Goal: Task Accomplishment & Management: Complete application form

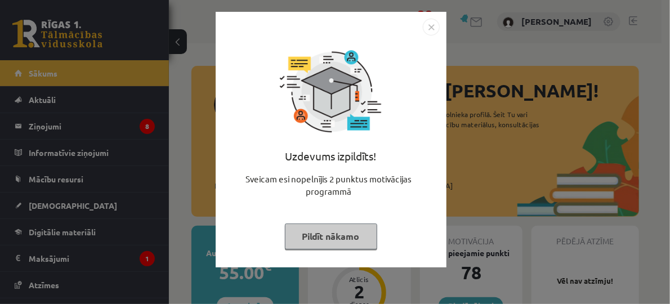
click at [428, 34] on img "Close" at bounding box center [431, 27] width 17 height 17
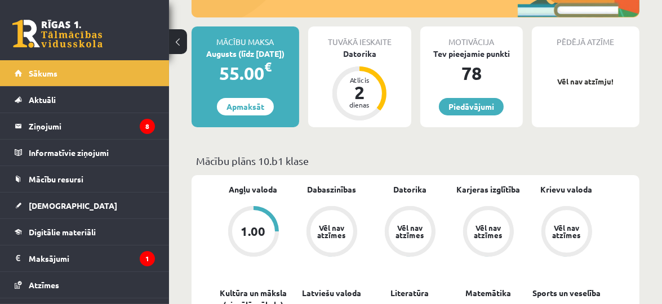
scroll to position [203, 0]
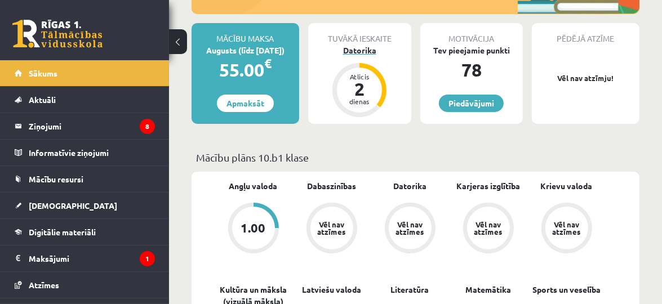
click at [356, 49] on div "Datorika" at bounding box center [359, 50] width 103 height 12
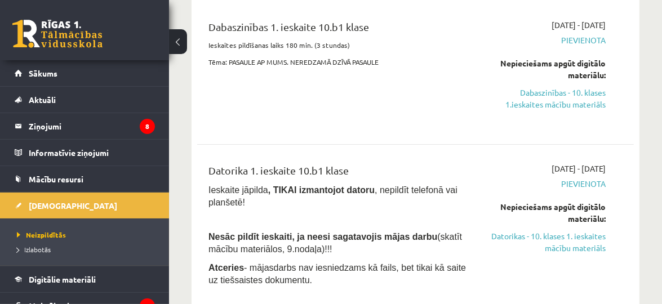
scroll to position [142, 0]
click at [531, 104] on link "Dabaszinības - 10. klases 1.ieskaites mācību materiāls" at bounding box center [544, 99] width 121 height 24
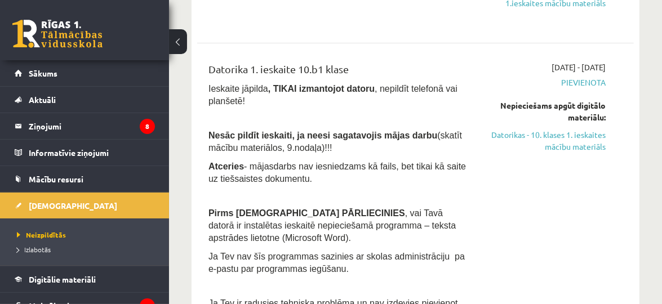
scroll to position [292, 0]
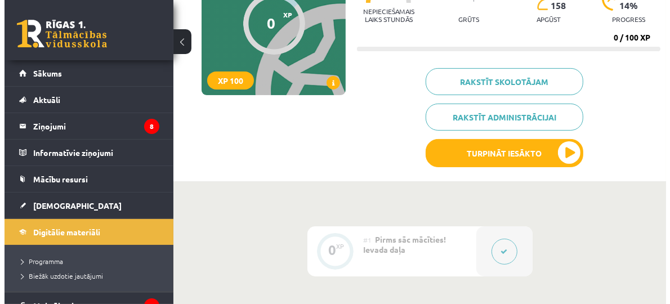
scroll to position [140, 0]
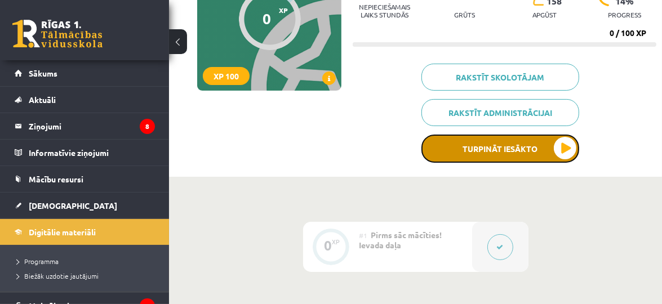
click at [550, 152] on button "Turpināt iesākto" at bounding box center [500, 149] width 158 height 28
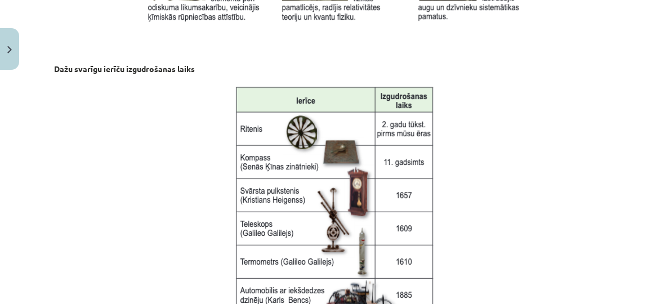
scroll to position [1624, 0]
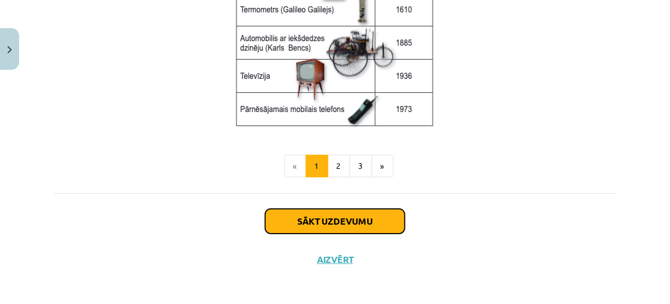
click at [367, 224] on button "Sākt uzdevumu" at bounding box center [335, 221] width 140 height 25
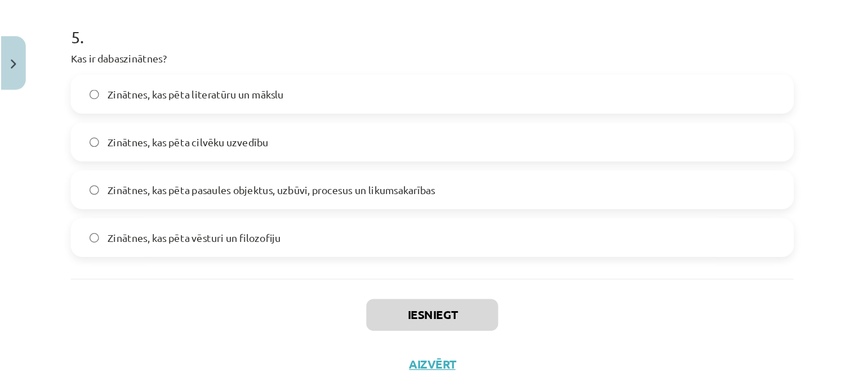
scroll to position [1134, 0]
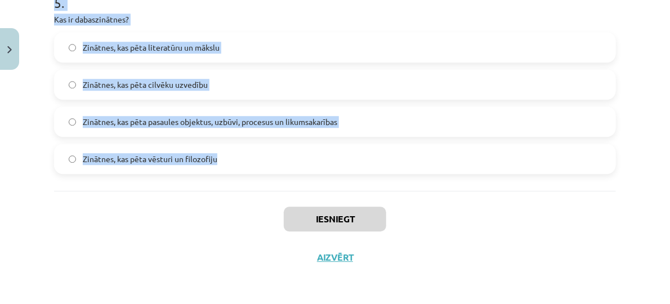
drag, startPoint x: 54, startPoint y: 165, endPoint x: 224, endPoint y: 173, distance: 170.3
copy form "Kurā no šīm pasaulēm iekļaujas šūnas un molekulas? Mikropasaule Megapasaule Mak…"
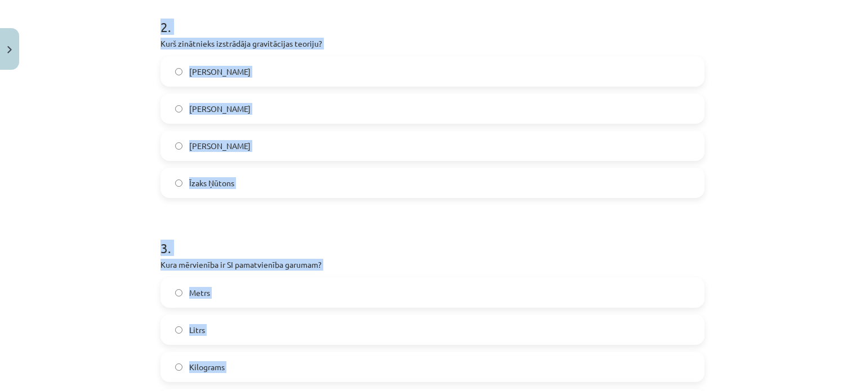
scroll to position [241, 0]
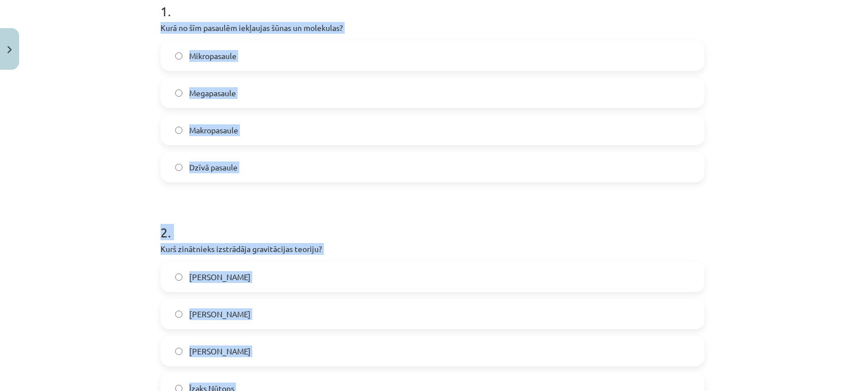
click at [137, 206] on div "Mācību tēma: Dabaszinības - 10. klases 1.ieskaites mācību materiāls #2 1. tēma.…" at bounding box center [432, 195] width 865 height 391
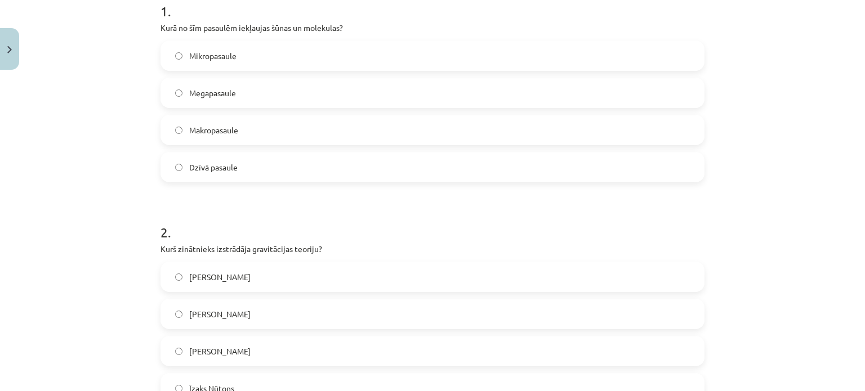
click at [243, 49] on label "Mikropasaule" at bounding box center [433, 56] width 542 height 28
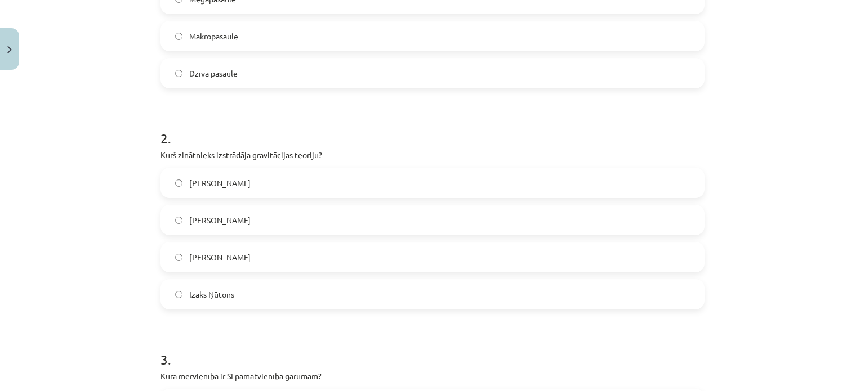
click at [219, 304] on label "Īzaks Ņūtons" at bounding box center [433, 295] width 542 height 28
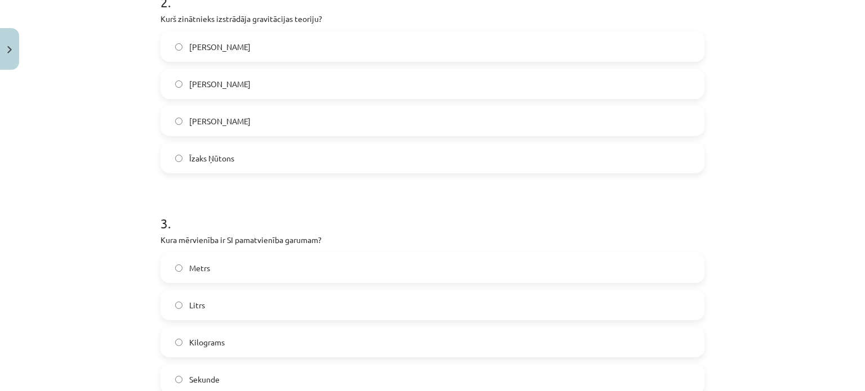
scroll to position [544, 0]
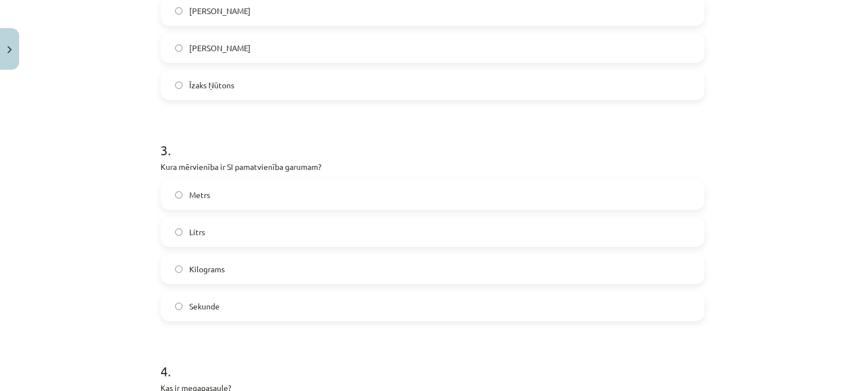
click at [239, 195] on label "Metrs" at bounding box center [433, 195] width 542 height 28
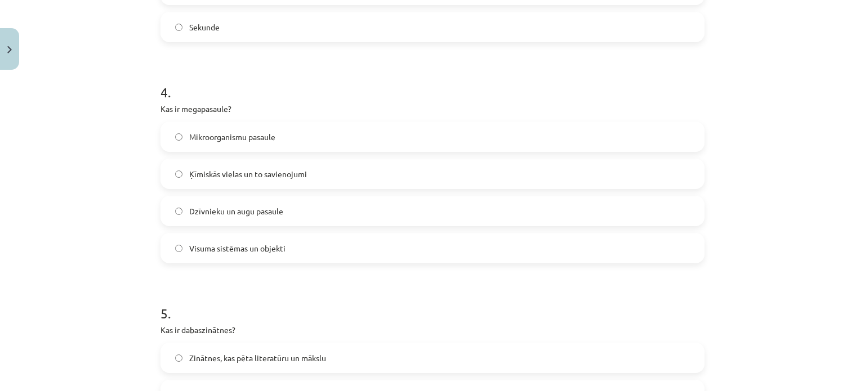
scroll to position [830, 0]
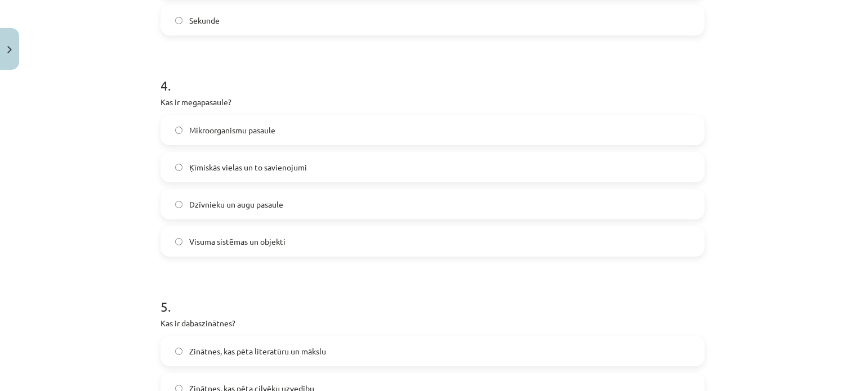
click at [248, 250] on label "Visuma sistēmas un objekti" at bounding box center [433, 242] width 542 height 28
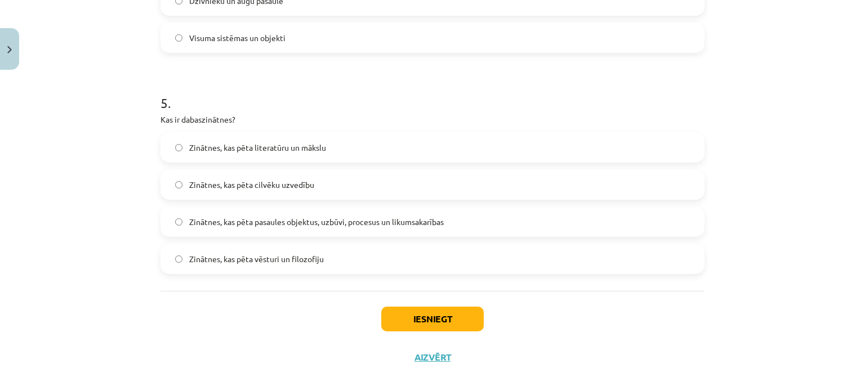
scroll to position [1047, 0]
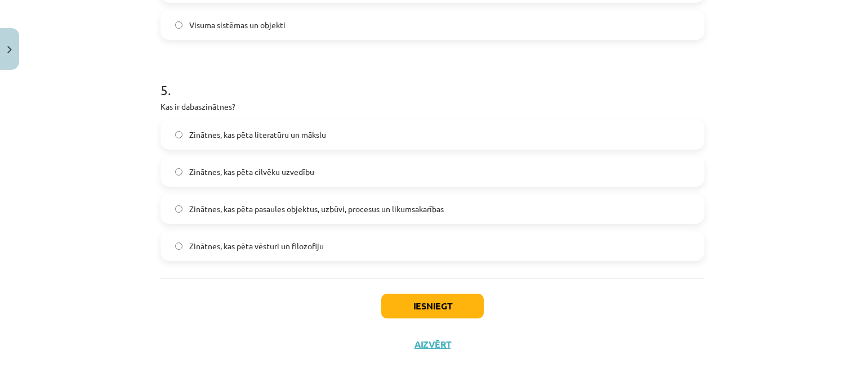
click at [291, 203] on span "Zinātnes, kas pēta pasaules objektus, uzbūvi, procesus un likumsakarības" at bounding box center [316, 209] width 255 height 12
click at [416, 297] on button "Iesniegt" at bounding box center [432, 306] width 103 height 25
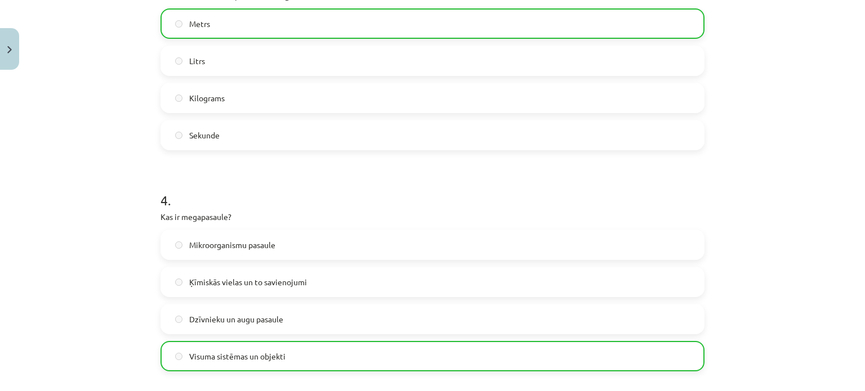
scroll to position [1083, 0]
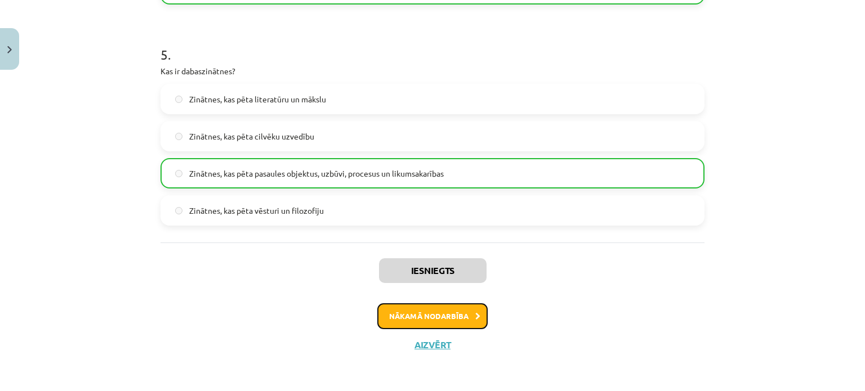
click at [408, 304] on button "Nākamā nodarbība" at bounding box center [432, 317] width 110 height 26
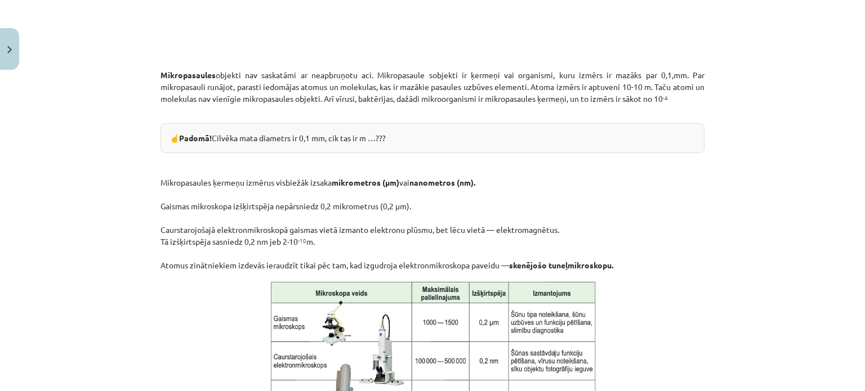
scroll to position [982, 0]
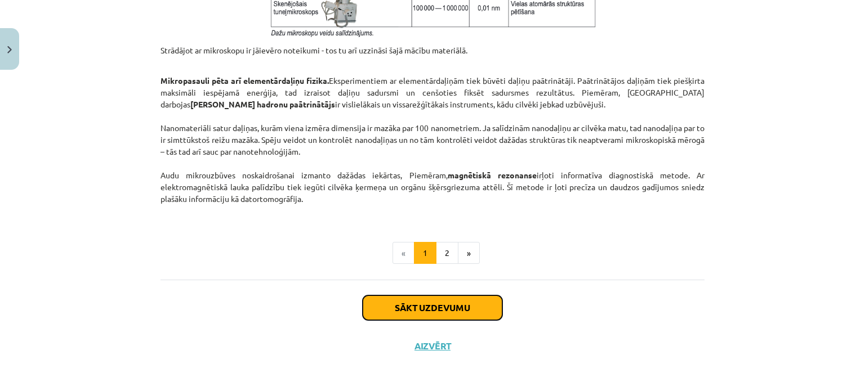
click at [413, 304] on button "Sākt uzdevumu" at bounding box center [433, 308] width 140 height 25
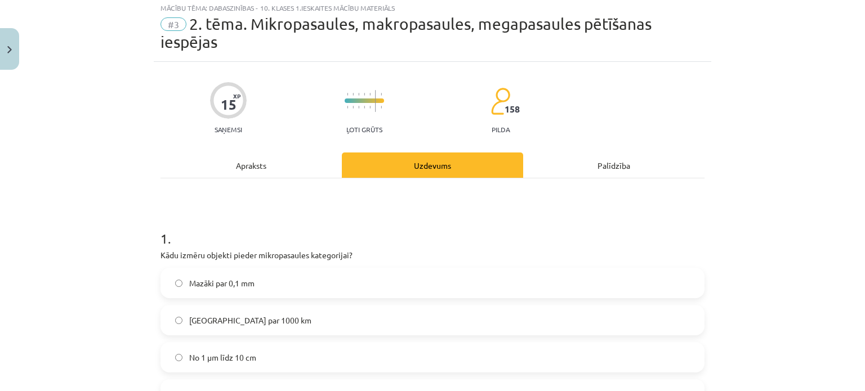
scroll to position [28, 0]
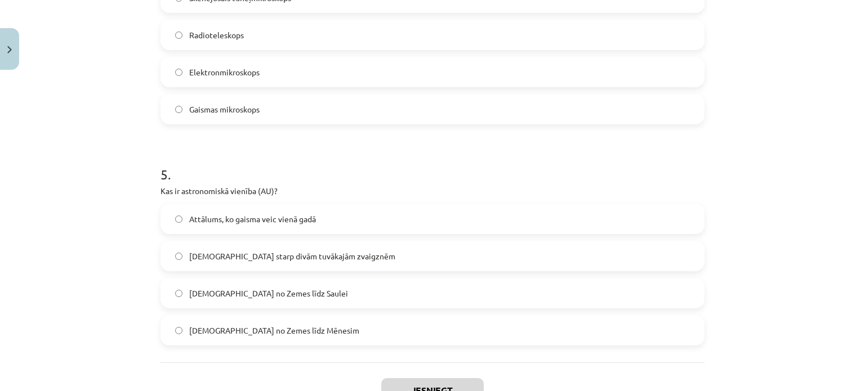
scroll to position [1065, 0]
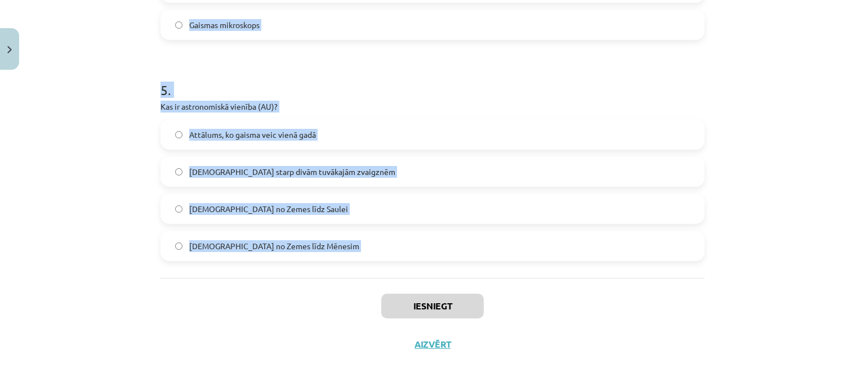
drag, startPoint x: 153, startPoint y: 256, endPoint x: 335, endPoint y: 258, distance: 181.4
copy form "Kādu izmēru objekti pieder mikropasaules kategorijai? Mazāki par 0,1 mm Lielāki…"
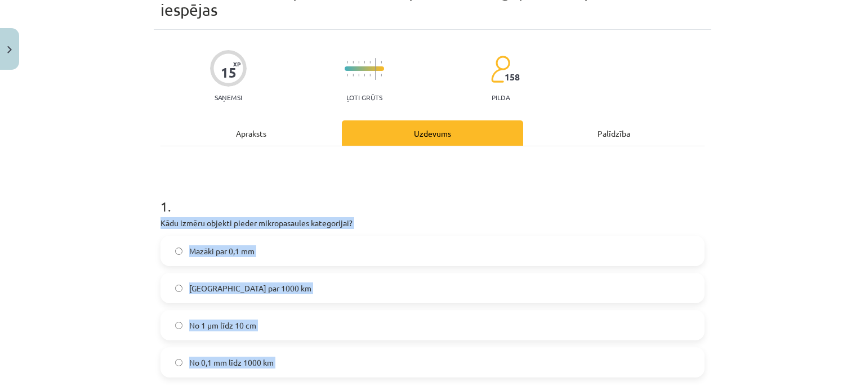
scroll to position [47, 0]
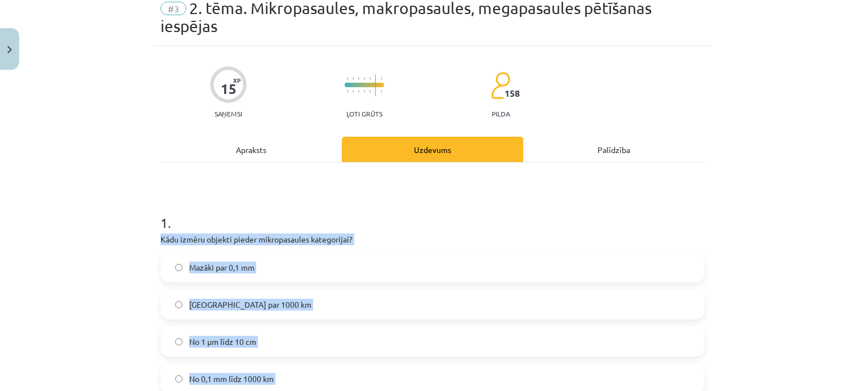
click at [263, 268] on label "Mazāki par 0,1 mm" at bounding box center [433, 267] width 542 height 28
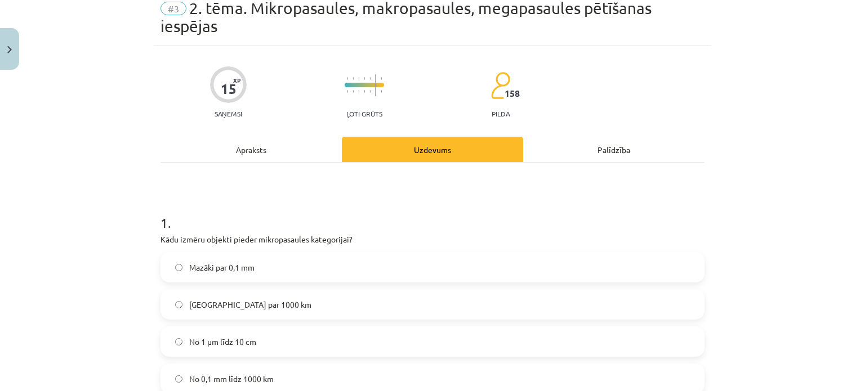
click at [263, 268] on label "Mazāki par 0,1 mm" at bounding box center [433, 267] width 542 height 28
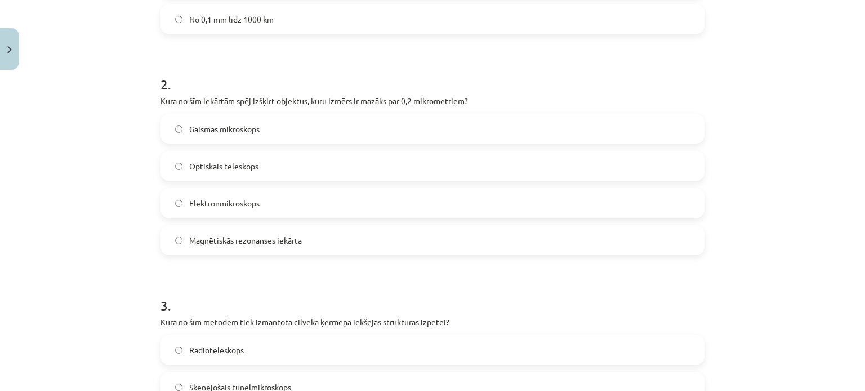
scroll to position [413, 0]
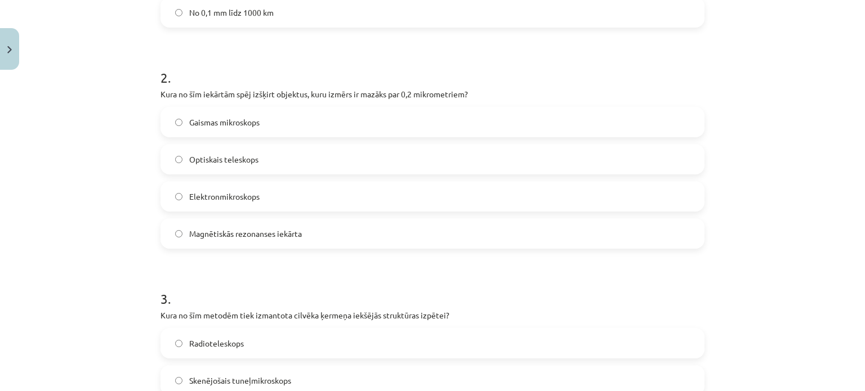
click at [295, 197] on label "Elektronmikroskops" at bounding box center [433, 196] width 542 height 28
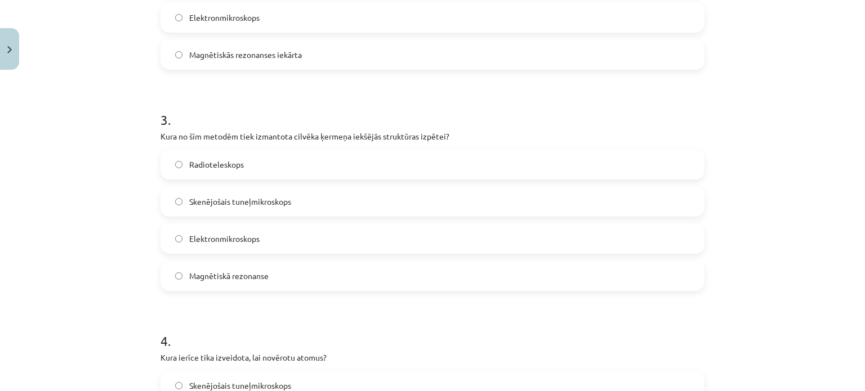
scroll to position [597, 0]
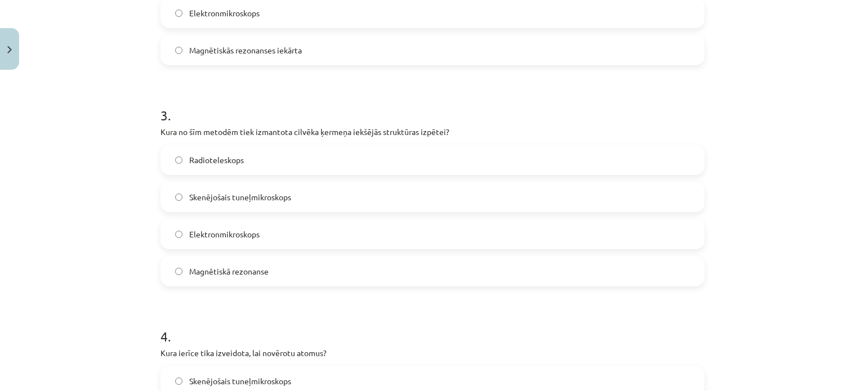
click at [257, 269] on span "Magnētiskā rezonanse" at bounding box center [228, 272] width 79 height 12
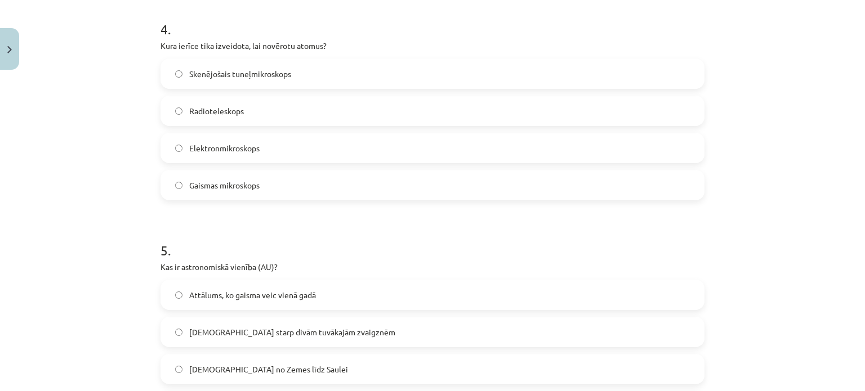
scroll to position [904, 0]
click at [273, 60] on label "Skenējošais tuneļmikroskops" at bounding box center [433, 74] width 542 height 28
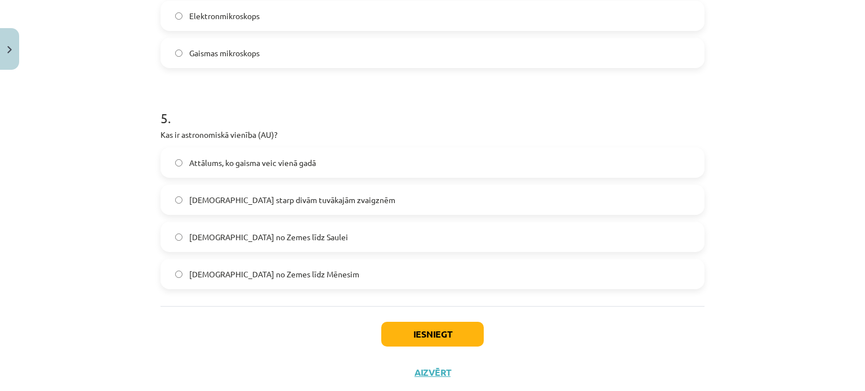
scroll to position [1041, 0]
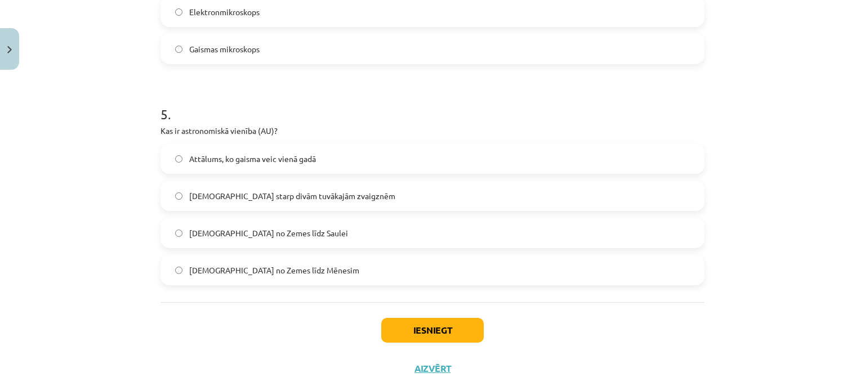
click at [286, 238] on span "Attālums no Zemes līdz Saulei" at bounding box center [268, 234] width 159 height 12
click at [422, 304] on button "Iesniegt" at bounding box center [432, 330] width 103 height 25
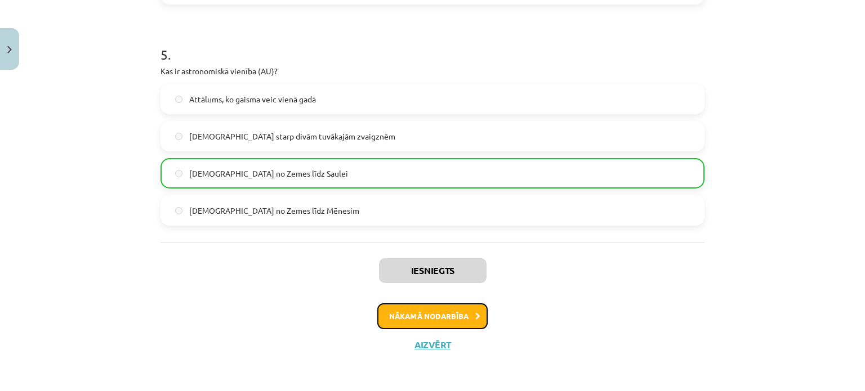
click at [412, 304] on button "Nākamā nodarbība" at bounding box center [432, 317] width 110 height 26
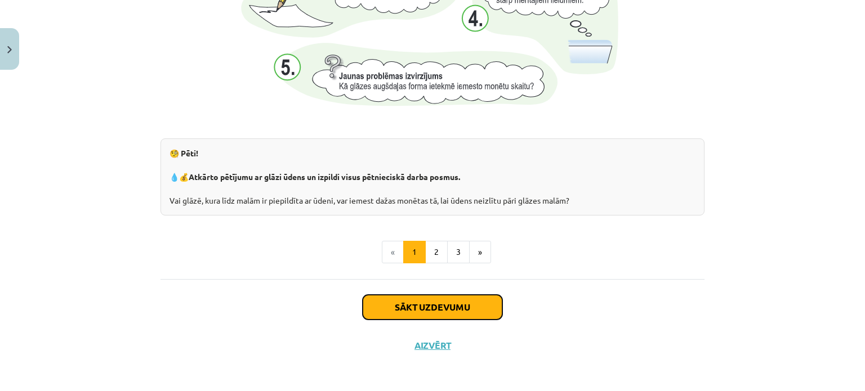
click at [412, 304] on button "Sākt uzdevumu" at bounding box center [433, 307] width 140 height 25
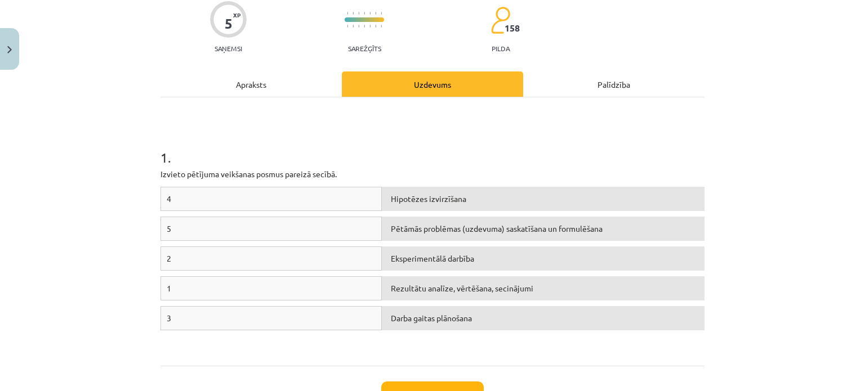
scroll to position [95, 0]
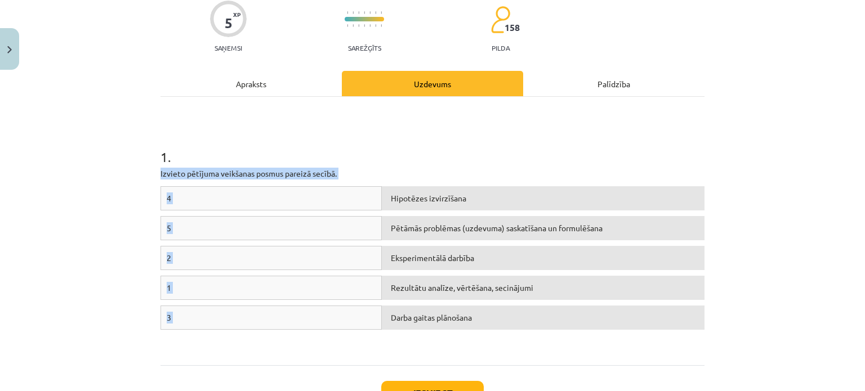
drag, startPoint x: 156, startPoint y: 172, endPoint x: 507, endPoint y: 323, distance: 382.2
click at [507, 304] on div "1 . Izvieto pētījuma veikšanas posmus pareizā secībā. 4 Hipotēzes izvirzīšana 5…" at bounding box center [433, 231] width 544 height 248
click at [451, 177] on p "Izvieto pētījuma veikšanas posmus pareizā secībā." at bounding box center [433, 174] width 544 height 12
drag, startPoint x: 149, startPoint y: 172, endPoint x: 482, endPoint y: 327, distance: 366.9
click at [482, 304] on div "5 XP Saņemsi Sarežģīts 158 pilda Apraksts Uzdevums Palīdzība 1 . Izvieto pētīju…" at bounding box center [433, 215] width 558 height 471
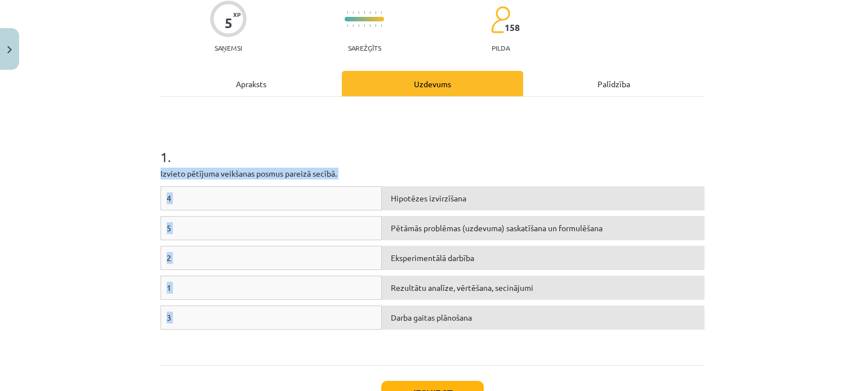
click at [433, 304] on div "4 Hipotēzes izvirzīšana 5 Pētāmās problēmas (uzdevuma) saskatīšana un formulēša…" at bounding box center [433, 270] width 544 height 169
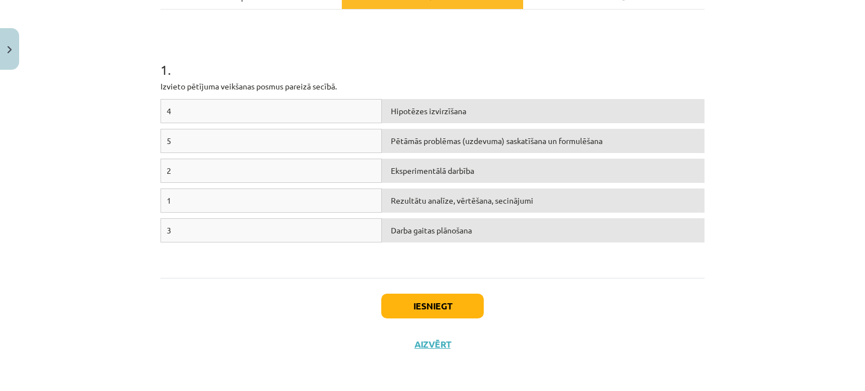
scroll to position [97, 0]
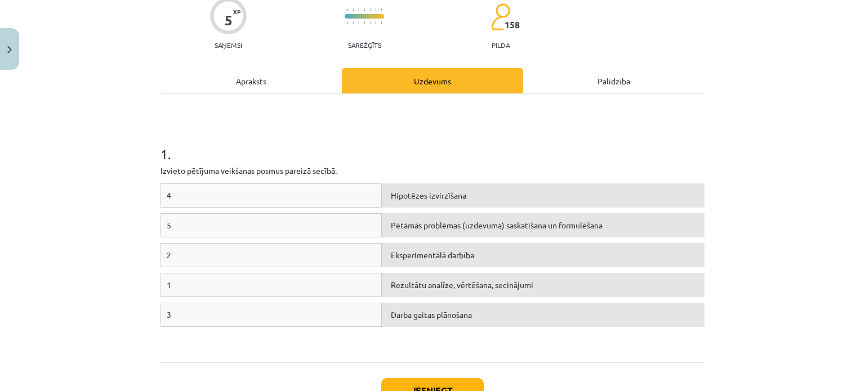
click at [459, 304] on span "Darba gaitas plānošana" at bounding box center [431, 315] width 81 height 10
drag, startPoint x: 459, startPoint y: 309, endPoint x: 412, endPoint y: 311, distance: 47.4
click at [412, 304] on span "Darba gaitas plānošana" at bounding box center [431, 315] width 81 height 10
click at [171, 279] on div "1" at bounding box center [271, 285] width 221 height 24
click at [167, 282] on span "1" at bounding box center [169, 285] width 5 height 10
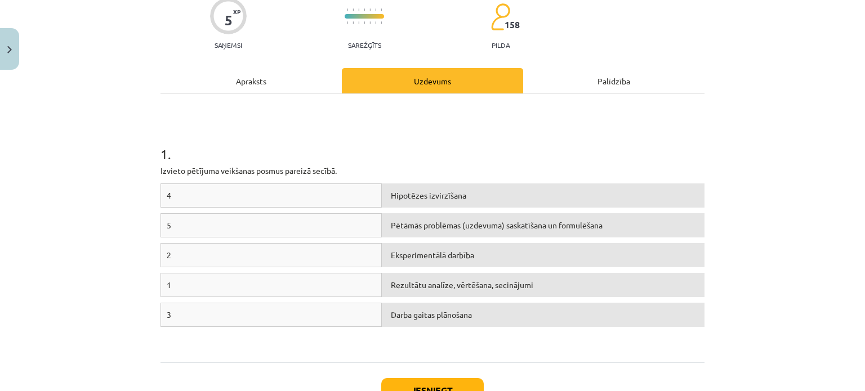
drag, startPoint x: 249, startPoint y: 287, endPoint x: 393, endPoint y: 293, distance: 144.3
click at [393, 293] on div "1 Rezultātu analīze, vērtēšana, secinājumi" at bounding box center [433, 288] width 544 height 30
click at [424, 304] on span "Darba gaitas plānošana" at bounding box center [431, 315] width 81 height 10
click at [407, 304] on span "Darba gaitas plānošana" at bounding box center [431, 315] width 81 height 10
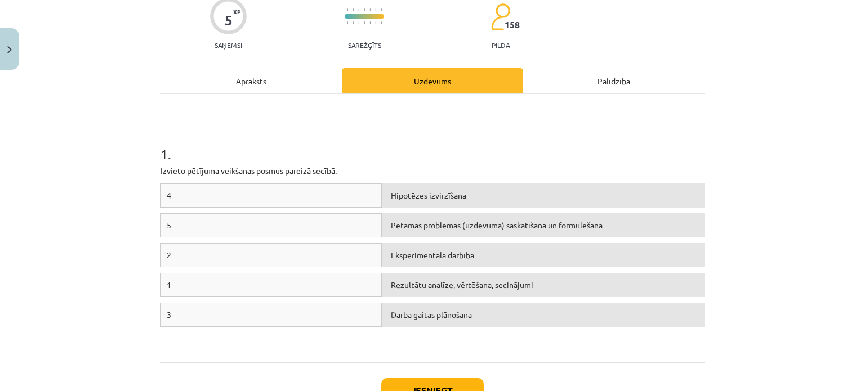
drag, startPoint x: 407, startPoint y: 317, endPoint x: 395, endPoint y: 319, distance: 11.9
click at [395, 304] on div "Darba gaitas plānošana" at bounding box center [543, 315] width 323 height 24
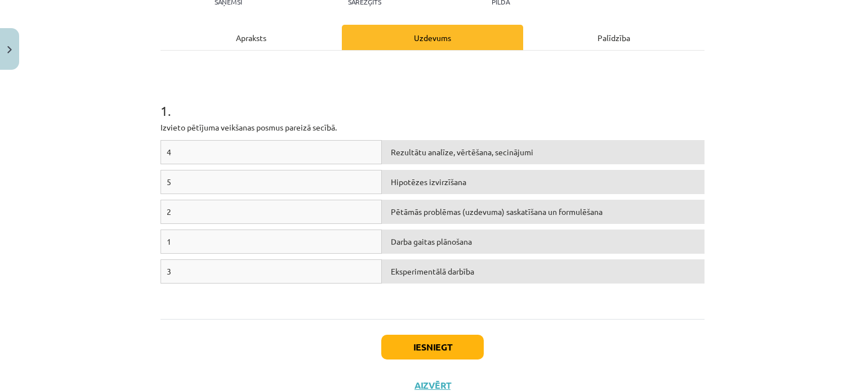
scroll to position [142, 0]
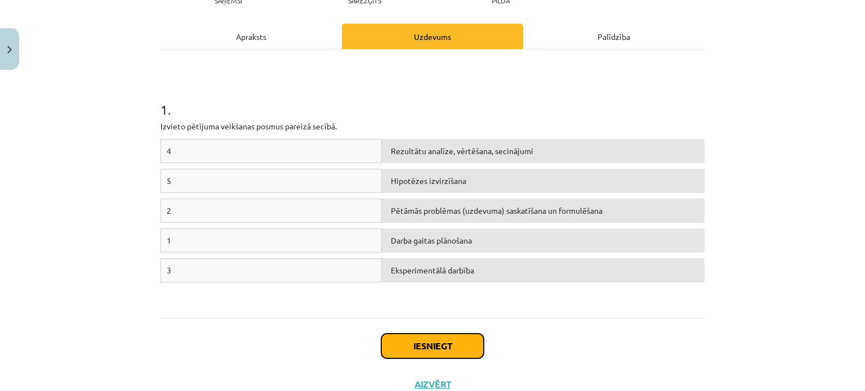
click at [415, 304] on button "Iesniegt" at bounding box center [432, 346] width 103 height 25
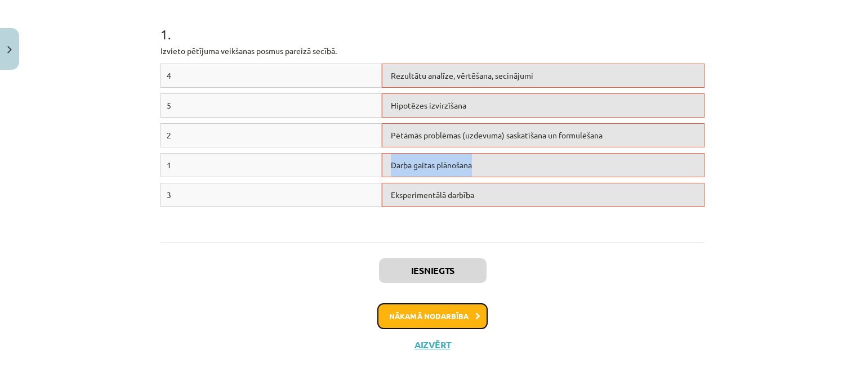
click at [448, 304] on button "Nākamā nodarbība" at bounding box center [432, 317] width 110 height 26
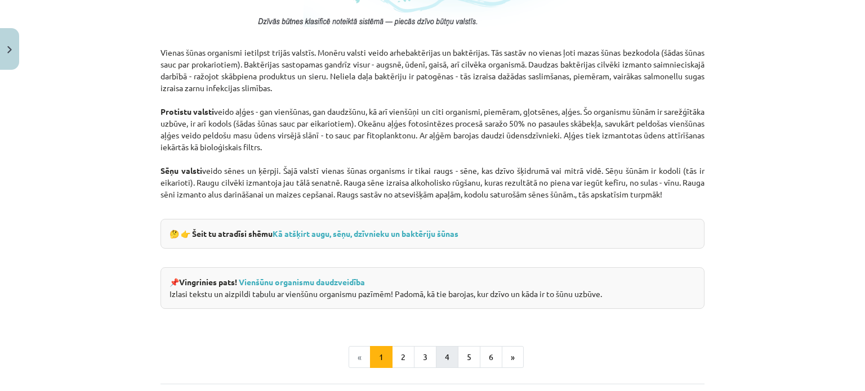
scroll to position [1015, 0]
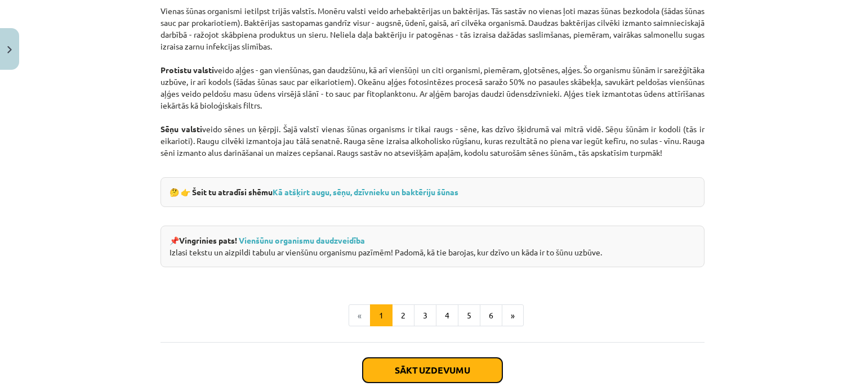
click at [403, 304] on button "Sākt uzdevumu" at bounding box center [433, 370] width 140 height 25
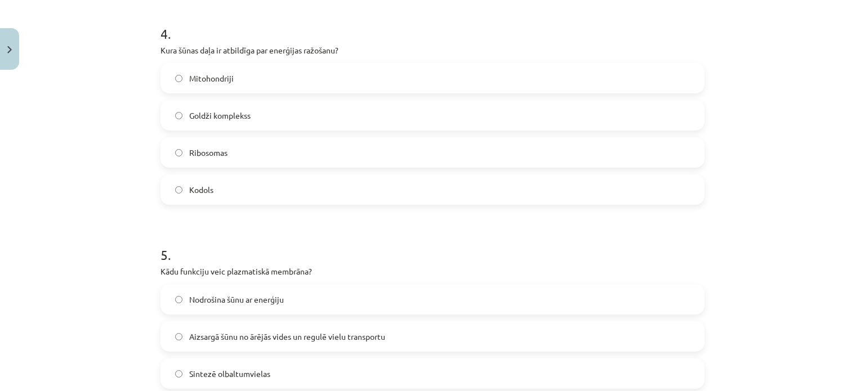
scroll to position [1047, 0]
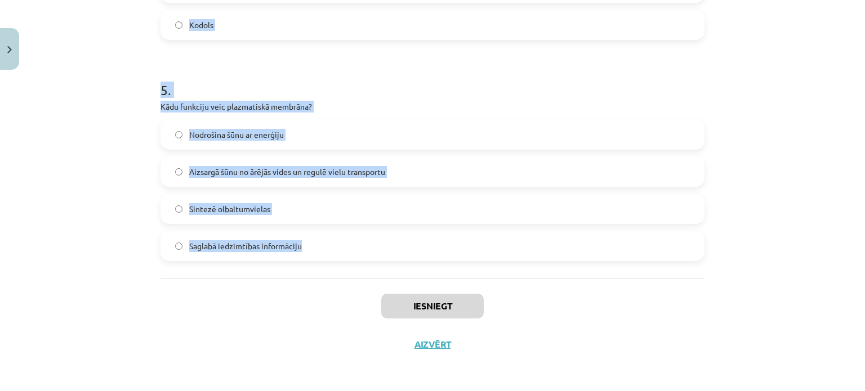
drag, startPoint x: 154, startPoint y: 242, endPoint x: 341, endPoint y: 261, distance: 187.9
copy form "Kas notiek fotosintēzes procesā? Ogļhidrātu šķelšana Olbaltumvielu sintēze Ener…"
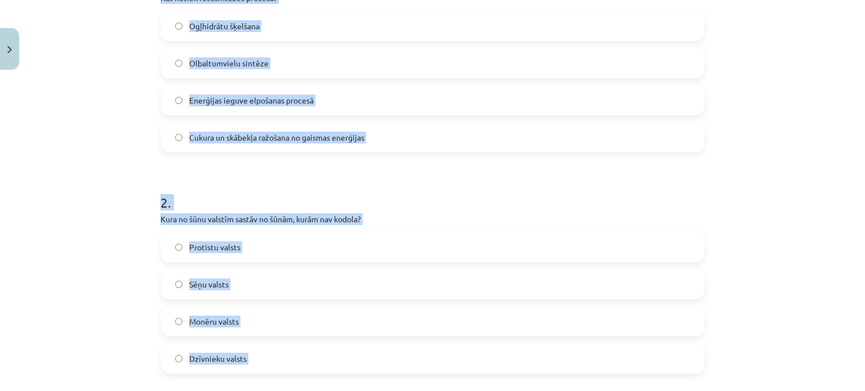
click at [83, 258] on div "Mācību tēma: Dabaszinības - 10. klases 1.ieskaites mācību materiāls #5 4. tēma.…" at bounding box center [432, 195] width 865 height 391
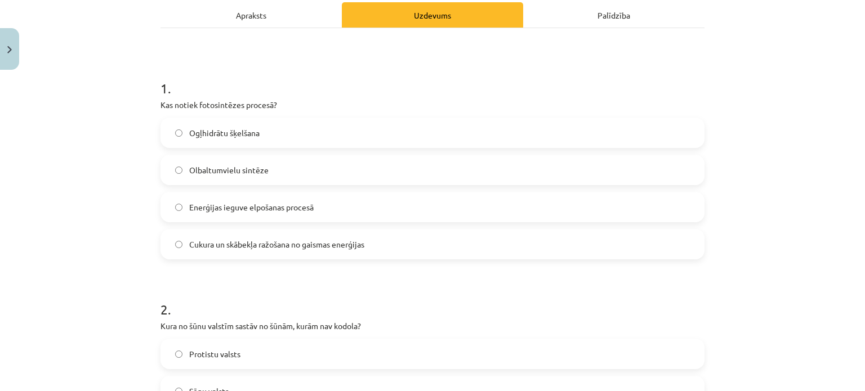
scroll to position [168, 0]
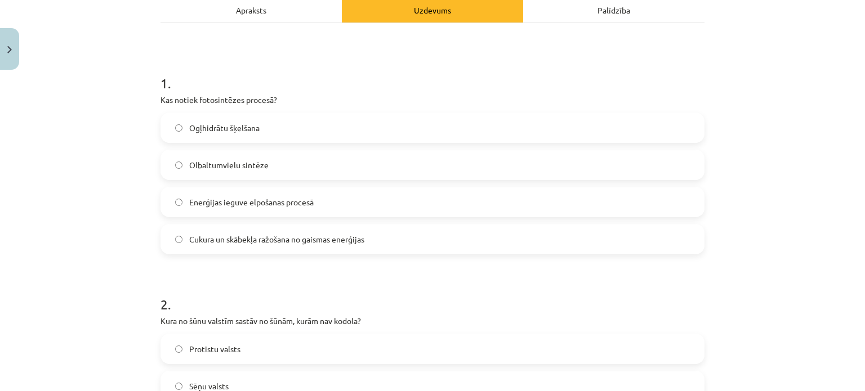
click at [233, 246] on label "Cukura un skābekļa ražošana no gaismas enerģijas" at bounding box center [433, 239] width 542 height 28
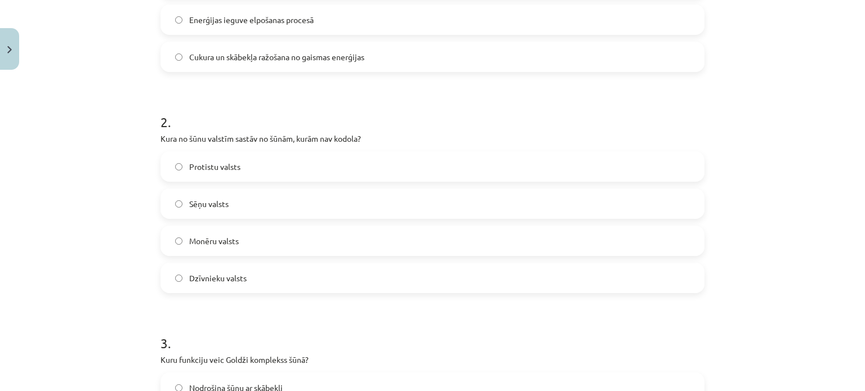
scroll to position [365, 0]
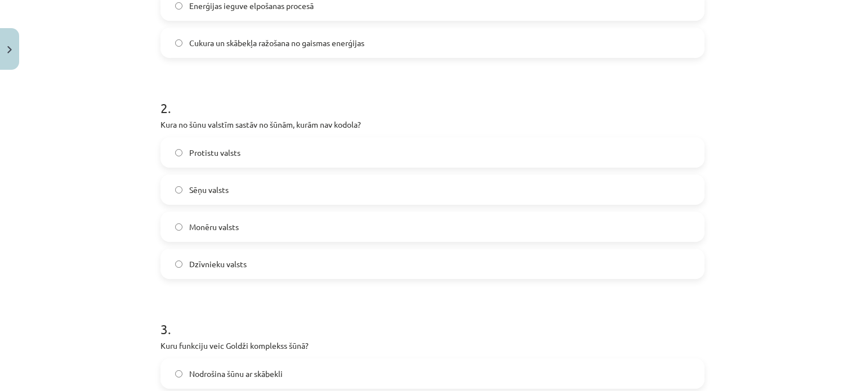
click at [216, 241] on div "Monēru valsts" at bounding box center [433, 227] width 544 height 30
click at [176, 230] on label "Monēru valsts" at bounding box center [433, 227] width 542 height 28
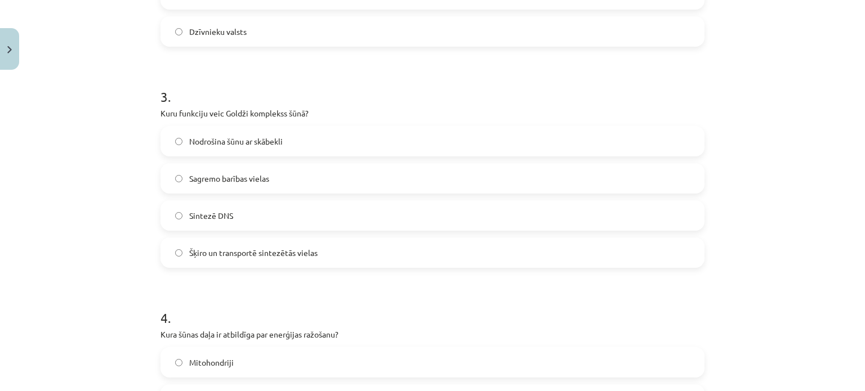
scroll to position [599, 0]
click at [274, 244] on label "Šķiro un transportē sintezētās vielas" at bounding box center [433, 252] width 542 height 28
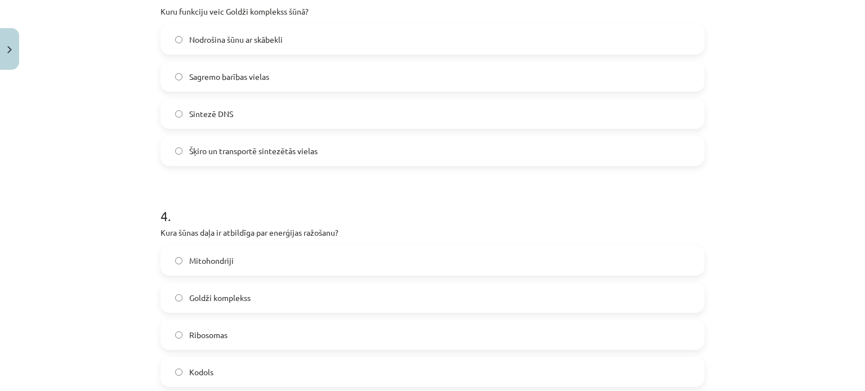
click at [264, 255] on label "Mitohondriji" at bounding box center [433, 261] width 542 height 28
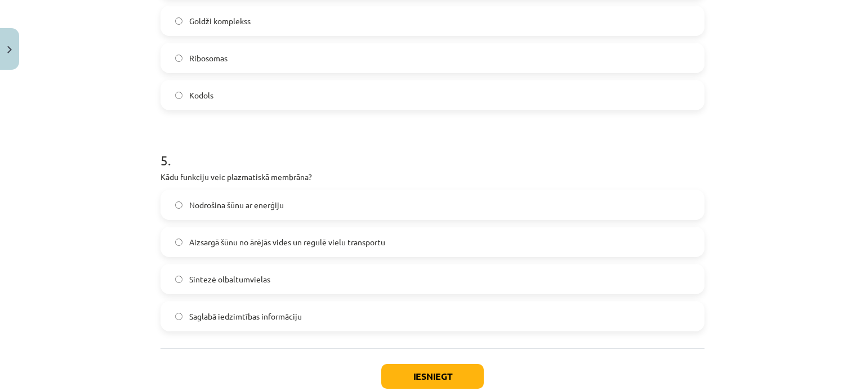
scroll to position [977, 0]
click at [280, 241] on span "Aizsargā šūnu no ārējās vides un regulē vielu transportu" at bounding box center [287, 242] width 196 height 12
click at [428, 304] on button "Iesniegt" at bounding box center [432, 376] width 103 height 25
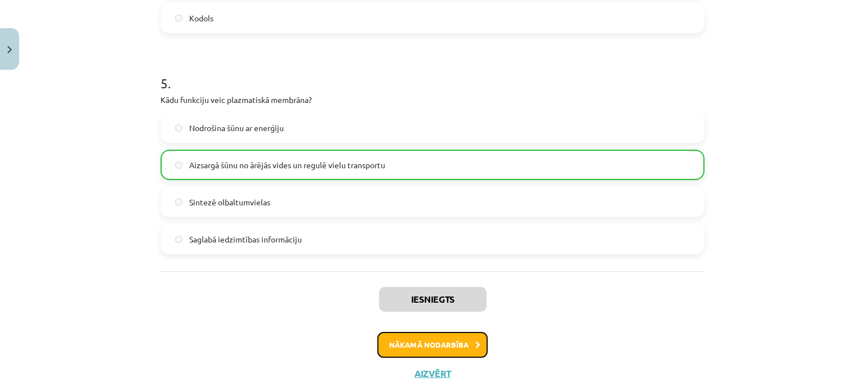
click at [406, 304] on button "Nākamā nodarbība" at bounding box center [432, 345] width 110 height 26
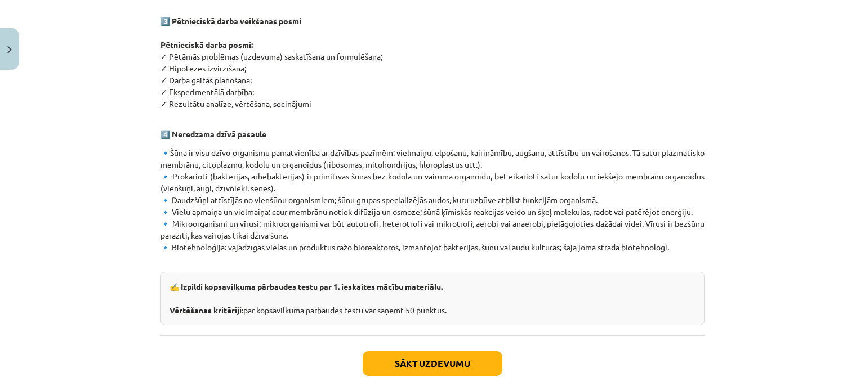
scroll to position [691, 0]
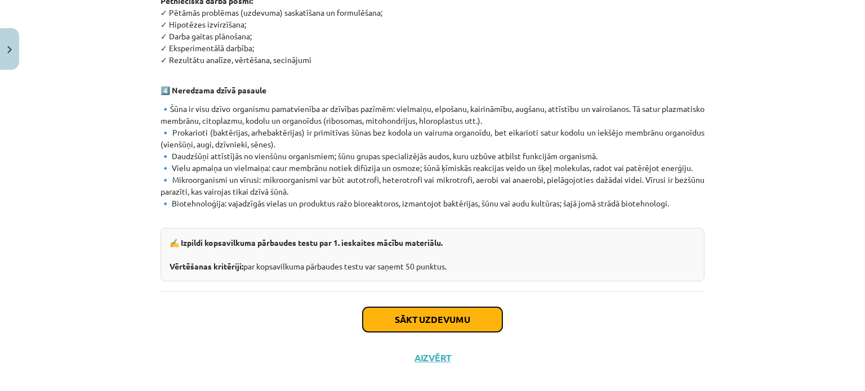
click at [421, 304] on button "Sākt uzdevumu" at bounding box center [433, 320] width 140 height 25
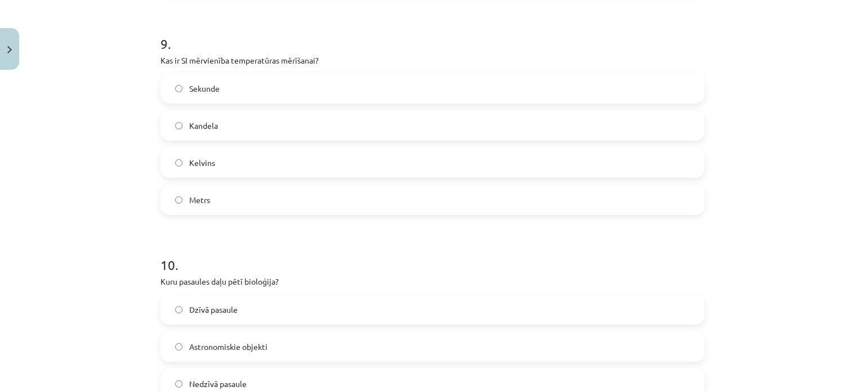
scroll to position [2154, 0]
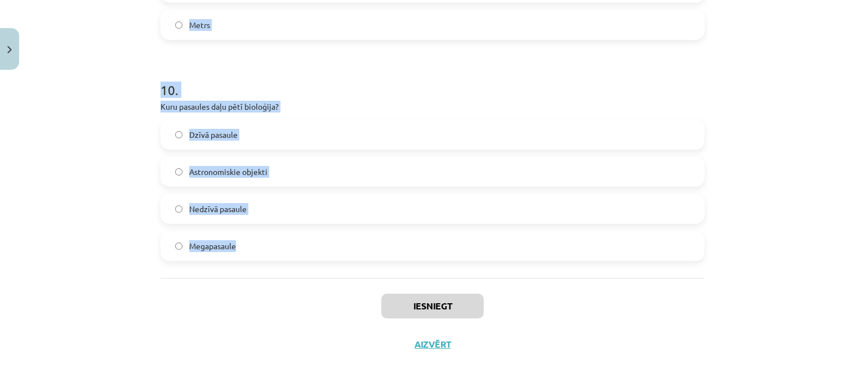
drag, startPoint x: 155, startPoint y: 240, endPoint x: 302, endPoint y: 254, distance: 147.1
copy form "Kāds ir tipisks nanomateriāla daļiņas izmērs? Mazāks par 10 nanometriem Lielāks…"
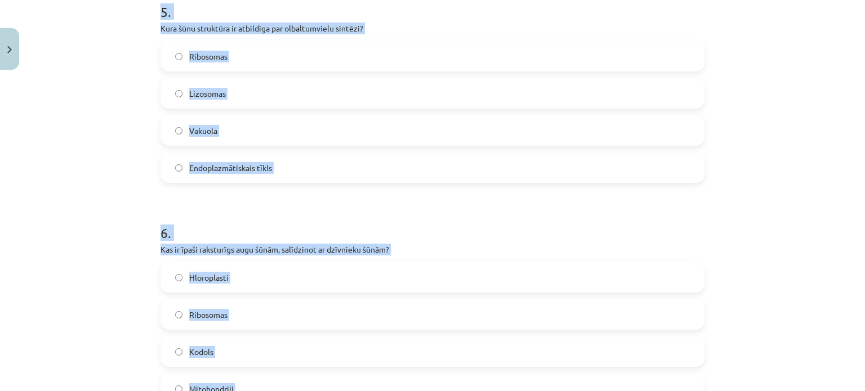
click at [113, 162] on div "Mācību tēma: Dabaszinības - 10. klases 1.ieskaites mācību materiāls #6 Kopsavil…" at bounding box center [432, 195] width 865 height 391
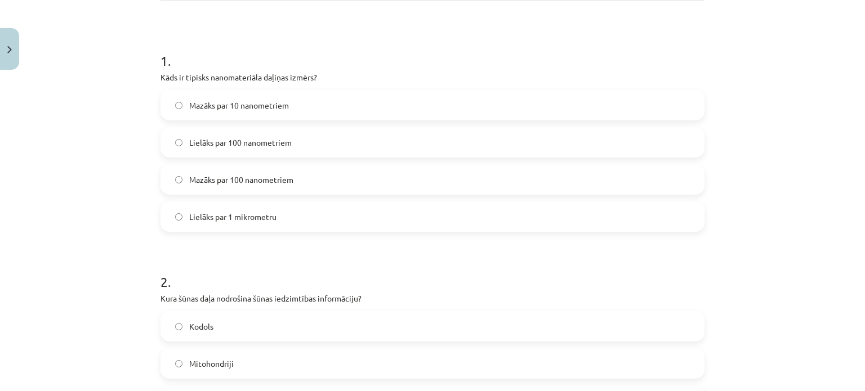
scroll to position [114, 0]
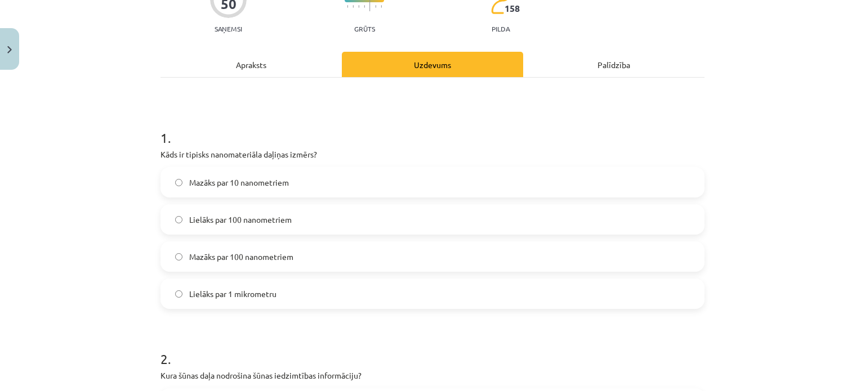
click at [202, 184] on span "Mazāks par 10 nanometriem" at bounding box center [239, 183] width 100 height 12
click at [242, 253] on span "Mazāks par 100 nanometriem" at bounding box center [241, 257] width 104 height 12
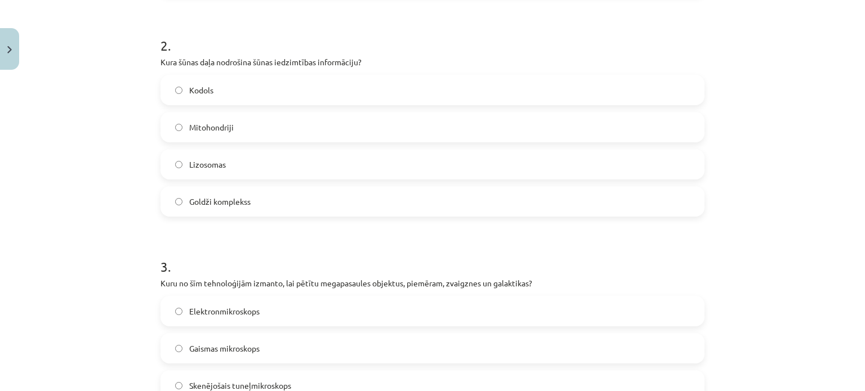
scroll to position [430, 0]
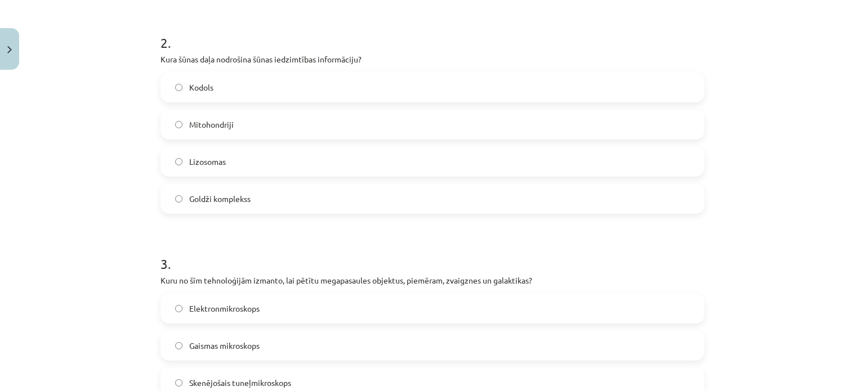
click at [233, 88] on label "Kodols" at bounding box center [433, 87] width 542 height 28
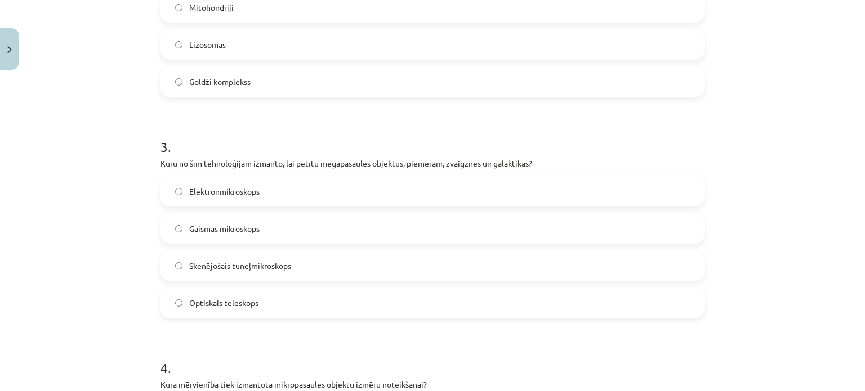
scroll to position [549, 0]
click at [257, 292] on label "Optiskais teleskops" at bounding box center [433, 302] width 542 height 28
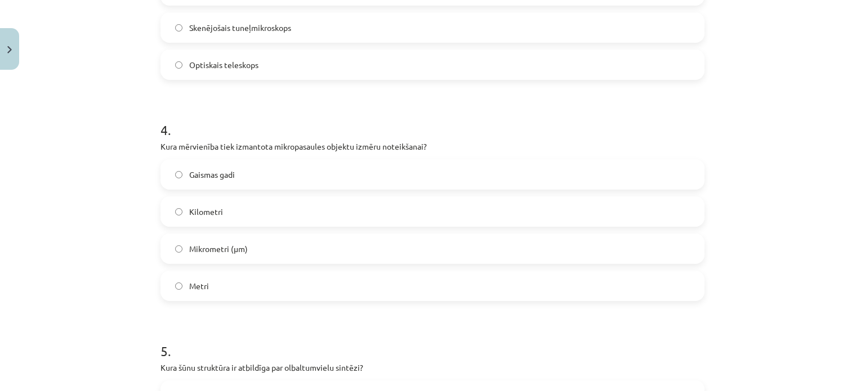
scroll to position [786, 0]
click at [238, 260] on label "Mikrometri (μm)" at bounding box center [433, 248] width 542 height 28
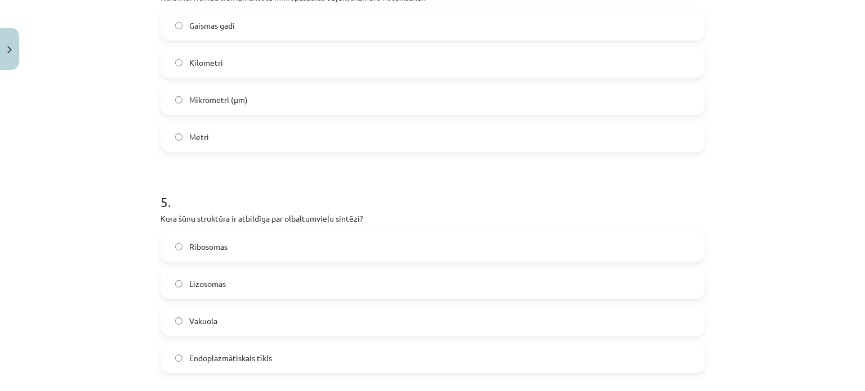
scroll to position [939, 0]
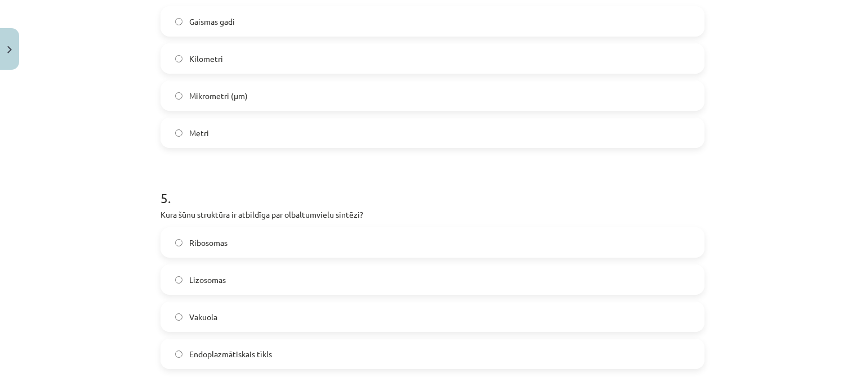
click at [281, 254] on label "Ribosomas" at bounding box center [433, 243] width 542 height 28
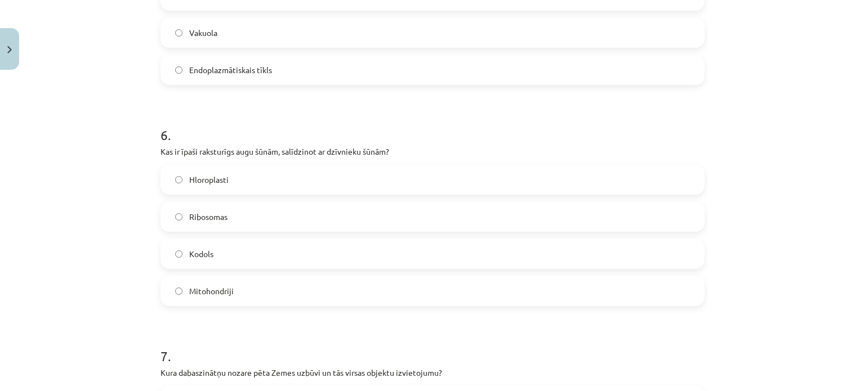
scroll to position [1227, 0]
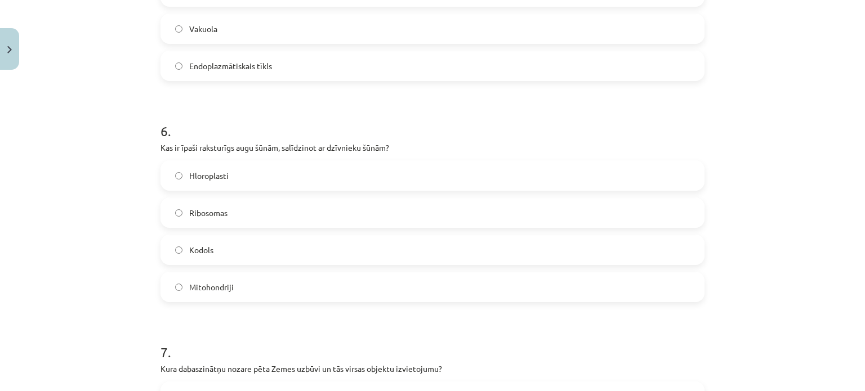
click at [249, 175] on label "Hloroplasti" at bounding box center [433, 176] width 542 height 28
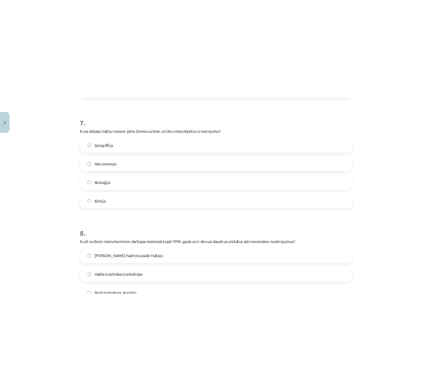
scroll to position [1532, 0]
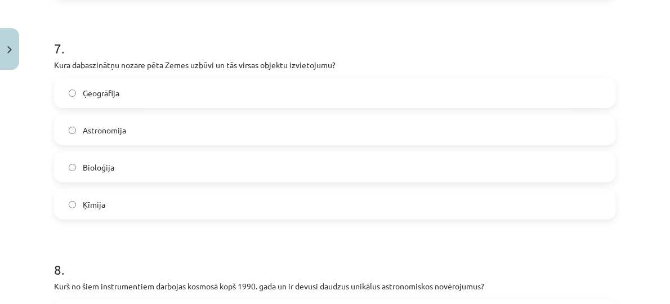
click at [165, 96] on label "Ģeogrāfija" at bounding box center [335, 93] width 560 height 28
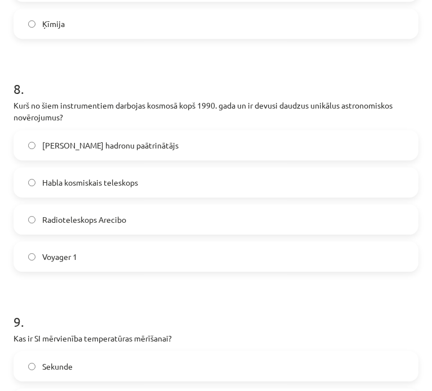
scroll to position [1689, 0]
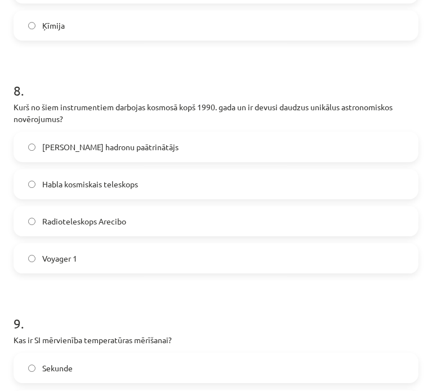
click at [64, 181] on span "Habla kosmiskais teleskops" at bounding box center [90, 185] width 96 height 12
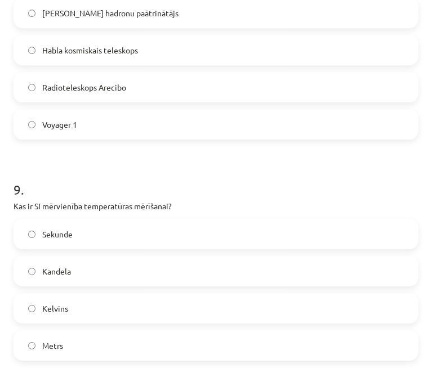
scroll to position [1826, 0]
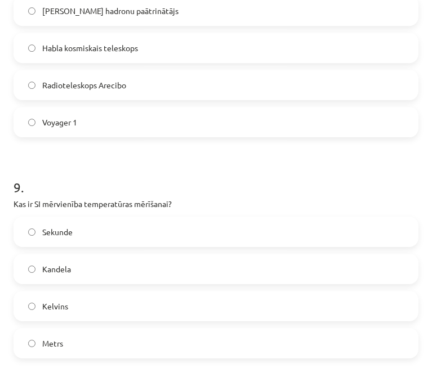
click at [105, 300] on label "Kelvins" at bounding box center [216, 306] width 403 height 28
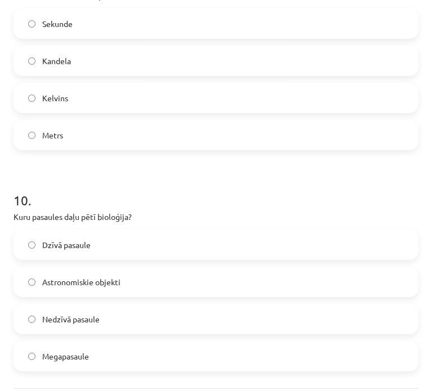
scroll to position [2036, 0]
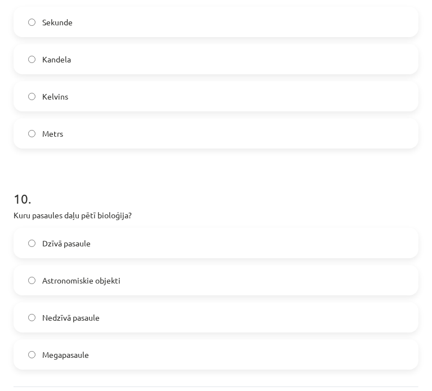
click at [117, 252] on label "Dzīvā pasaule" at bounding box center [216, 243] width 403 height 28
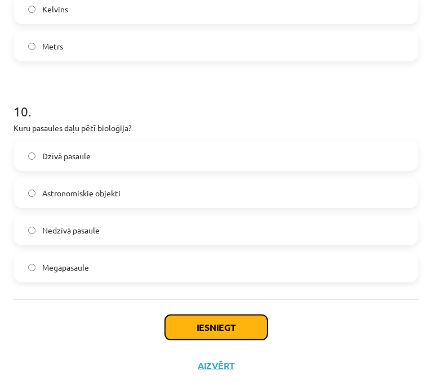
click at [185, 304] on button "Iesniegt" at bounding box center [216, 327] width 103 height 25
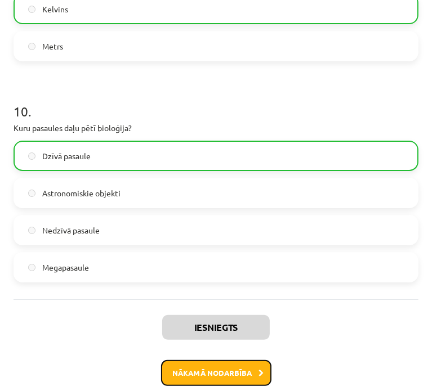
click at [189, 304] on button "Nākamā nodarbība" at bounding box center [216, 373] width 110 height 26
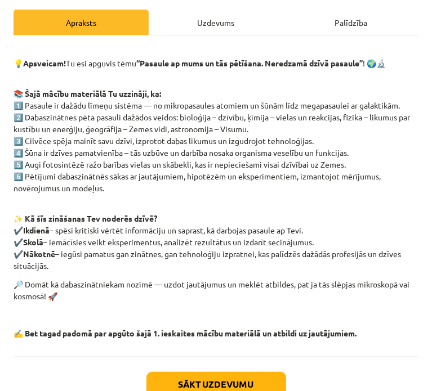
scroll to position [192, 0]
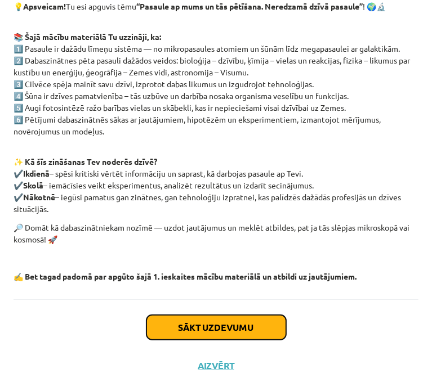
click at [213, 304] on button "Sākt uzdevumu" at bounding box center [216, 327] width 140 height 25
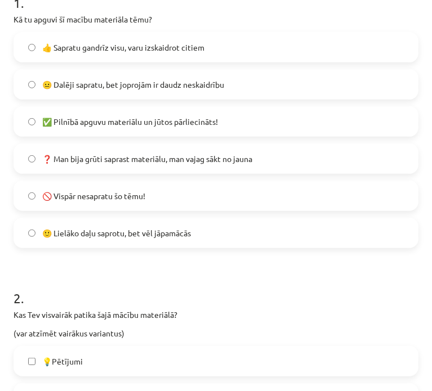
scroll to position [229, 0]
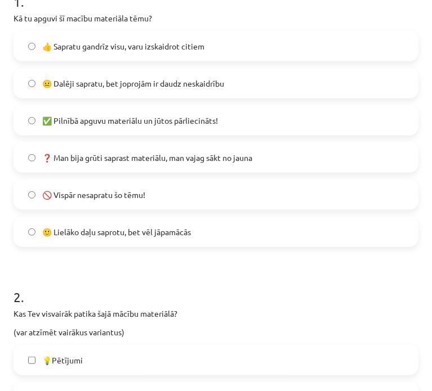
click at [109, 227] on span "🙂 Lielāko daļu saprotu, bet vēl jāpamācās" at bounding box center [116, 232] width 149 height 12
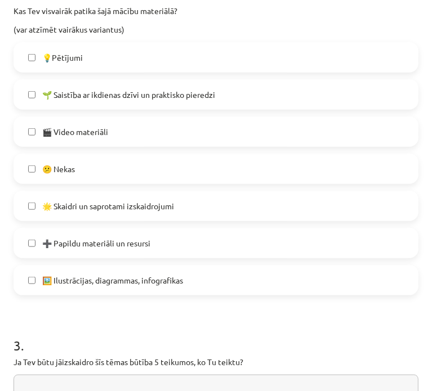
scroll to position [531, 0]
click at [35, 139] on label "🎬 Video materiāli" at bounding box center [216, 132] width 403 height 28
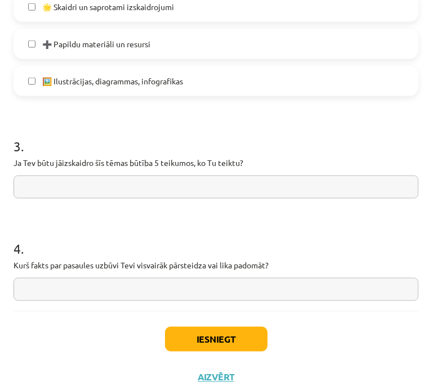
scroll to position [730, 0]
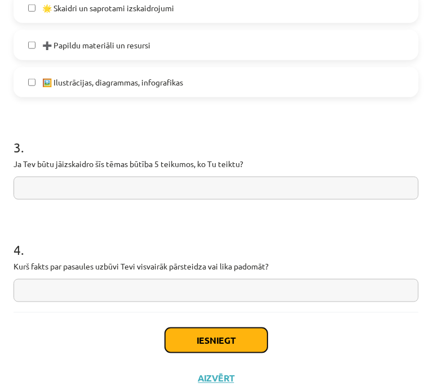
click at [226, 304] on button "Iesniegt" at bounding box center [216, 340] width 103 height 25
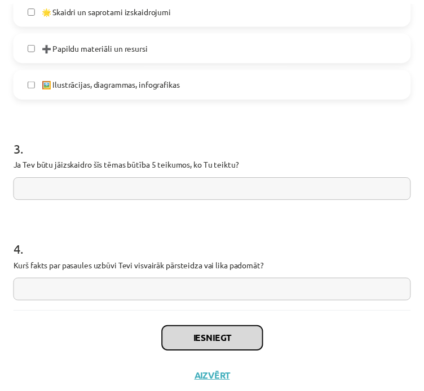
scroll to position [743, 0]
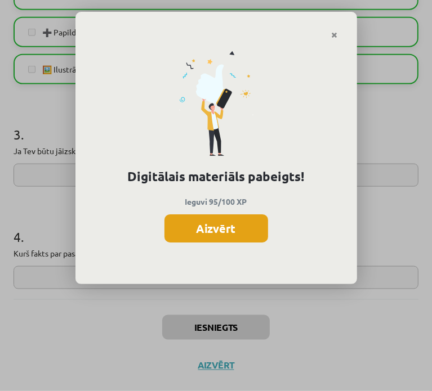
click at [195, 225] on button "Aizvērt" at bounding box center [216, 229] width 104 height 28
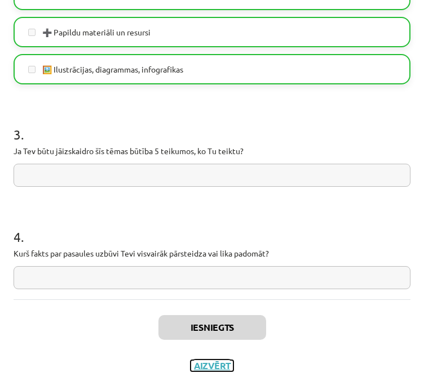
click at [212, 304] on button "Aizvērt" at bounding box center [211, 365] width 43 height 11
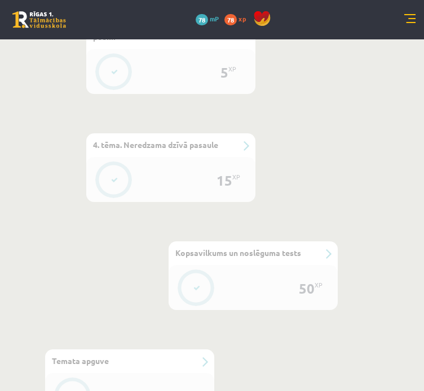
scroll to position [926, 0]
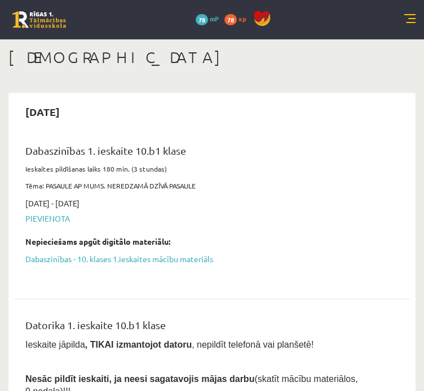
scroll to position [305, 0]
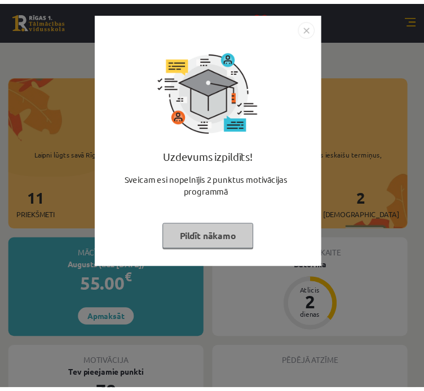
scroll to position [232, 0]
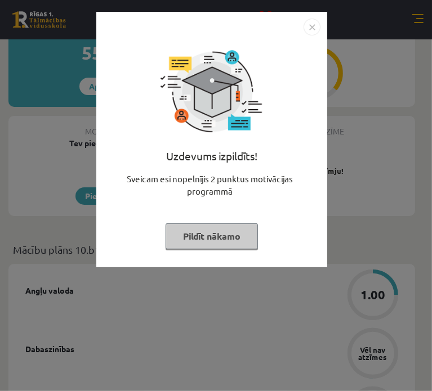
click at [311, 32] on img "Close" at bounding box center [312, 27] width 17 height 17
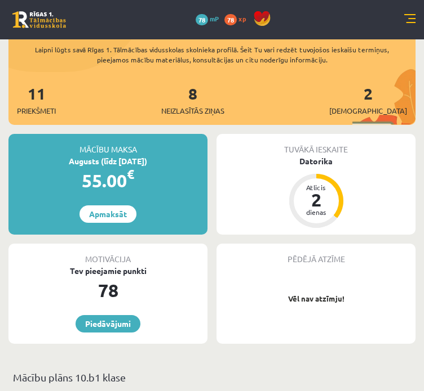
scroll to position [0, 0]
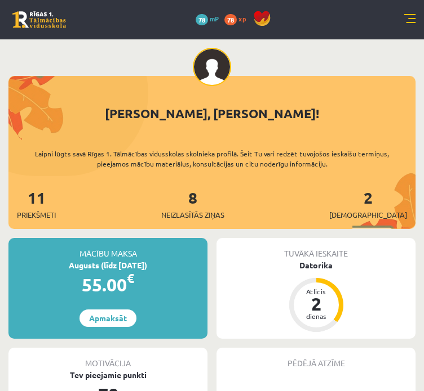
click at [415, 19] on link at bounding box center [409, 19] width 11 height 11
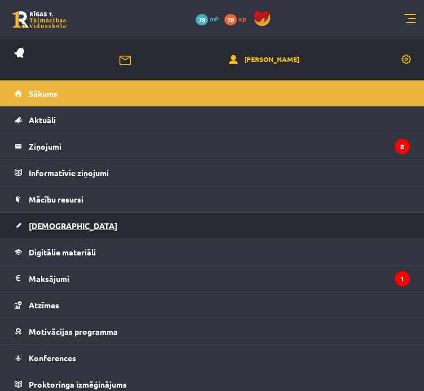
click at [54, 227] on span "[DEMOGRAPHIC_DATA]" at bounding box center [73, 226] width 88 height 10
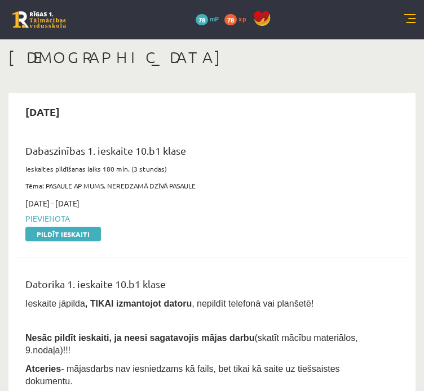
click at [54, 227] on div "2025-09-01 - 2025-09-15 Pievienota Pildīt ieskaiti" at bounding box center [203, 219] width 373 height 42
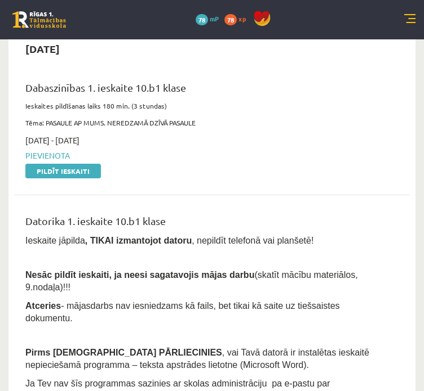
scroll to position [65, 0]
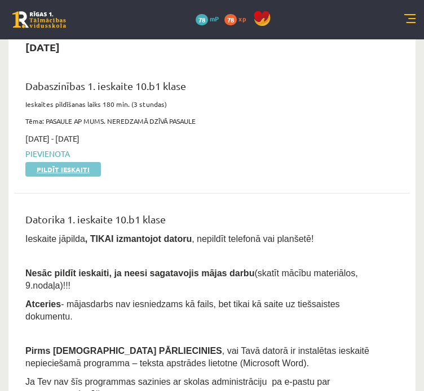
click at [73, 171] on link "Pildīt ieskaiti" at bounding box center [62, 169] width 75 height 15
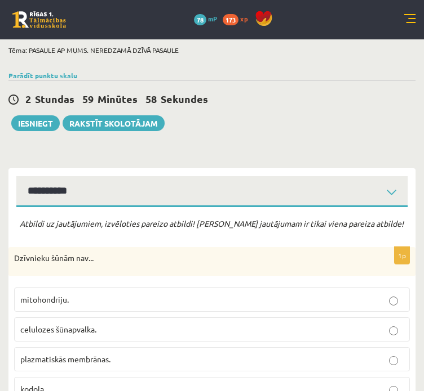
scroll to position [42, 0]
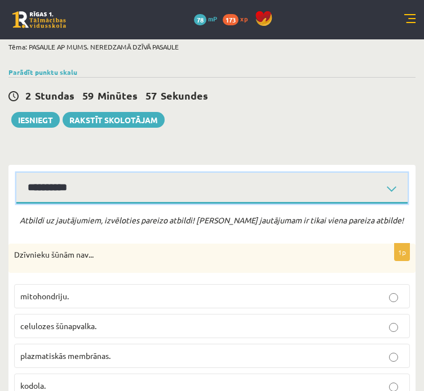
click at [239, 181] on select "**********" at bounding box center [211, 188] width 391 height 31
select select "**********"
click at [16, 173] on select "**********" at bounding box center [211, 188] width 391 height 31
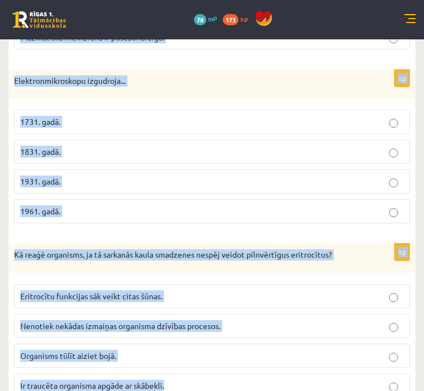
scroll to position [3384, 0]
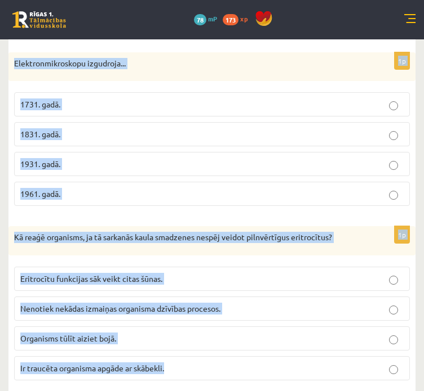
drag, startPoint x: 19, startPoint y: 75, endPoint x: 239, endPoint y: 417, distance: 406.7
copy form "Atbildi uz jautājumiem, izvēloties pareizo atbildi! Katram jautājumam ir tikai …"
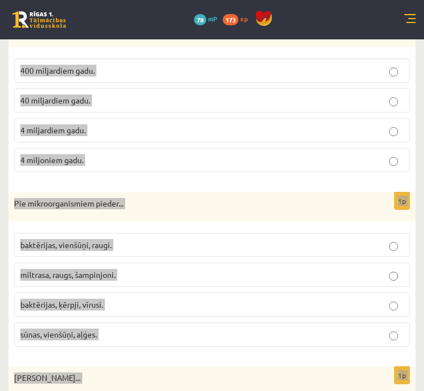
scroll to position [2464, 0]
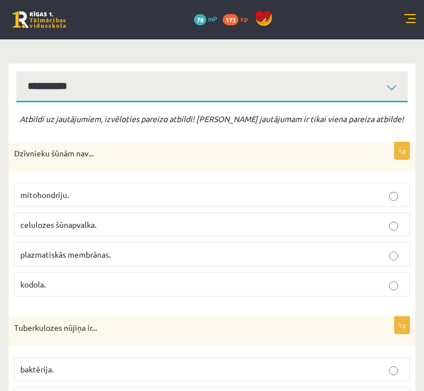
scroll to position [144, 0]
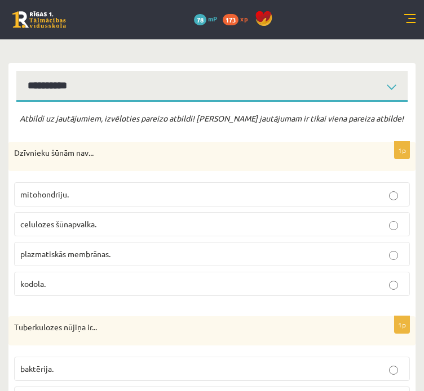
click at [90, 220] on span "celulozes šūnapvalka." at bounding box center [58, 224] width 76 height 10
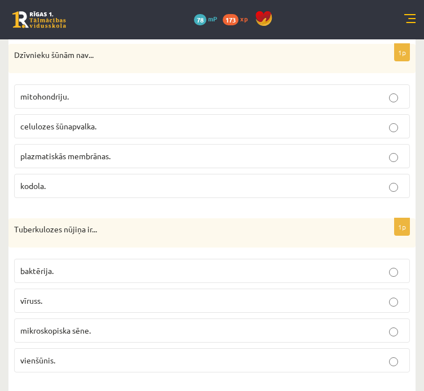
scroll to position [249, 0]
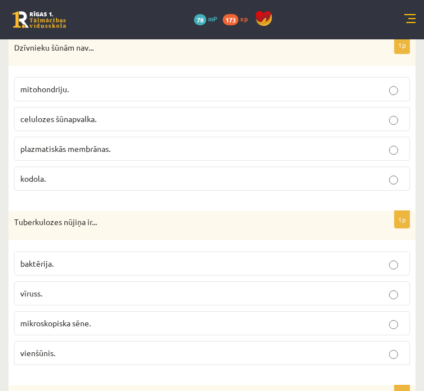
click at [112, 264] on p "baktērija." at bounding box center [211, 264] width 383 height 12
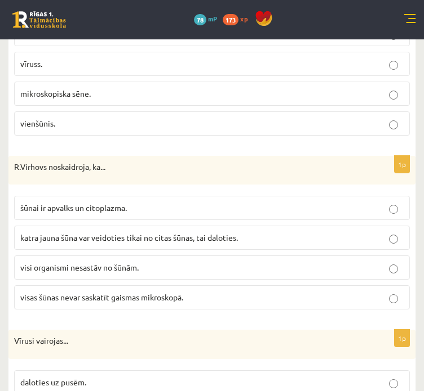
scroll to position [481, 0]
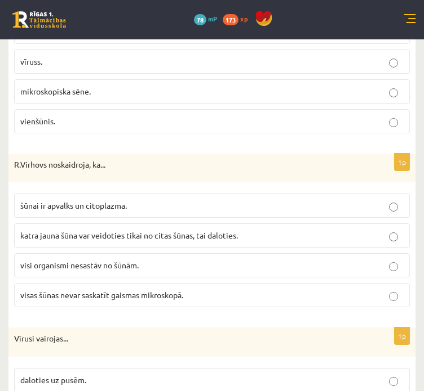
click at [139, 232] on span "katra jauna šūna var veidoties tikai no citas šūnas, tai daloties." at bounding box center [128, 235] width 217 height 10
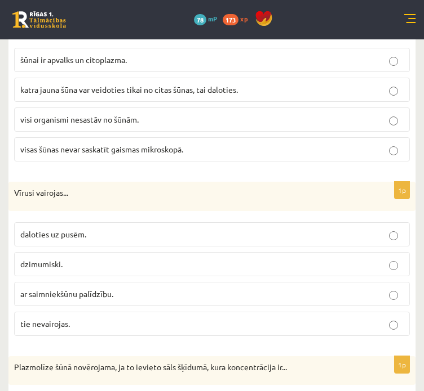
scroll to position [654, 0]
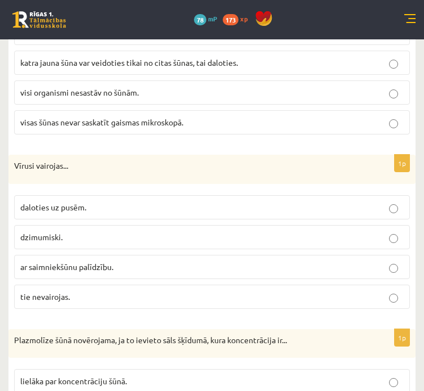
click at [101, 270] on label "ar saimniekšūnu palīdzību." at bounding box center [211, 267] width 395 height 24
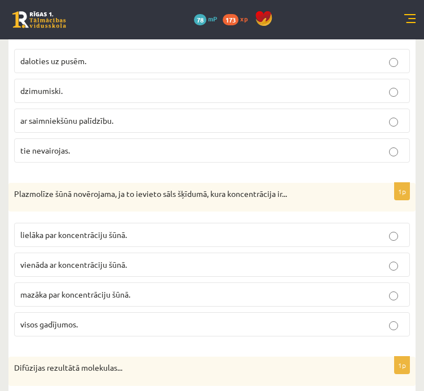
scroll to position [818, 0]
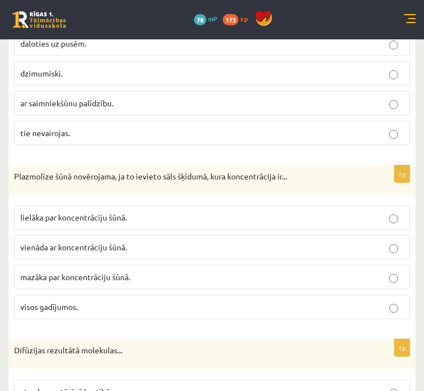
click at [128, 216] on p "lielāka par koncentrāciju šūnā." at bounding box center [211, 218] width 383 height 12
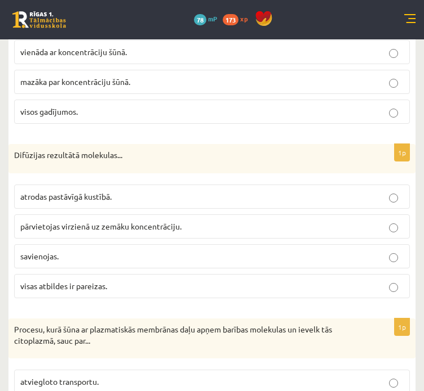
scroll to position [1016, 0]
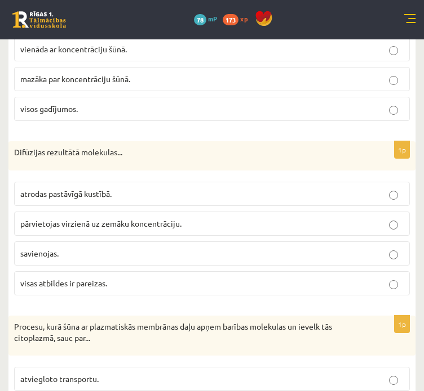
click at [128, 219] on span "pārvietojas virzienā uz zemāku koncentrāciju." at bounding box center [100, 224] width 161 height 10
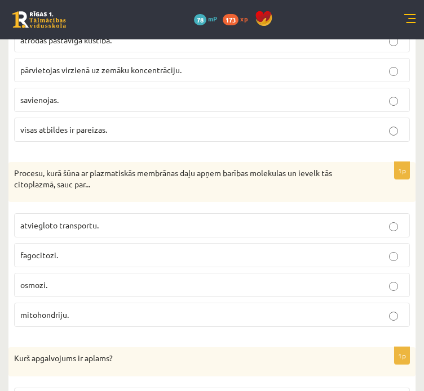
scroll to position [1171, 0]
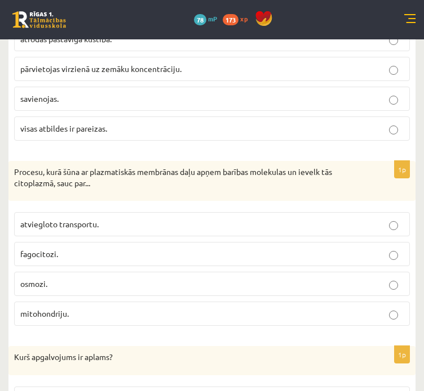
click at [92, 259] on label "fagocitozi." at bounding box center [211, 254] width 395 height 24
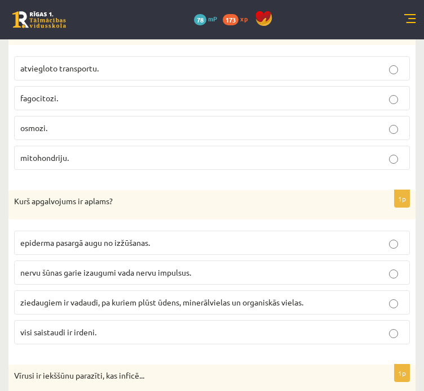
scroll to position [1333, 0]
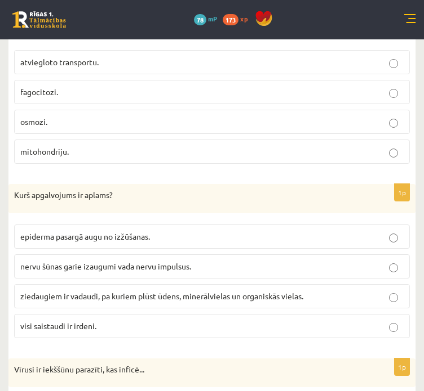
click at [154, 322] on p "visi saistaudi ir irdeni." at bounding box center [211, 326] width 383 height 12
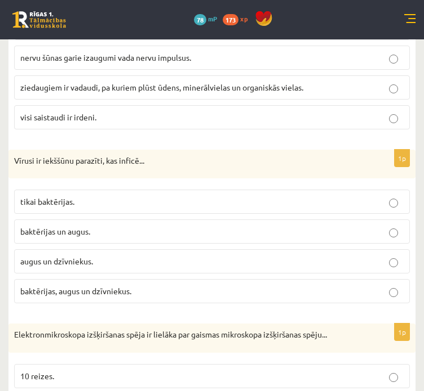
scroll to position [1584, 0]
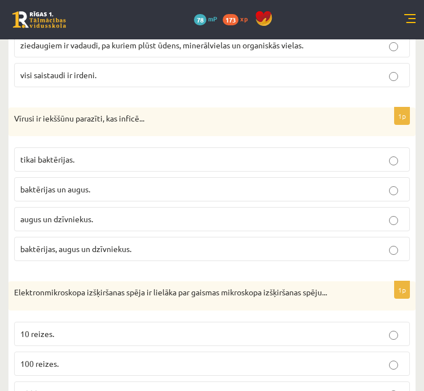
click at [92, 244] on span "baktērijas, augus un dzīvniekus." at bounding box center [75, 249] width 111 height 10
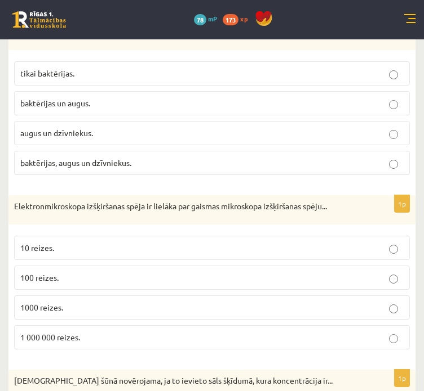
scroll to position [1690, 0]
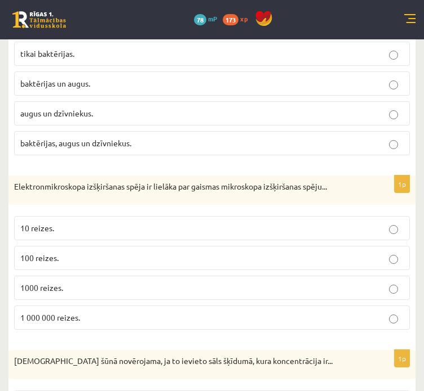
click at [87, 282] on p "1000 reizes." at bounding box center [211, 288] width 383 height 12
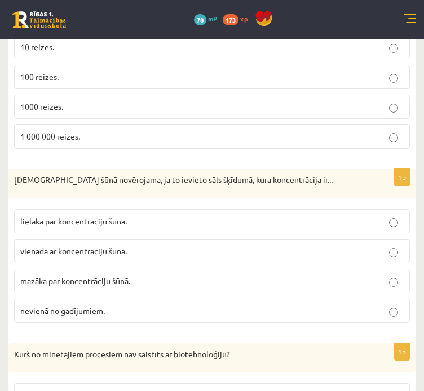
scroll to position [1878, 0]
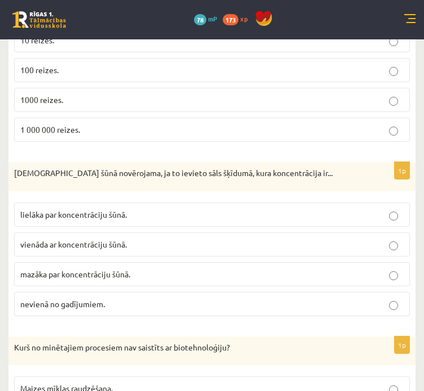
click at [140, 269] on p "mazāka par koncentrāciju šūnā." at bounding box center [211, 275] width 383 height 12
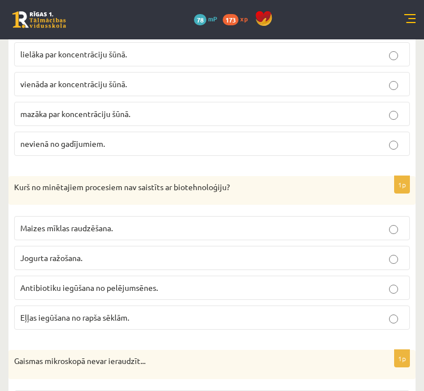
scroll to position [2048, 0]
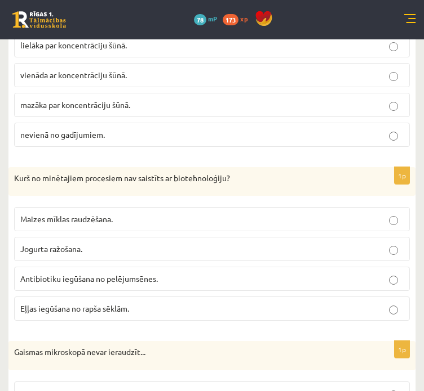
click at [108, 297] on label "Eļļas iegūšana no rapša sēklām." at bounding box center [211, 309] width 395 height 24
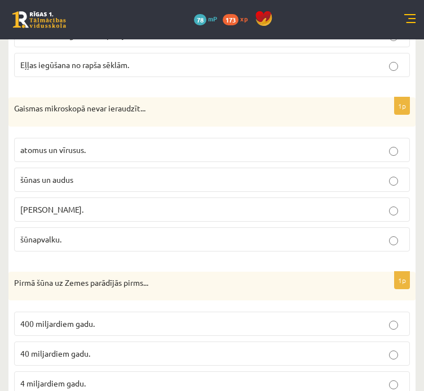
scroll to position [2287, 0]
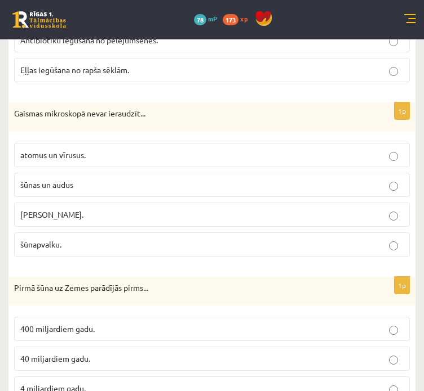
click at [65, 157] on fieldset "atomus un vīrusus. šūnas un audus šūnas kodolu. šūnapvalku." at bounding box center [211, 198] width 395 height 123
click at [83, 152] on label "atomus un vīrusus." at bounding box center [211, 155] width 395 height 24
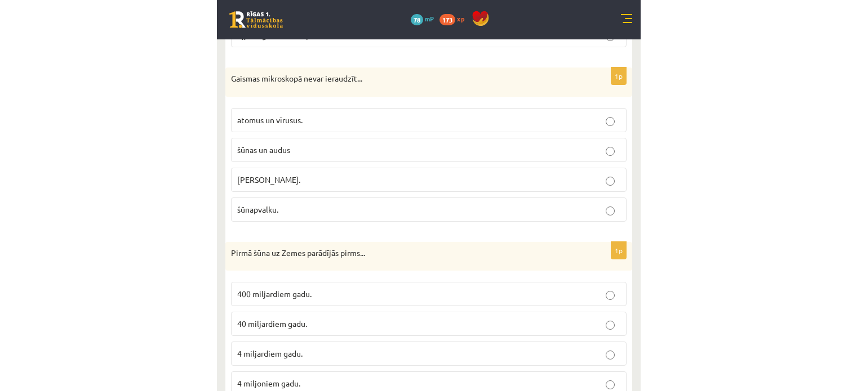
scroll to position [2323, 0]
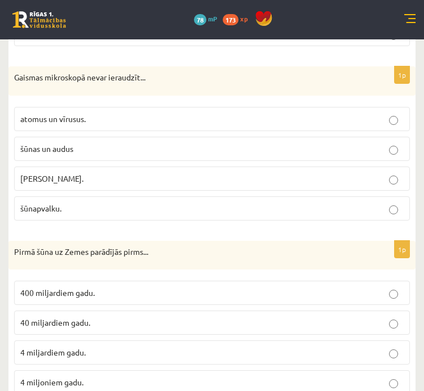
click at [90, 350] on label "4 miljardiem gadu." at bounding box center [211, 353] width 395 height 24
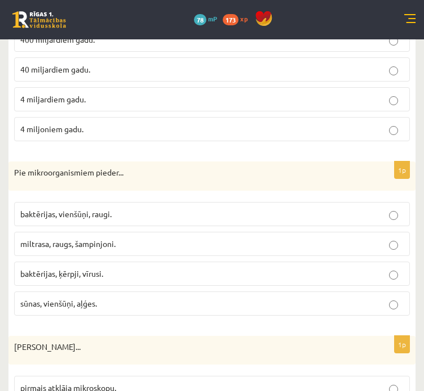
scroll to position [2577, 0]
click at [224, 269] on label "baktērijas, ķērpji, vīrusi." at bounding box center [211, 273] width 395 height 24
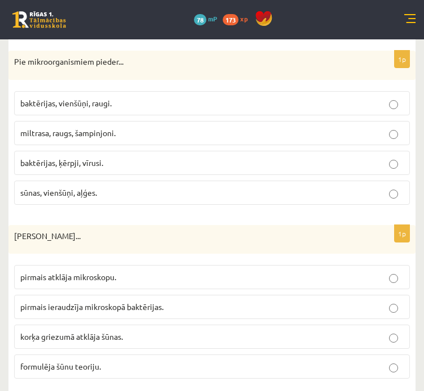
scroll to position [2690, 0]
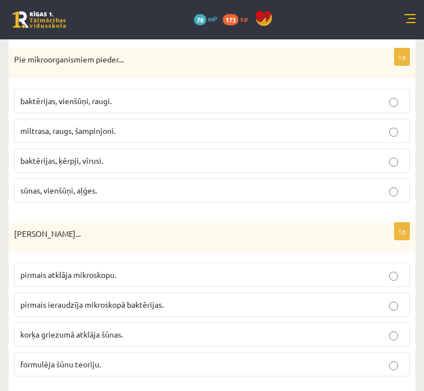
click at [275, 329] on p "korķa griezumā atklāja šūnas." at bounding box center [211, 335] width 383 height 12
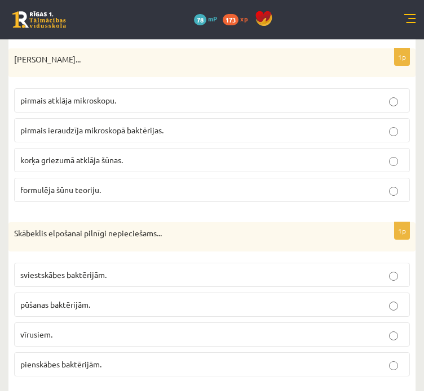
scroll to position [2869, 0]
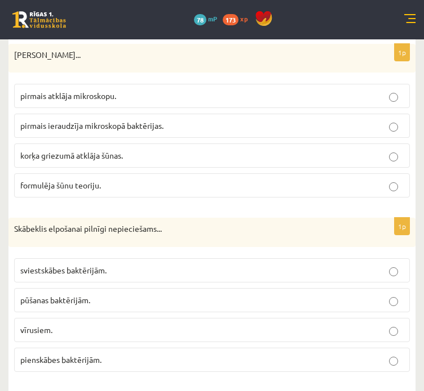
click at [179, 259] on label "sviestskābes baktērijām." at bounding box center [211, 271] width 395 height 24
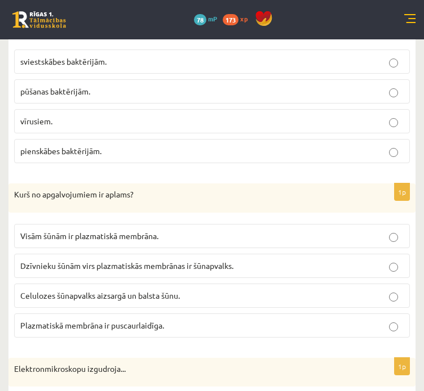
scroll to position [3082, 0]
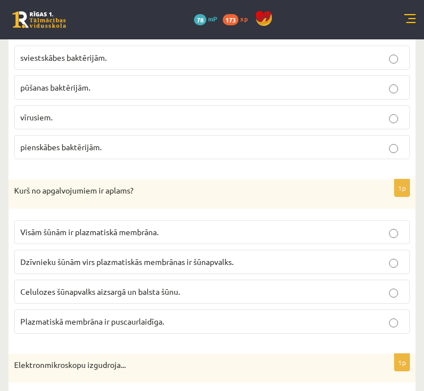
click at [186, 253] on label "Dzīvnieku šūnām virs plazmatiskās membrānas ir šūnapvalks." at bounding box center [211, 262] width 395 height 24
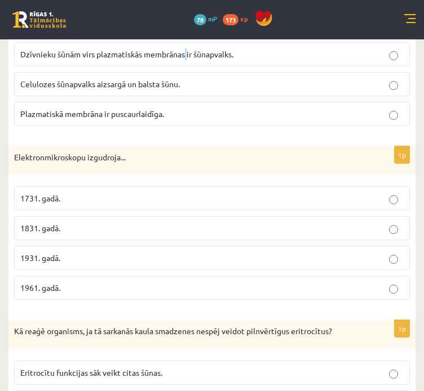
scroll to position [3290, 0]
click at [140, 252] on p "1931. gadā." at bounding box center [211, 258] width 383 height 12
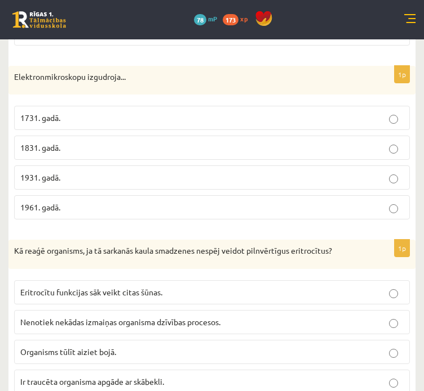
scroll to position [3384, 0]
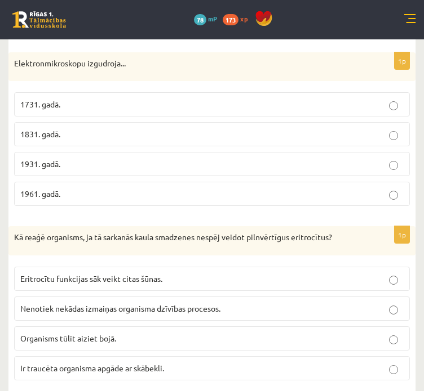
click at [203, 358] on label "Ir traucēta organisma apgāde ar skābekli." at bounding box center [211, 369] width 395 height 24
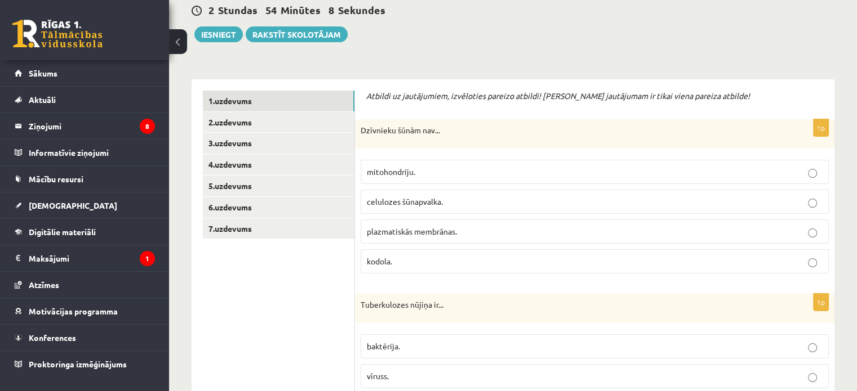
scroll to position [0, 0]
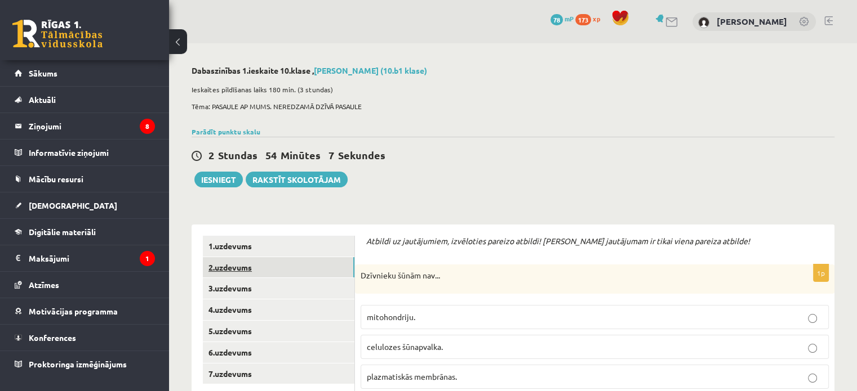
click at [269, 269] on link "2.uzdevums" at bounding box center [279, 267] width 152 height 21
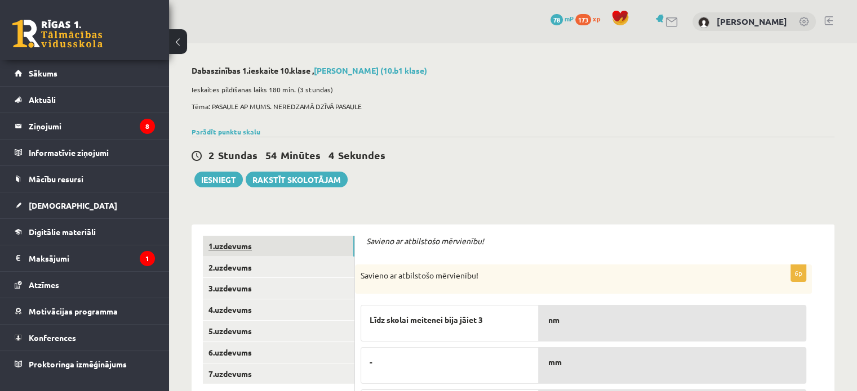
click at [281, 247] on link "1.uzdevums" at bounding box center [279, 246] width 152 height 21
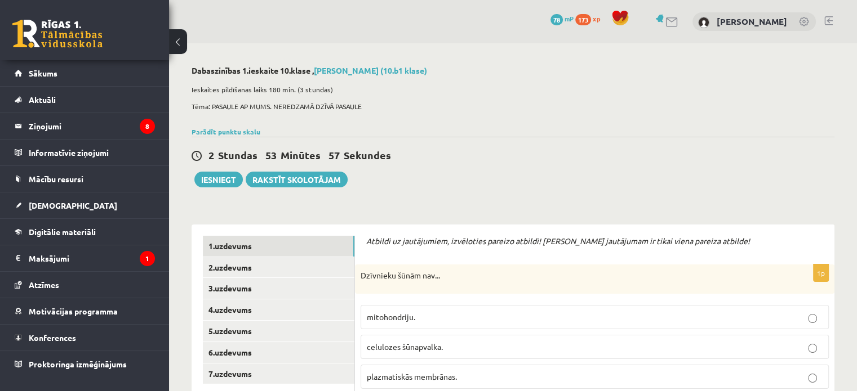
scroll to position [42, 0]
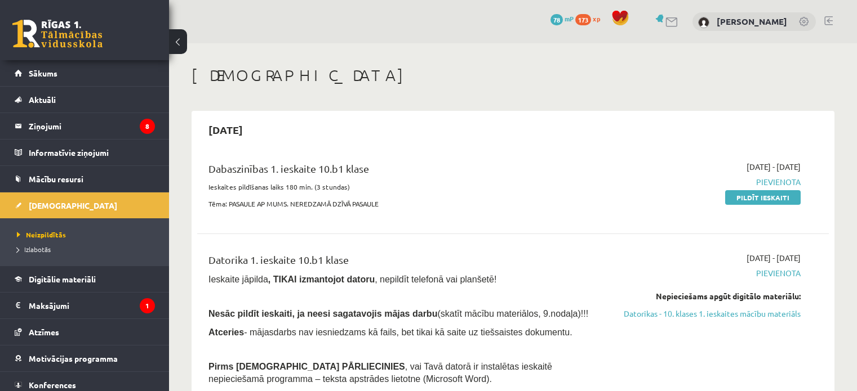
scroll to position [82, 0]
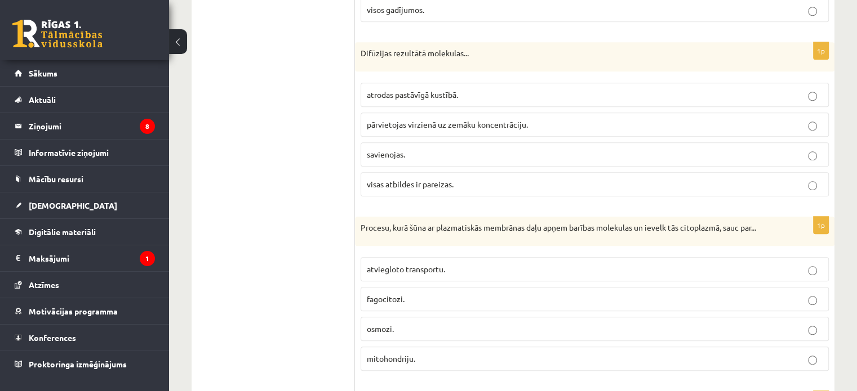
scroll to position [1021, 0]
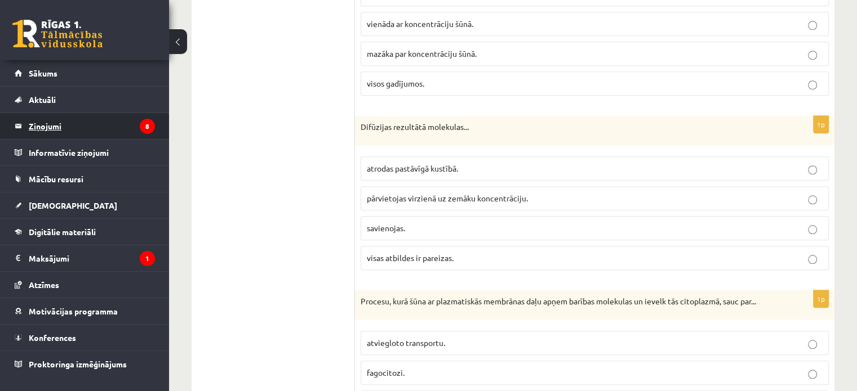
click at [84, 134] on legend "Ziņojumi 8" at bounding box center [92, 126] width 126 height 26
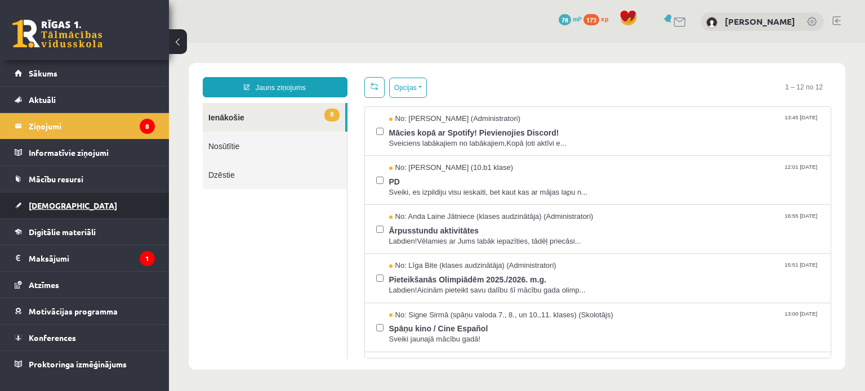
click at [43, 206] on span "[DEMOGRAPHIC_DATA]" at bounding box center [73, 206] width 88 height 10
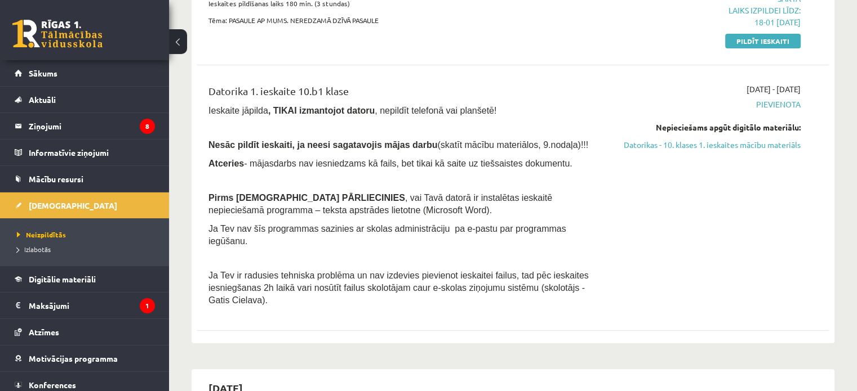
scroll to position [184, 0]
click at [639, 149] on link "Datorikas - 10. klases 1. ieskaites mācību materiāls" at bounding box center [708, 145] width 186 height 12
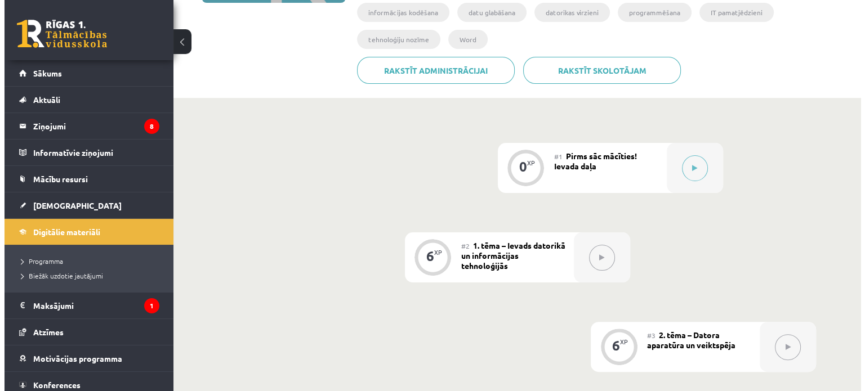
scroll to position [227, 0]
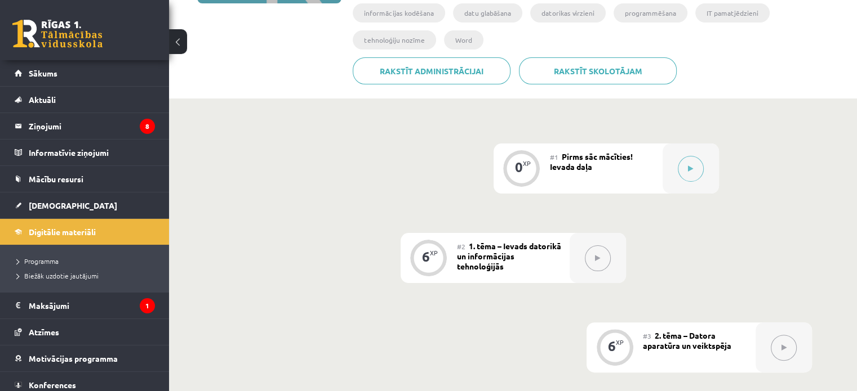
click at [619, 152] on span "Pirms sāc mācīties! Ievada daļa" at bounding box center [591, 162] width 83 height 20
click at [691, 156] on button at bounding box center [691, 169] width 26 height 26
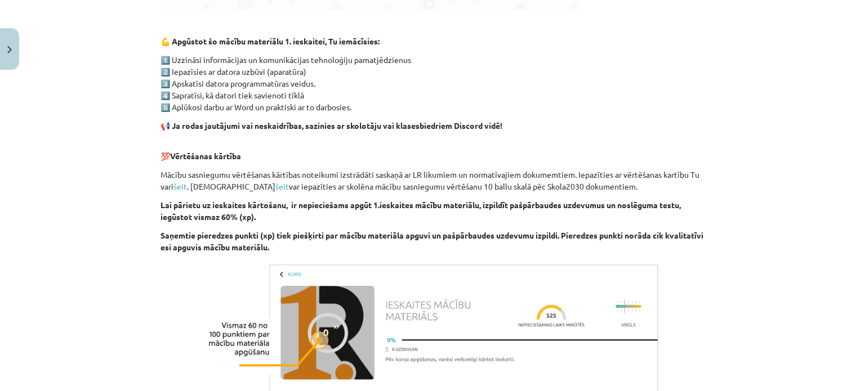
scroll to position [803, 0]
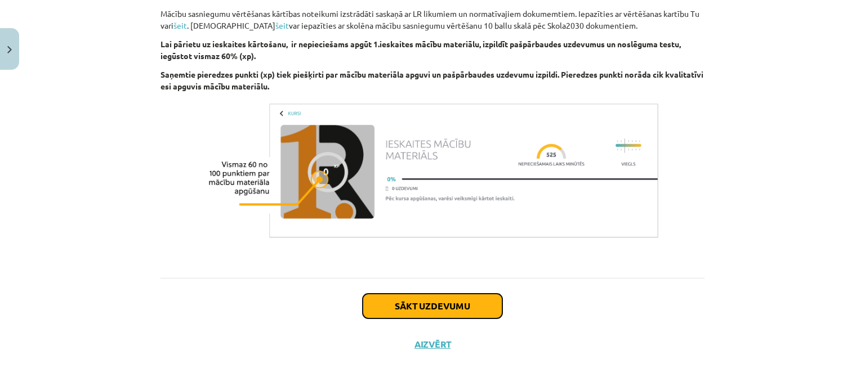
click at [446, 305] on button "Sākt uzdevumu" at bounding box center [433, 306] width 140 height 25
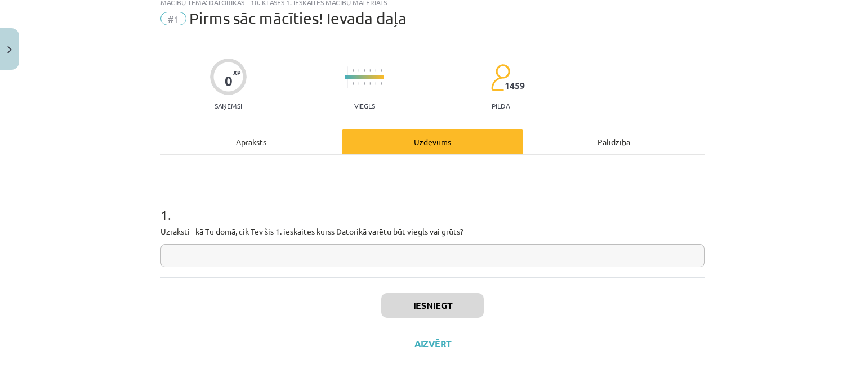
scroll to position [28, 0]
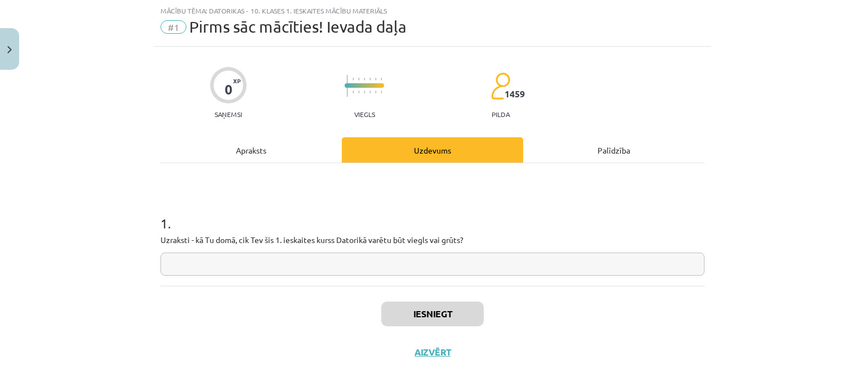
drag, startPoint x: 157, startPoint y: 241, endPoint x: 358, endPoint y: 251, distance: 201.9
click at [358, 251] on div "1 . Uzraksti - kā Tu domā, cik Tev šis 1. ieskaites kurss Datorikā varētu būt v…" at bounding box center [433, 236] width 544 height 80
click at [279, 277] on div "1 . Uzraksti - kā Tu domā, cik Tev šis 1. ieskaites kurss Datorikā varētu būt v…" at bounding box center [433, 224] width 544 height 123
click at [253, 266] on input "text" at bounding box center [433, 264] width 544 height 23
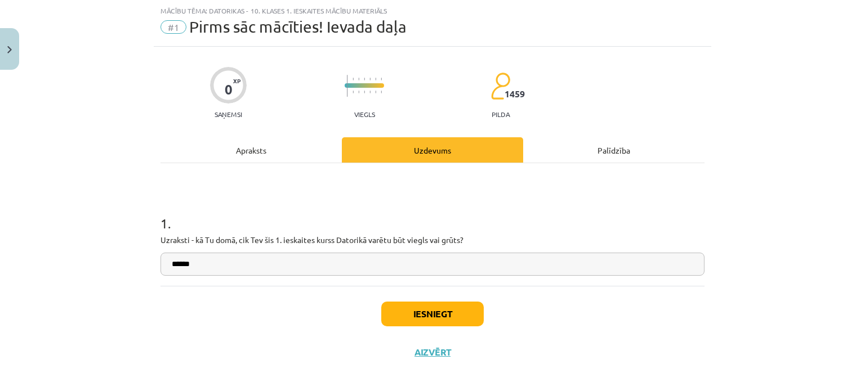
type input "******"
click at [394, 302] on button "Iesniegt" at bounding box center [432, 314] width 103 height 25
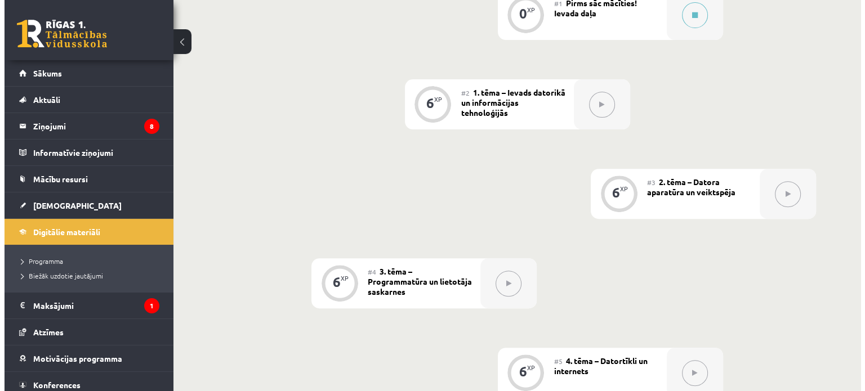
scroll to position [241, 0]
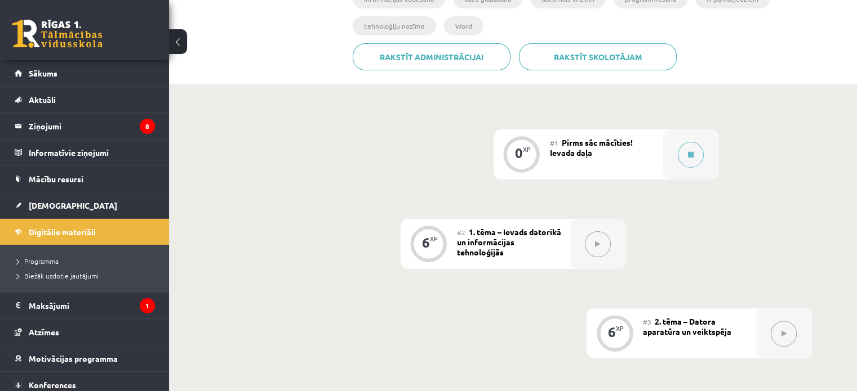
click at [693, 142] on button at bounding box center [691, 155] width 26 height 26
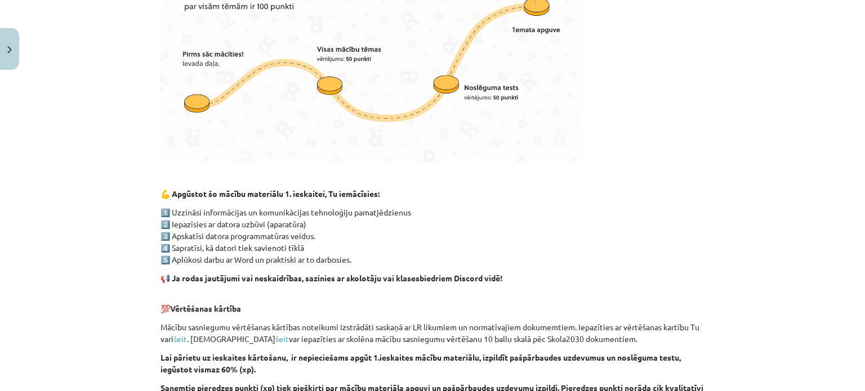
scroll to position [803, 0]
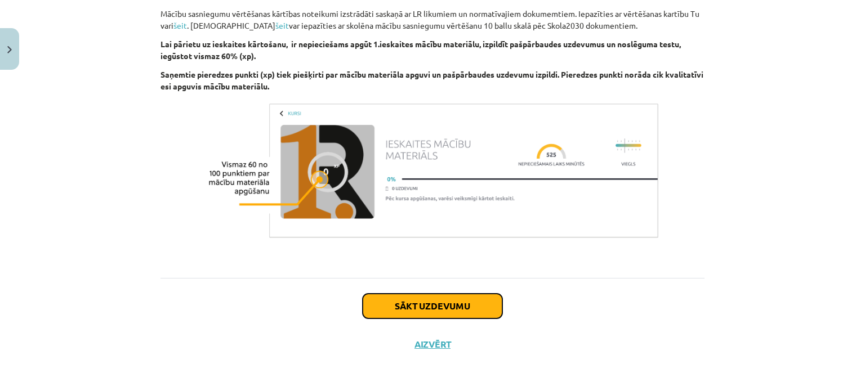
click at [421, 311] on button "Sākt uzdevumu" at bounding box center [433, 306] width 140 height 25
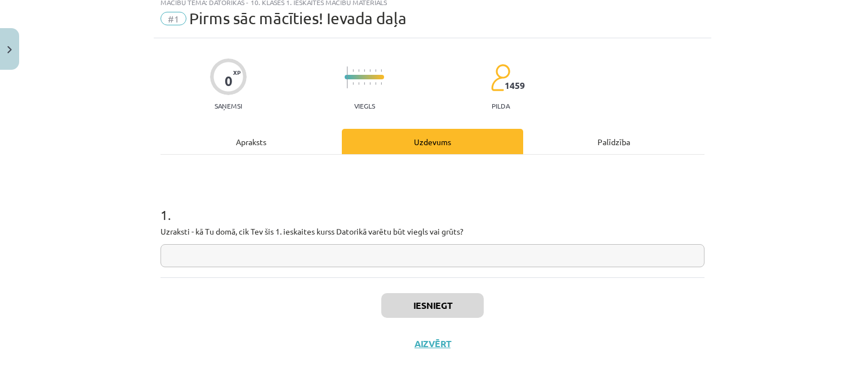
scroll to position [28, 0]
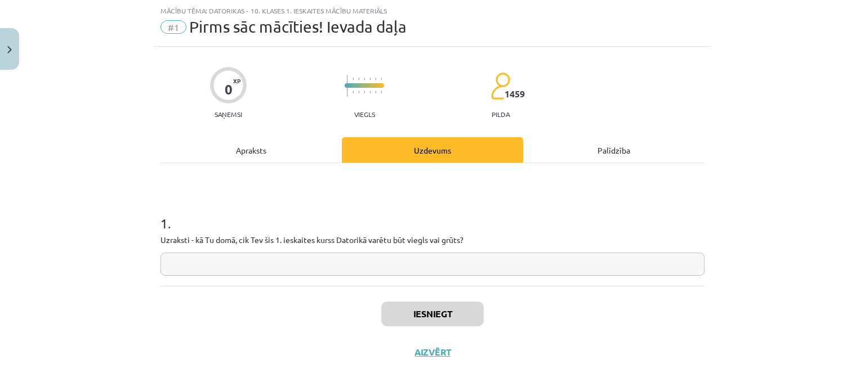
click at [355, 266] on input "text" at bounding box center [433, 264] width 544 height 23
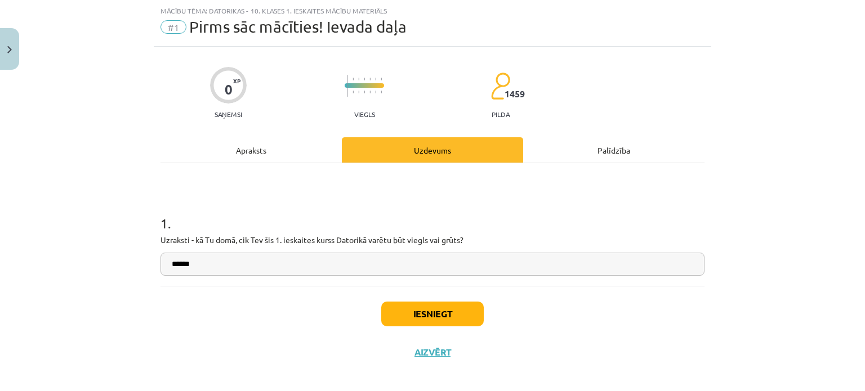
type input "******"
click at [403, 308] on button "Iesniegt" at bounding box center [432, 314] width 103 height 25
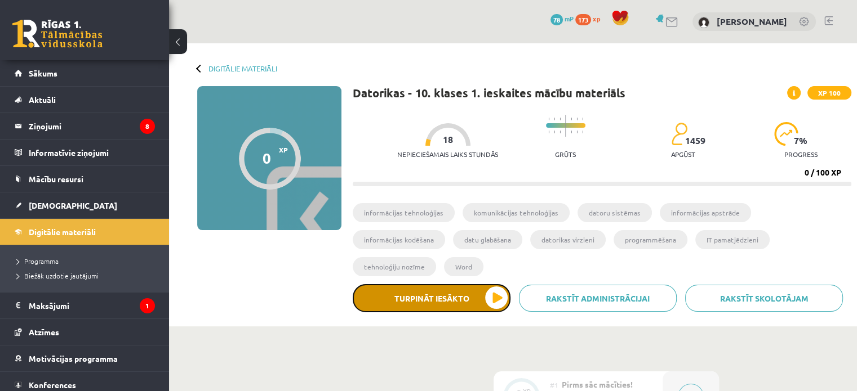
click at [458, 284] on button "Turpināt iesākto" at bounding box center [432, 298] width 158 height 28
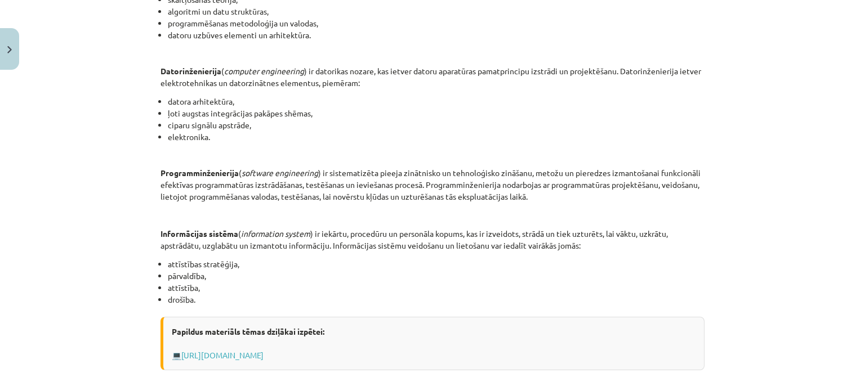
scroll to position [571, 0]
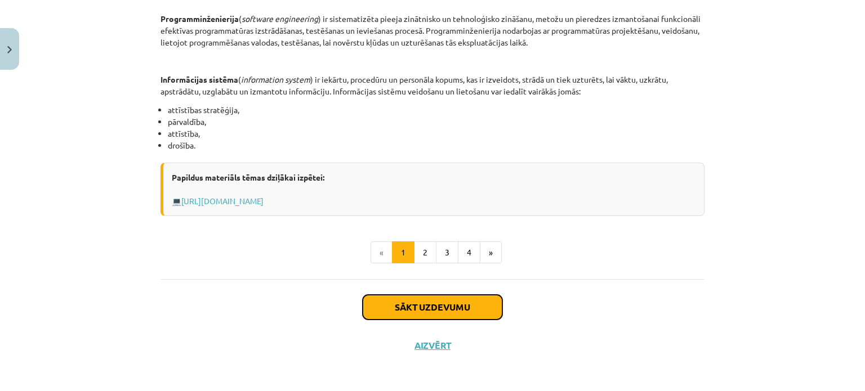
click at [424, 304] on button "Sākt uzdevumu" at bounding box center [433, 307] width 140 height 25
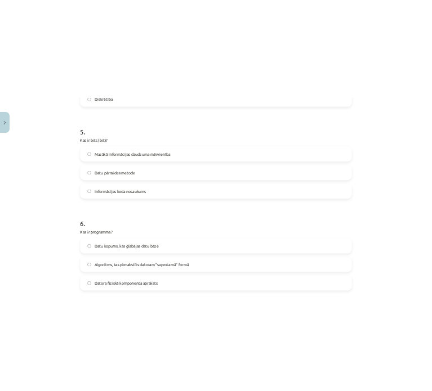
scroll to position [1120, 0]
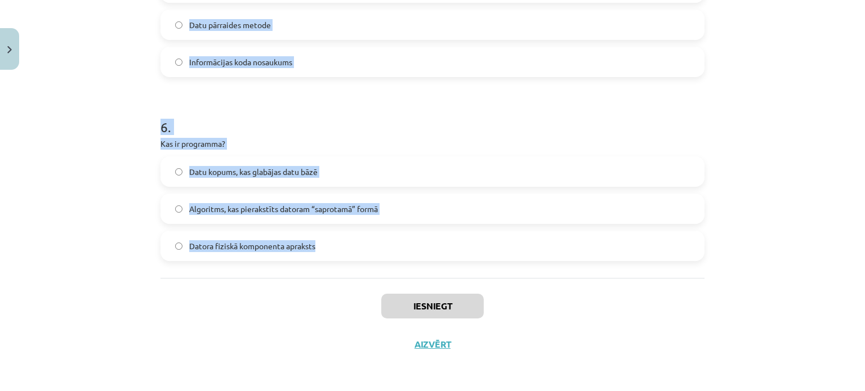
drag, startPoint x: 154, startPoint y: 241, endPoint x: 323, endPoint y: 239, distance: 168.4
copy form "Datoru veido… Sistēmbloks un monitors Korpuss, mātes plate un procesors Sistēmb…"
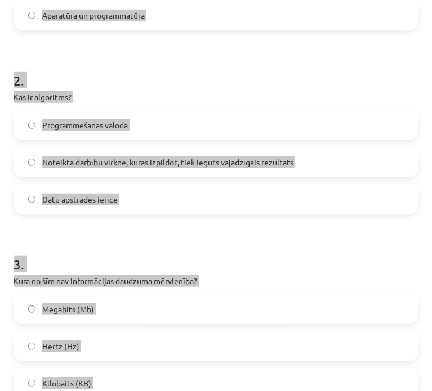
scroll to position [370, 0]
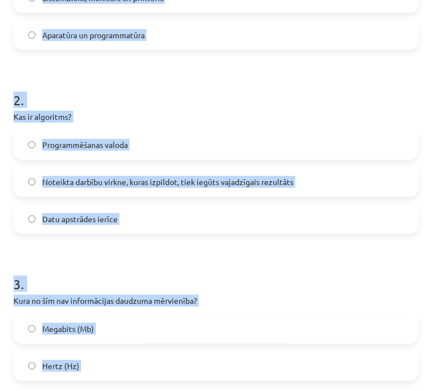
click at [200, 92] on h1 "2 ." at bounding box center [216, 90] width 405 height 35
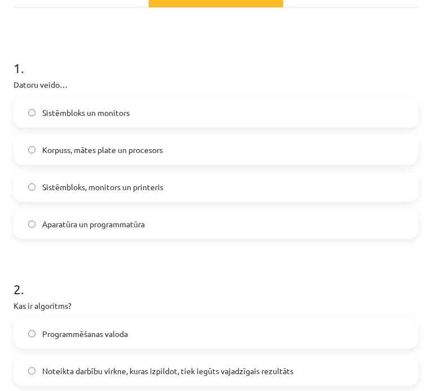
scroll to position [180, 0]
click at [48, 228] on span "Aparatūra un programmatūra" at bounding box center [93, 225] width 103 height 12
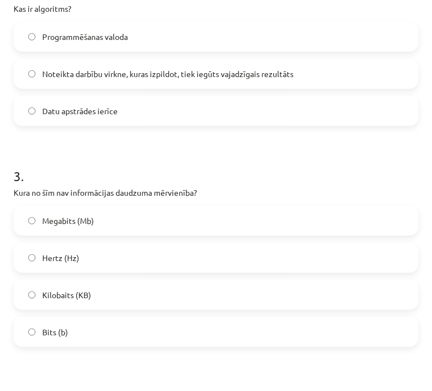
scroll to position [481, 0]
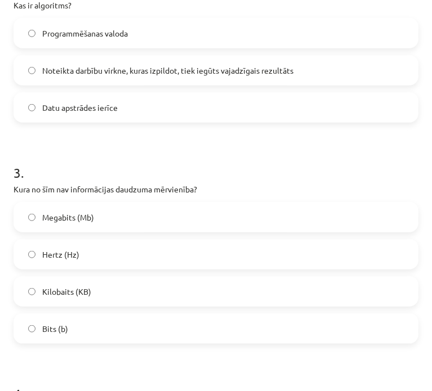
click at [128, 76] on label "Noteikta darbību virkne, kuras izpildot, tiek iegūts vajadzīgais rezultāts" at bounding box center [216, 70] width 403 height 28
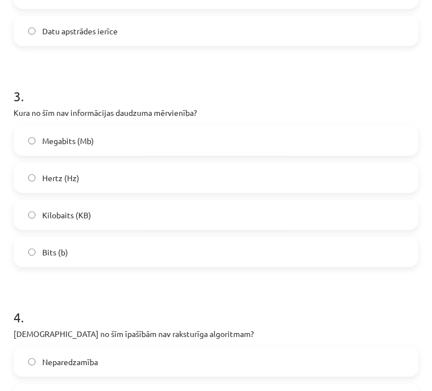
scroll to position [558, 0]
click at [144, 177] on label "Hertz (Hz)" at bounding box center [216, 178] width 403 height 28
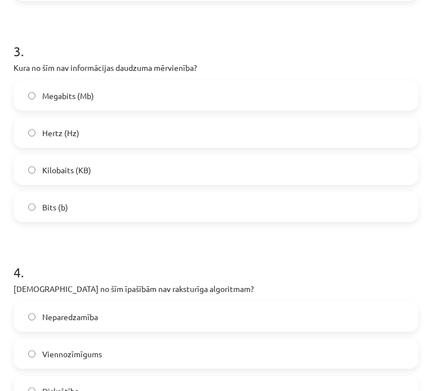
scroll to position [608, 0]
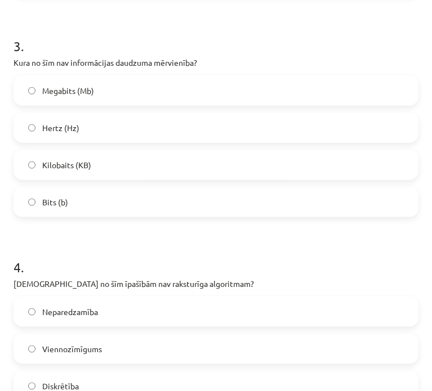
click at [86, 301] on label "Neparedzamība" at bounding box center [216, 312] width 403 height 28
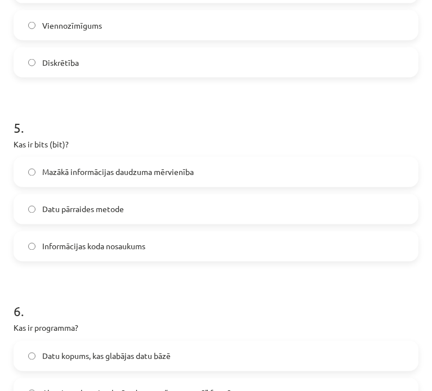
scroll to position [932, 0]
click at [141, 184] on label "Mazākā informācijas daudzuma mērvienība" at bounding box center [216, 172] width 403 height 28
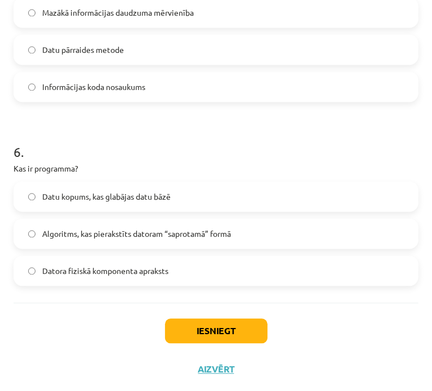
scroll to position [1095, 0]
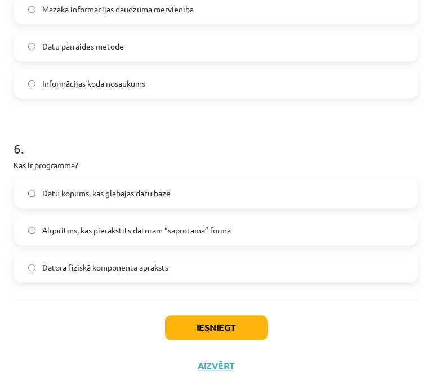
click at [100, 233] on span "Algoritms, kas pierakstīts datoram “saprotamā” formā" at bounding box center [136, 231] width 189 height 12
click at [198, 327] on button "Iesniegt" at bounding box center [216, 327] width 103 height 25
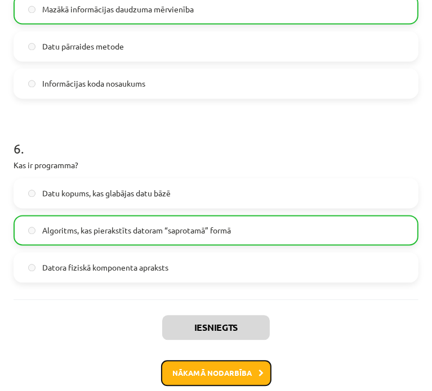
click at [229, 377] on button "Nākamā nodarbība" at bounding box center [216, 373] width 110 height 26
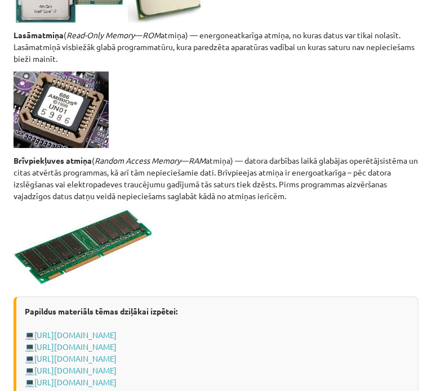
scroll to position [2131, 0]
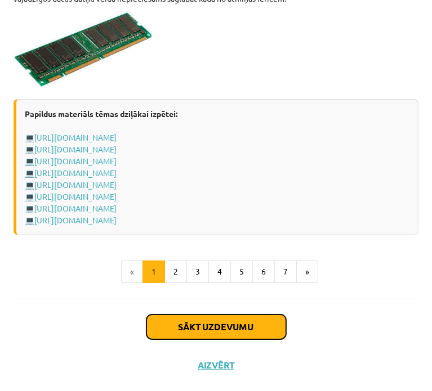
click at [201, 330] on button "Sākt uzdevumu" at bounding box center [216, 327] width 140 height 25
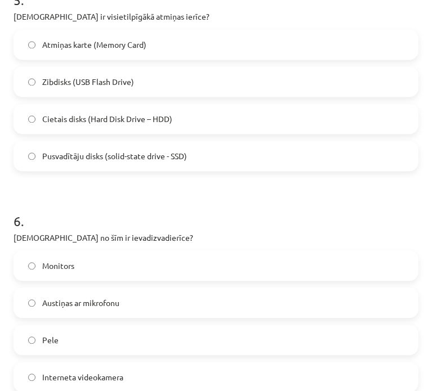
scroll to position [1226, 0]
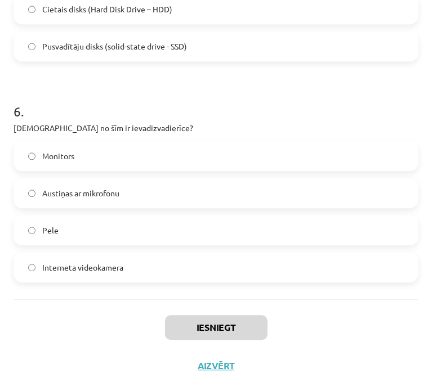
drag, startPoint x: 12, startPoint y: 238, endPoint x: 196, endPoint y: 285, distance: 190.0
copy form "Kura no minētajām nav datora sistēmblokā ievietojama ierīce? Pamatplate Monitor…"
click at [61, 348] on div "Iesniegt Aizvērt" at bounding box center [216, 339] width 405 height 79
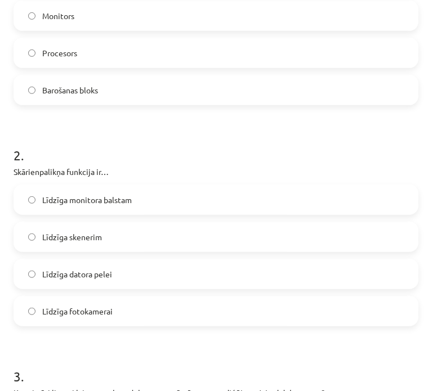
scroll to position [295, 0]
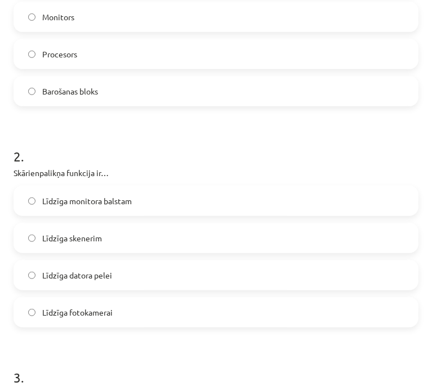
click at [128, 274] on label "Līdzīga datora pelei" at bounding box center [216, 275] width 403 height 28
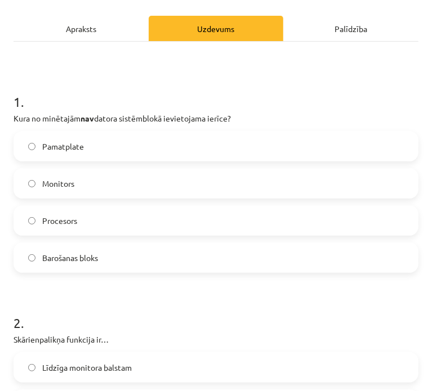
scroll to position [123, 0]
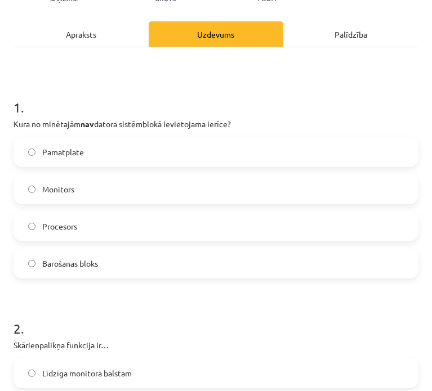
click at [140, 186] on label "Monitors" at bounding box center [216, 189] width 403 height 28
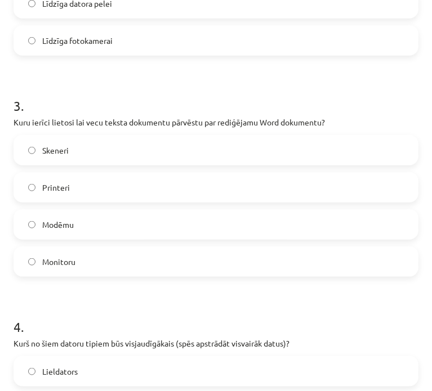
scroll to position [616, 0]
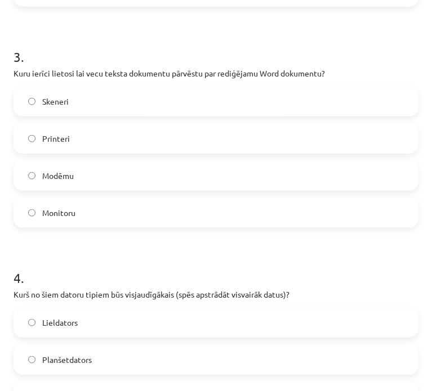
click at [150, 104] on label "Skeneri" at bounding box center [216, 101] width 403 height 28
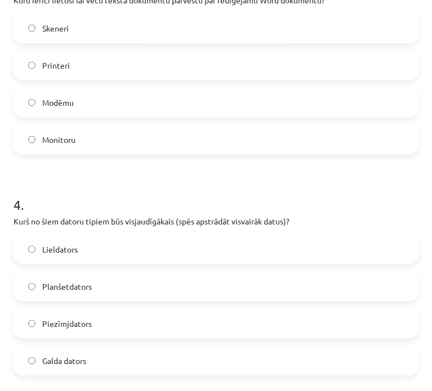
scroll to position [696, 0]
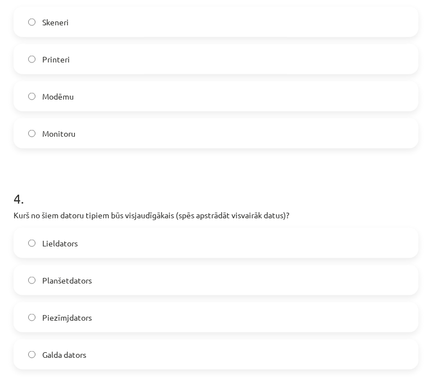
click at [171, 247] on label "Lieldators" at bounding box center [216, 243] width 403 height 28
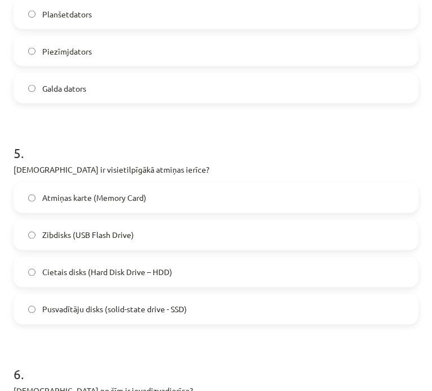
scroll to position [968, 0]
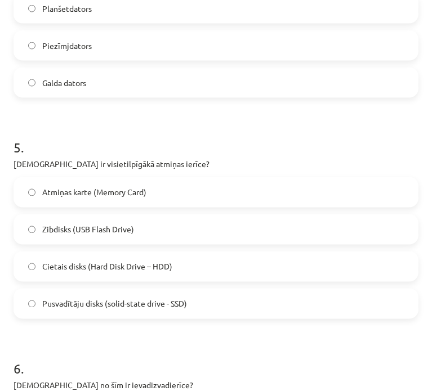
click at [152, 268] on span "Cietais disks (Hard Disk Drive – HDD)" at bounding box center [107, 267] width 130 height 12
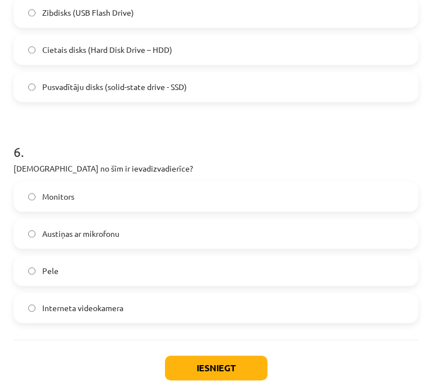
scroll to position [1210, 0]
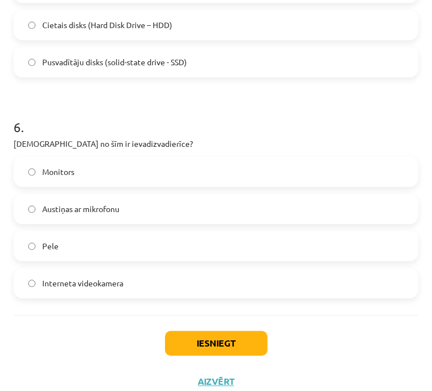
click at [118, 213] on span "Austiņas ar mikrofonu" at bounding box center [80, 209] width 77 height 12
click at [173, 332] on button "Iesniegt" at bounding box center [216, 343] width 103 height 25
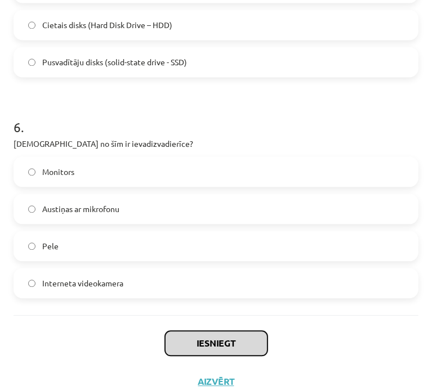
scroll to position [1226, 0]
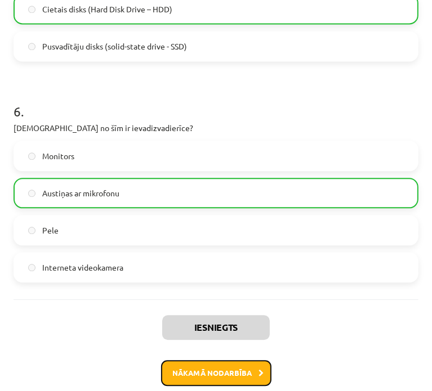
click at [194, 378] on button "Nākamā nodarbība" at bounding box center [216, 373] width 110 height 26
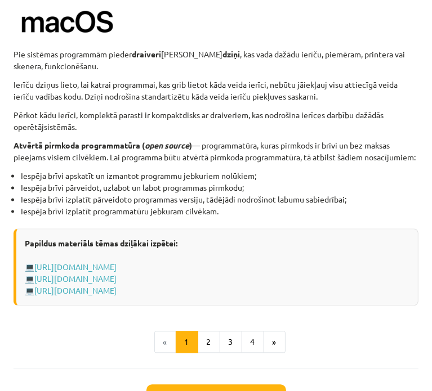
scroll to position [1243, 0]
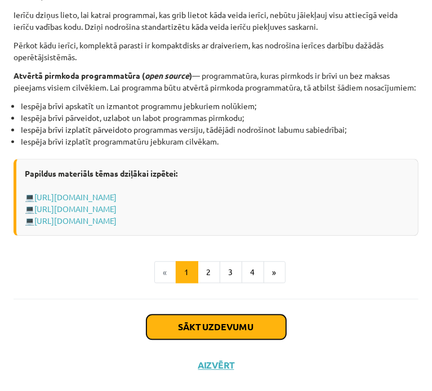
click at [226, 327] on button "Sākt uzdevumu" at bounding box center [216, 327] width 140 height 25
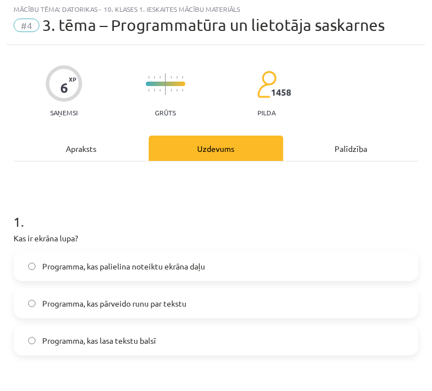
scroll to position [7, 0]
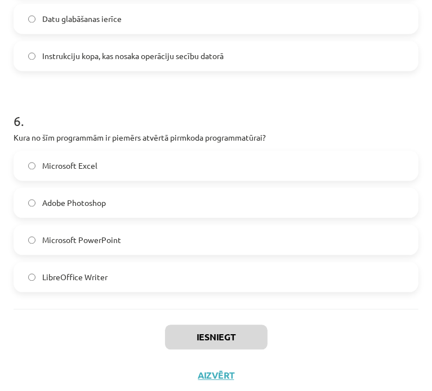
scroll to position [1151, 0]
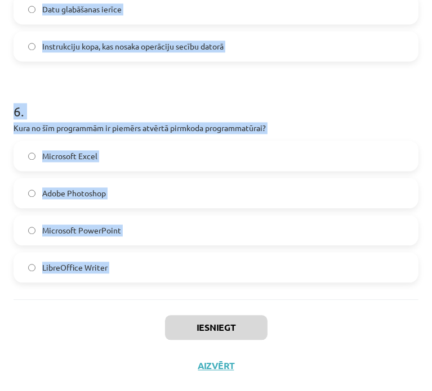
drag, startPoint x: 12, startPoint y: 242, endPoint x: 139, endPoint y: 278, distance: 131.4
copy form "Kas ir ekrāna lupa? Programma, kas palielina noteiktu ekrāna daļu Programma, ka…"
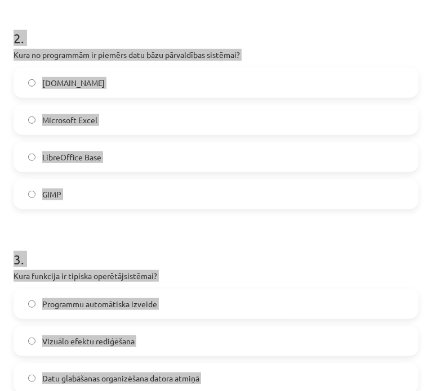
scroll to position [360, 0]
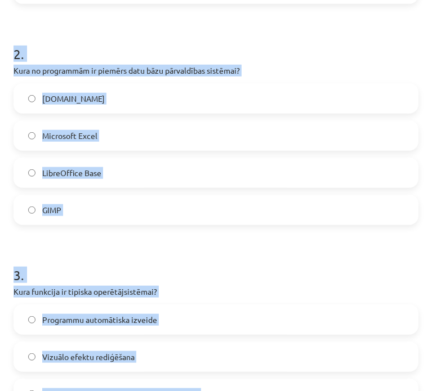
click at [192, 61] on div "2 . Kura no programmām ir piemērs datu bāzu pārvaldības sistēmai? Paint.net Mic…" at bounding box center [216, 125] width 405 height 199
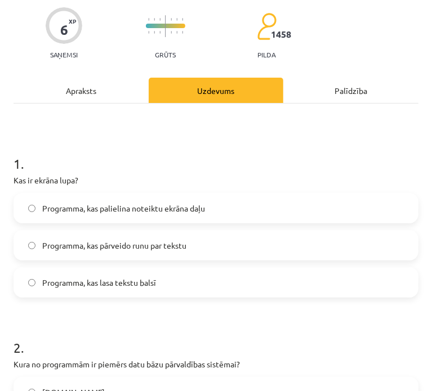
scroll to position [68, 0]
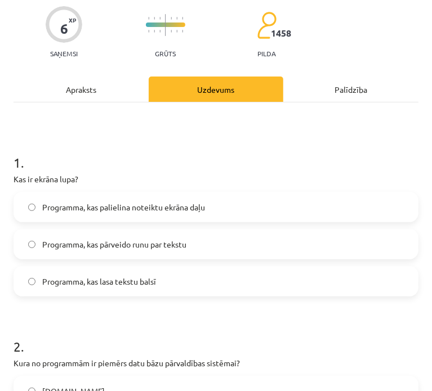
click at [156, 208] on span "Programma, kas palielina noteiktu ekrāna daļu" at bounding box center [123, 208] width 163 height 12
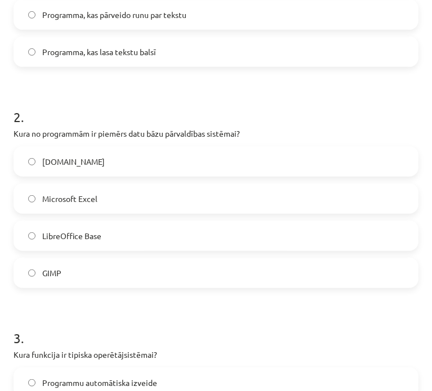
scroll to position [302, 0]
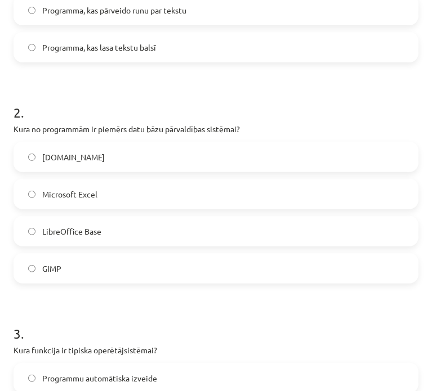
click at [88, 238] on label "LibreOffice Base" at bounding box center [216, 231] width 403 height 28
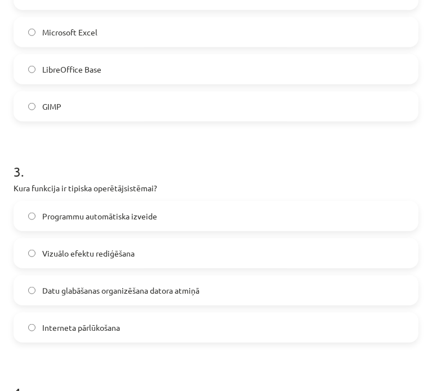
scroll to position [469, 0]
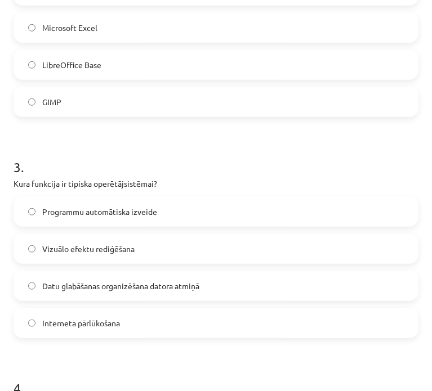
click at [121, 293] on label "Datu glabāšanas organizēšana datora atmiņā" at bounding box center [216, 286] width 403 height 28
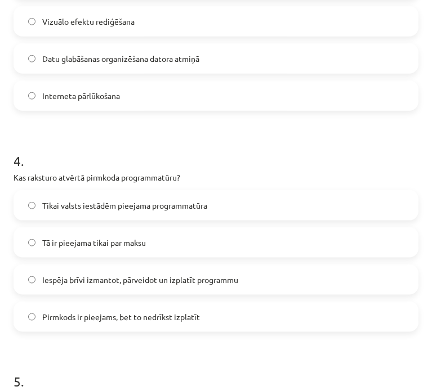
scroll to position [697, 0]
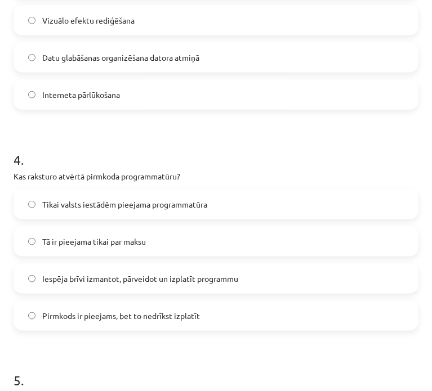
click at [143, 290] on label "Iespēja brīvi izmantot, pārveidot un izplatīt programmu" at bounding box center [216, 279] width 403 height 28
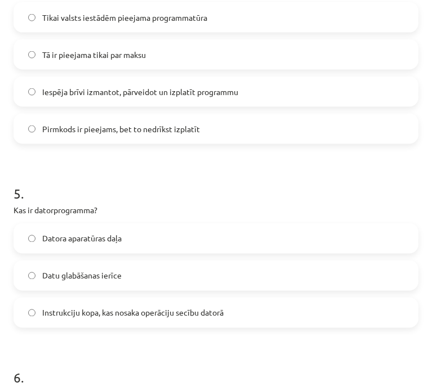
scroll to position [888, 0]
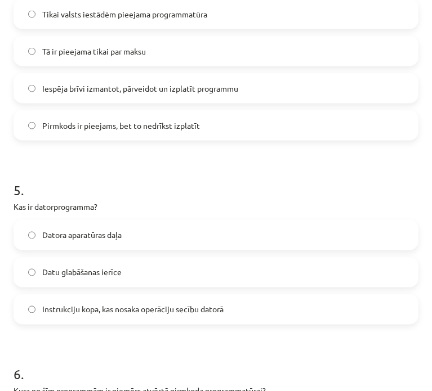
click at [136, 301] on label "Instrukciju kopa, kas nosaka operāciju secību datorā" at bounding box center [216, 310] width 403 height 28
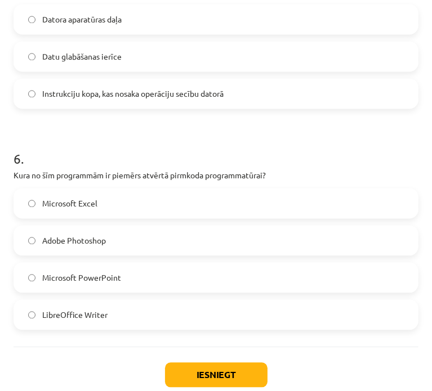
scroll to position [1106, 0]
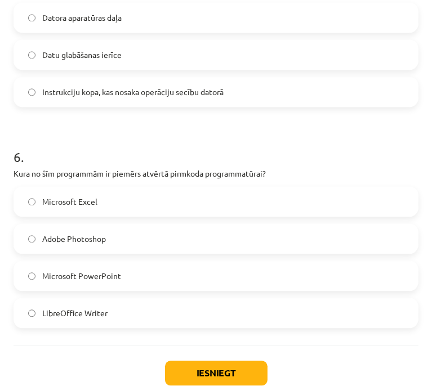
click at [142, 323] on label "LibreOffice Writer" at bounding box center [216, 313] width 403 height 28
click at [190, 377] on button "Iesniegt" at bounding box center [216, 373] width 103 height 25
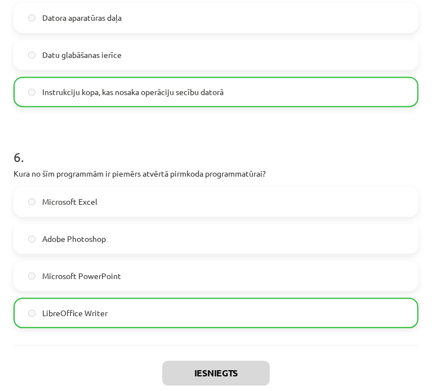
scroll to position [1187, 0]
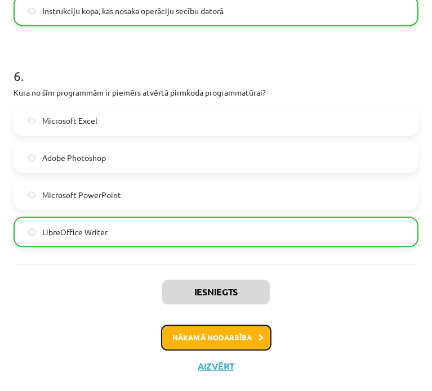
click at [189, 346] on button "Nākamā nodarbība" at bounding box center [216, 338] width 110 height 26
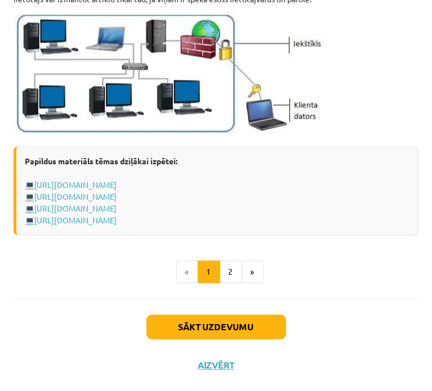
scroll to position [1484, 0]
click at [175, 326] on button "Sākt uzdevumu" at bounding box center [216, 327] width 140 height 25
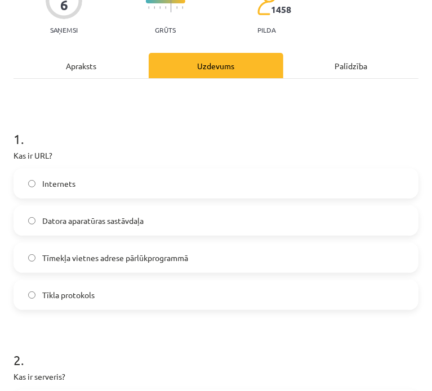
scroll to position [92, 0]
click at [56, 252] on span "Tīmekļa vietnes adrese pārlūkprogrammā" at bounding box center [115, 258] width 146 height 12
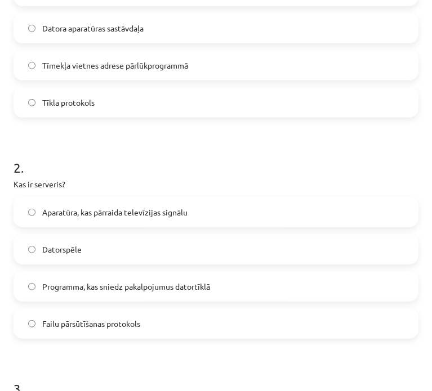
scroll to position [285, 0]
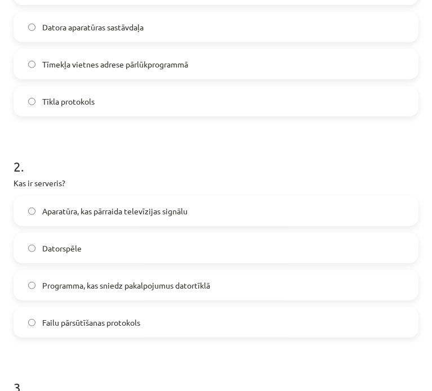
click at [90, 288] on span "Programma, kas sniedz pakalpojumus datortīklā" at bounding box center [126, 286] width 168 height 12
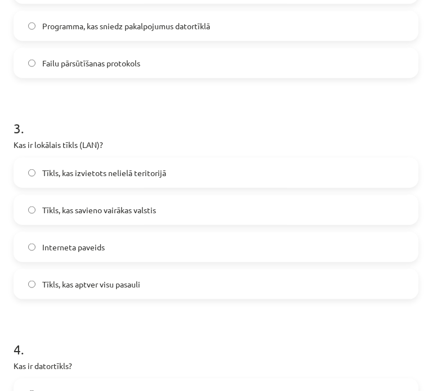
scroll to position [545, 0]
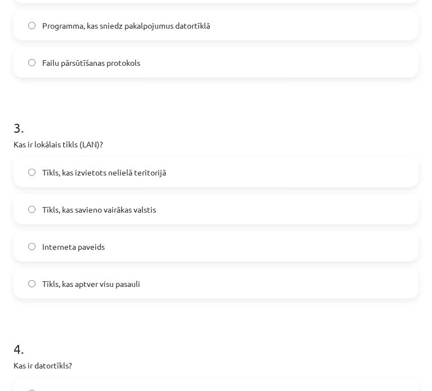
click at [77, 211] on span "Tīkls, kas savieno vairākas valstis" at bounding box center [99, 210] width 114 height 12
click at [34, 164] on label "Tīkls, kas izvietots nelielā teritorijā" at bounding box center [216, 172] width 403 height 28
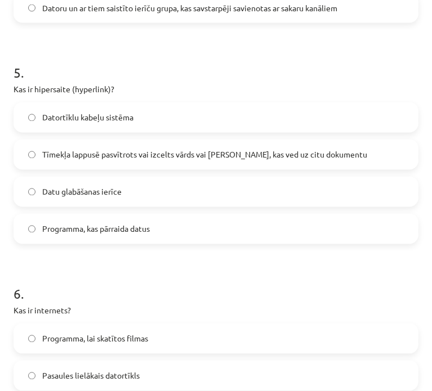
scroll to position [1226, 0]
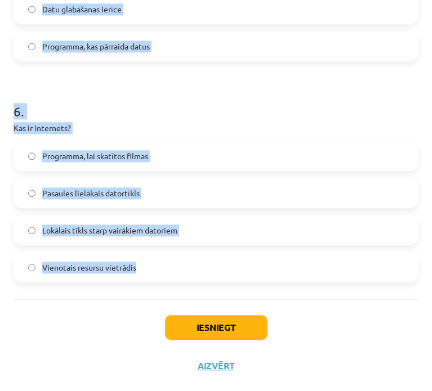
drag, startPoint x: 13, startPoint y: 91, endPoint x: 161, endPoint y: 279, distance: 238.7
copy form "Kas ir URL? Internets Datora aparatūras sastāvdaļa Tīmekļa vietnes adrese pārlū…"
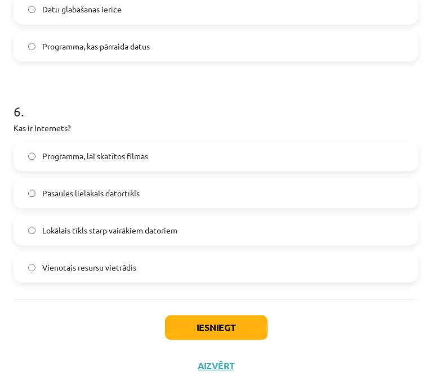
click at [15, 326] on div "Iesniegt Aizvērt" at bounding box center [216, 339] width 405 height 79
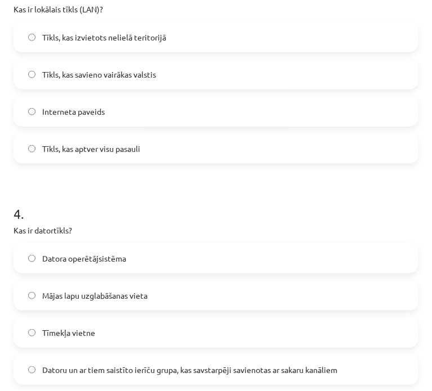
scroll to position [714, 0]
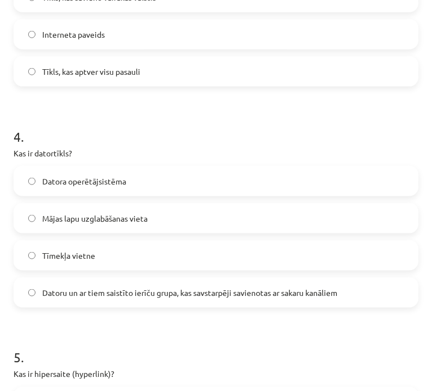
click at [64, 290] on span "Datoru un ar tiem saistīto ierīču grupa, kas savstarpēji savienotas ar sakaru k…" at bounding box center [189, 293] width 295 height 12
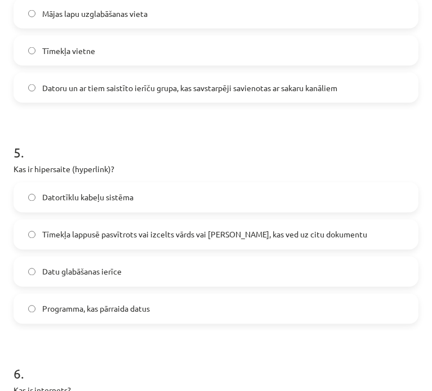
scroll to position [965, 0]
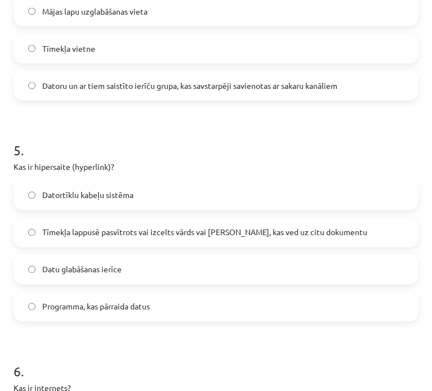
click at [86, 243] on label "Tīmekļa lappusē pasvītrots vai izcelts vārds vai frāze, kas ved uz citu dokumen…" at bounding box center [216, 233] width 403 height 28
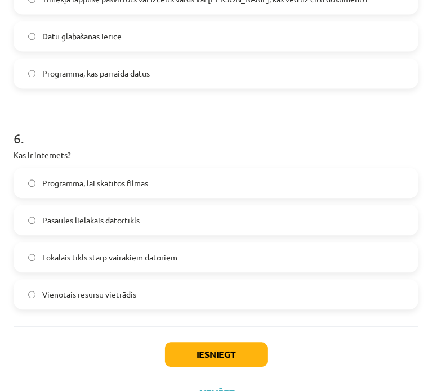
scroll to position [1226, 0]
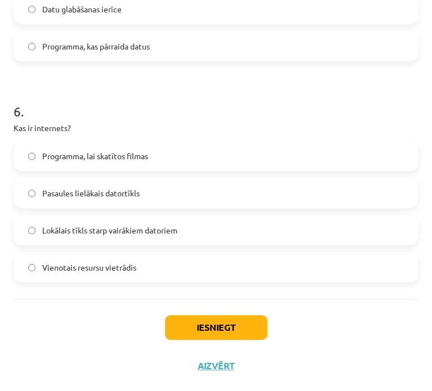
click at [115, 196] on span "Pasaules lielākais datortīkls" at bounding box center [90, 194] width 97 height 12
click at [178, 333] on button "Iesniegt" at bounding box center [216, 327] width 103 height 25
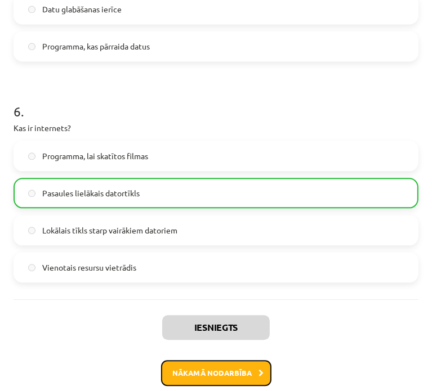
click at [189, 377] on button "Nākamā nodarbība" at bounding box center [216, 373] width 110 height 26
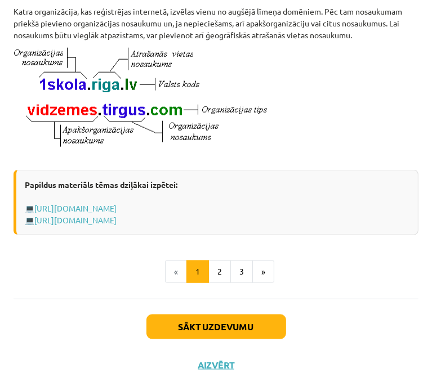
scroll to position [665, 0]
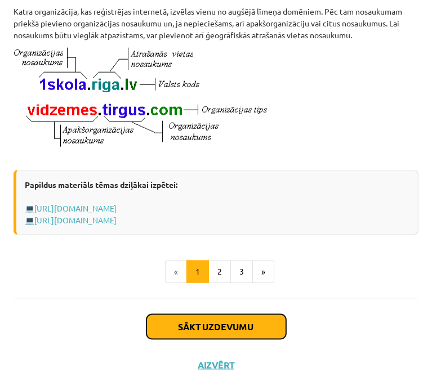
click at [225, 319] on button "Sākt uzdevumu" at bounding box center [216, 327] width 140 height 25
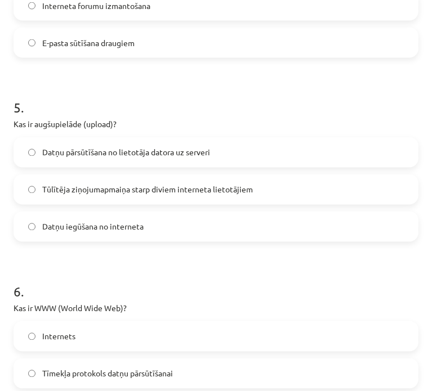
scroll to position [1169, 0]
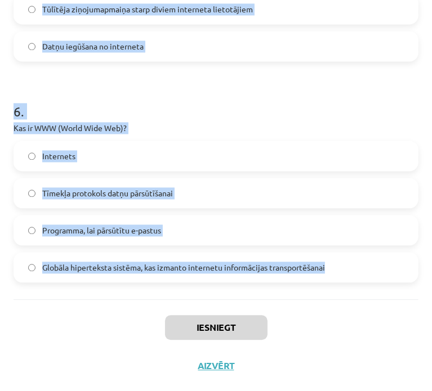
drag, startPoint x: 14, startPoint y: 260, endPoint x: 344, endPoint y: 265, distance: 330.7
copy form "Kāds ir viens no teledarba trūkumiem? Lojalitātes samazināšanās Mazākas telpu i…"
click at [154, 124] on p "Kas ir WWW (World Wide Web)?" at bounding box center [216, 128] width 405 height 12
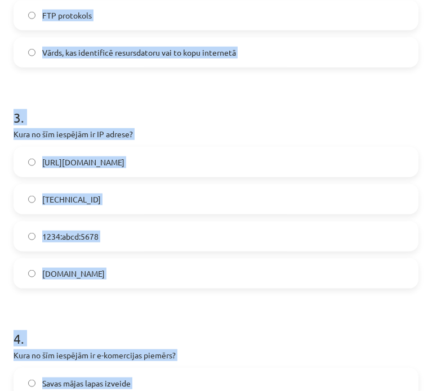
click at [263, 94] on h1 "3 ." at bounding box center [216, 107] width 405 height 35
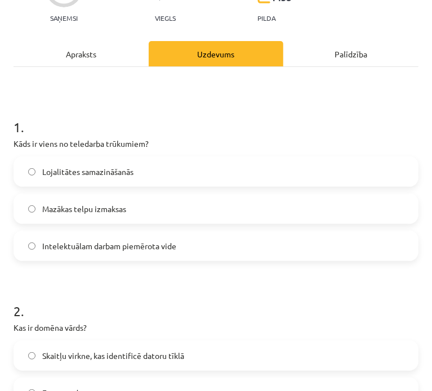
scroll to position [122, 0]
click at [180, 166] on label "Lojalitātes samazināšanās" at bounding box center [216, 171] width 403 height 28
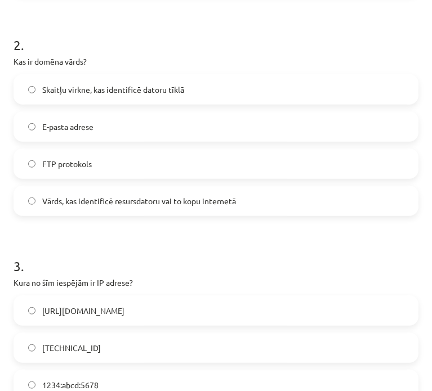
scroll to position [389, 0]
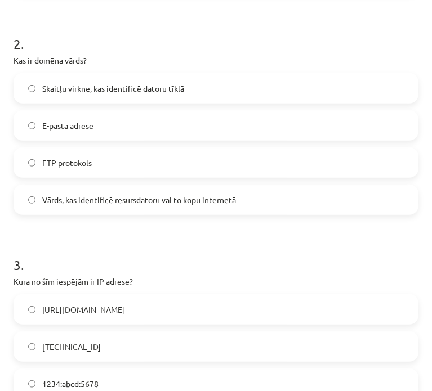
click at [144, 214] on div "Vārds, kas identificē resursdatoru vai to kopu internetā" at bounding box center [216, 200] width 405 height 30
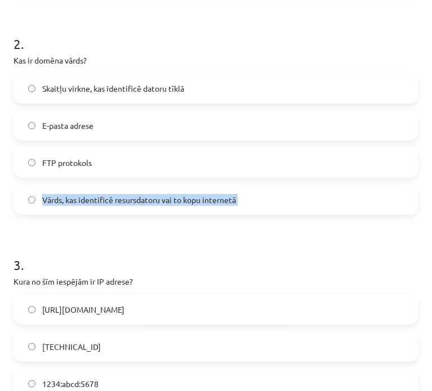
click at [144, 214] on div "Vārds, kas identificē resursdatoru vai to kopu internetā" at bounding box center [216, 200] width 405 height 30
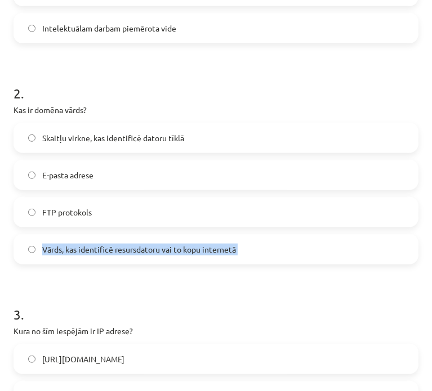
scroll to position [329, 0]
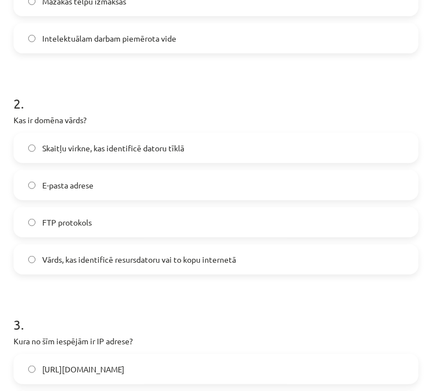
click at [61, 297] on h1 "3 ." at bounding box center [216, 314] width 405 height 35
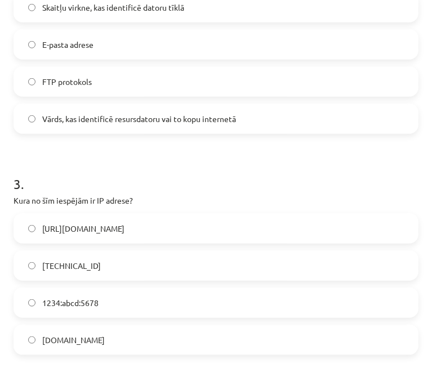
scroll to position [470, 0]
click at [105, 265] on label "192.100.81.101" at bounding box center [216, 265] width 403 height 28
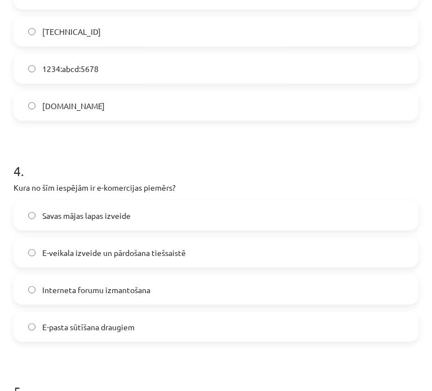
scroll to position [705, 0]
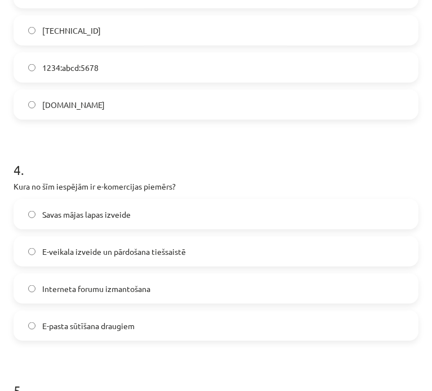
click at [111, 261] on label "E-veikala izveide un pārdošana tiešsaistē" at bounding box center [216, 252] width 403 height 28
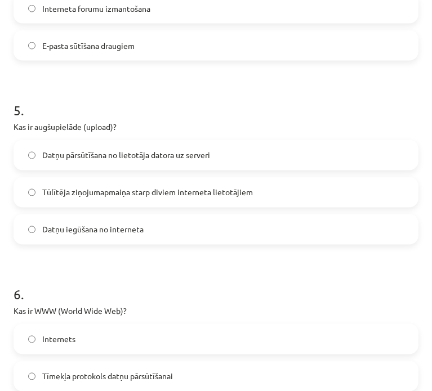
scroll to position [987, 0]
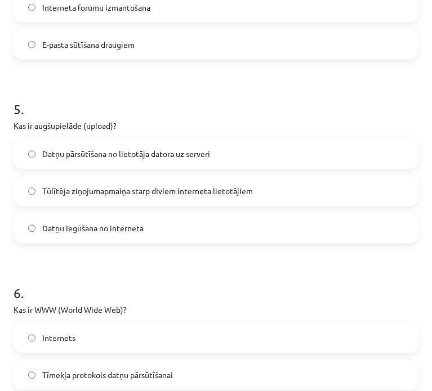
click at [163, 149] on span "Datņu pārsūtīšana no lietotāja datora uz serveri" at bounding box center [126, 155] width 168 height 12
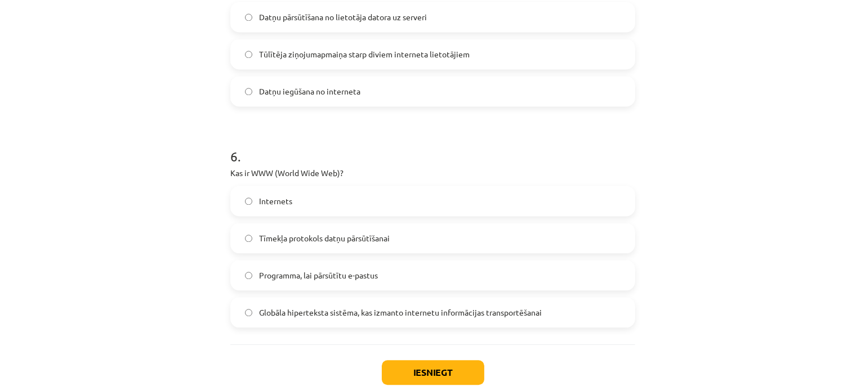
scroll to position [1125, 0]
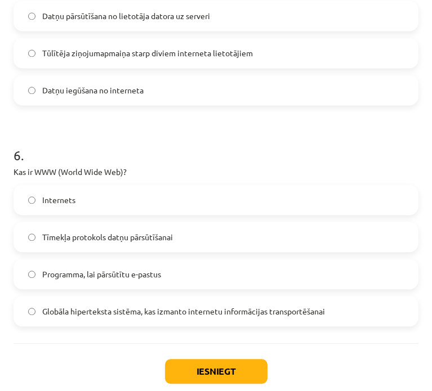
click at [149, 319] on label "Globāla hiperteksta sistēma, kas izmanto internetu informācijas transportēšanai" at bounding box center [216, 311] width 403 height 28
click at [193, 377] on button "Iesniegt" at bounding box center [216, 371] width 103 height 25
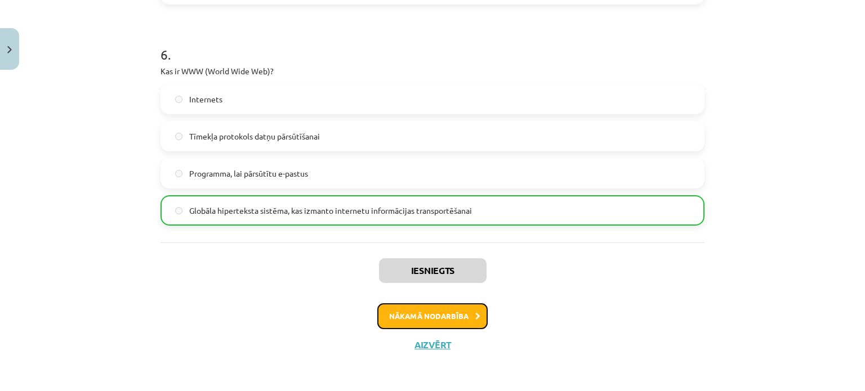
click at [446, 313] on button "Nākamā nodarbība" at bounding box center [432, 317] width 110 height 26
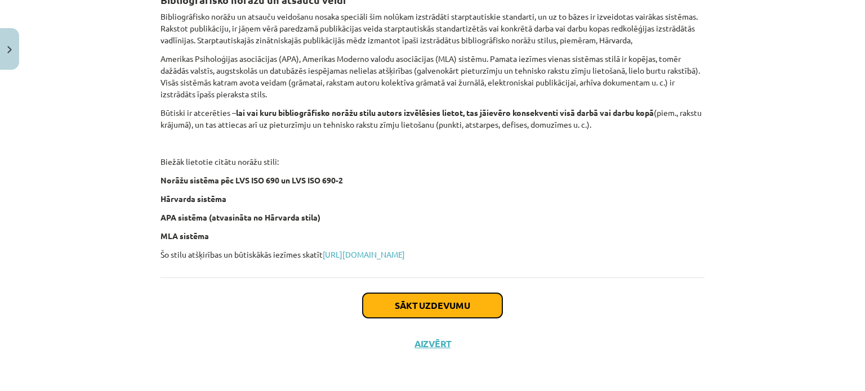
click at [447, 311] on button "Sākt uzdevumu" at bounding box center [433, 305] width 140 height 25
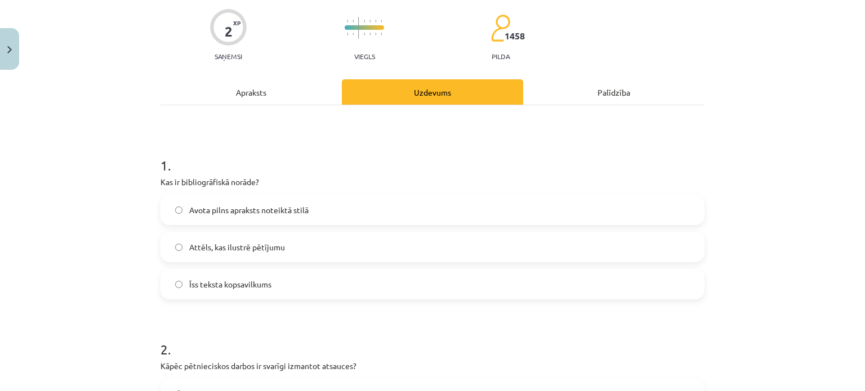
scroll to position [88, 0]
click at [349, 207] on label "Avota pilns apraksts noteiktā stilā" at bounding box center [433, 208] width 542 height 28
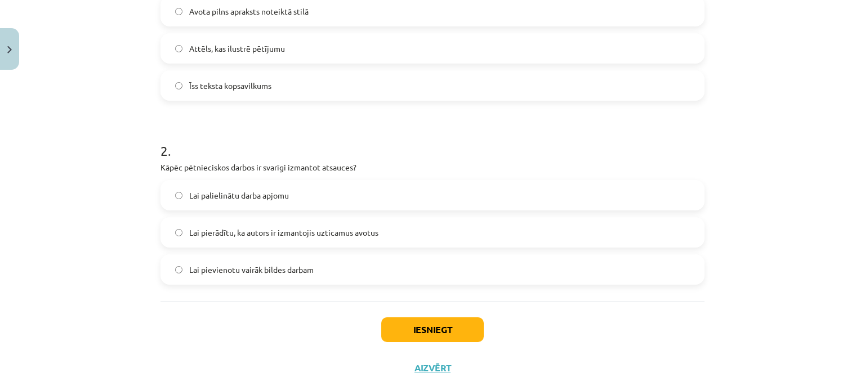
scroll to position [309, 0]
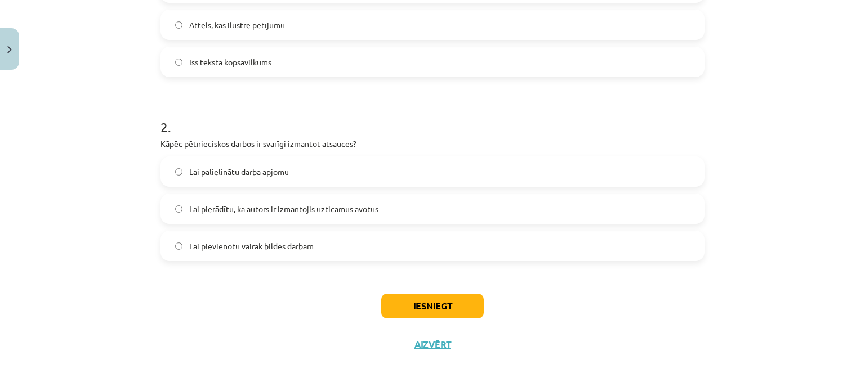
click at [377, 207] on label "Lai pierādītu, ka autors ir izmantojis uzticamus avotus" at bounding box center [433, 209] width 542 height 28
click at [392, 209] on label "Lai pierādītu, ka autors ir izmantojis uzticamus avotus" at bounding box center [433, 209] width 542 height 28
click at [395, 296] on button "Iesniegt" at bounding box center [432, 306] width 103 height 25
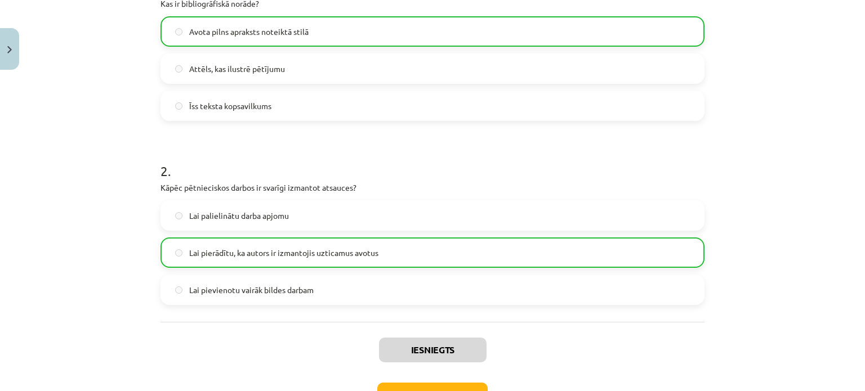
scroll to position [344, 0]
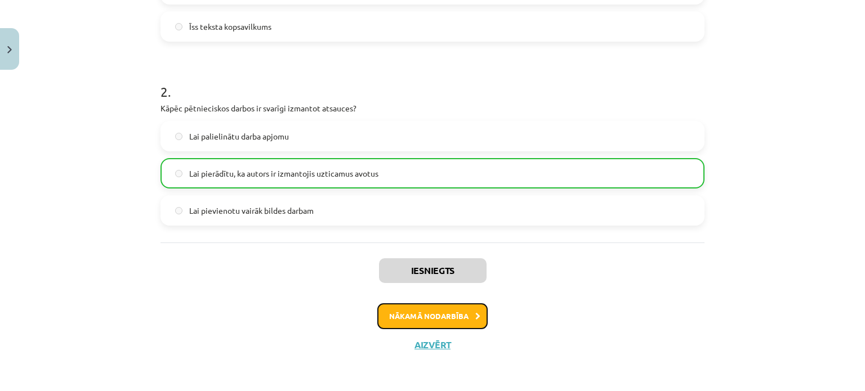
click at [422, 324] on button "Nākamā nodarbība" at bounding box center [432, 317] width 110 height 26
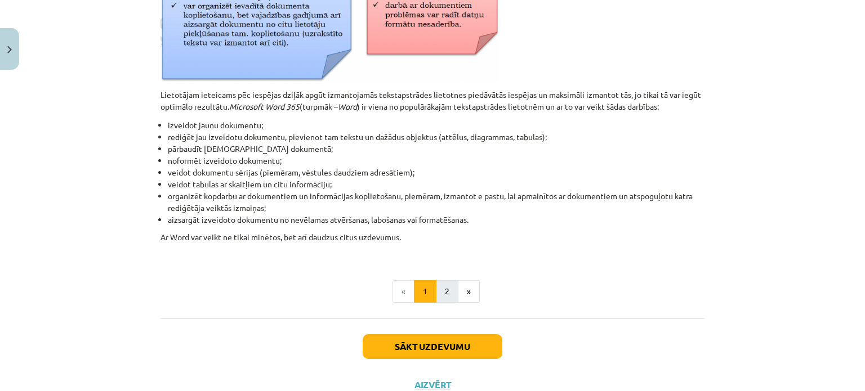
scroll to position [517, 0]
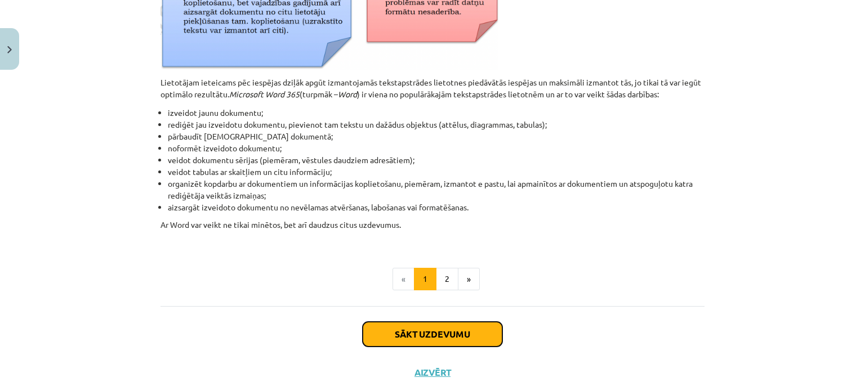
click at [422, 332] on button "Sākt uzdevumu" at bounding box center [433, 334] width 140 height 25
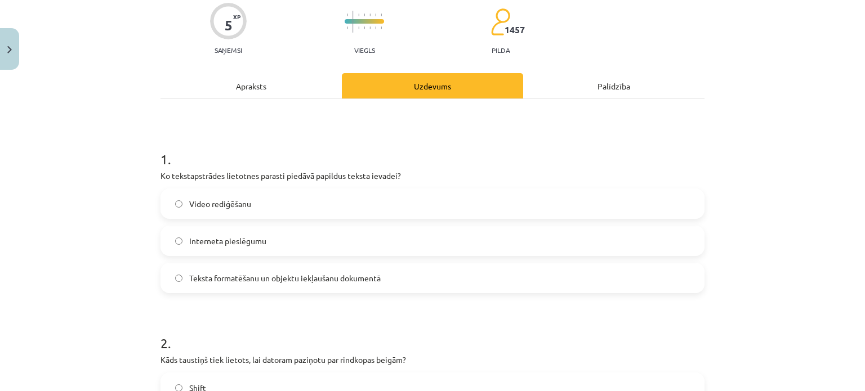
scroll to position [94, 0]
click at [365, 275] on span "Teksta formatēšanu un objektu iekļaušanu dokumentā" at bounding box center [285, 277] width 192 height 12
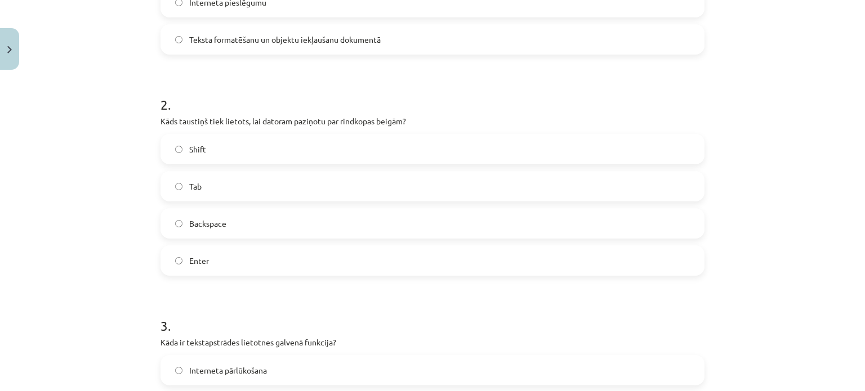
scroll to position [332, 0]
click at [311, 274] on div "Enter" at bounding box center [433, 259] width 544 height 30
click at [266, 261] on label "Enter" at bounding box center [433, 260] width 542 height 28
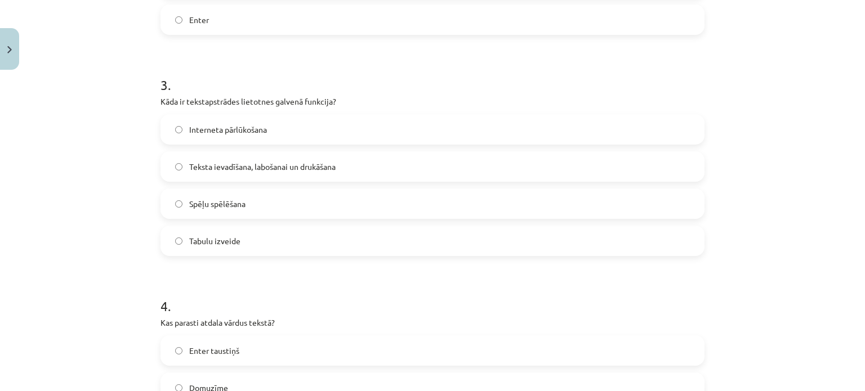
scroll to position [576, 0]
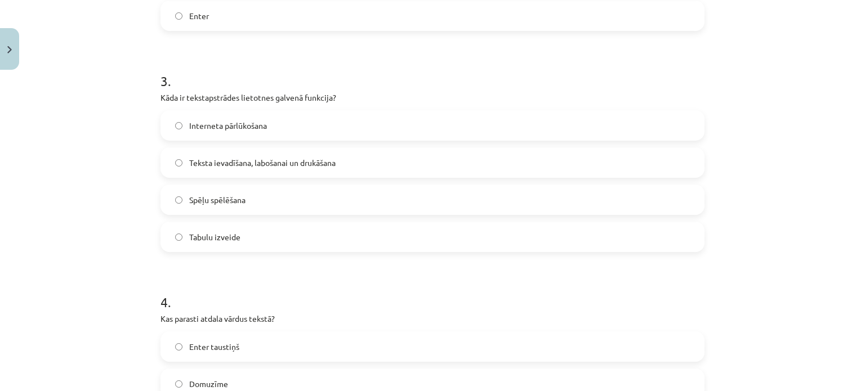
click at [286, 162] on span "Teksta ievadīšana, labošanai un drukāšana" at bounding box center [262, 163] width 146 height 12
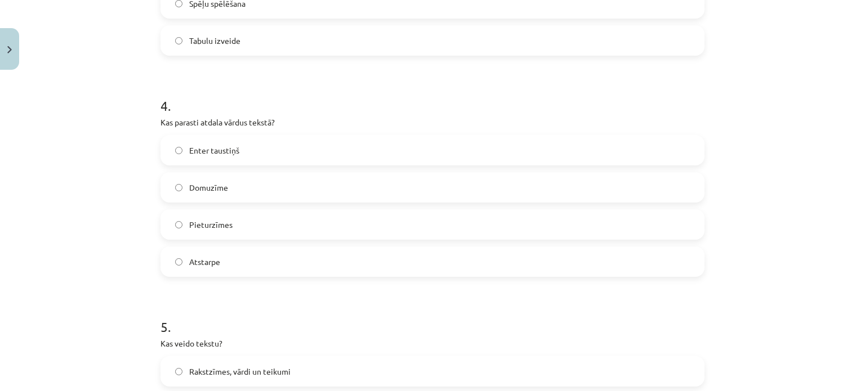
scroll to position [774, 0]
click at [258, 259] on label "Atstarpe" at bounding box center [433, 261] width 542 height 28
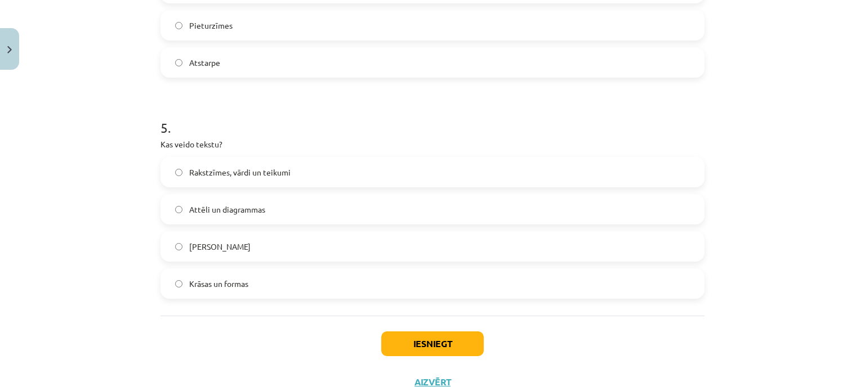
scroll to position [976, 0]
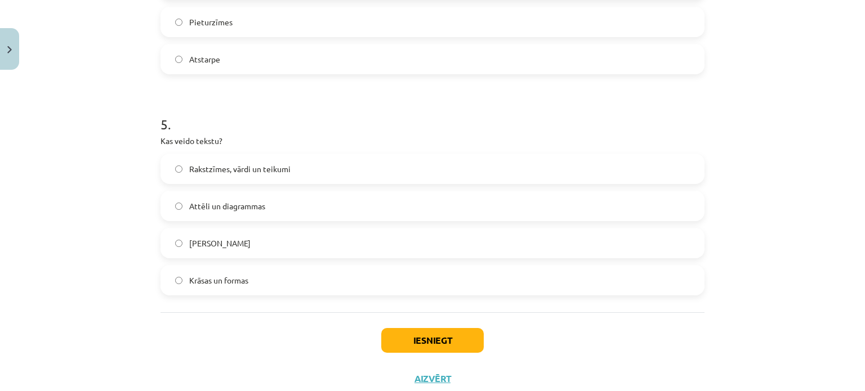
click at [245, 180] on label "Rakstzīmes, vārdi un teikumi" at bounding box center [433, 169] width 542 height 28
click at [426, 347] on button "Iesniegt" at bounding box center [432, 340] width 103 height 25
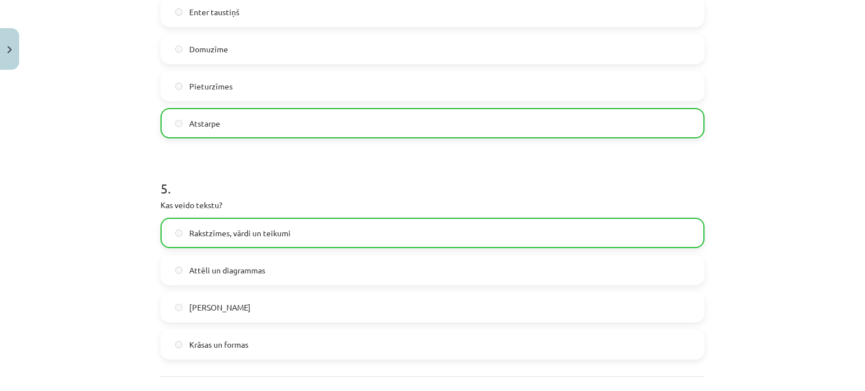
scroll to position [1045, 0]
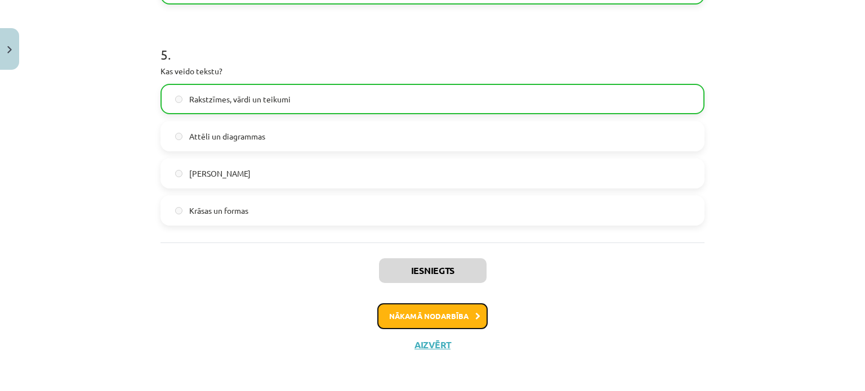
click at [433, 322] on button "Nākamā nodarbība" at bounding box center [432, 317] width 110 height 26
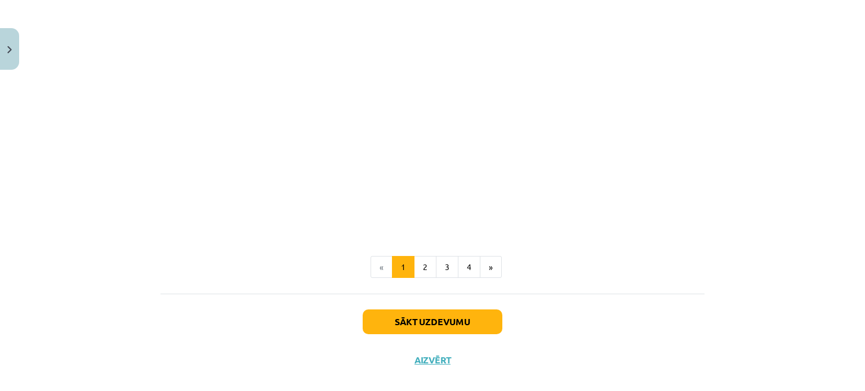
scroll to position [2275, 0]
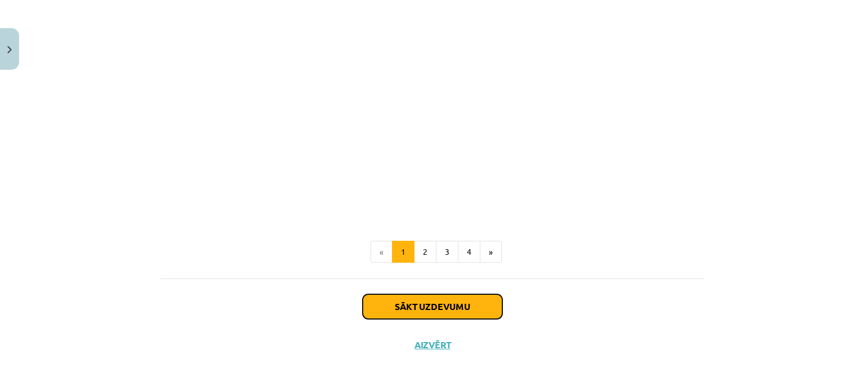
click at [381, 302] on button "Sākt uzdevumu" at bounding box center [433, 307] width 140 height 25
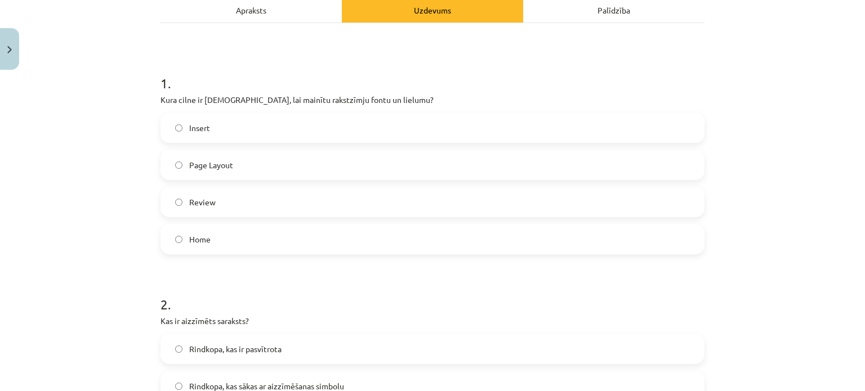
scroll to position [168, 0]
click at [237, 234] on label "Home" at bounding box center [433, 240] width 542 height 28
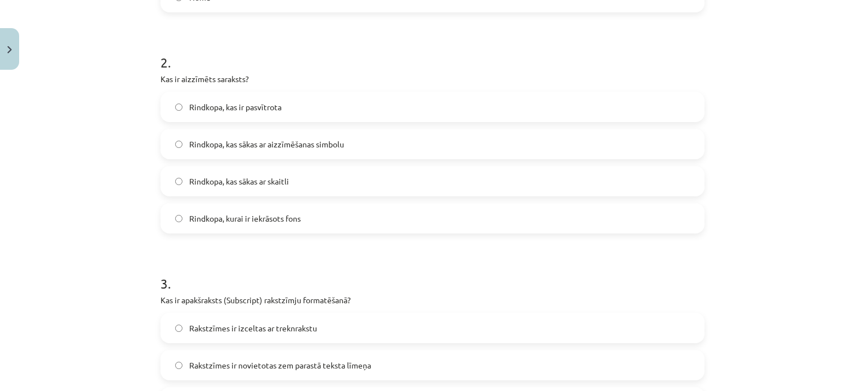
scroll to position [424, 0]
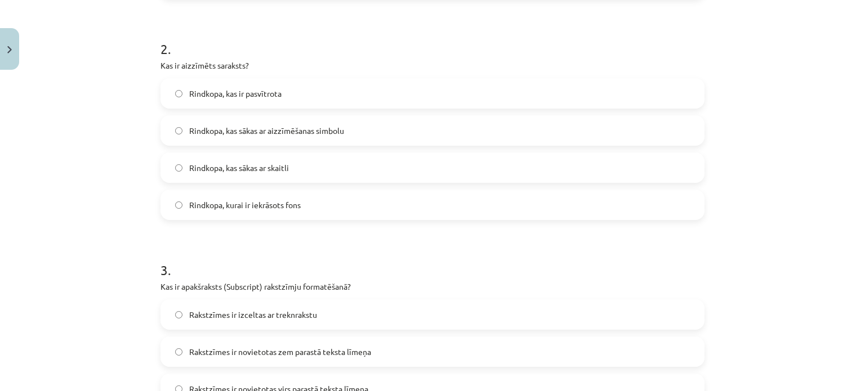
click at [350, 140] on label "Rindkopa, kas sākas ar aizzīmēšanas simbolu" at bounding box center [433, 131] width 542 height 28
click at [313, 224] on form "1 . Kura cilne ir jāizmanto, lai mainītu rakstzīmju fontu un lielumu? Insert Pa…" at bounding box center [433, 347] width 544 height 1095
drag, startPoint x: 313, startPoint y: 224, endPoint x: 327, endPoint y: 210, distance: 19.5
click at [327, 210] on form "1 . Kura cilne ir jāizmanto, lai mainītu rakstzīmju fontu un lielumu? Insert Pa…" at bounding box center [433, 347] width 544 height 1095
click at [327, 210] on label "Rindkopa, kurai ir iekrāsots fons" at bounding box center [433, 205] width 542 height 28
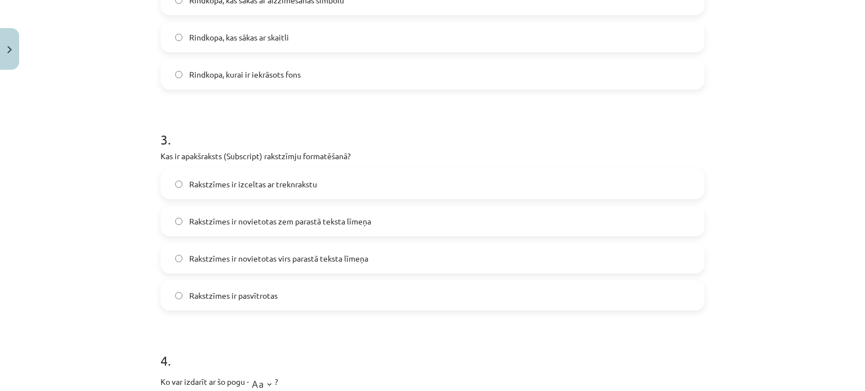
scroll to position [615, 0]
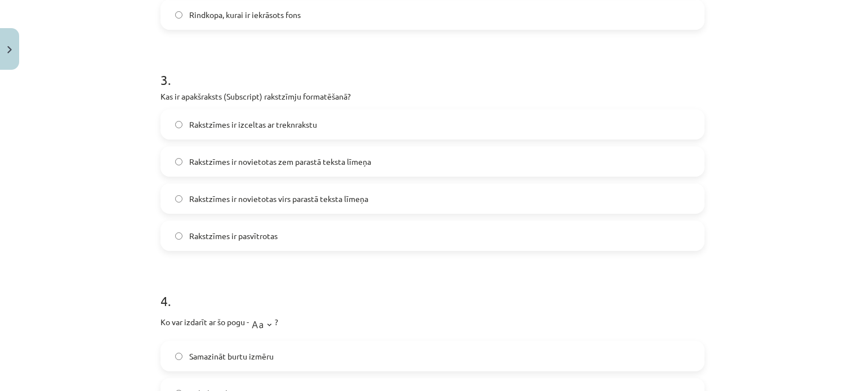
click at [349, 167] on label "Rakstzīmes ir novietotas zem parastā teksta līmeņa" at bounding box center [433, 162] width 542 height 28
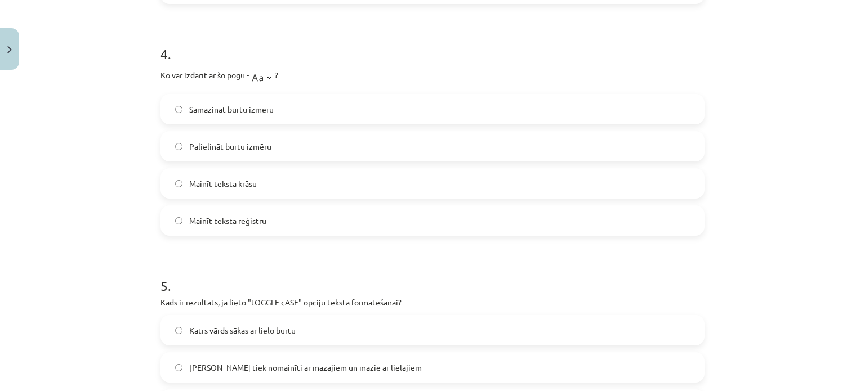
scroll to position [858, 0]
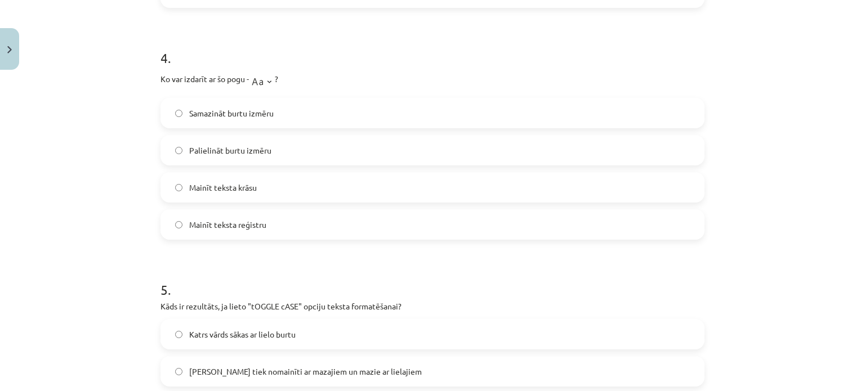
click at [313, 105] on label "Samazināt burtu izmēru" at bounding box center [433, 113] width 542 height 28
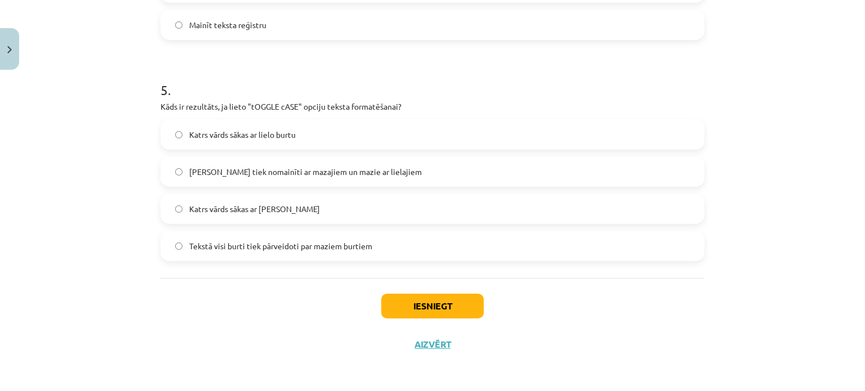
click at [421, 181] on label "Lielie burti tiek nomainīti ar mazajiem un mazie ar lielajiem" at bounding box center [433, 172] width 542 height 28
click at [406, 309] on button "Iesniegt" at bounding box center [432, 306] width 103 height 25
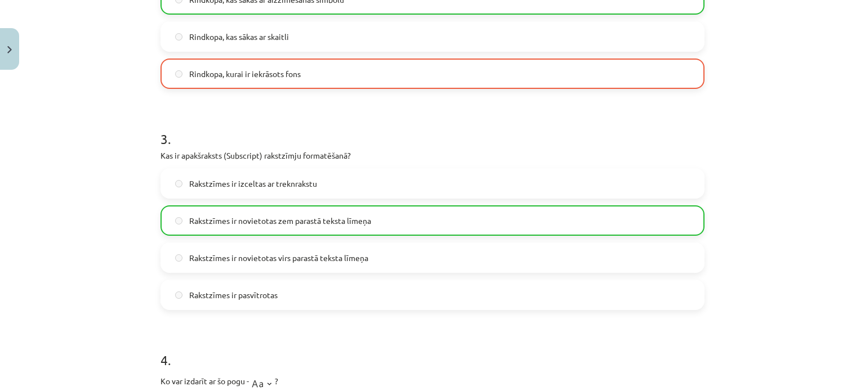
scroll to position [1093, 0]
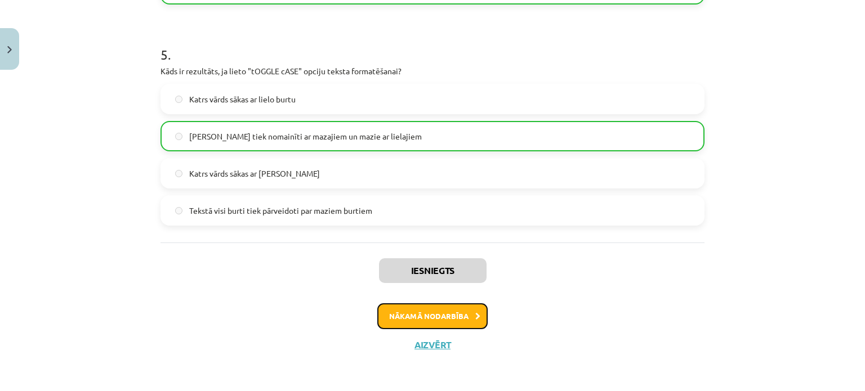
click at [428, 318] on button "Nākamā nodarbība" at bounding box center [432, 317] width 110 height 26
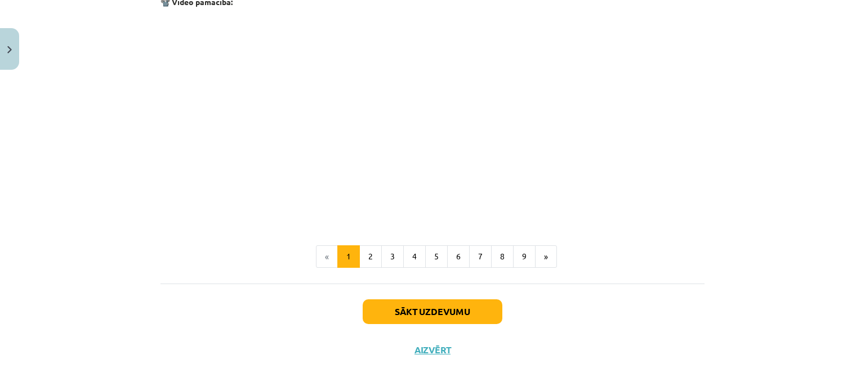
scroll to position [2391, 0]
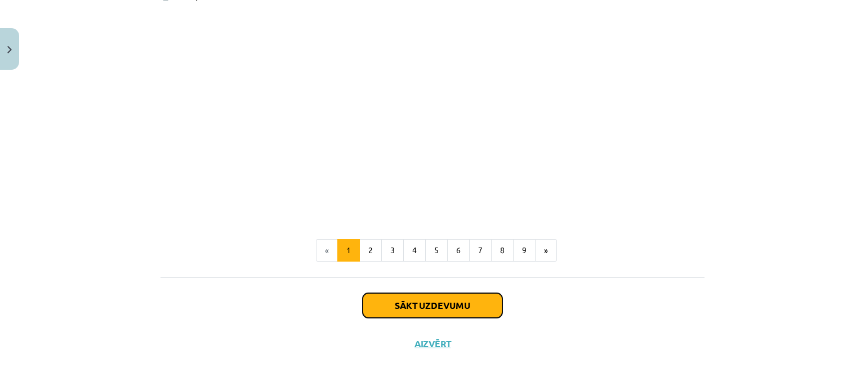
click at [416, 311] on button "Sākt uzdevumu" at bounding box center [433, 305] width 140 height 25
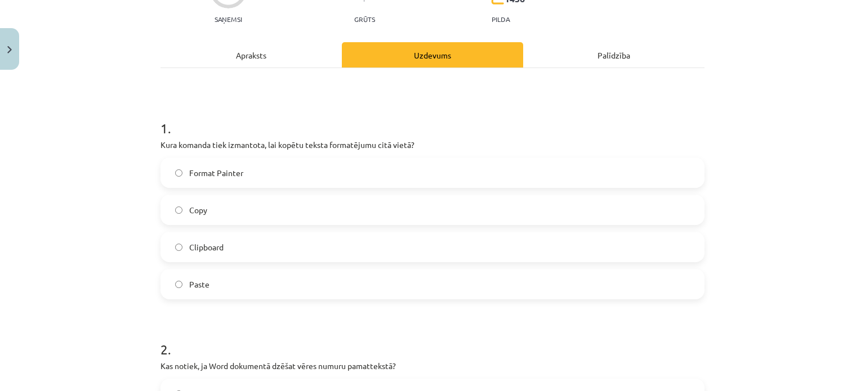
scroll to position [126, 0]
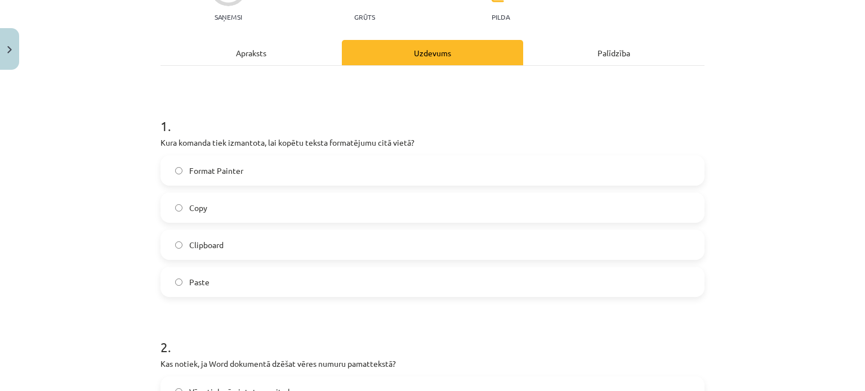
click at [348, 213] on label "Copy" at bounding box center [433, 208] width 542 height 28
click at [217, 279] on label "Paste" at bounding box center [433, 282] width 542 height 28
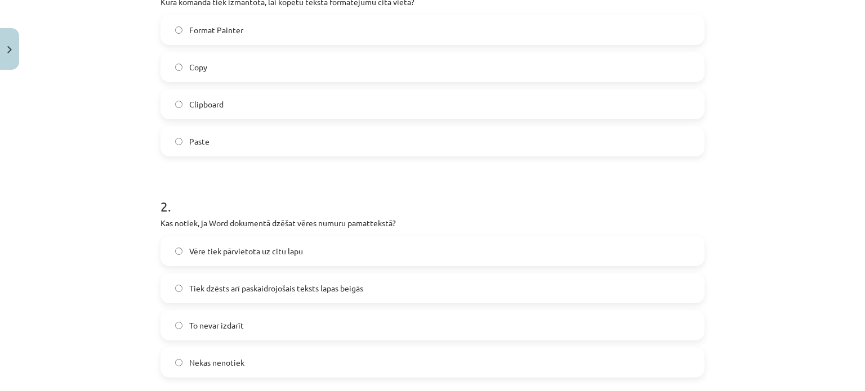
scroll to position [266, 0]
click at [272, 57] on label "Copy" at bounding box center [433, 68] width 542 height 28
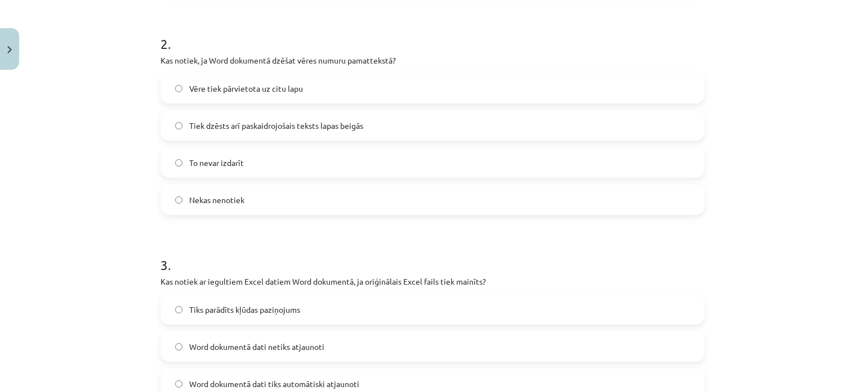
scroll to position [443, 0]
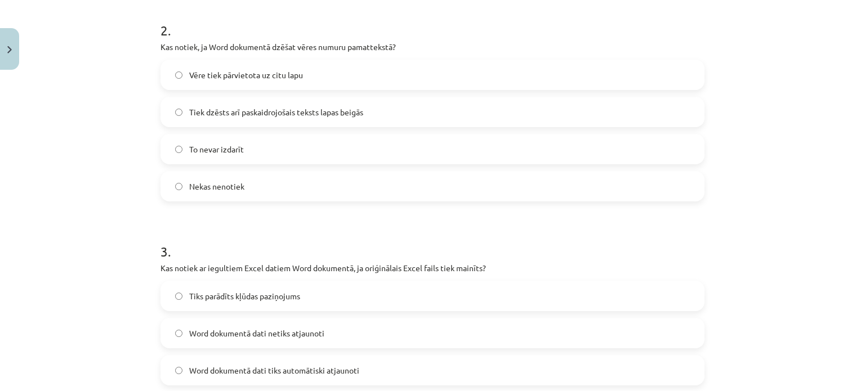
click at [305, 87] on label "Vēre tiek pārvietota uz citu lapu" at bounding box center [433, 75] width 542 height 28
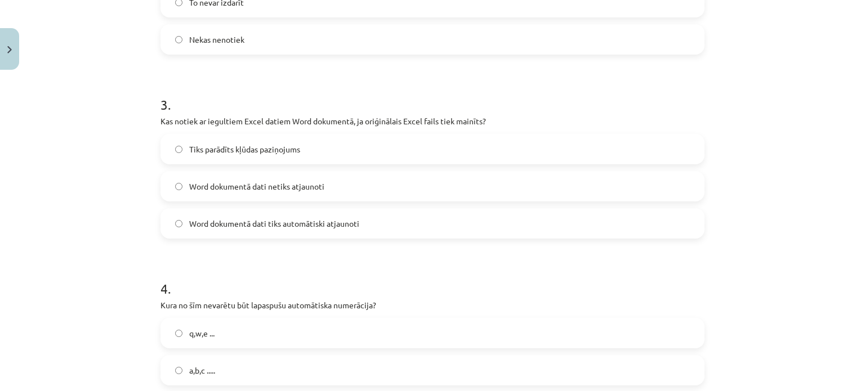
scroll to position [684, 0]
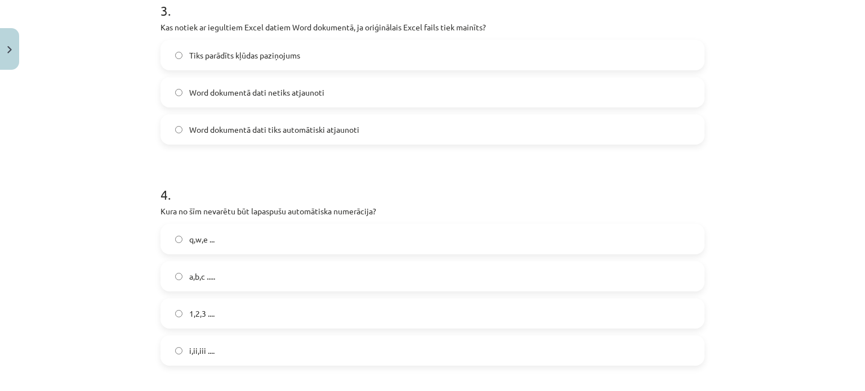
click at [356, 138] on label "Word dokumentā dati tiks automātiski atjaunoti" at bounding box center [433, 129] width 542 height 28
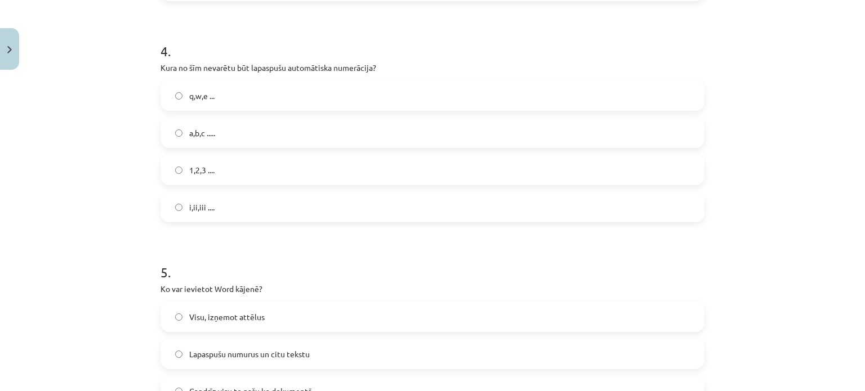
scroll to position [829, 0]
click at [295, 108] on label "q,w,e ..." at bounding box center [433, 94] width 542 height 28
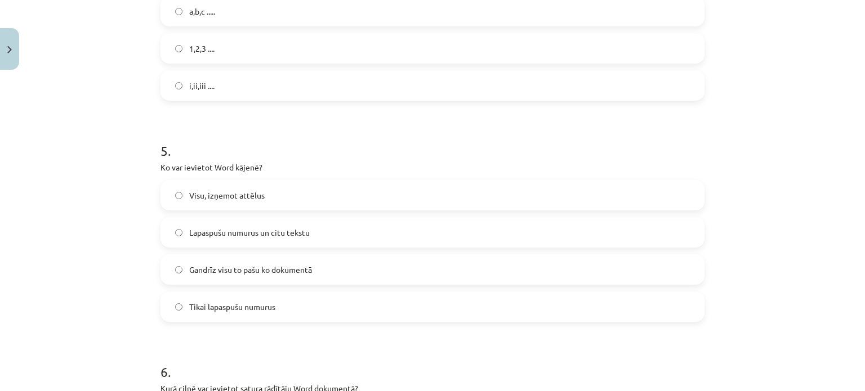
scroll to position [994, 0]
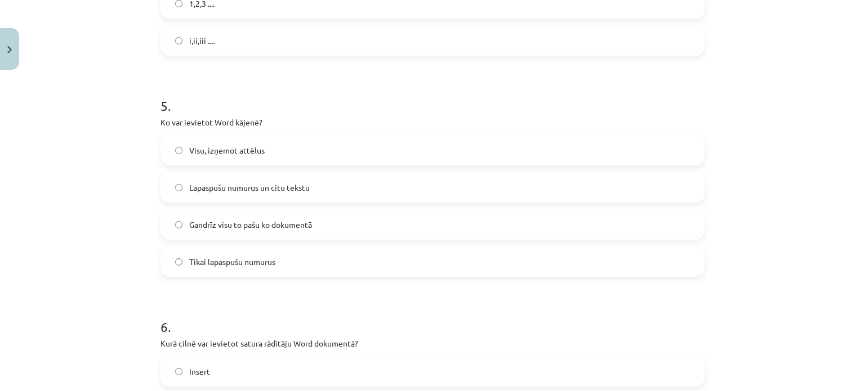
click at [347, 225] on label "Gandrīz visu to pašu ko dokumentā" at bounding box center [433, 225] width 542 height 28
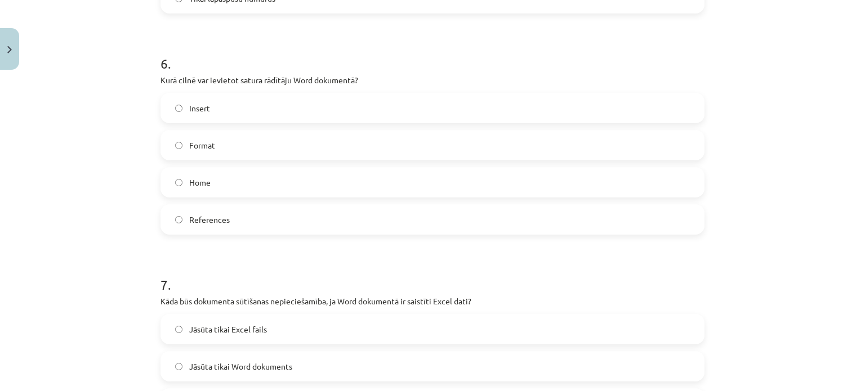
scroll to position [1259, 0]
click at [309, 211] on label "References" at bounding box center [433, 218] width 542 height 28
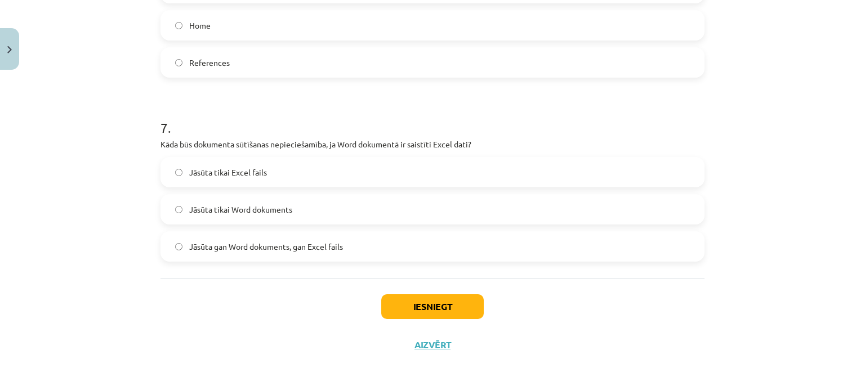
scroll to position [1415, 0]
click at [351, 237] on label "Jāsūta gan Word dokuments, gan Excel fails" at bounding box center [433, 246] width 542 height 28
click at [418, 299] on button "Iesniegt" at bounding box center [432, 306] width 103 height 25
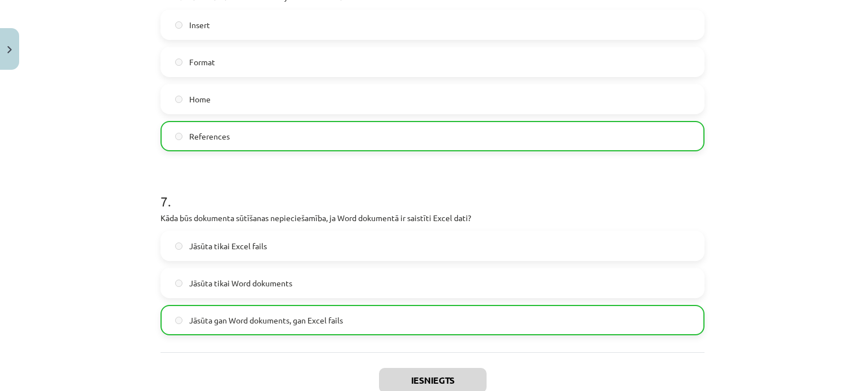
scroll to position [1451, 0]
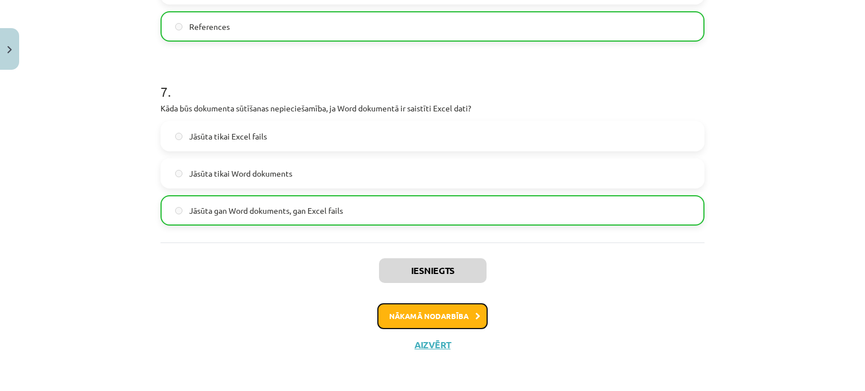
click at [406, 313] on button "Nākamā nodarbība" at bounding box center [432, 317] width 110 height 26
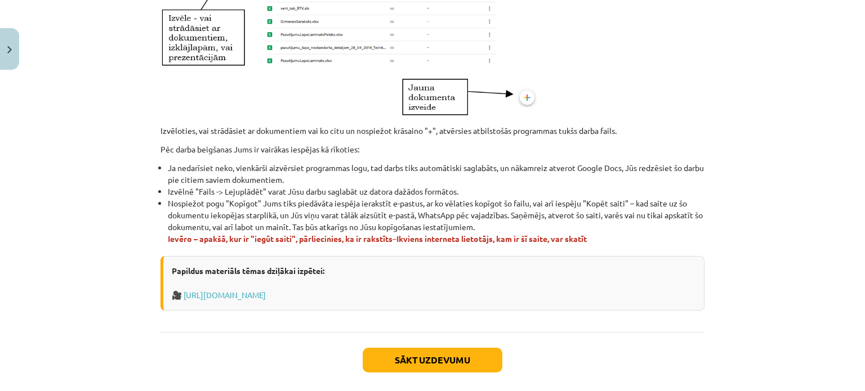
scroll to position [696, 0]
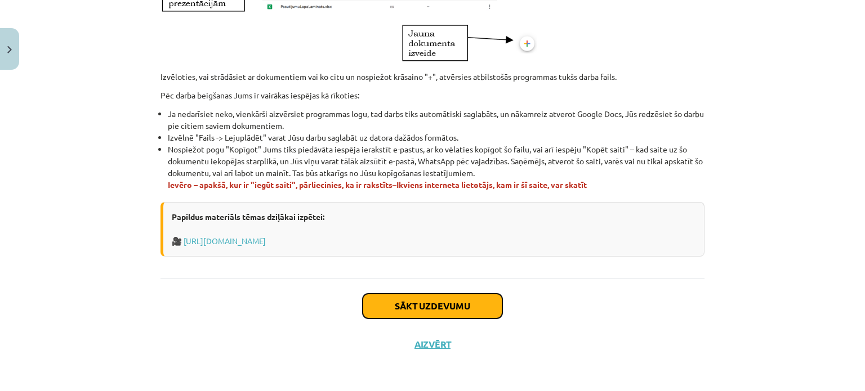
click at [425, 306] on button "Sākt uzdevumu" at bounding box center [433, 306] width 140 height 25
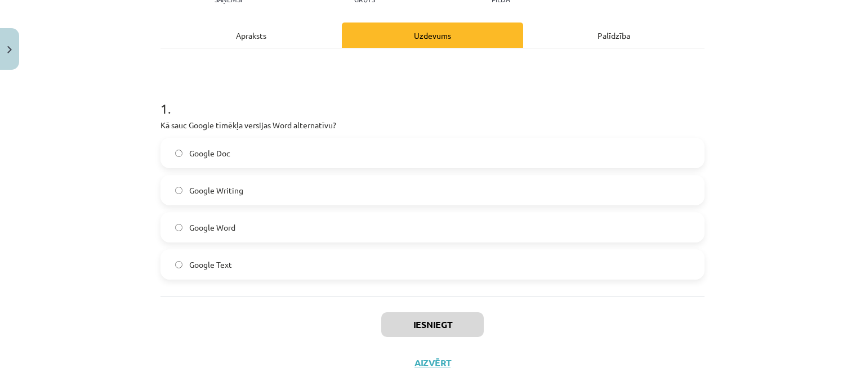
scroll to position [162, 0]
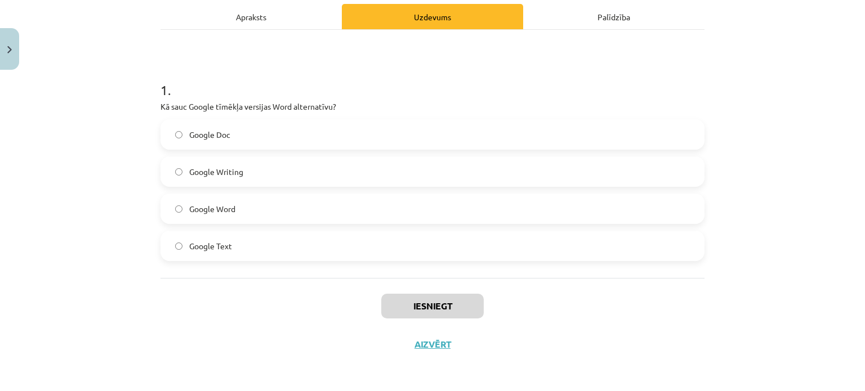
click at [328, 221] on label "Google Word" at bounding box center [433, 209] width 542 height 28
click at [333, 137] on label "Google Doc" at bounding box center [433, 135] width 542 height 28
click at [433, 299] on button "Iesniegt" at bounding box center [432, 306] width 103 height 25
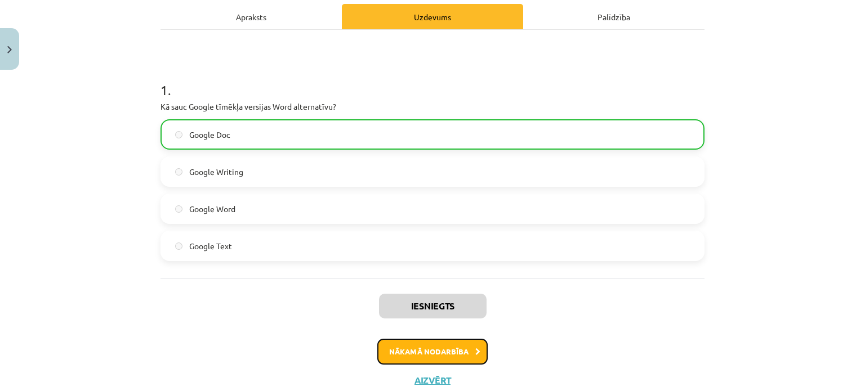
click at [439, 346] on button "Nākamā nodarbība" at bounding box center [432, 352] width 110 height 26
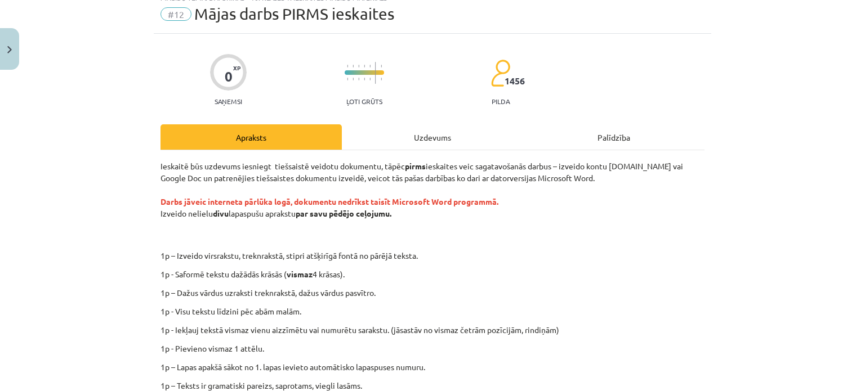
scroll to position [41, 0]
click at [421, 133] on div "Uzdevums" at bounding box center [432, 137] width 181 height 25
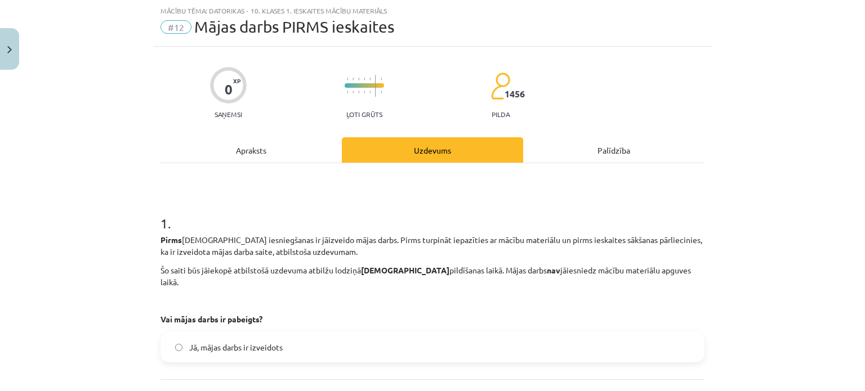
scroll to position [118, 0]
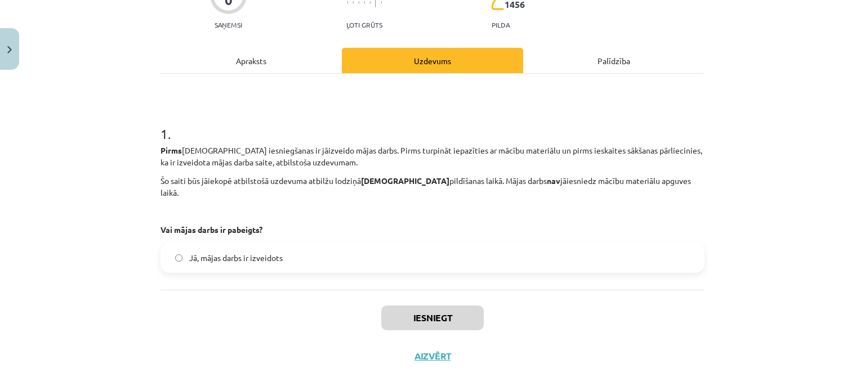
click at [296, 72] on div "Apraksts" at bounding box center [251, 60] width 181 height 25
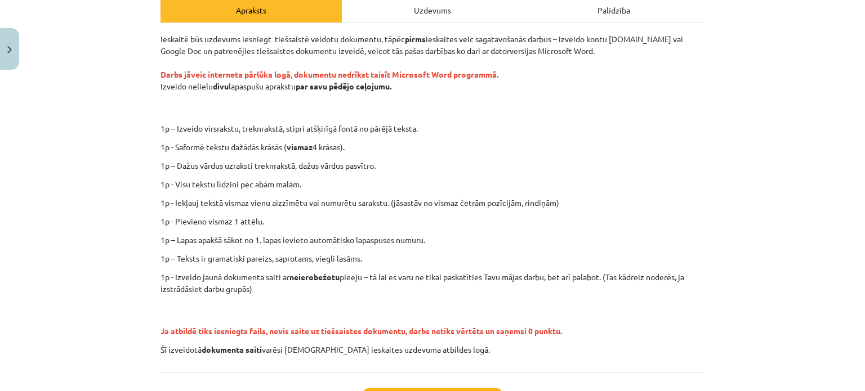
scroll to position [166, 0]
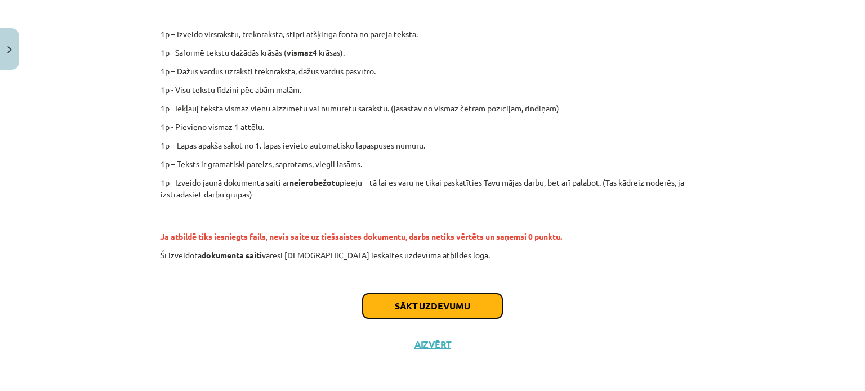
click at [370, 302] on button "Sākt uzdevumu" at bounding box center [433, 306] width 140 height 25
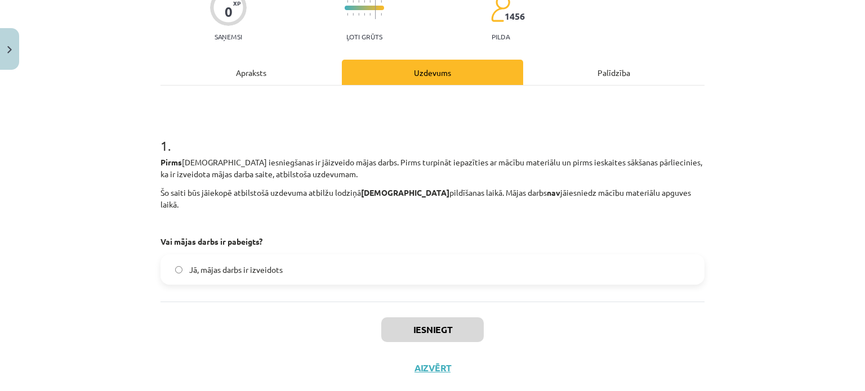
scroll to position [118, 0]
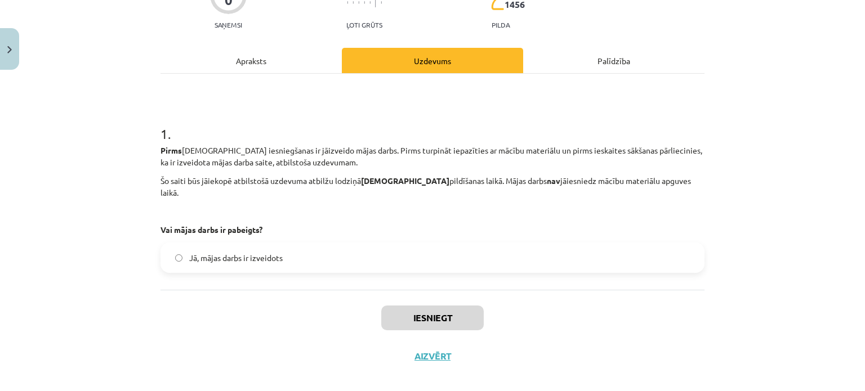
click at [282, 68] on div "Apraksts" at bounding box center [251, 60] width 181 height 25
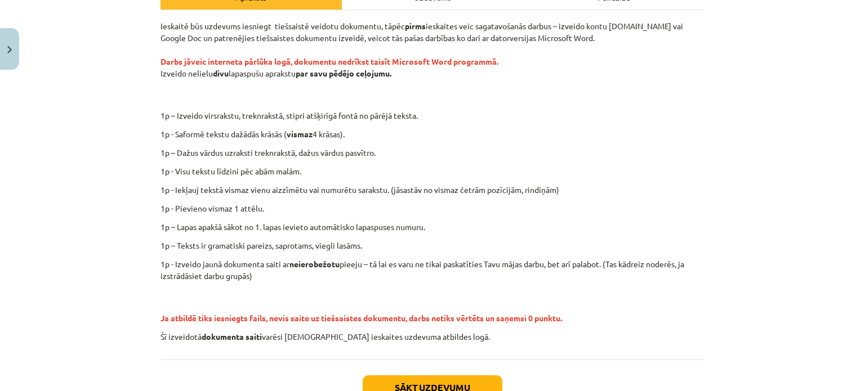
scroll to position [260, 0]
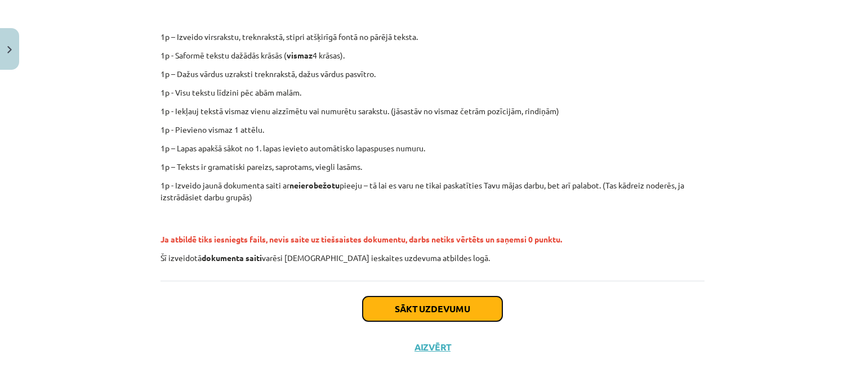
click at [417, 306] on button "Sākt uzdevumu" at bounding box center [433, 309] width 140 height 25
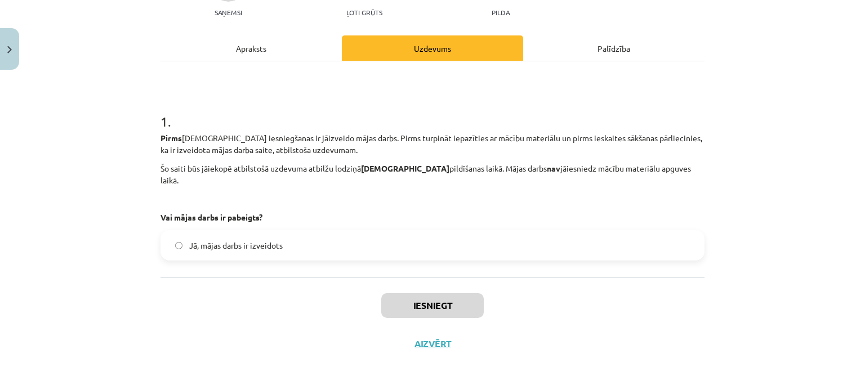
scroll to position [28, 0]
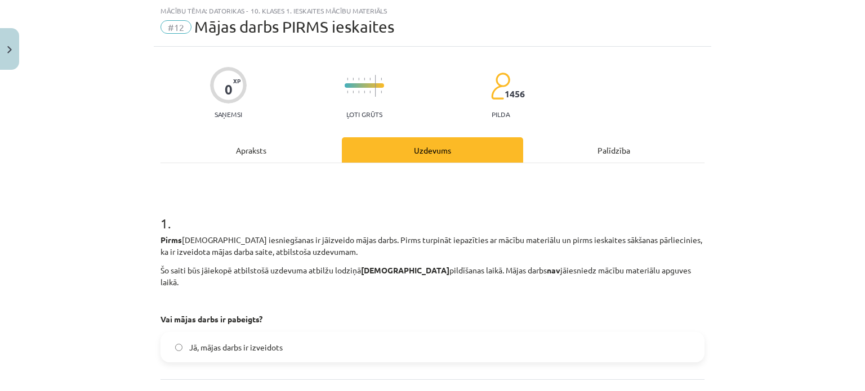
click at [353, 334] on label "Jā, mājas darbs ir izveidots" at bounding box center [433, 347] width 542 height 28
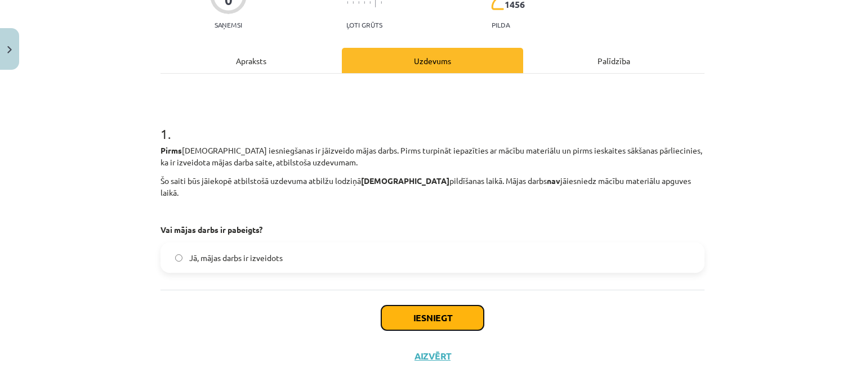
click at [427, 308] on button "Iesniegt" at bounding box center [432, 318] width 103 height 25
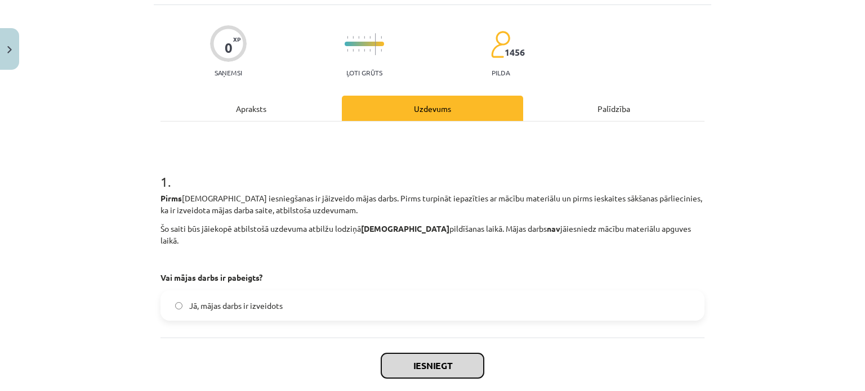
scroll to position [78, 0]
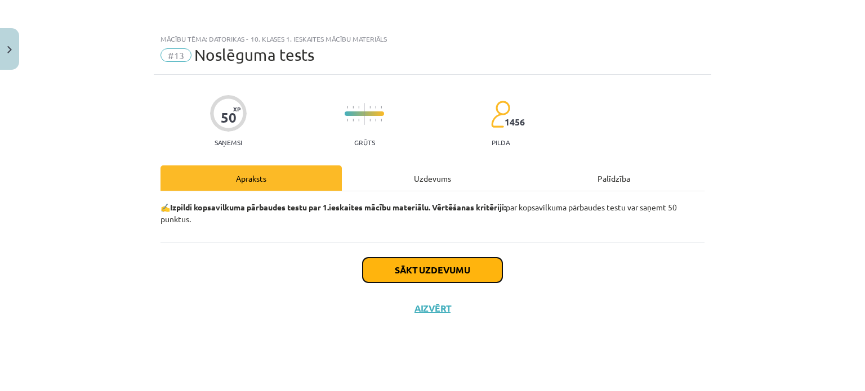
click at [461, 276] on button "Sākt uzdevumu" at bounding box center [433, 270] width 140 height 25
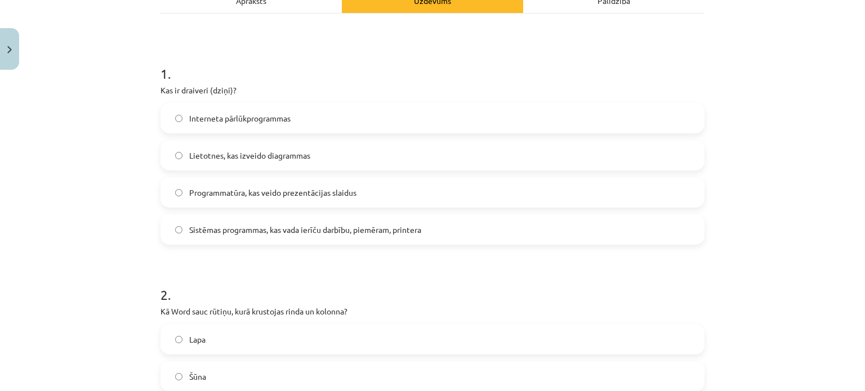
scroll to position [178, 0]
click at [373, 241] on label "Sistēmas programmas, kas vada ierīču darbību, piemēram, printera" at bounding box center [433, 230] width 542 height 28
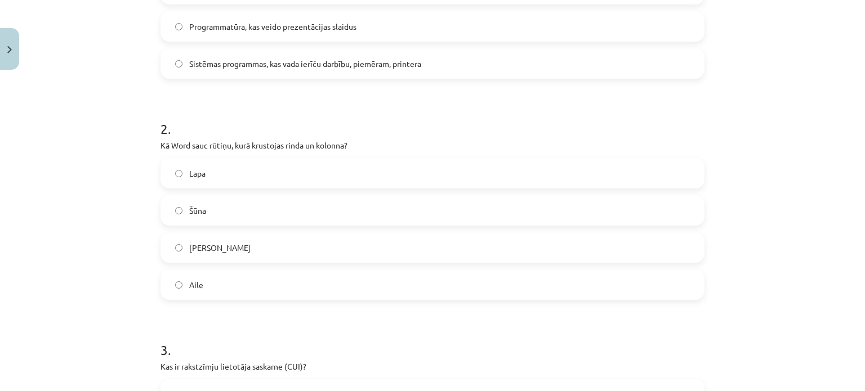
scroll to position [345, 0]
click at [282, 288] on label "Aile" at bounding box center [433, 284] width 542 height 28
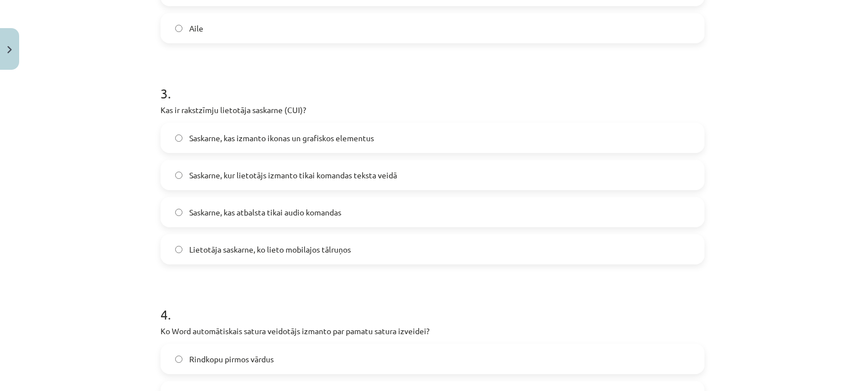
scroll to position [602, 0]
click at [287, 304] on h1 "4 ." at bounding box center [433, 304] width 544 height 35
click at [367, 142] on span "Saskarne, kas izmanto ikonas un grafiskos elementus" at bounding box center [281, 138] width 185 height 12
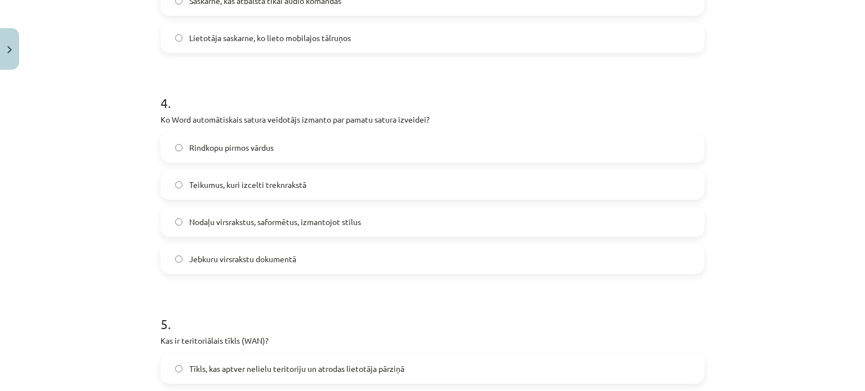
scroll to position [813, 0]
click at [389, 225] on label "Nodaļu virsrakstus, saformētus, izmantojot stilus" at bounding box center [433, 221] width 542 height 28
click at [376, 256] on label "Jebkuru virsrakstu dokumentā" at bounding box center [433, 258] width 542 height 28
click at [367, 148] on label "Rindkopu pirmos vārdus" at bounding box center [433, 147] width 542 height 28
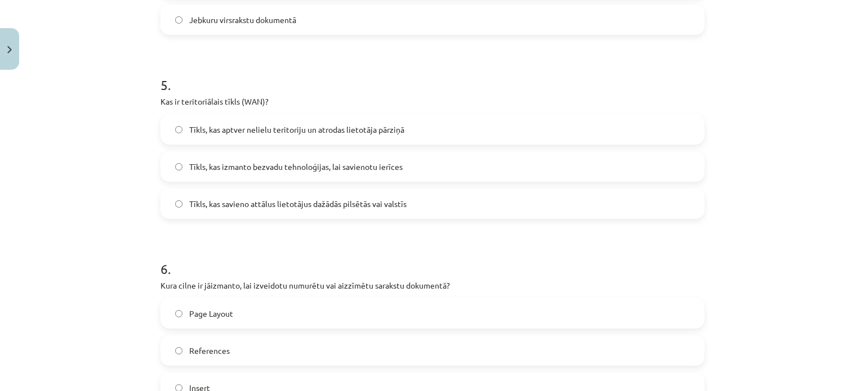
scroll to position [1052, 0]
click at [374, 131] on span "Tīkls, kas aptver nelielu teritoriju un atrodas lietotāja pārziņā" at bounding box center [296, 130] width 215 height 12
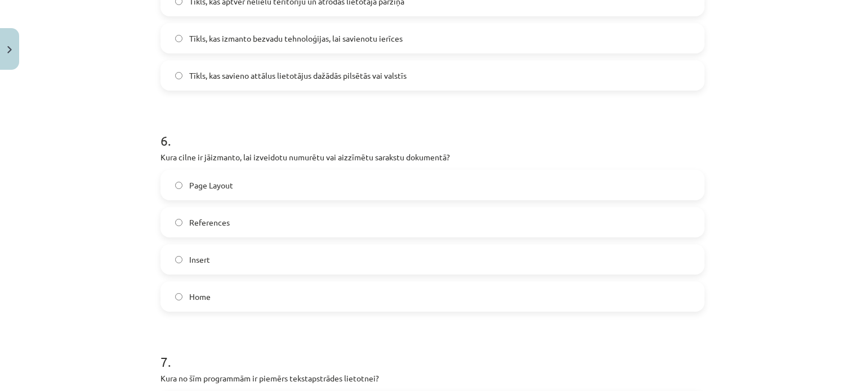
scroll to position [1185, 0]
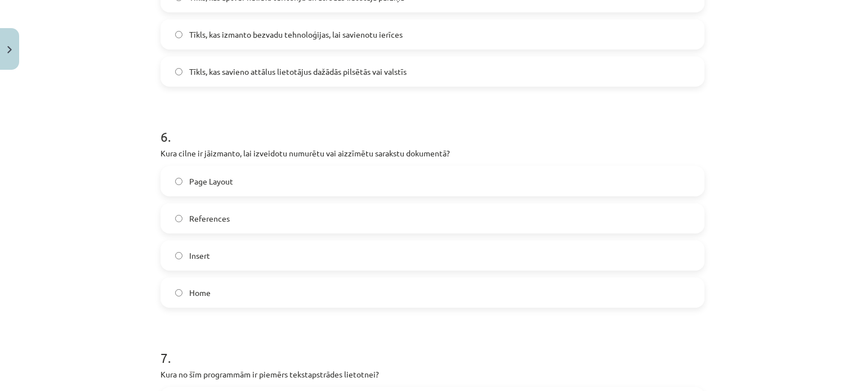
click at [345, 227] on label "References" at bounding box center [433, 218] width 542 height 28
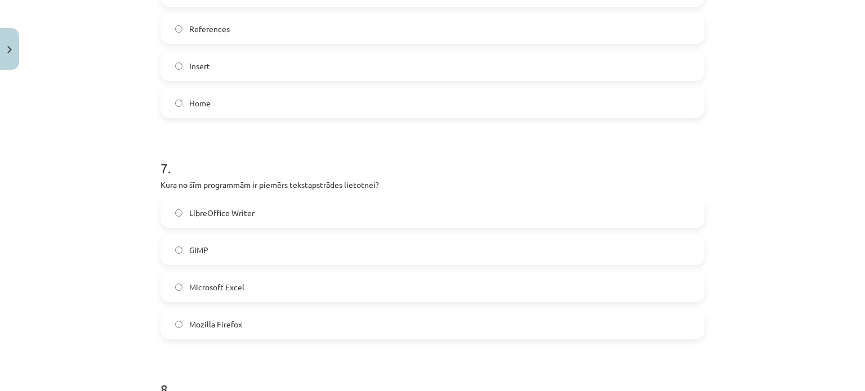
scroll to position [1378, 0]
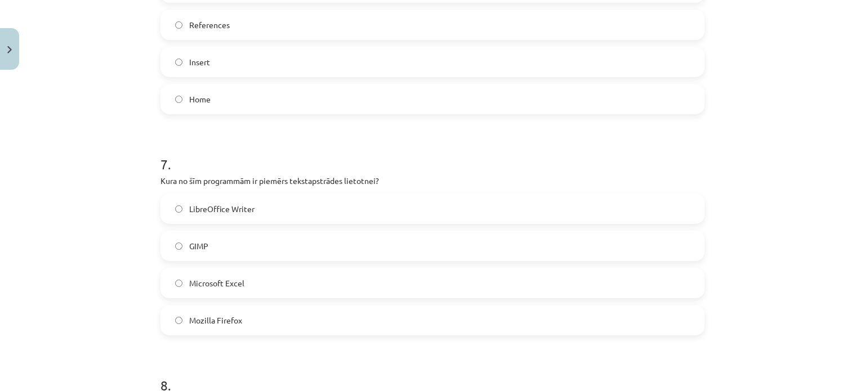
click at [363, 206] on label "LibreOffice Writer" at bounding box center [433, 209] width 542 height 28
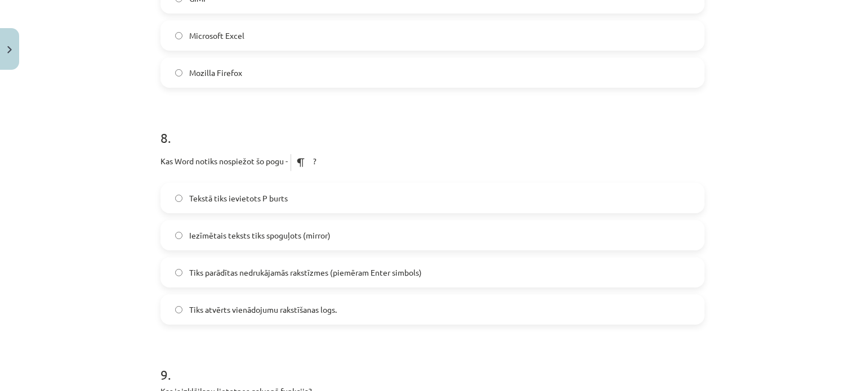
scroll to position [1649, 0]
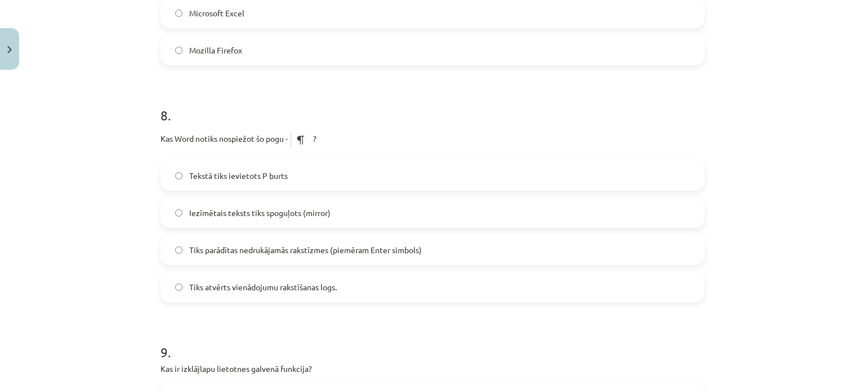
click at [346, 298] on label "Tiks atvērts vienādojumu rakstīšanas logs." at bounding box center [433, 287] width 542 height 28
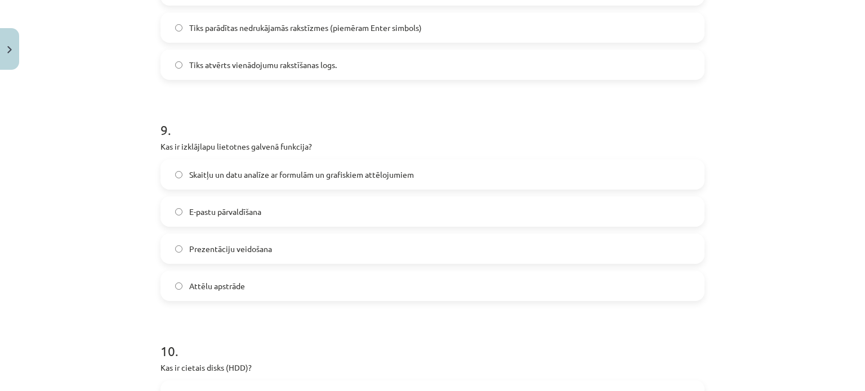
scroll to position [1872, 0]
click at [469, 167] on label "Skaitļu un datu analīze ar formulām un grafiskiem attēlojumiem" at bounding box center [433, 174] width 542 height 28
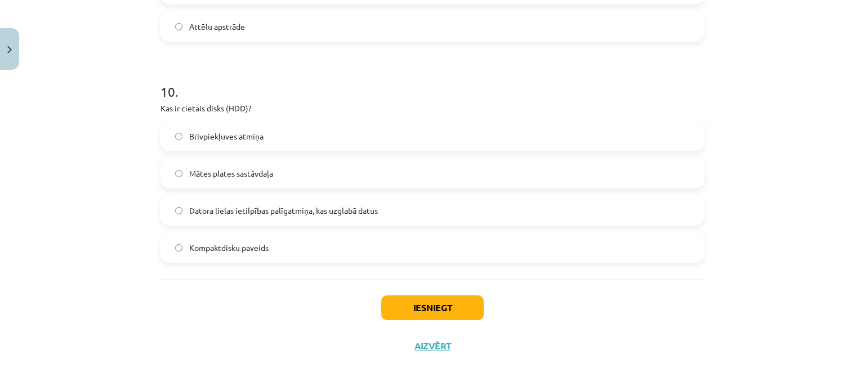
scroll to position [2133, 0]
click at [360, 209] on span "Datora lielas ietilpības palīgatmiņa, kas uzglabā datus" at bounding box center [283, 209] width 189 height 12
click at [426, 292] on div "Iesniegt Aizvērt" at bounding box center [433, 317] width 544 height 79
click at [430, 304] on button "Iesniegt" at bounding box center [432, 306] width 103 height 25
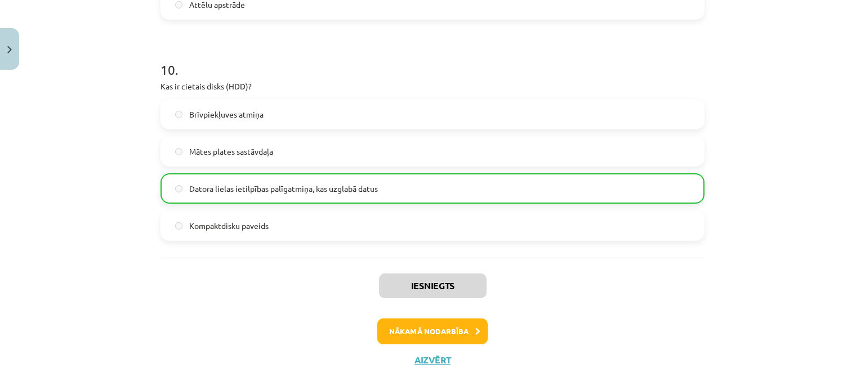
scroll to position [2168, 0]
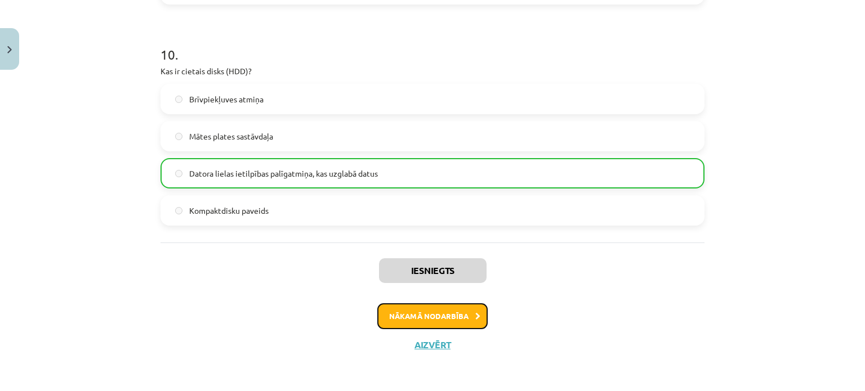
click at [438, 320] on button "Nākamā nodarbība" at bounding box center [432, 317] width 110 height 26
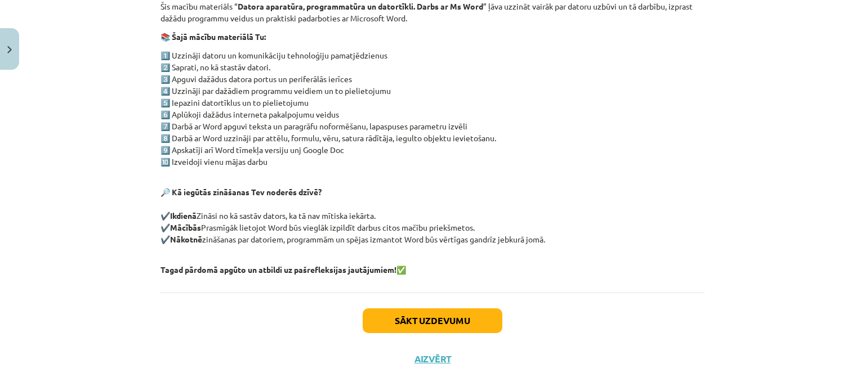
scroll to position [234, 0]
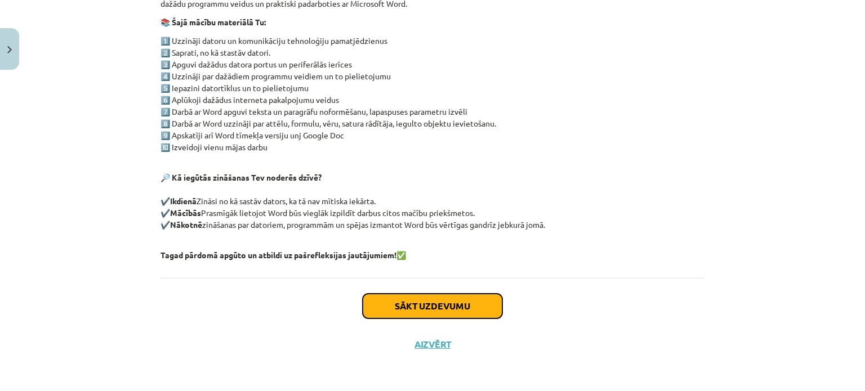
click at [433, 302] on button "Sākt uzdevumu" at bounding box center [433, 306] width 140 height 25
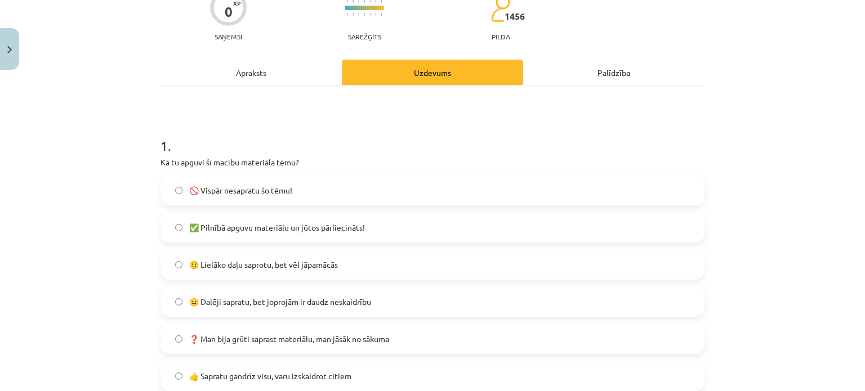
scroll to position [107, 0]
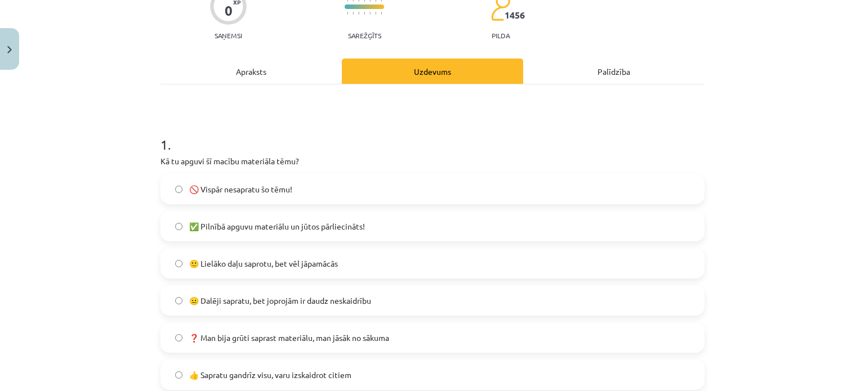
click at [368, 311] on label "😐 Dalēji sapratu, bet joprojām ir daudz neskaidrību" at bounding box center [433, 301] width 542 height 28
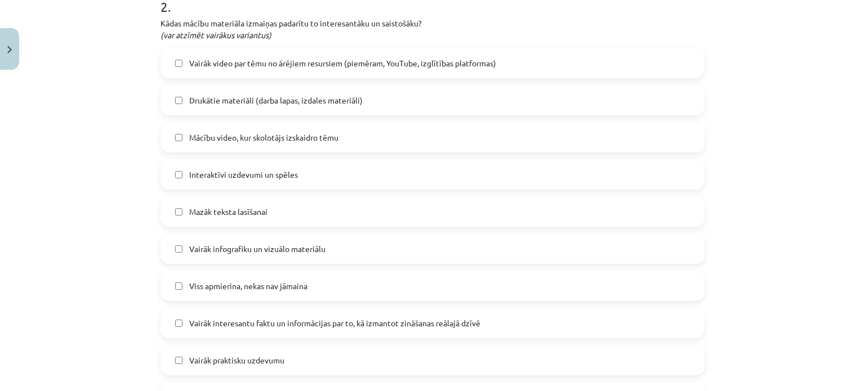
scroll to position [522, 0]
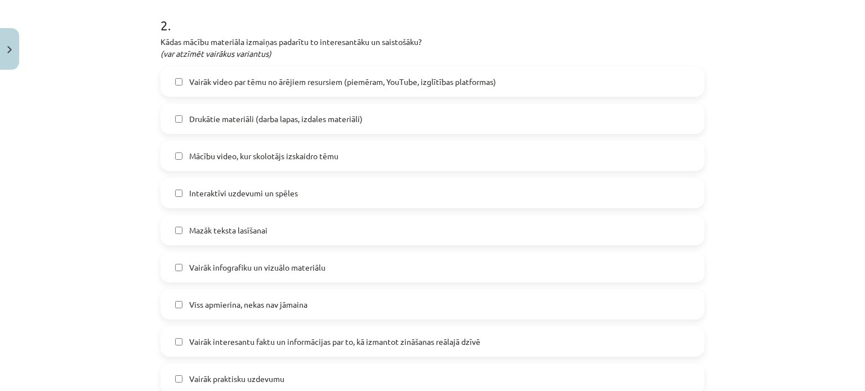
click at [336, 80] on span "Vairāk video par tēmu no ārējiem resursiem (piemēram, YouTube, izglītības platf…" at bounding box center [342, 82] width 307 height 12
click at [317, 167] on label "Mācību video, kur skolotājs izskaidro tēmu" at bounding box center [433, 156] width 542 height 28
click at [356, 151] on label "Mācību video, kur skolotājs izskaidro tēmu" at bounding box center [433, 156] width 542 height 28
click at [329, 194] on label "Interaktīvi uzdevumi un spēles" at bounding box center [433, 193] width 542 height 28
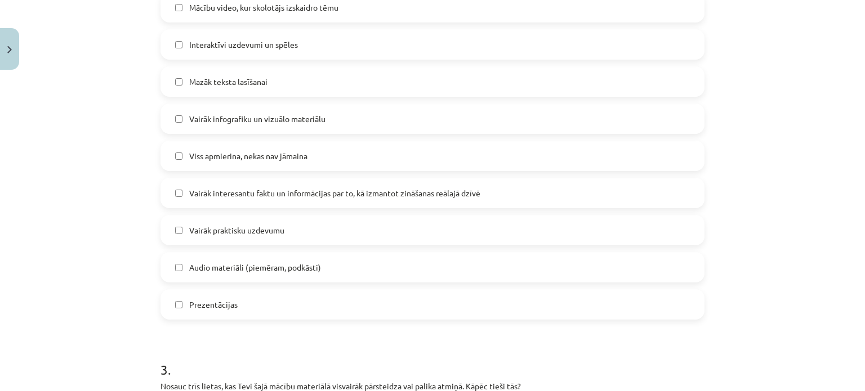
scroll to position [672, 0]
click at [329, 194] on span "Vairāk interesantu faktu un informācijas par to, kā izmantot zināšanas reālajā …" at bounding box center [334, 192] width 291 height 12
click at [367, 231] on label "Vairāk praktisku uzdevumu" at bounding box center [433, 229] width 542 height 28
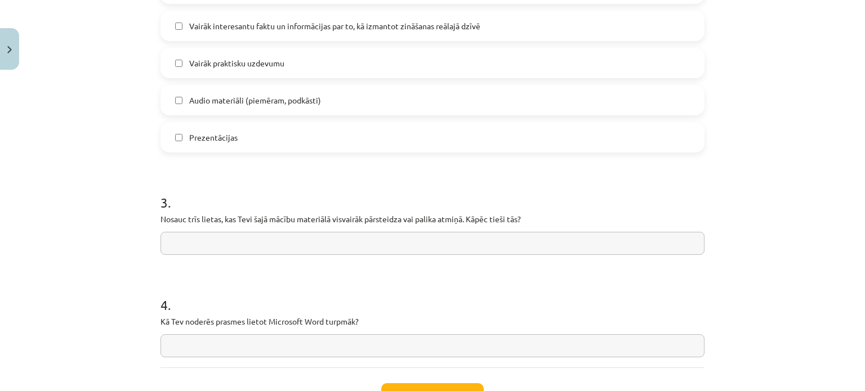
scroll to position [839, 0]
click at [367, 232] on input "text" at bounding box center [433, 243] width 544 height 23
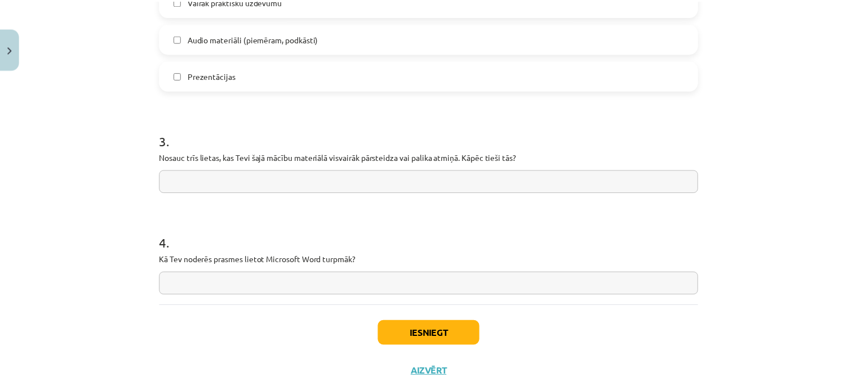
scroll to position [903, 0]
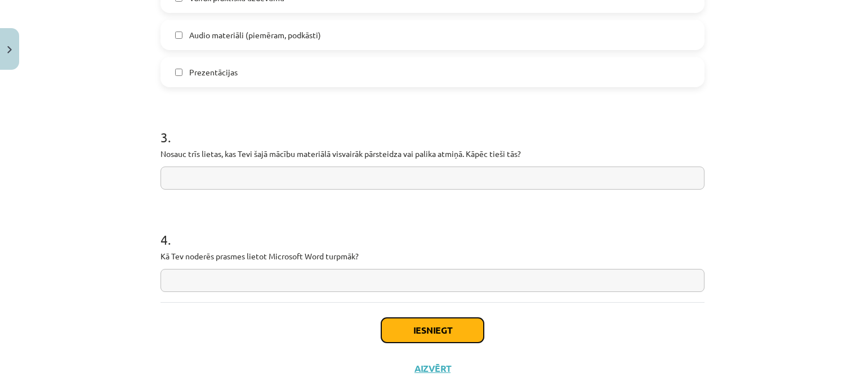
click at [406, 341] on button "Iesniegt" at bounding box center [432, 330] width 103 height 25
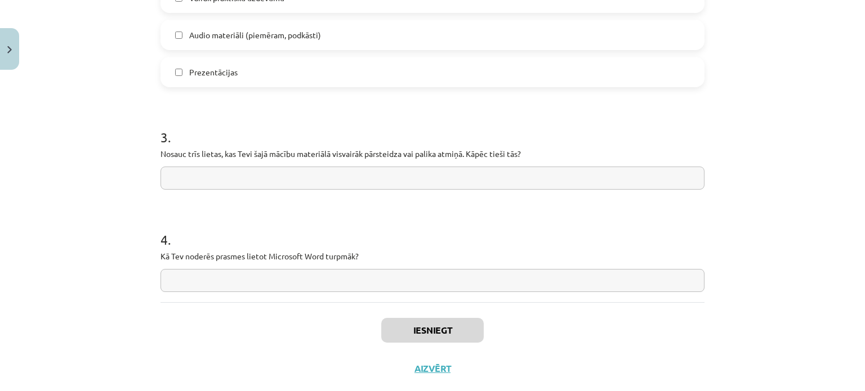
click at [730, 127] on div "Mācību tēma: Datorikas - 10. klases 1. ieskaites mācību materiāls #14 Temata ap…" at bounding box center [432, 195] width 865 height 391
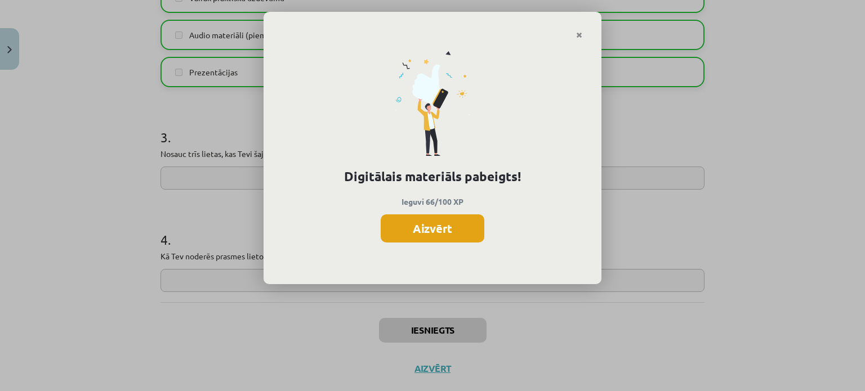
click at [466, 238] on button "Aizvērt" at bounding box center [433, 229] width 104 height 28
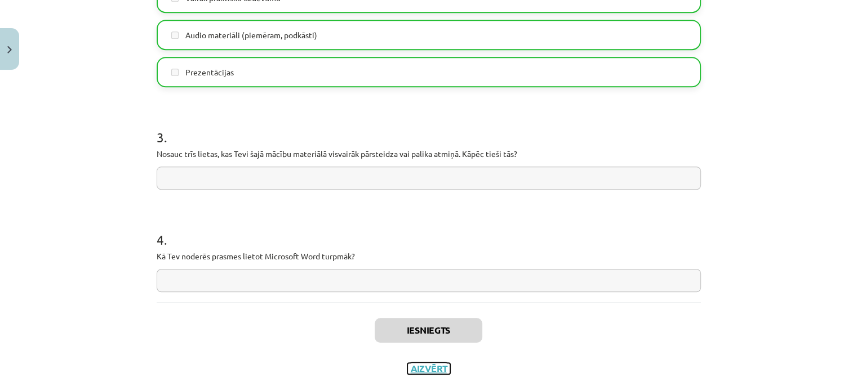
click at [429, 364] on button "Aizvērt" at bounding box center [428, 368] width 43 height 11
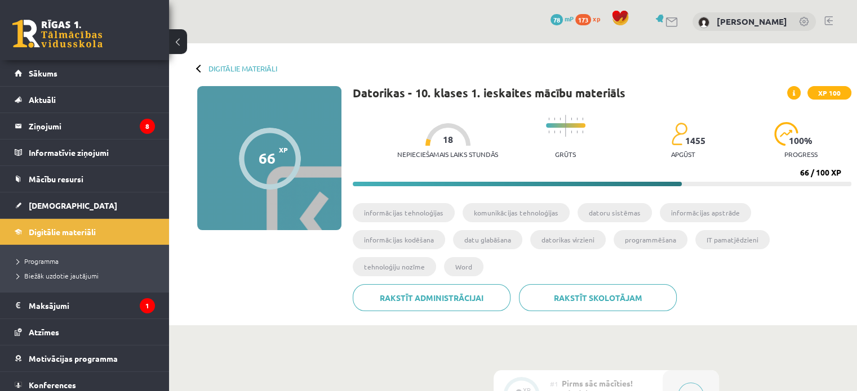
click at [561, 19] on span "78" at bounding box center [556, 19] width 12 height 11
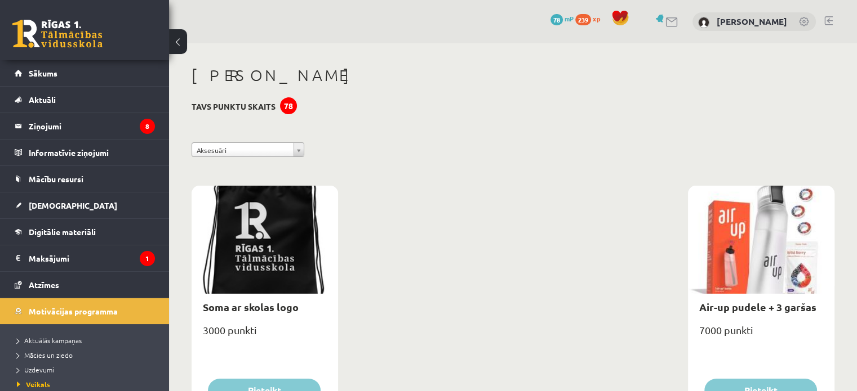
click at [286, 157] on div "**********" at bounding box center [513, 153] width 660 height 20
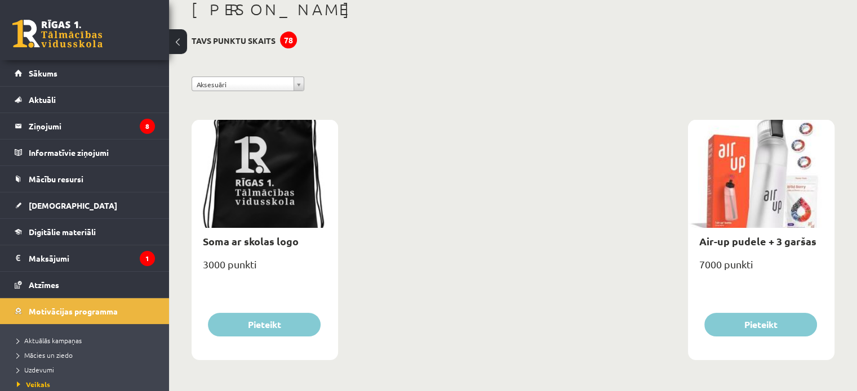
scroll to position [65, 0]
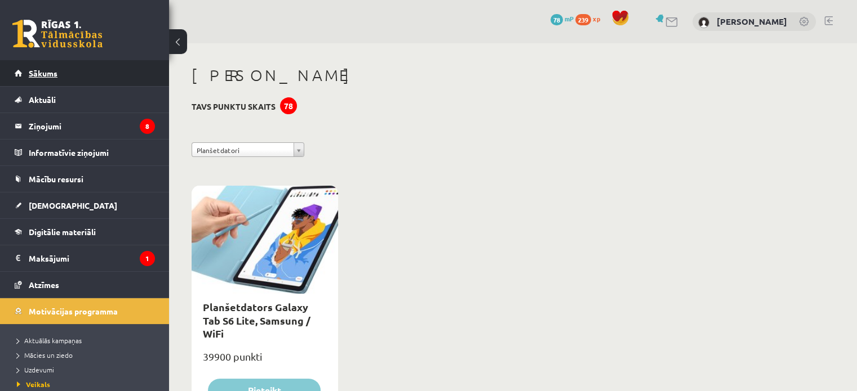
click at [40, 78] on link "Sākums" at bounding box center [85, 73] width 140 height 26
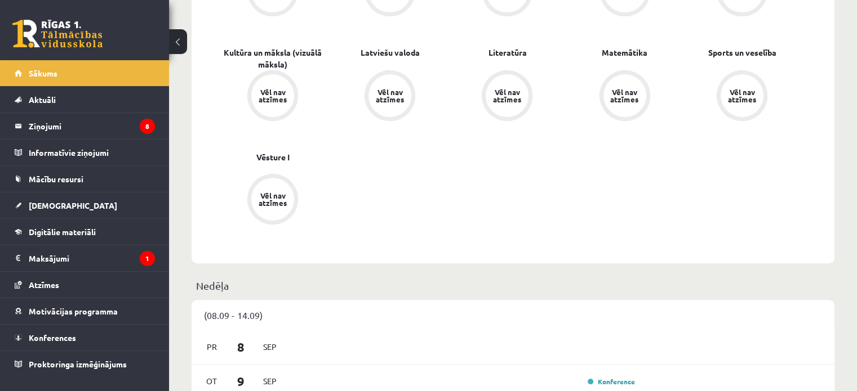
scroll to position [435, 0]
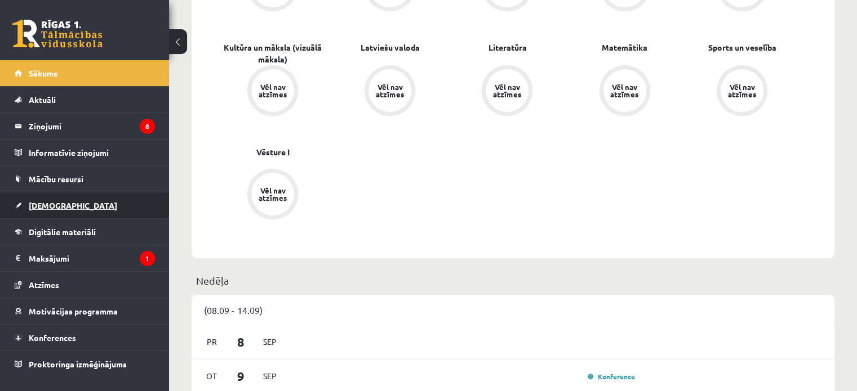
click at [70, 213] on link "[DEMOGRAPHIC_DATA]" at bounding box center [85, 206] width 140 height 26
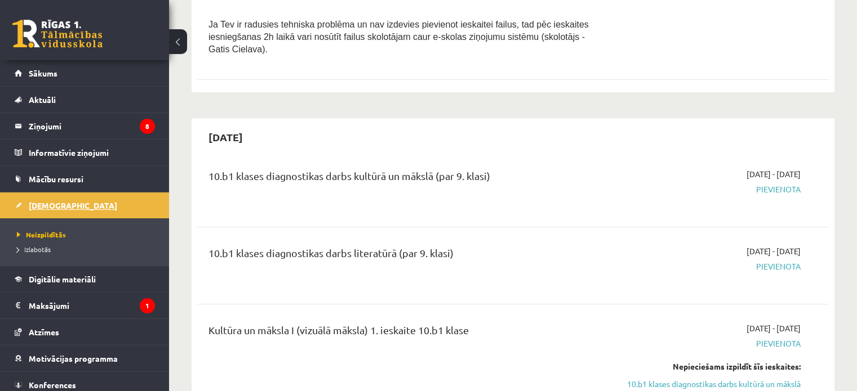
click at [101, 195] on link "[DEMOGRAPHIC_DATA]" at bounding box center [85, 206] width 140 height 26
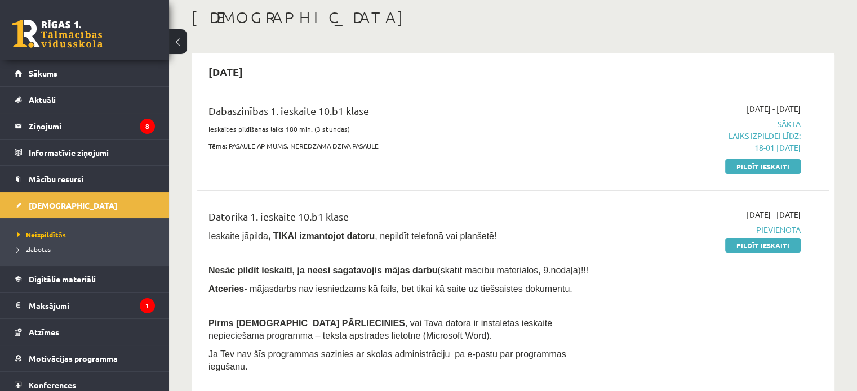
scroll to position [59, 0]
click at [737, 248] on link "Pildīt ieskaiti" at bounding box center [762, 245] width 75 height 15
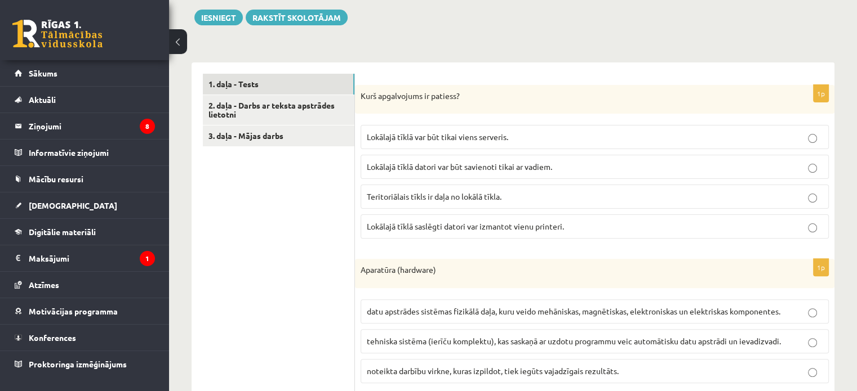
scroll to position [297, 0]
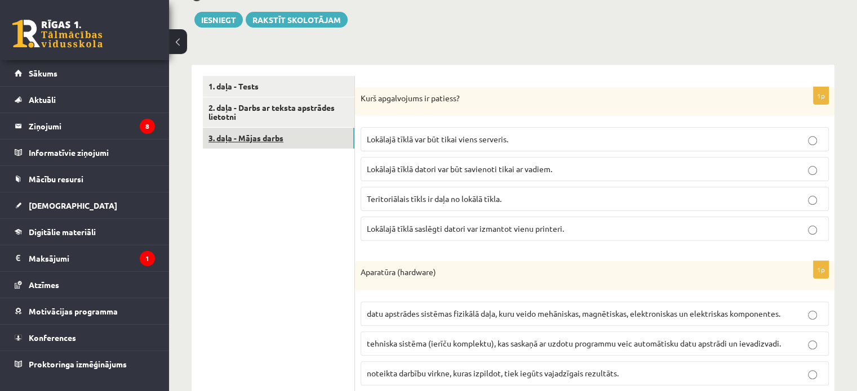
click at [291, 147] on link "3. daļa - Mājas darbs" at bounding box center [279, 138] width 152 height 21
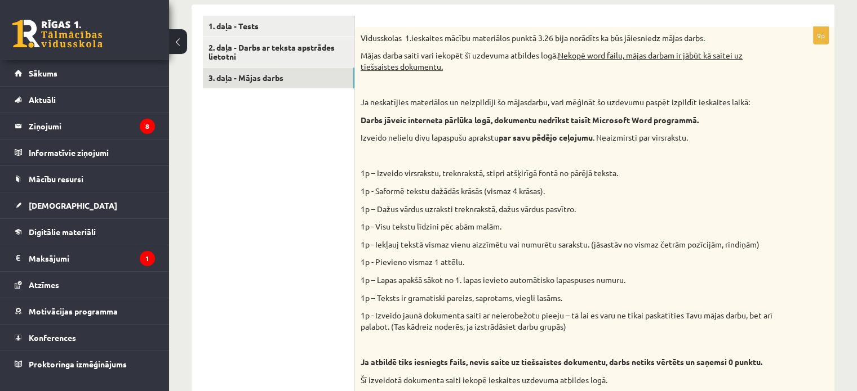
scroll to position [357, 0]
click at [275, 55] on link "2. daļa - Darbs ar teksta apstrādes lietotni" at bounding box center [279, 53] width 152 height 30
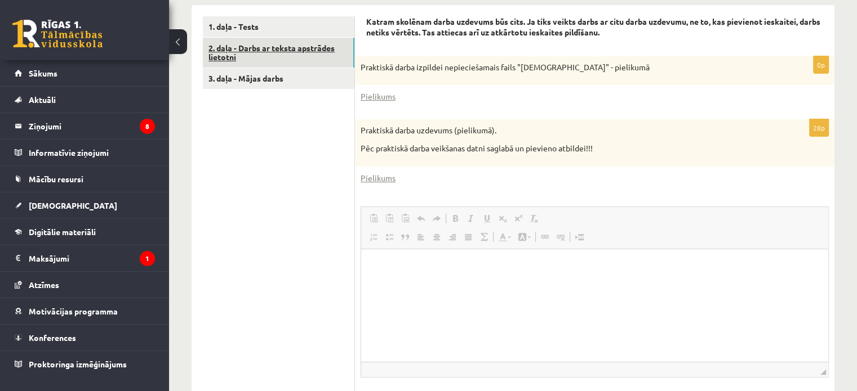
scroll to position [0, 0]
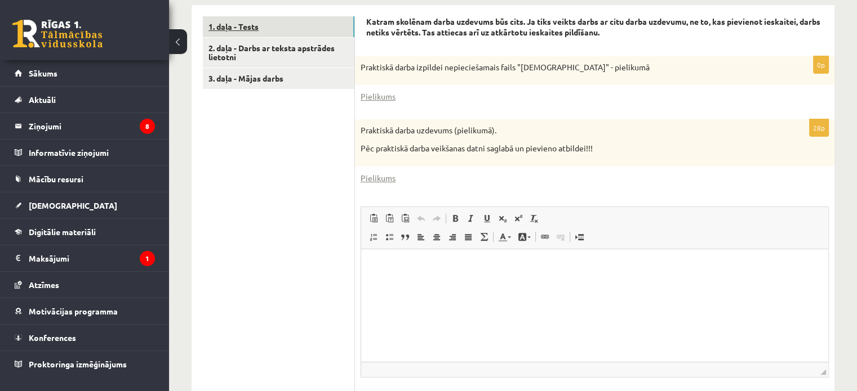
click at [297, 24] on link "1. daļa - Tests" at bounding box center [279, 26] width 152 height 21
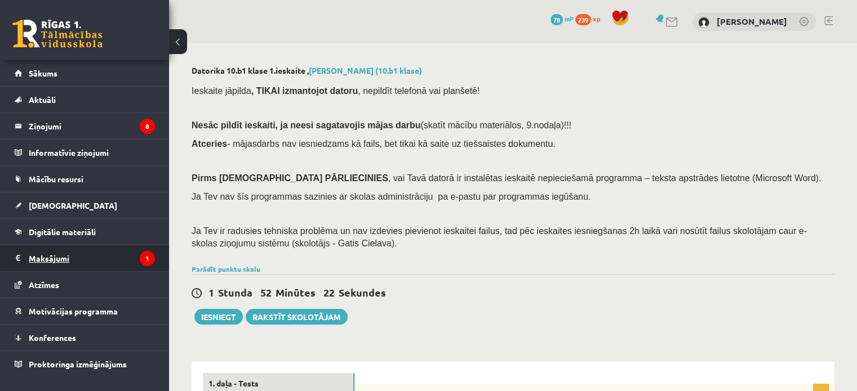
click at [94, 254] on legend "Maksājumi 1" at bounding box center [92, 259] width 126 height 26
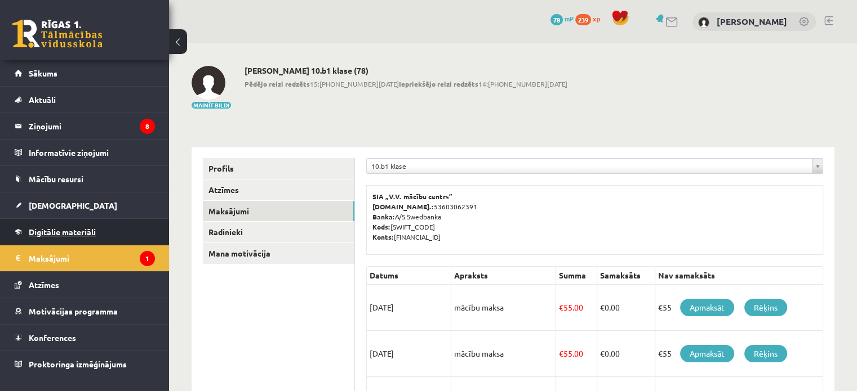
click at [88, 243] on link "Digitālie materiāli" at bounding box center [85, 232] width 140 height 26
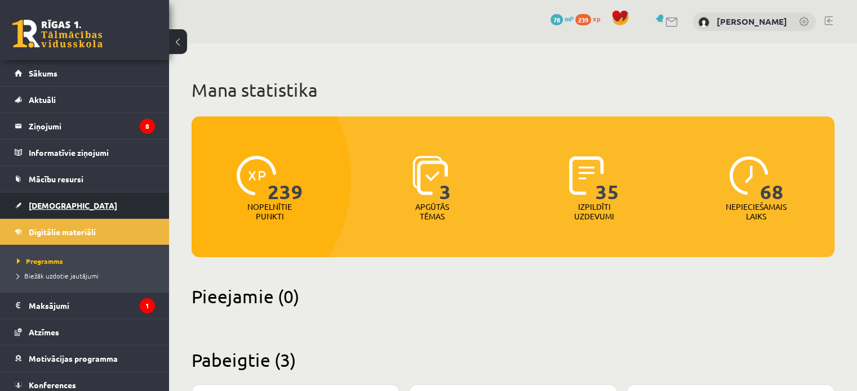
click at [73, 203] on link "[DEMOGRAPHIC_DATA]" at bounding box center [85, 206] width 140 height 26
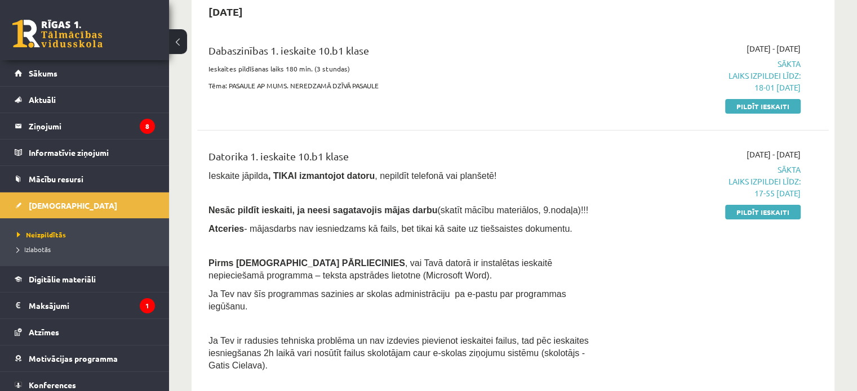
scroll to position [123, 0]
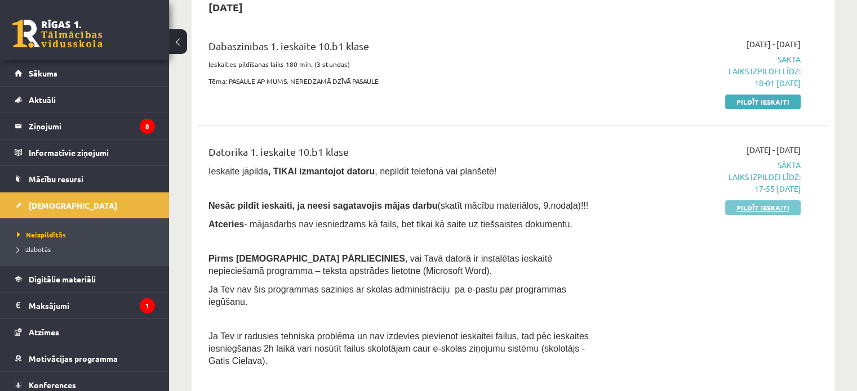
click at [779, 211] on link "Pildīt ieskaiti" at bounding box center [762, 208] width 75 height 15
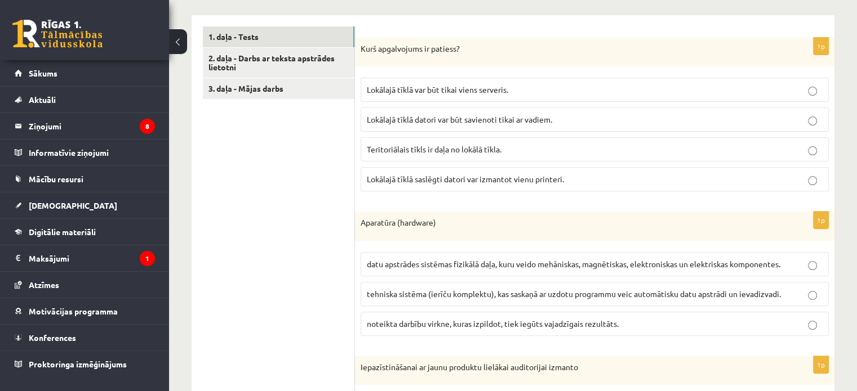
scroll to position [347, 0]
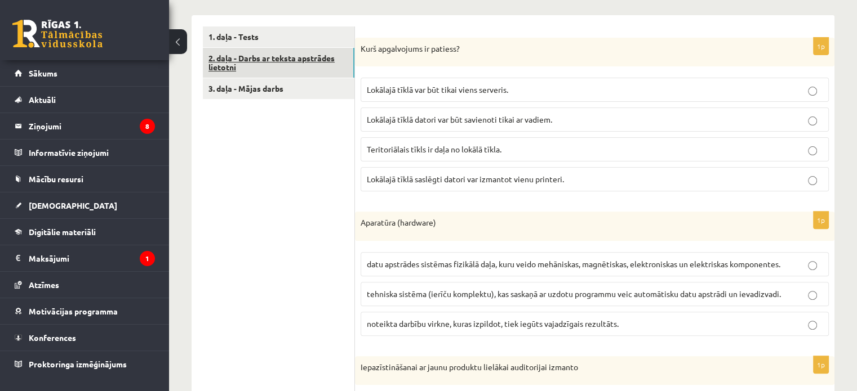
click at [323, 64] on link "2. daļa - Darbs ar teksta apstrādes lietotni" at bounding box center [279, 63] width 152 height 30
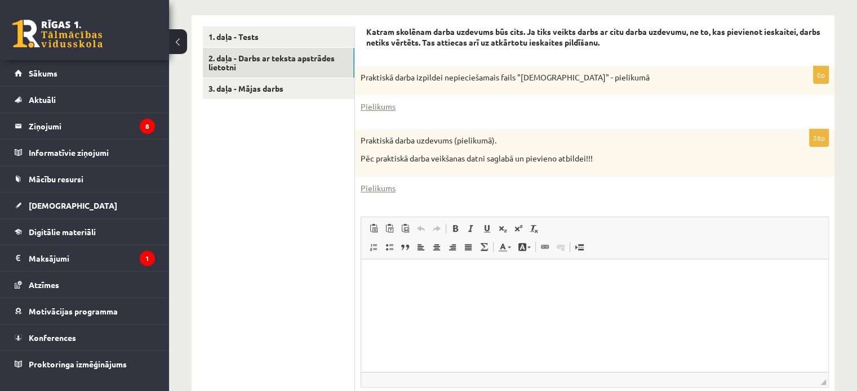
scroll to position [0, 0]
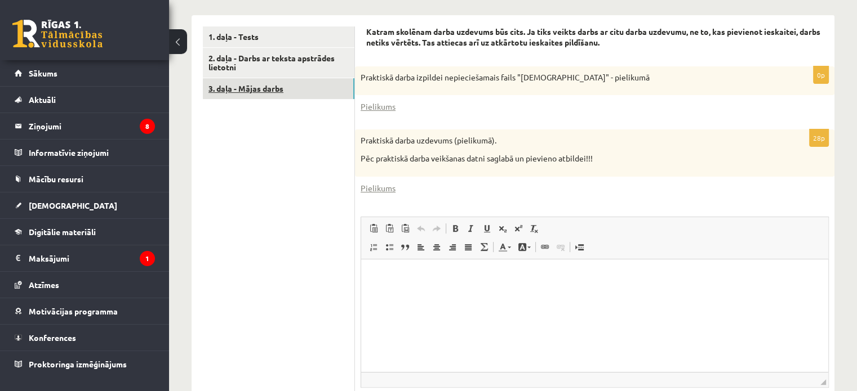
click at [311, 91] on link "3. daļa - Mājas darbs" at bounding box center [279, 88] width 152 height 21
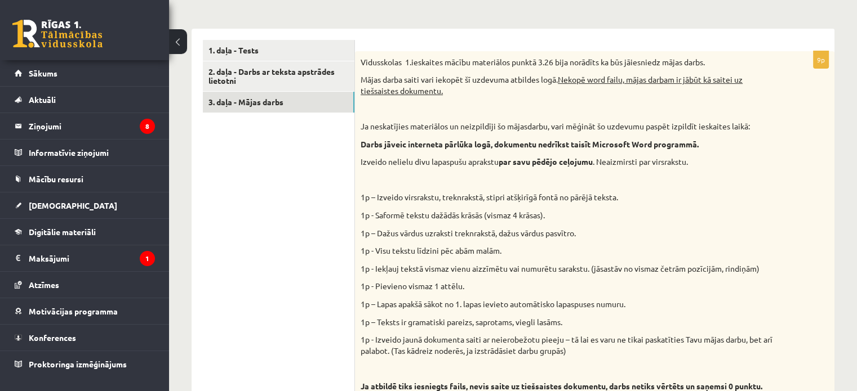
scroll to position [335, 0]
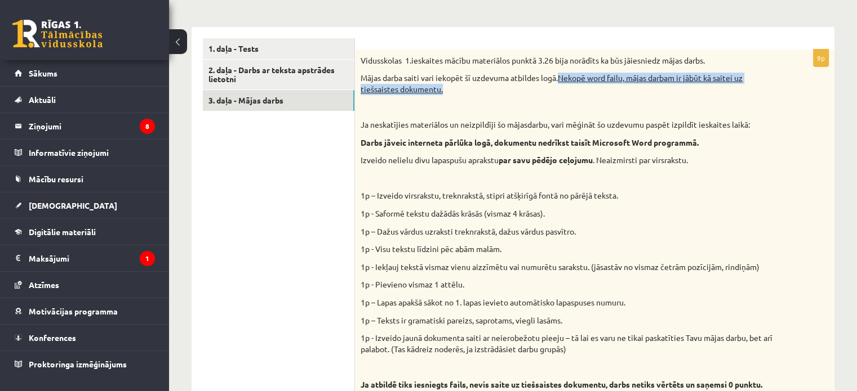
drag, startPoint x: 562, startPoint y: 78, endPoint x: 644, endPoint y: 92, distance: 83.3
click at [644, 92] on p "Mājas darba saiti vari iekopēt šī uzdevuma atbildes logā. Nekopē word failu, mā…" at bounding box center [566, 84] width 412 height 22
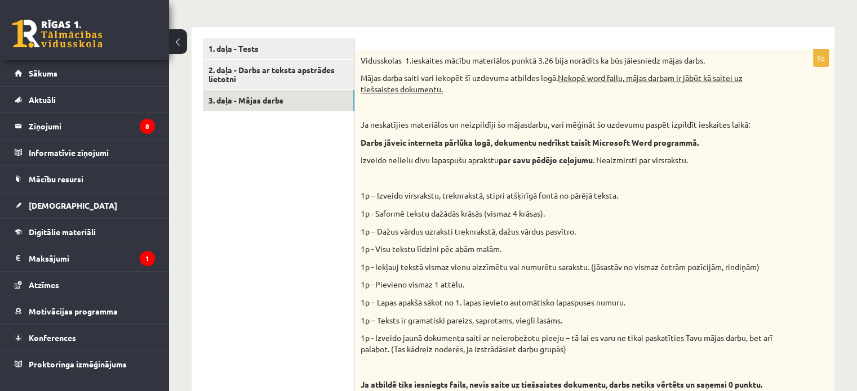
click at [660, 96] on div "Vidusskolas 1.ieskaites mācību materiālos punktā 3.26 bija norādīts ka būs jāie…" at bounding box center [594, 235] width 479 height 371
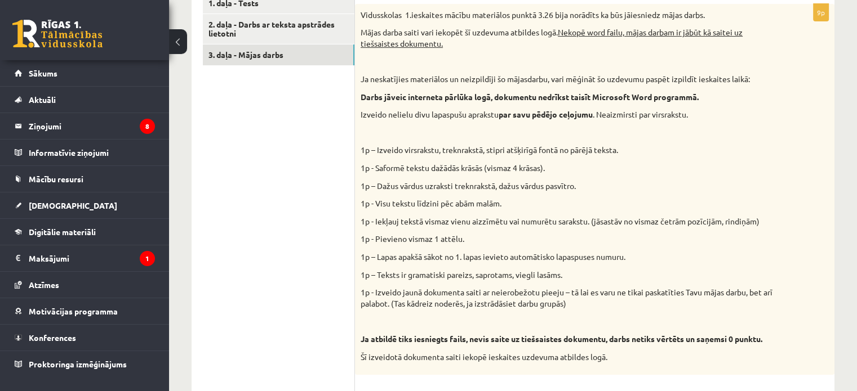
scroll to position [381, 0]
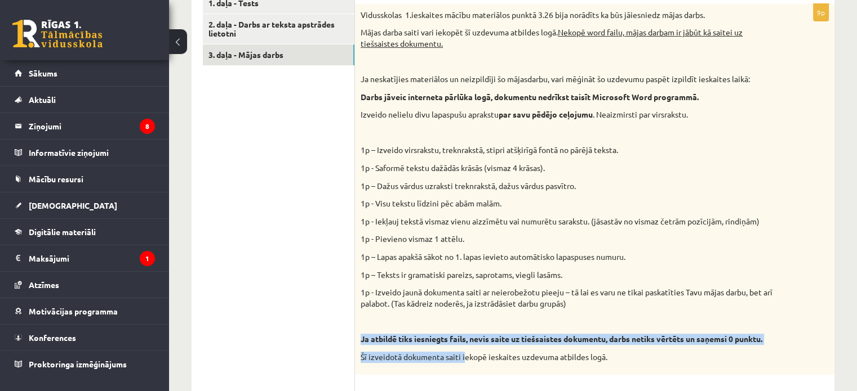
drag, startPoint x: 358, startPoint y: 342, endPoint x: 466, endPoint y: 355, distance: 108.4
click at [466, 355] on div "Vidusskolas 1.ieskaites mācību materiālos punktā 3.26 bija norādīts ka būs jāie…" at bounding box center [594, 189] width 479 height 371
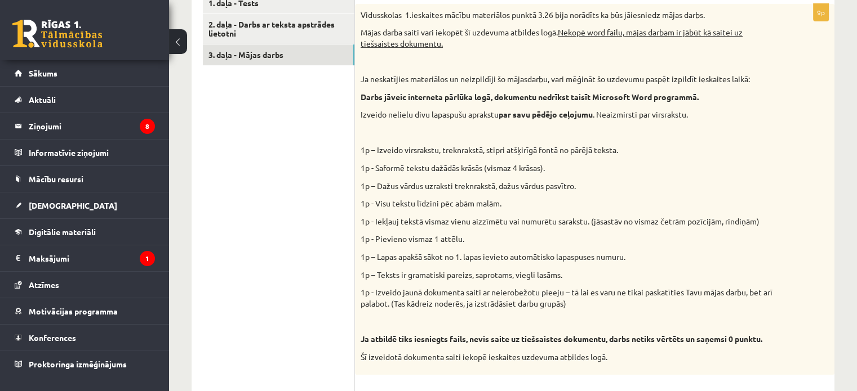
click at [679, 353] on p "Šī izveidotā dokumenta saiti iekopē ieskaites uzdevuma atbildes logā." at bounding box center [566, 357] width 412 height 11
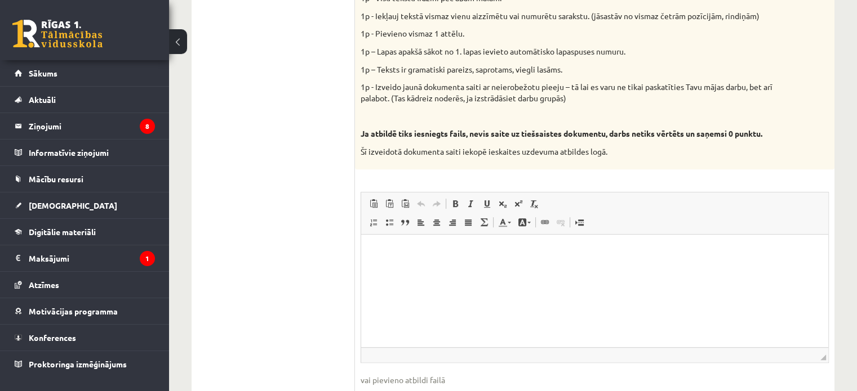
scroll to position [655, 0]
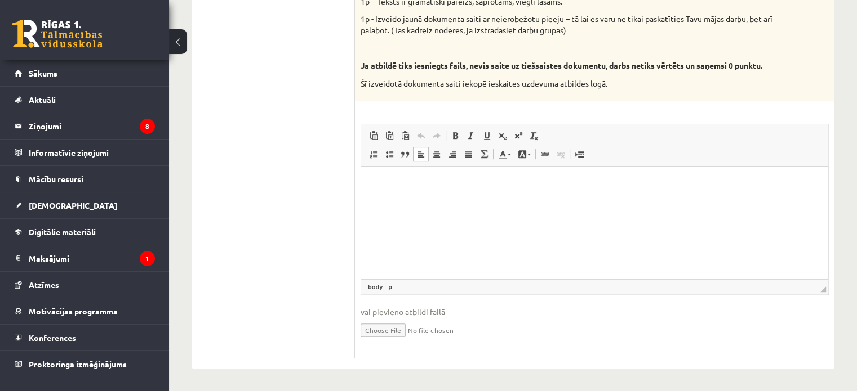
click at [505, 201] on html at bounding box center [594, 184] width 467 height 34
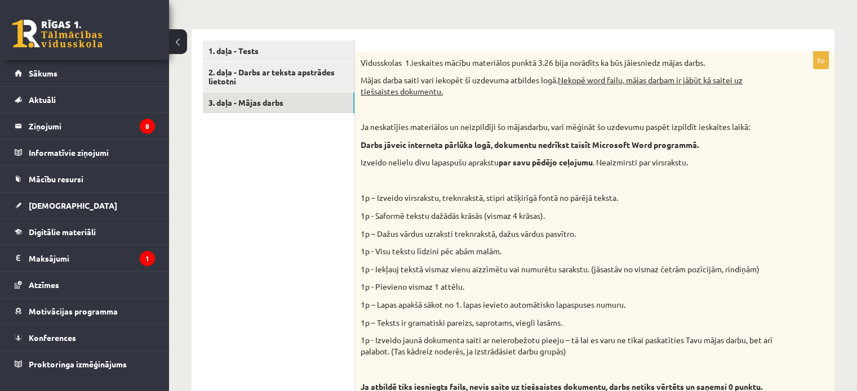
scroll to position [335, 0]
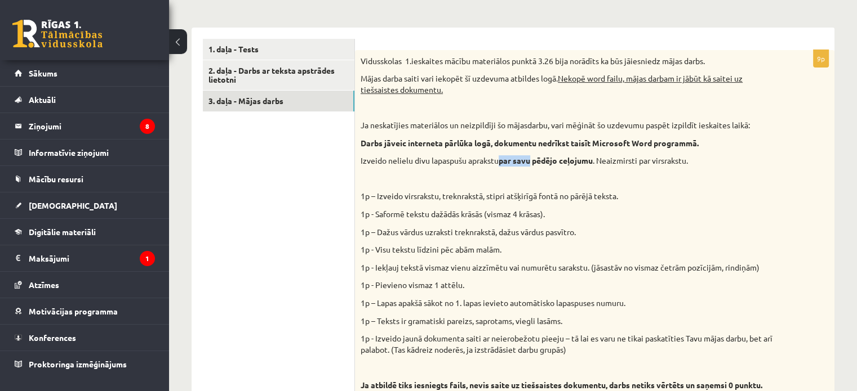
drag, startPoint x: 501, startPoint y: 162, endPoint x: 532, endPoint y: 162, distance: 31.5
click at [532, 162] on strong "par savu pēdējo ceļojumu" at bounding box center [545, 160] width 94 height 10
click at [554, 183] on p at bounding box center [566, 178] width 412 height 11
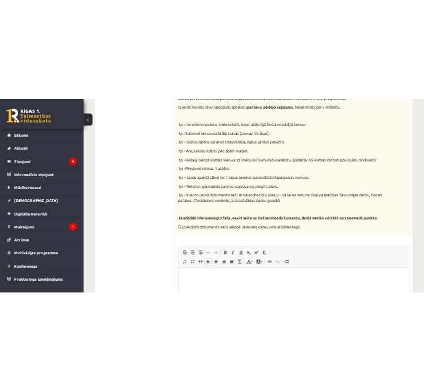
scroll to position [480, 0]
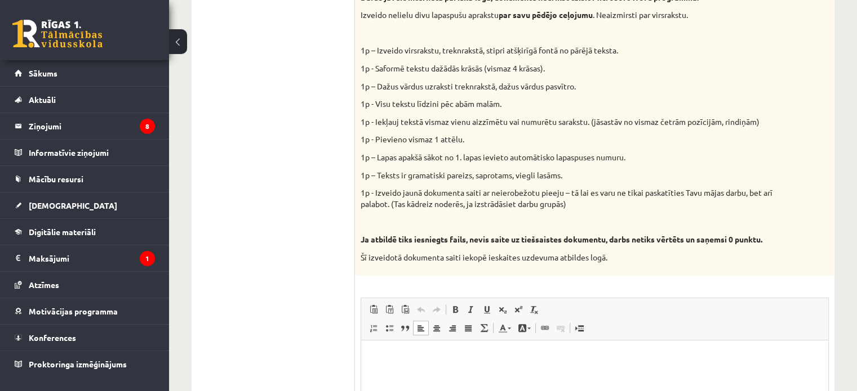
click at [687, 76] on div "Vidusskolas 1.ieskaites mācību materiālos punktā 3.26 bija norādīts ka būs jāie…" at bounding box center [594, 89] width 479 height 371
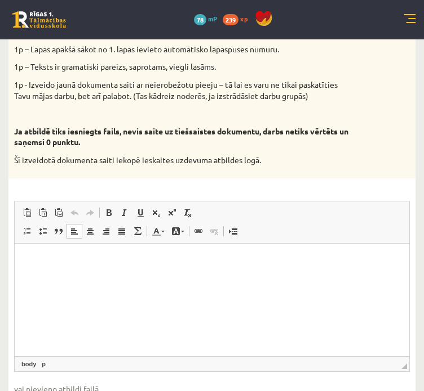
scroll to position [729, 0]
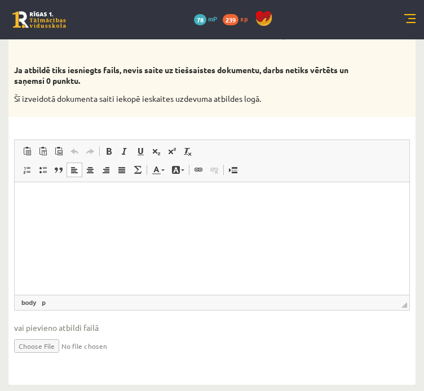
click at [115, 210] on html at bounding box center [212, 199] width 394 height 34
click at [41, 343] on input "file" at bounding box center [211, 345] width 395 height 23
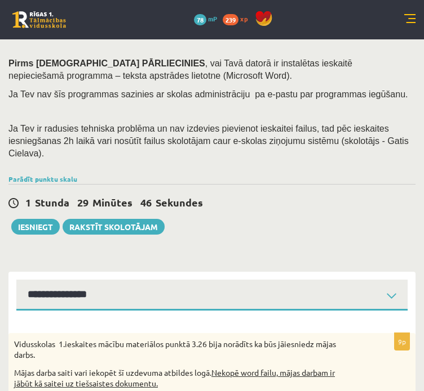
scroll to position [90, 0]
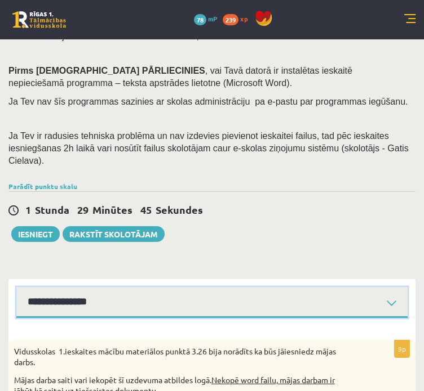
click at [173, 297] on select "**********" at bounding box center [211, 302] width 391 height 31
select select "**********"
click at [16, 287] on select "**********" at bounding box center [211, 302] width 391 height 31
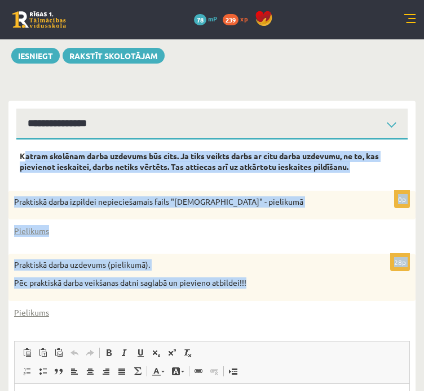
drag, startPoint x: 23, startPoint y: 142, endPoint x: 247, endPoint y: 281, distance: 263.5
click at [247, 281] on form "Katram skolēnam darba uzdevums būs cits. Ja tiks veikts darbs ar citu darba uzd…" at bounding box center [212, 363] width 384 height 425
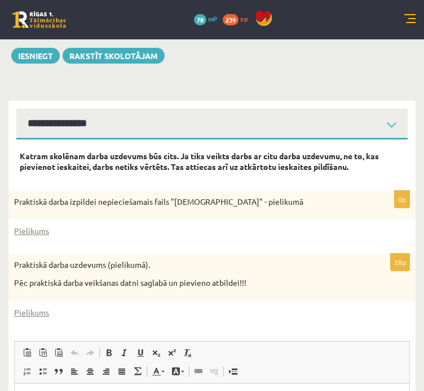
click at [197, 307] on div "Pielikums" at bounding box center [211, 313] width 395 height 12
click at [30, 225] on link "Pielikums" at bounding box center [31, 231] width 35 height 12
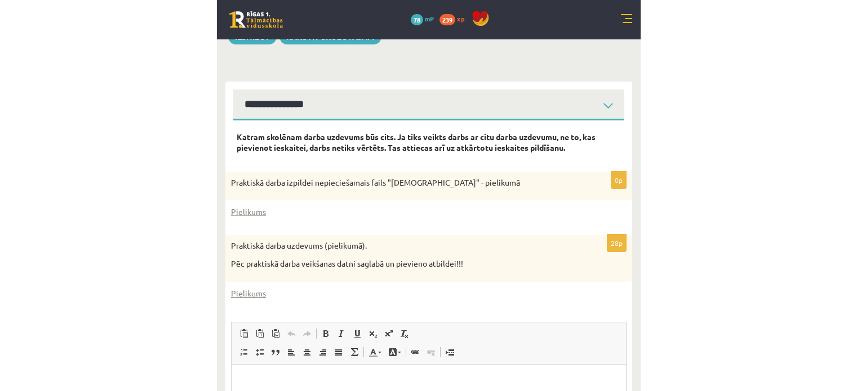
scroll to position [288, 0]
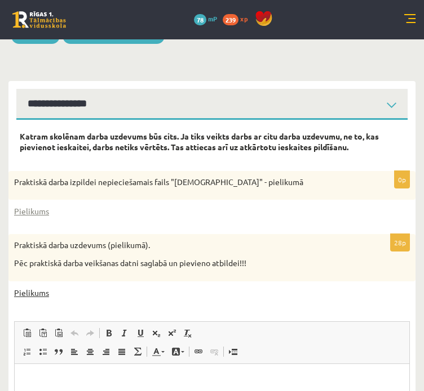
click at [39, 287] on link "Pielikums" at bounding box center [31, 293] width 35 height 12
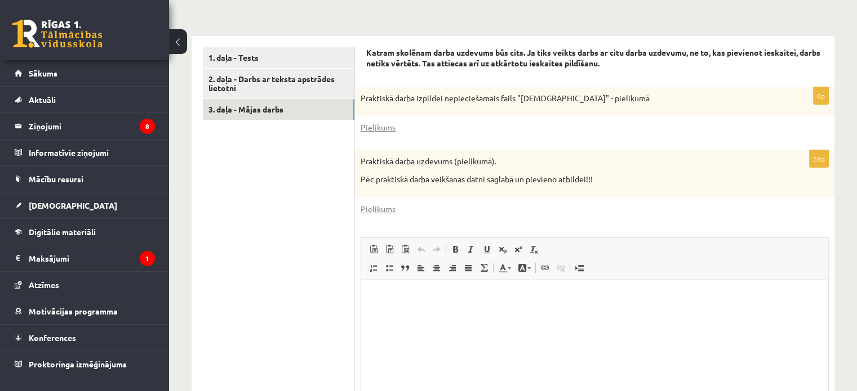
scroll to position [327, 0]
click at [313, 119] on link "3. daļa - Mājas darbs" at bounding box center [279, 109] width 152 height 21
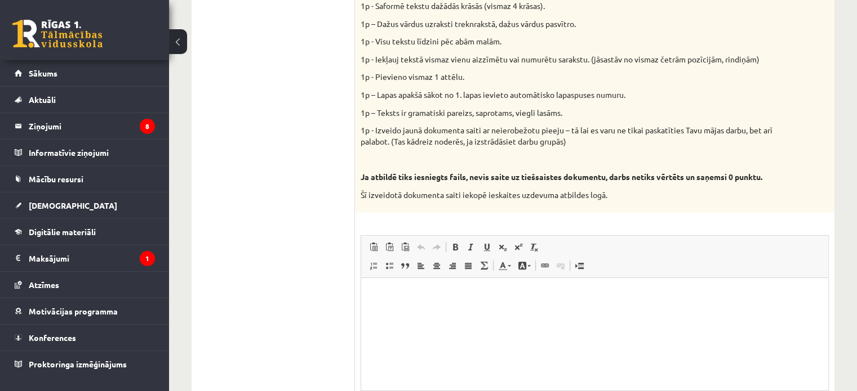
scroll to position [655, 0]
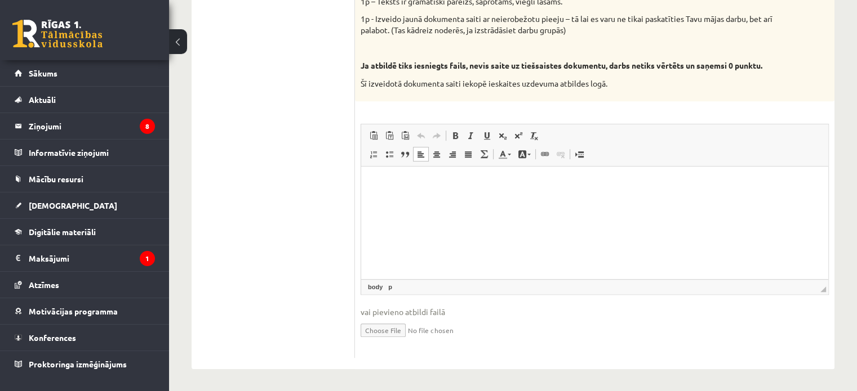
click at [413, 201] on html at bounding box center [594, 184] width 467 height 34
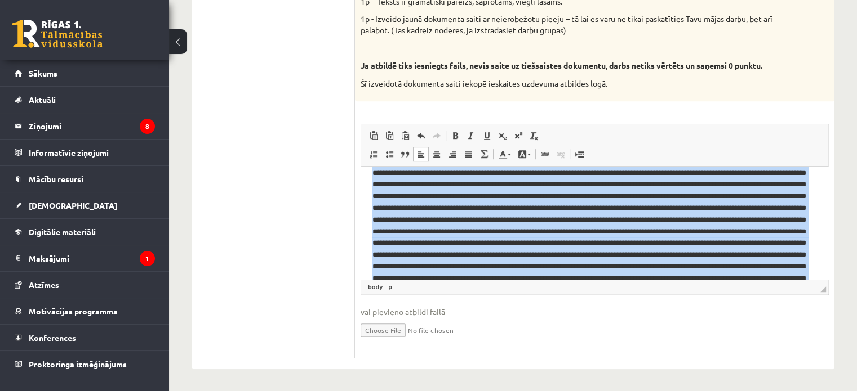
scroll to position [0, 0]
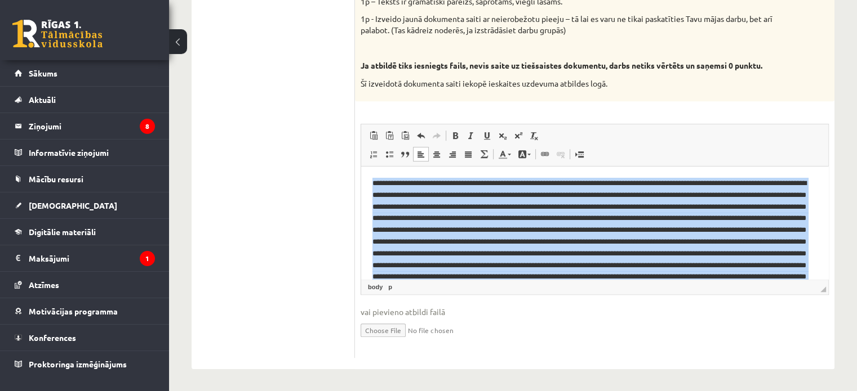
drag, startPoint x: 542, startPoint y: 274, endPoint x: 599, endPoint y: 277, distance: 57.0
click at [361, 167] on html at bounding box center [594, 313] width 467 height 292
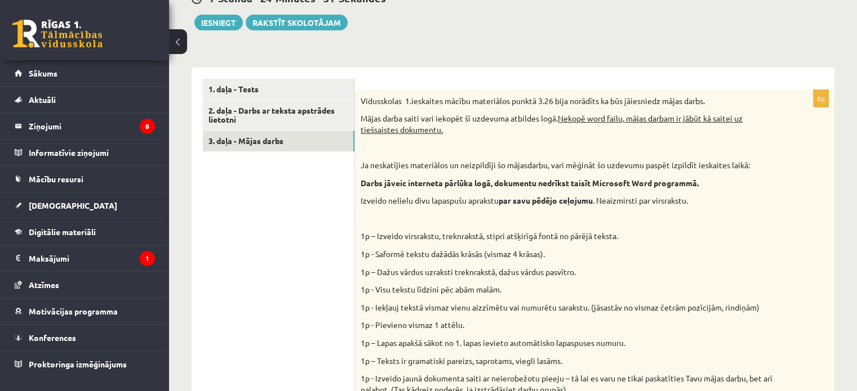
scroll to position [284, 0]
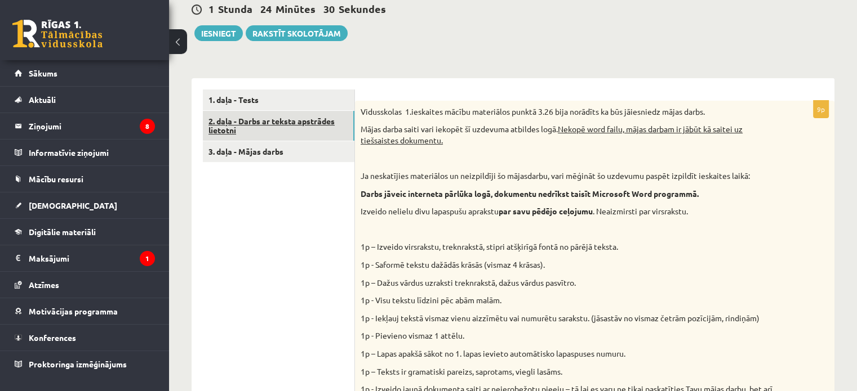
click at [297, 125] on link "2. daļa - Darbs ar teksta apstrādes lietotni" at bounding box center [279, 126] width 152 height 30
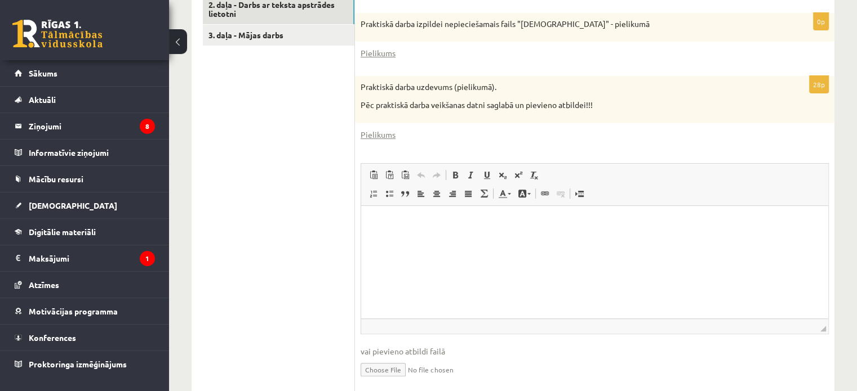
scroll to position [401, 0]
click at [416, 228] on html at bounding box center [594, 222] width 467 height 34
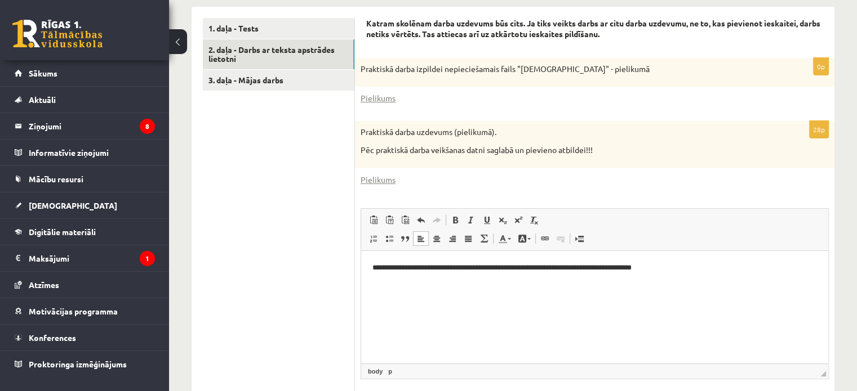
scroll to position [355, 0]
click at [417, 279] on html "**********" at bounding box center [594, 268] width 467 height 34
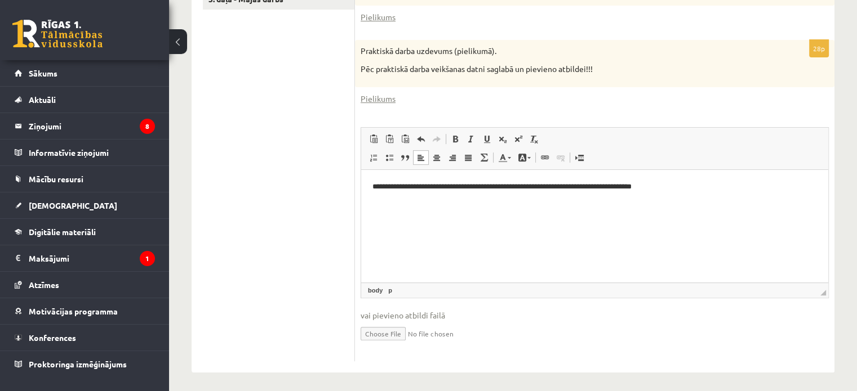
scroll to position [437, 0]
click at [522, 203] on html "**********" at bounding box center [594, 186] width 467 height 34
click at [733, 189] on p "**********" at bounding box center [594, 186] width 445 height 12
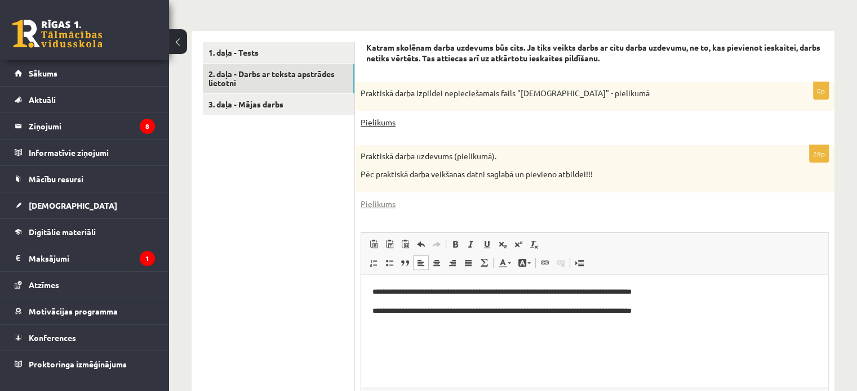
scroll to position [329, 0]
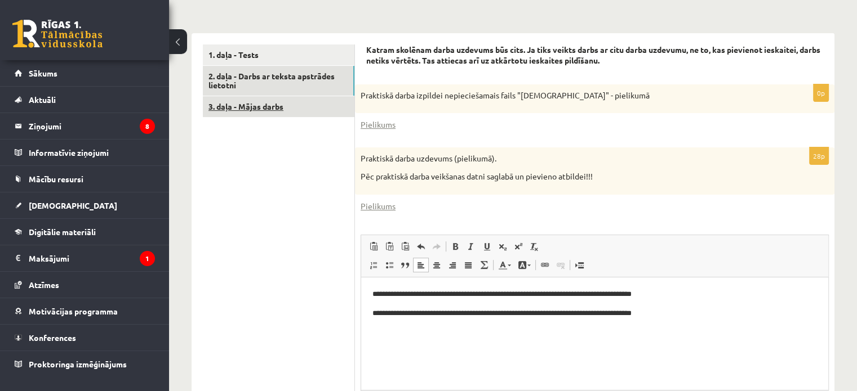
click at [283, 103] on link "3. daļa - Mājas darbs" at bounding box center [279, 106] width 152 height 21
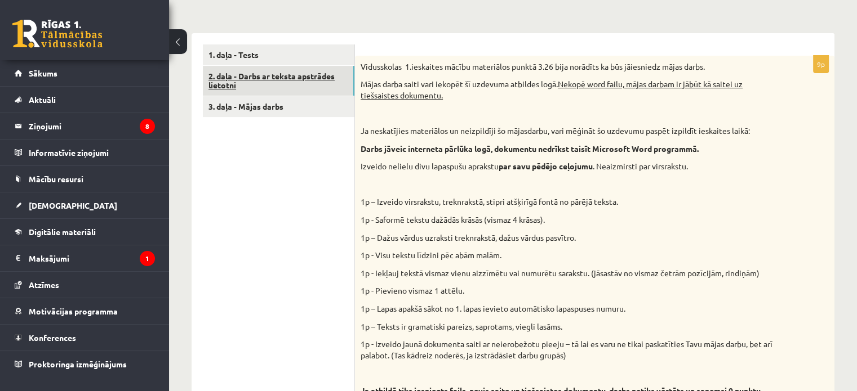
click at [273, 85] on link "2. daļa - Darbs ar teksta apstrādes lietotni" at bounding box center [279, 81] width 152 height 30
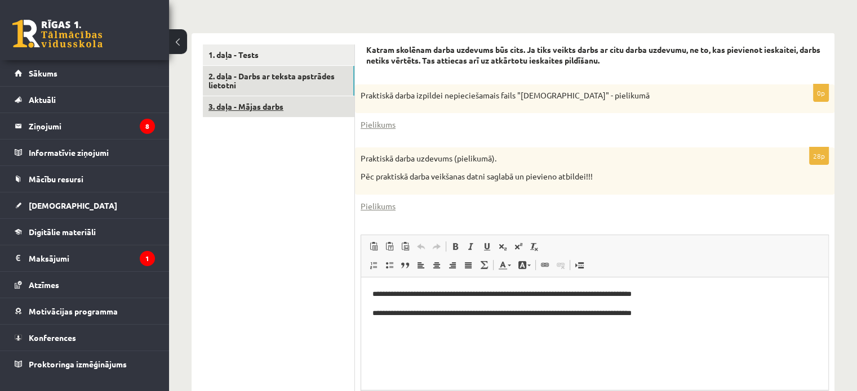
scroll to position [0, 0]
click at [233, 112] on link "3. daļa - Mājas darbs" at bounding box center [279, 106] width 152 height 21
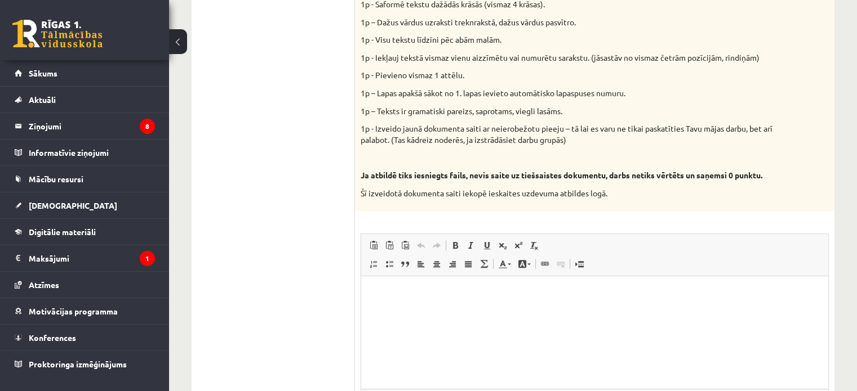
scroll to position [655, 0]
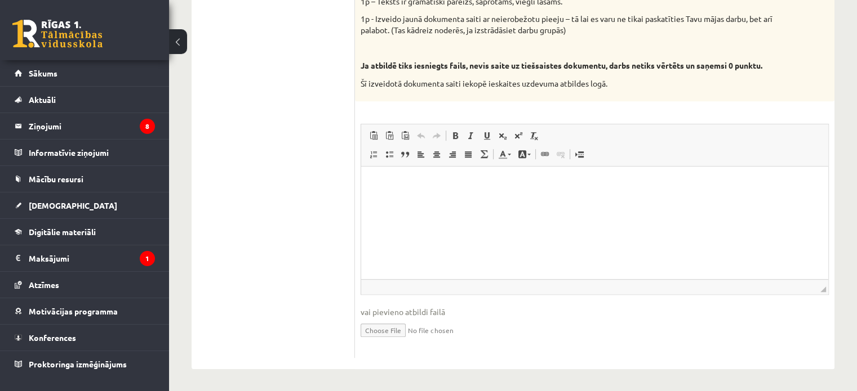
click at [402, 327] on input "file" at bounding box center [594, 329] width 468 height 23
type input "**********"
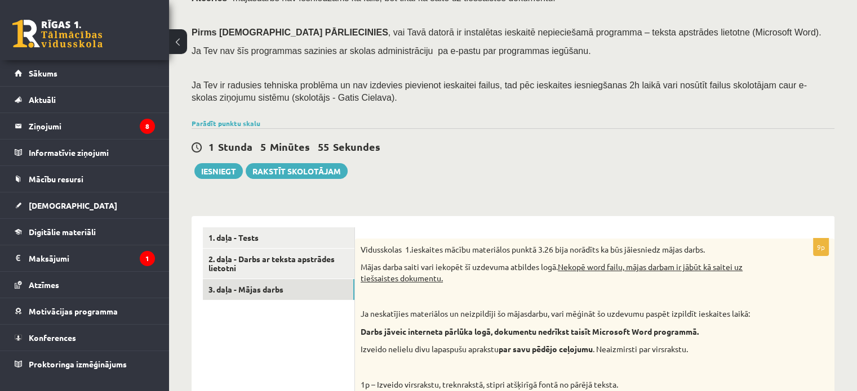
scroll to position [150, 0]
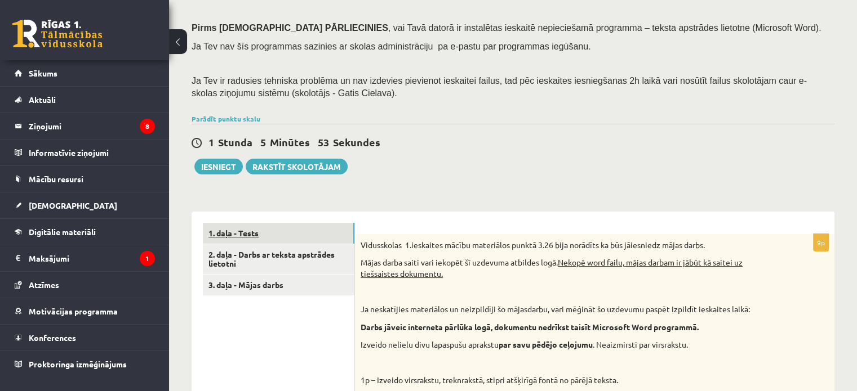
click at [259, 232] on link "1. daļa - Tests" at bounding box center [279, 233] width 152 height 21
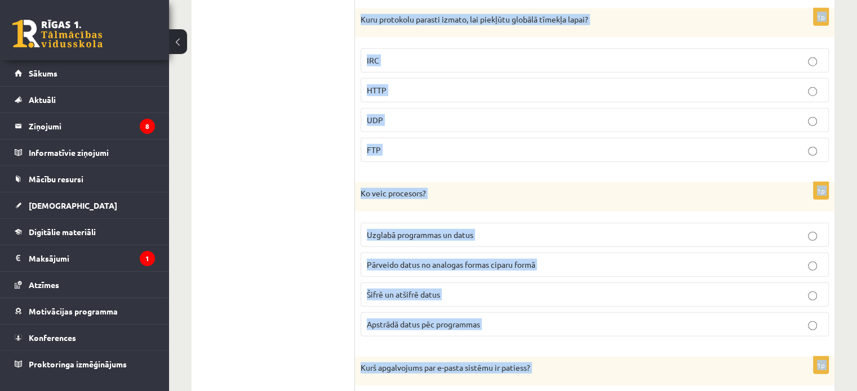
scroll to position [3109, 0]
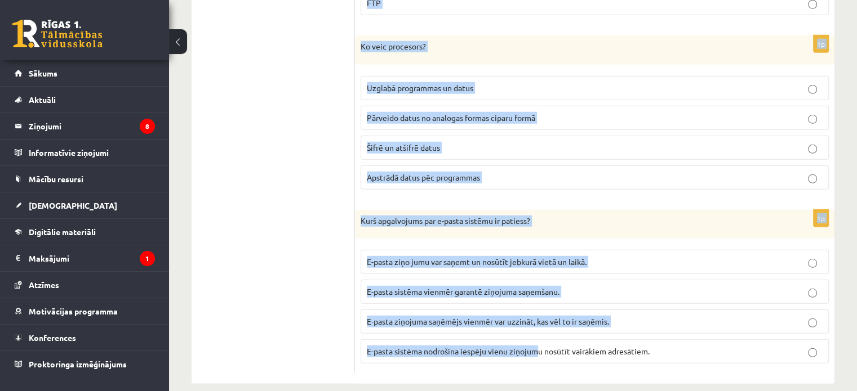
drag, startPoint x: 363, startPoint y: 243, endPoint x: 538, endPoint y: 416, distance: 246.5
copy form "Kurš apgalvojums ir patiess? Lokālajā tīklā var būt tikai viens serveris. Lokāl…"
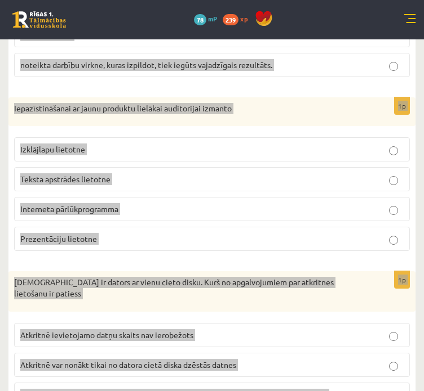
scroll to position [0, 0]
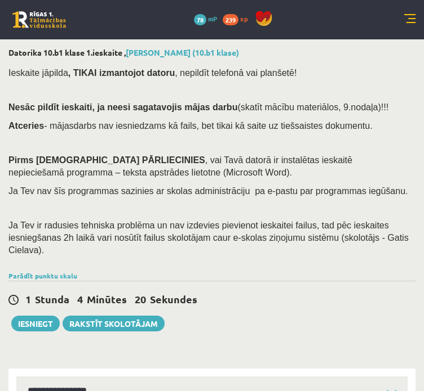
click at [285, 281] on div "1 Stunda 4 Minūtes 20 Sekundes Ieskaite saglabāta! Iesniegt Rakstīt skolotājam" at bounding box center [211, 306] width 407 height 51
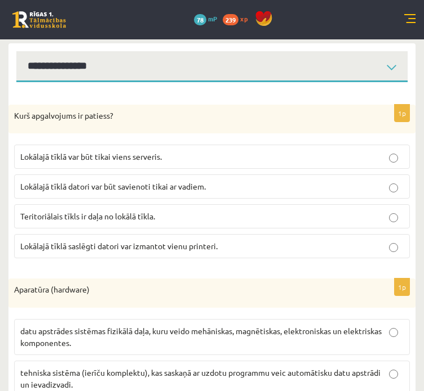
scroll to position [324, 0]
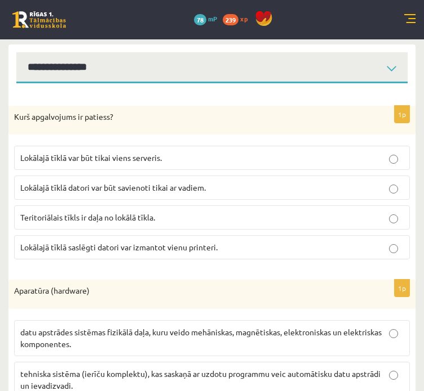
click at [199, 146] on label "Lokālajā tīklā var būt tikai viens serveris." at bounding box center [211, 158] width 395 height 24
click at [189, 242] on span "Lokālajā tīklā saslēgti datori var izmantot vienu printeri." at bounding box center [118, 247] width 197 height 10
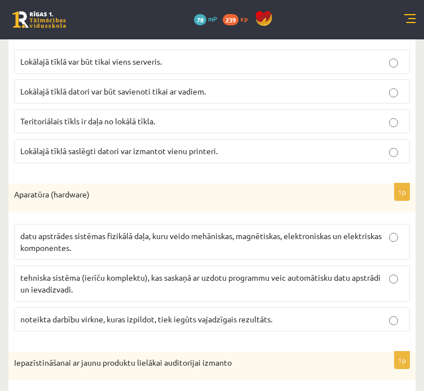
scroll to position [421, 0]
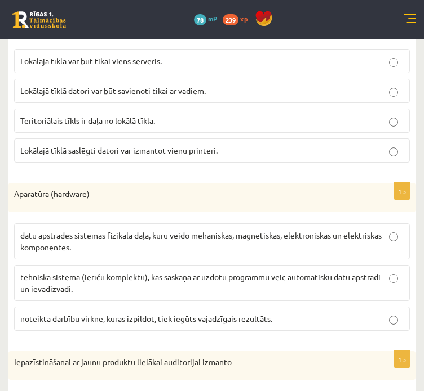
click at [173, 230] on p "datu apstrādes sistēmas fizikālā daļa, kuru veido mehāniskas, magnētiskas, elek…" at bounding box center [211, 242] width 383 height 24
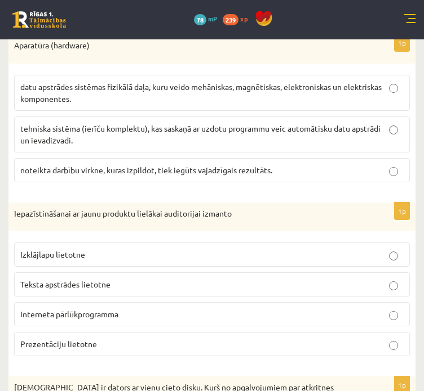
scroll to position [570, 0]
click at [74, 339] on p "Prezentāciju lietotne" at bounding box center [211, 345] width 383 height 12
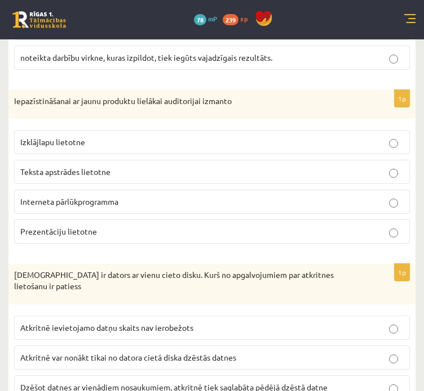
scroll to position [762, 0]
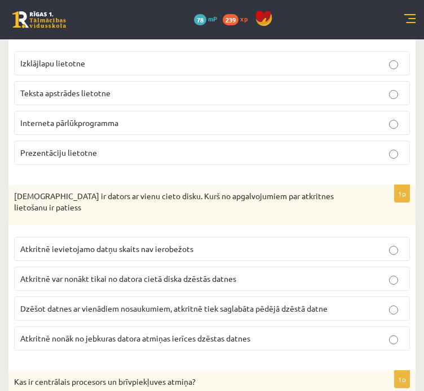
click at [87, 327] on label "Atkritnē nonāk no jebkuras datora atmiņas ierīces dzēstas datnes" at bounding box center [211, 339] width 395 height 24
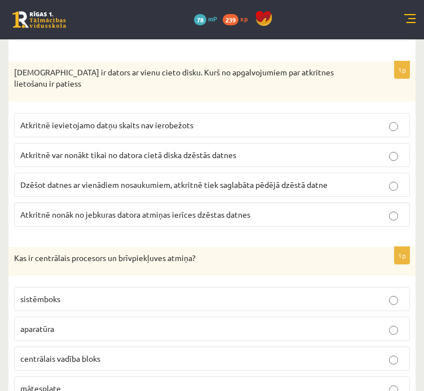
scroll to position [885, 0]
click at [94, 323] on p "aparatūra" at bounding box center [211, 329] width 383 height 12
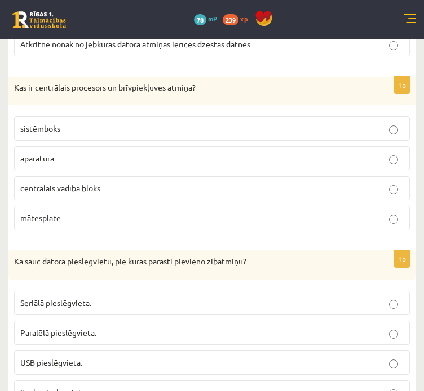
scroll to position [1057, 0]
click at [90, 357] on p "USB pieslēgvieta." at bounding box center [211, 363] width 383 height 12
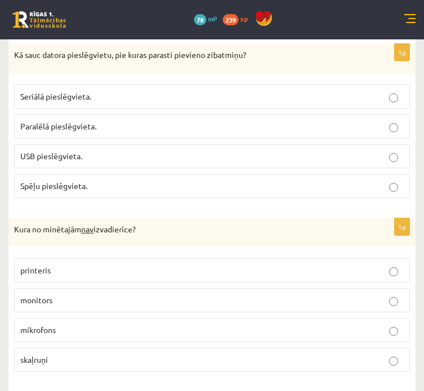
scroll to position [1263, 0]
click at [95, 318] on label "mikrofons" at bounding box center [211, 330] width 395 height 24
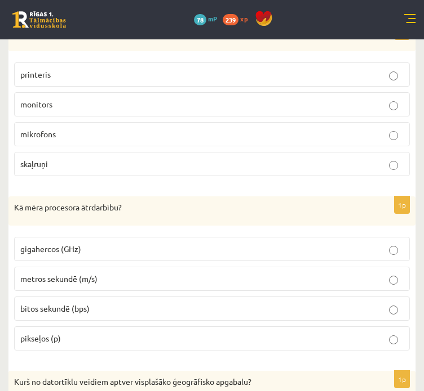
scroll to position [1459, 0]
click at [121, 237] on label "gigahercos (GHz)" at bounding box center [211, 249] width 395 height 24
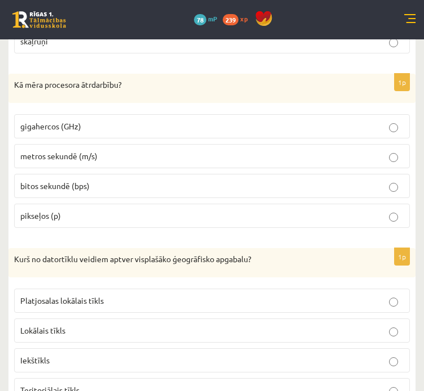
scroll to position [1582, 0]
click at [65, 385] on span "Teritoriālais tīkls" at bounding box center [49, 390] width 59 height 10
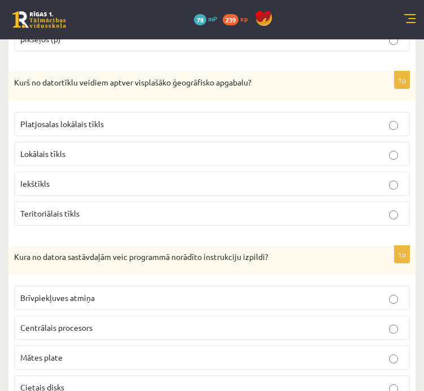
scroll to position [1759, 0]
click at [117, 315] on label "Centrālais procesors" at bounding box center [211, 327] width 395 height 24
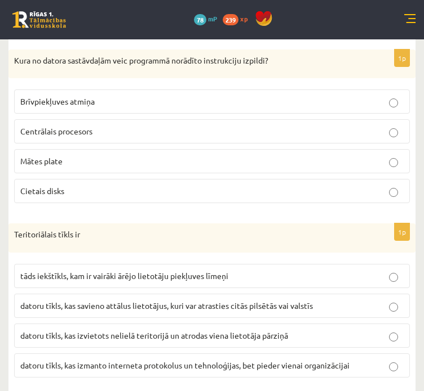
scroll to position [1956, 0]
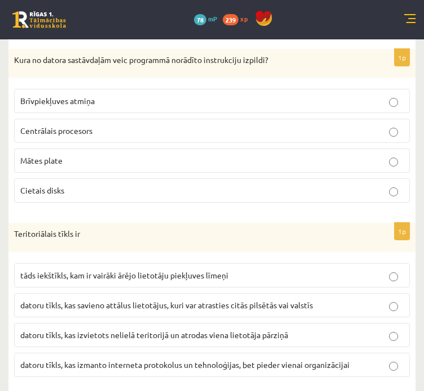
click at [135, 300] on span "datoru tīkls, kas savieno attālus lietotājus, kuri var atrasties citās pilsētās…" at bounding box center [166, 305] width 292 height 10
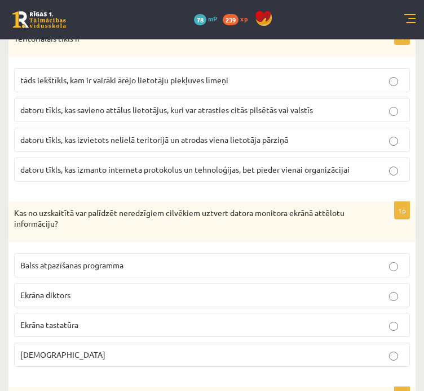
scroll to position [2160, 0]
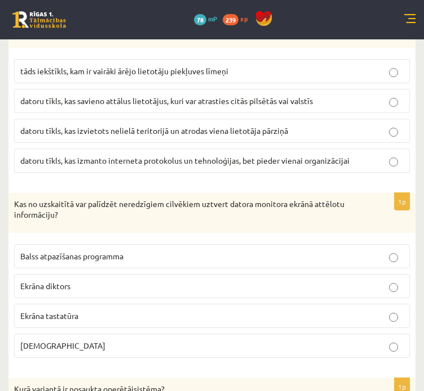
click at [131, 281] on p "Ekrāna diktors" at bounding box center [211, 287] width 383 height 12
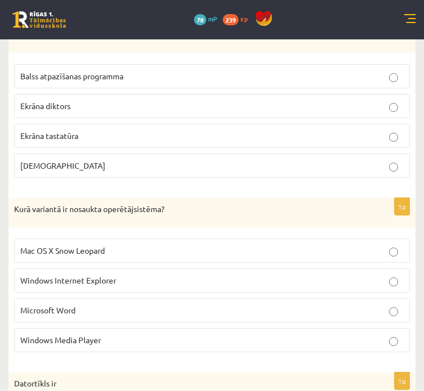
scroll to position [2343, 0]
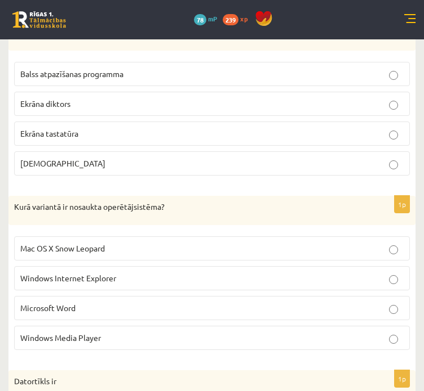
click at [143, 243] on p "Mac OS X Snow Leopard" at bounding box center [211, 249] width 383 height 12
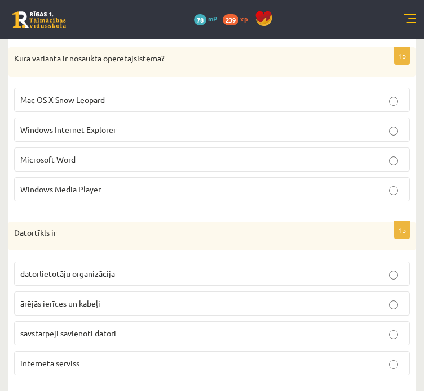
scroll to position [2492, 0]
click at [134, 327] on p "savstarpēji savienoti datori" at bounding box center [211, 333] width 383 height 12
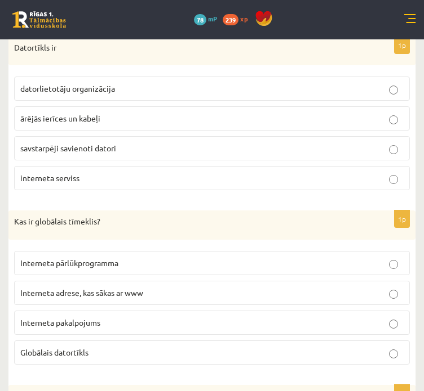
scroll to position [2681, 0]
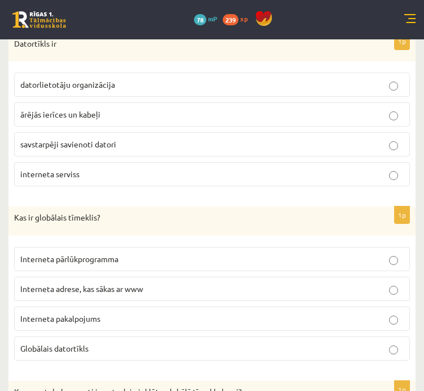
click at [107, 343] on p "Globālais datortīkls" at bounding box center [211, 349] width 383 height 12
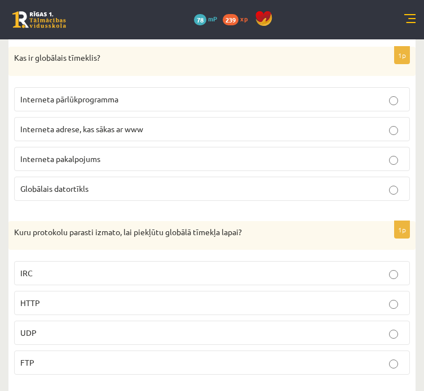
scroll to position [2843, 0]
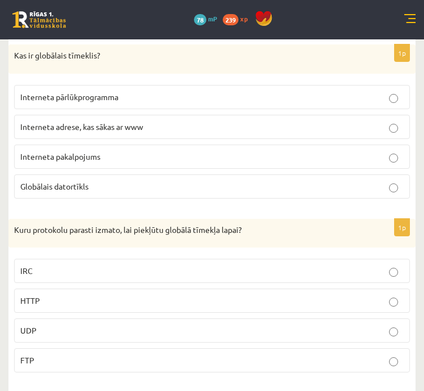
click at [127, 289] on label "HTTP" at bounding box center [211, 301] width 395 height 24
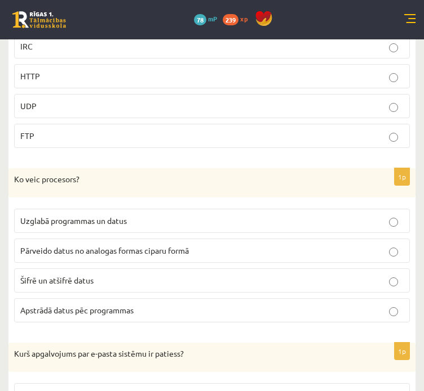
scroll to position [3078, 0]
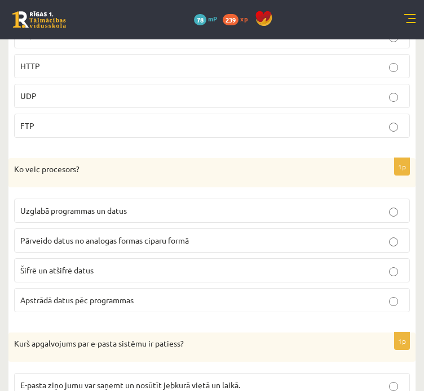
click at [123, 295] on p "Apstrādā datus pēc programmas" at bounding box center [211, 301] width 383 height 12
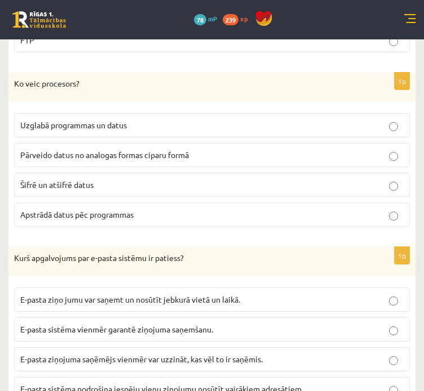
click at [56, 295] on span "E-pasta ziņo jumu var saņemt un nosūtīt jebkurā vietā un laikā." at bounding box center [130, 300] width 220 height 10
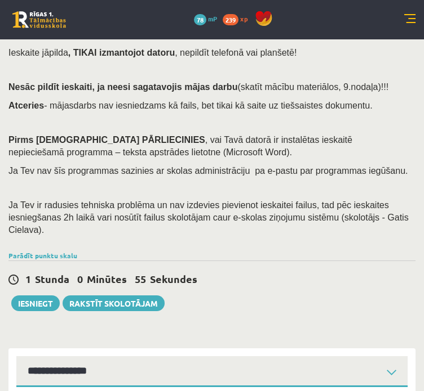
scroll to position [0, 0]
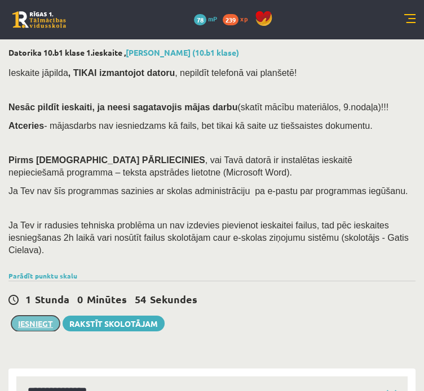
click at [35, 316] on button "Iesniegt" at bounding box center [35, 324] width 48 height 16
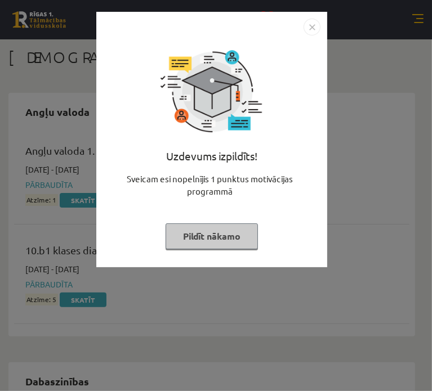
click at [308, 33] on img "Close" at bounding box center [312, 27] width 17 height 17
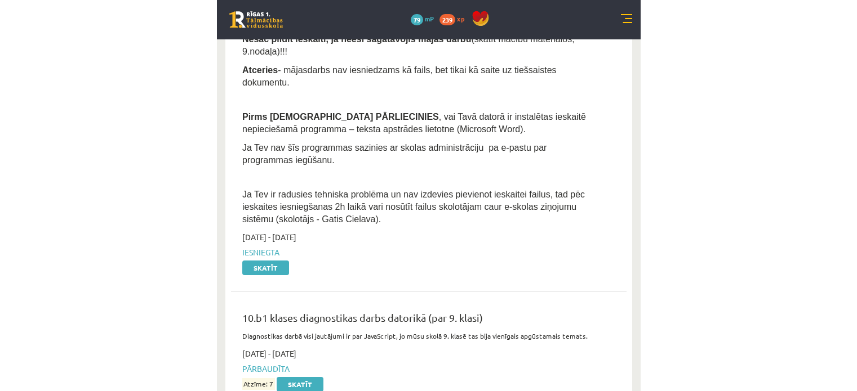
scroll to position [495, 0]
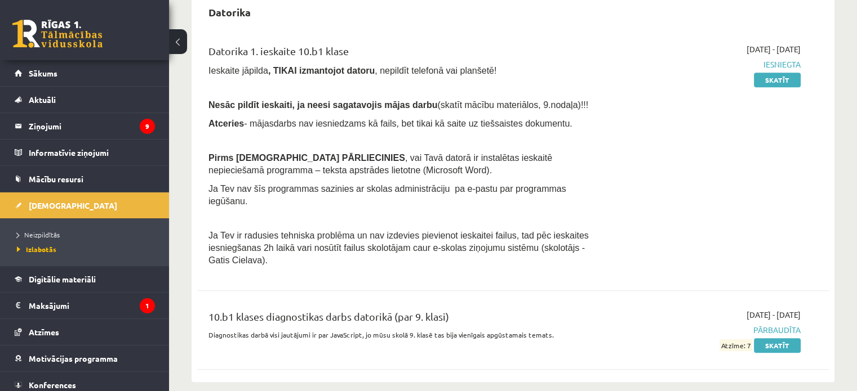
drag, startPoint x: 723, startPoint y: 332, endPoint x: 753, endPoint y: 333, distance: 29.3
click at [431, 340] on span "Atzīme: 7" at bounding box center [735, 346] width 33 height 12
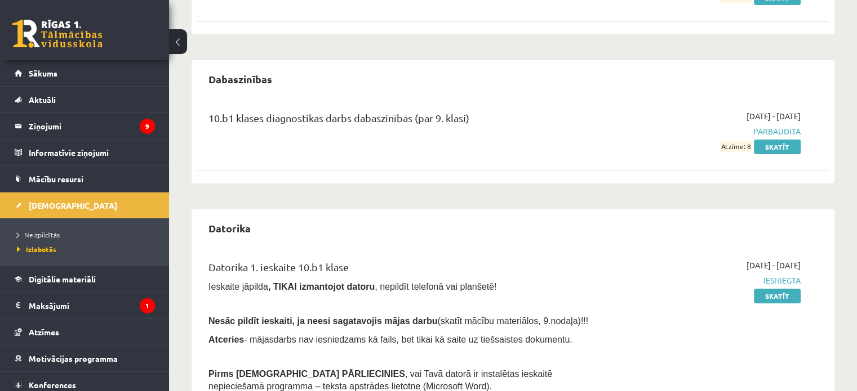
scroll to position [279, 0]
click at [47, 245] on span "Izlabotās" at bounding box center [36, 249] width 39 height 9
click at [51, 234] on span "Neizpildītās" at bounding box center [38, 234] width 43 height 9
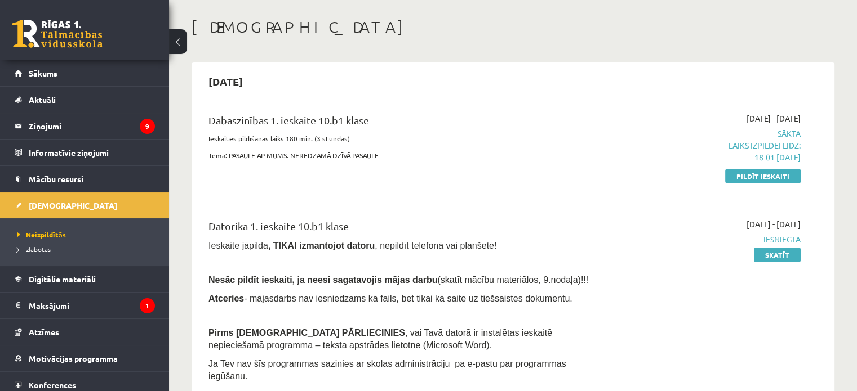
scroll to position [49, 0]
click at [431, 172] on link "Pildīt ieskaiti" at bounding box center [762, 175] width 75 height 15
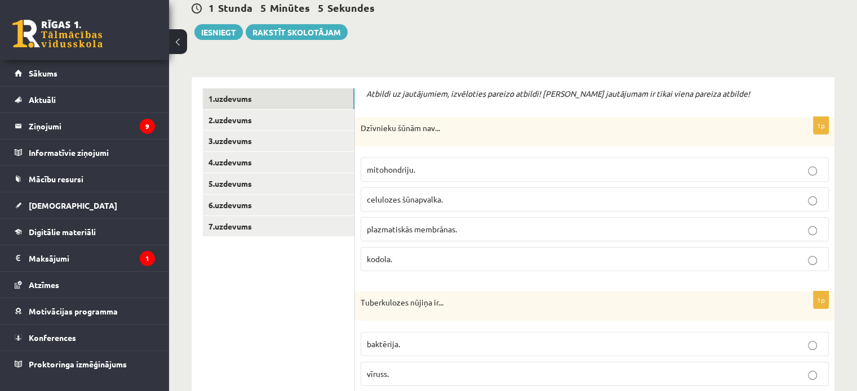
scroll to position [144, 0]
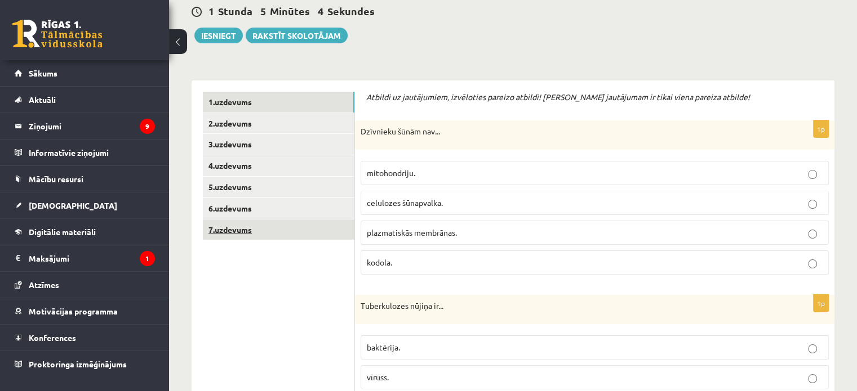
click at [286, 233] on link "7.uzdevums" at bounding box center [279, 230] width 152 height 21
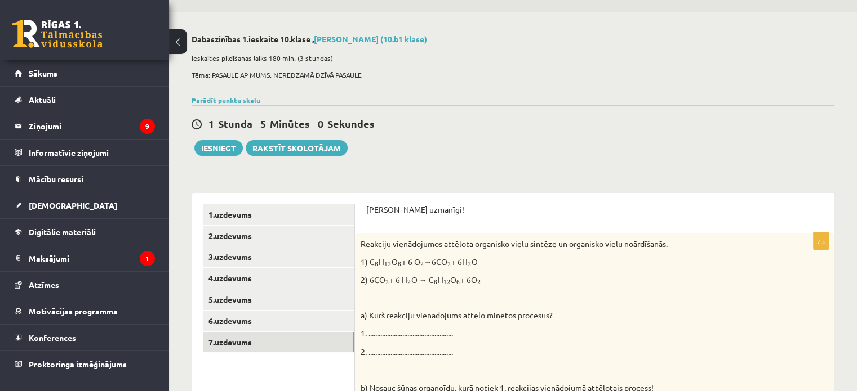
scroll to position [0, 0]
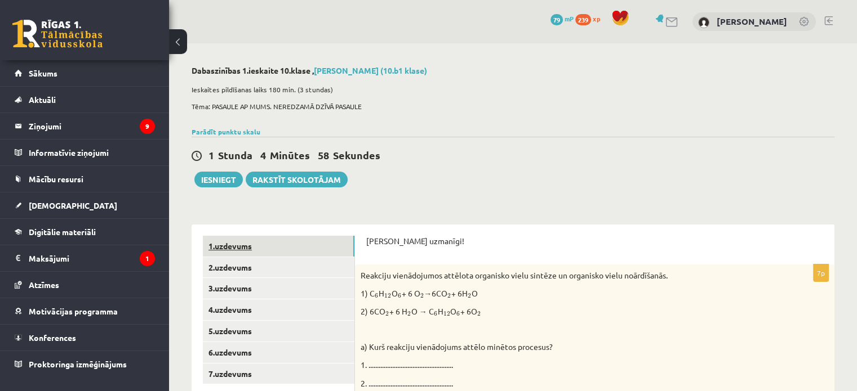
click at [276, 239] on link "1.uzdevums" at bounding box center [279, 246] width 152 height 21
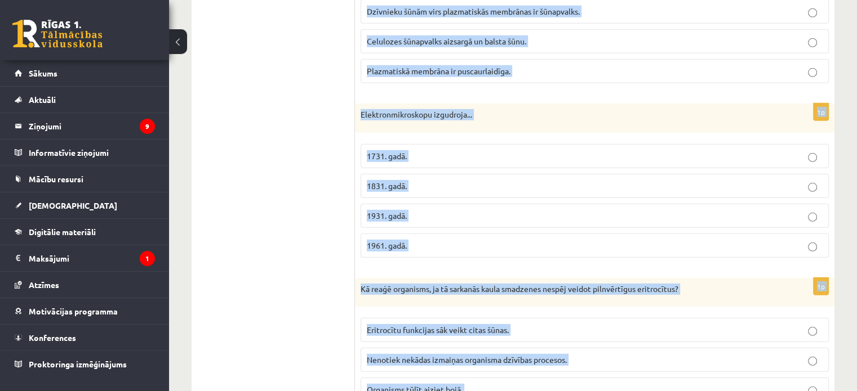
scroll to position [3366, 0]
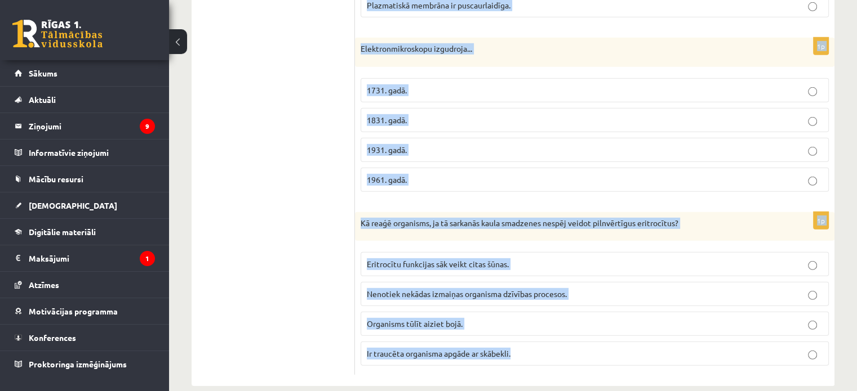
drag, startPoint x: 360, startPoint y: 134, endPoint x: 612, endPoint y: 418, distance: 379.5
copy form "Dzīvnieku šūnām nav... mitohondriju. celulozes šūnapvalka. plazmatiskās membrān…"
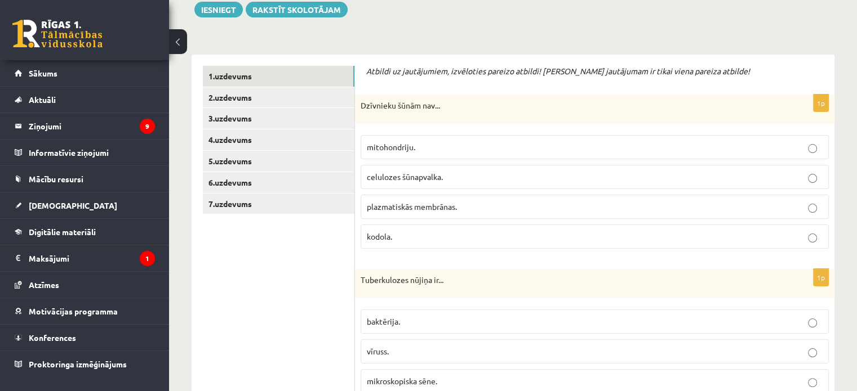
scroll to position [0, 0]
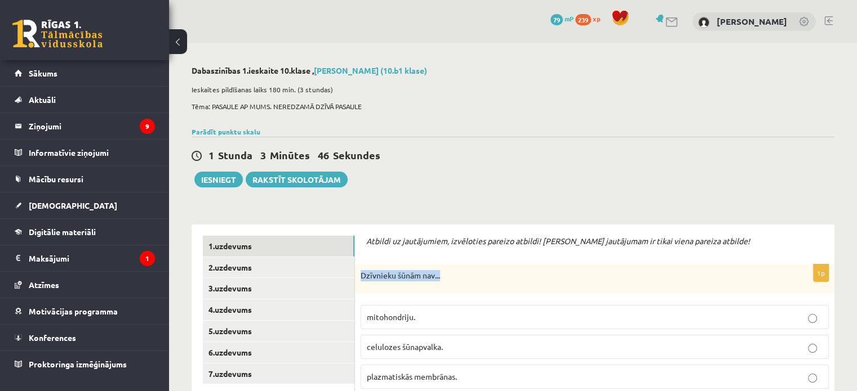
drag, startPoint x: 360, startPoint y: 281, endPoint x: 445, endPoint y: 285, distance: 85.2
click at [445, 285] on div "Dzīvnieku šūnām nav..." at bounding box center [594, 279] width 479 height 29
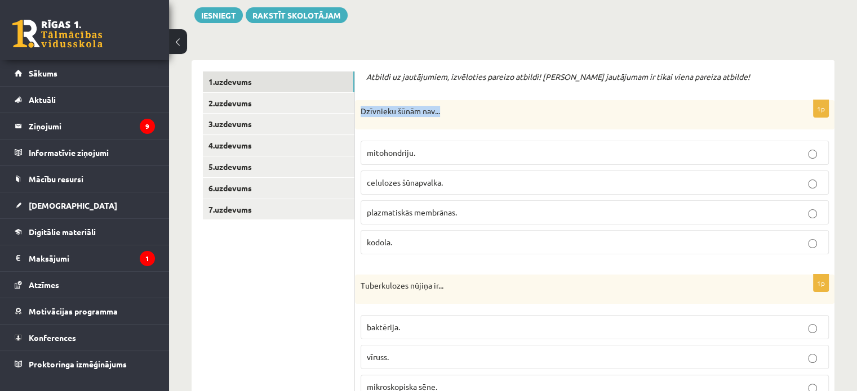
scroll to position [167, 0]
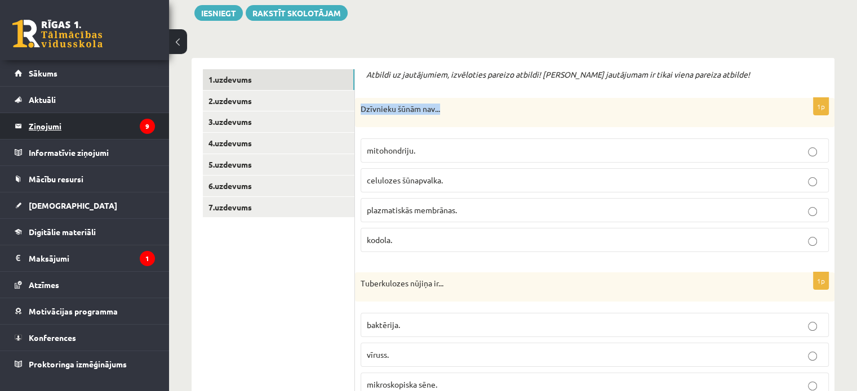
click at [86, 134] on legend "Ziņojumi 9" at bounding box center [92, 126] width 126 height 26
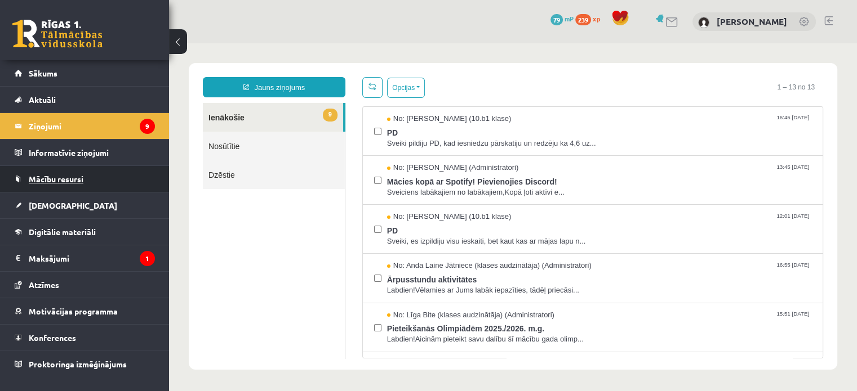
click at [101, 182] on link "Mācību resursi" at bounding box center [85, 179] width 140 height 26
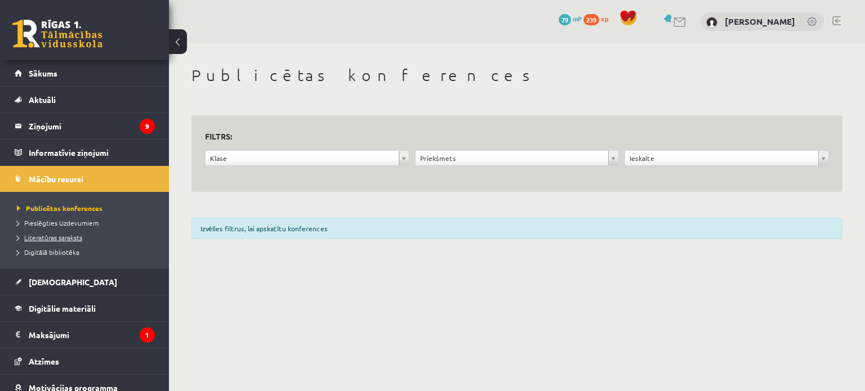
scroll to position [37, 0]
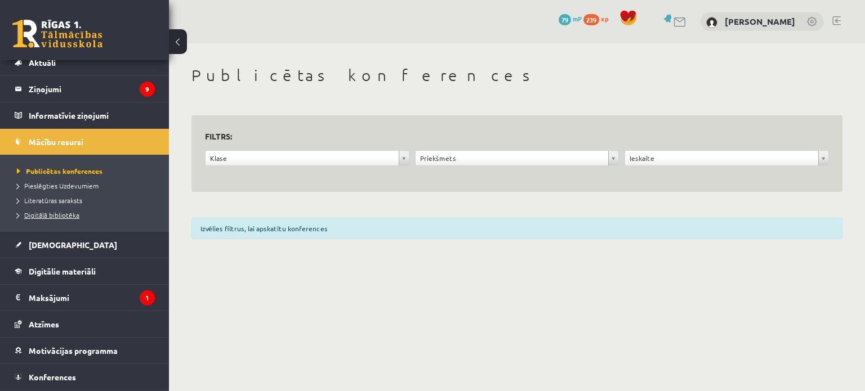
click at [71, 219] on link "Digitālā bibliotēka" at bounding box center [87, 215] width 141 height 10
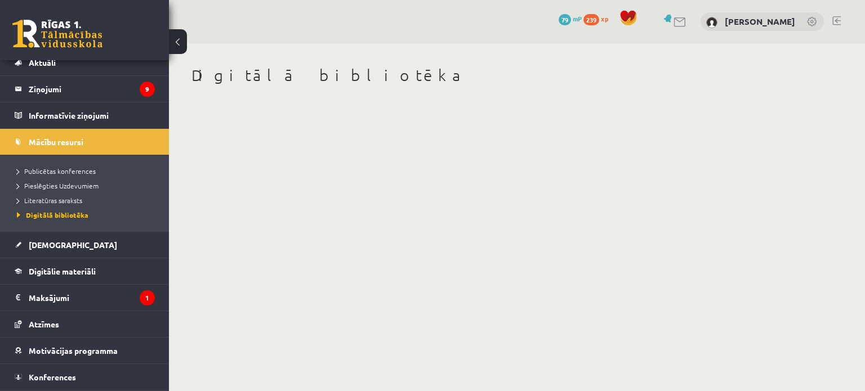
click at [357, 263] on body "0 Dāvanas 79 mP 239 xp Daniils Korņilovs Sākums Aktuāli Kā mācīties eSKOLĀ Kont…" at bounding box center [432, 195] width 865 height 391
click at [598, 22] on span "239" at bounding box center [592, 19] width 16 height 11
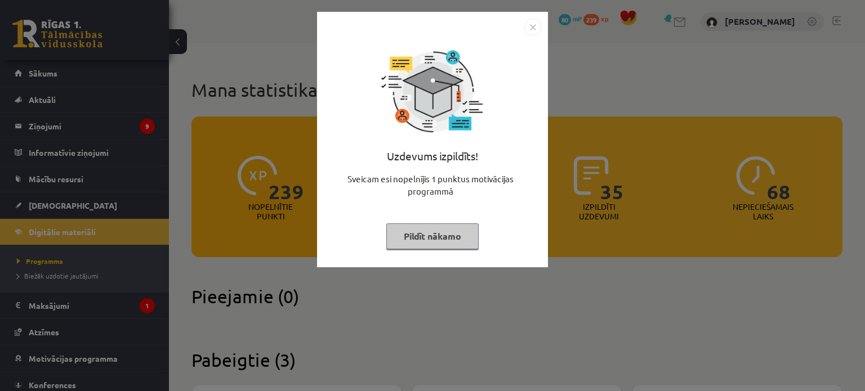
click at [531, 30] on img "Close" at bounding box center [532, 27] width 17 height 17
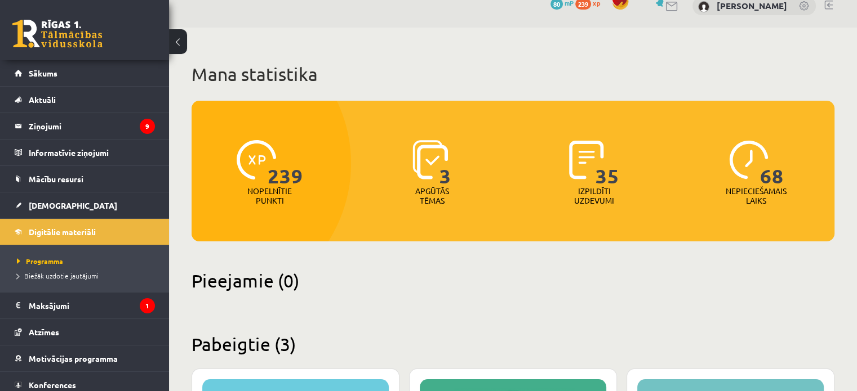
scroll to position [11, 0]
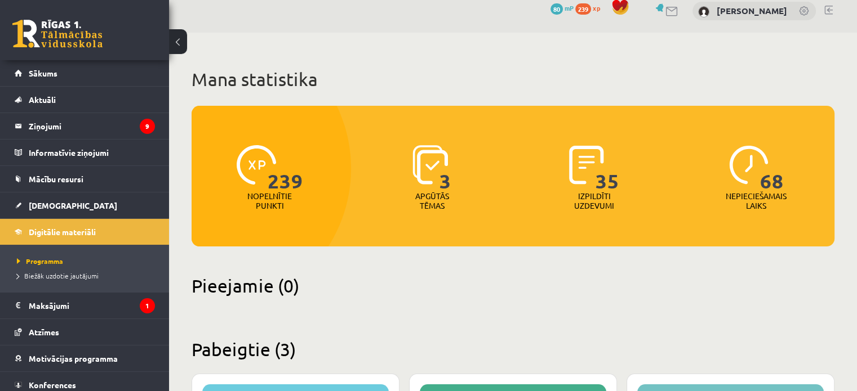
click at [256, 174] on img at bounding box center [256, 164] width 39 height 39
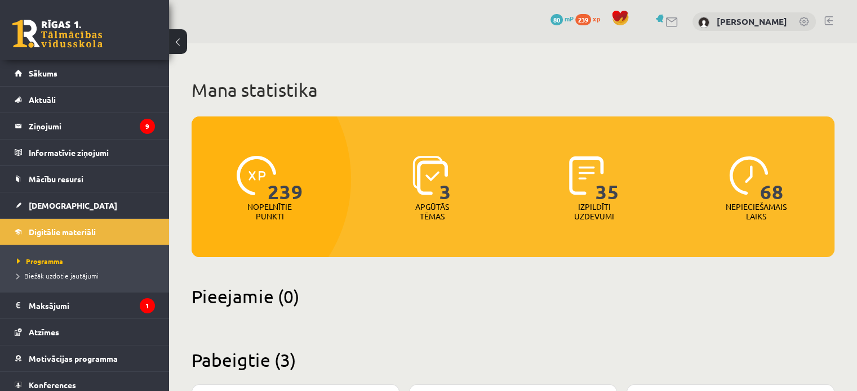
click at [561, 22] on span "80" at bounding box center [556, 19] width 12 height 11
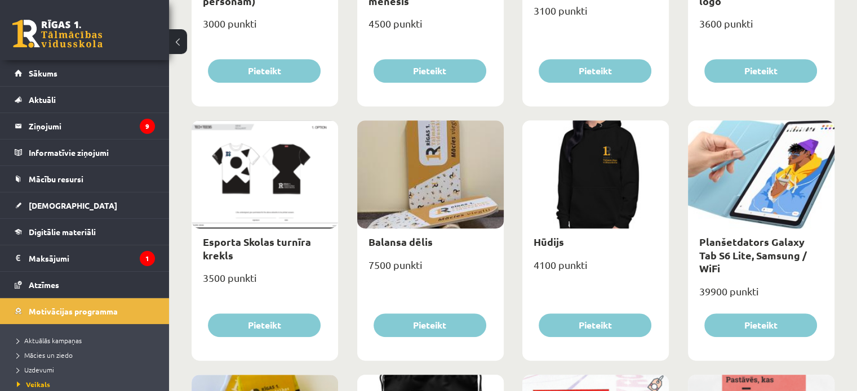
scroll to position [586, 0]
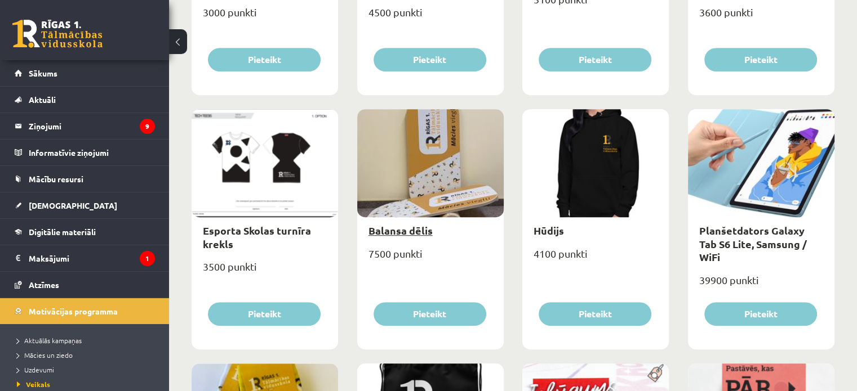
click at [395, 229] on link "Balansa dēlis" at bounding box center [400, 230] width 64 height 13
type input "*"
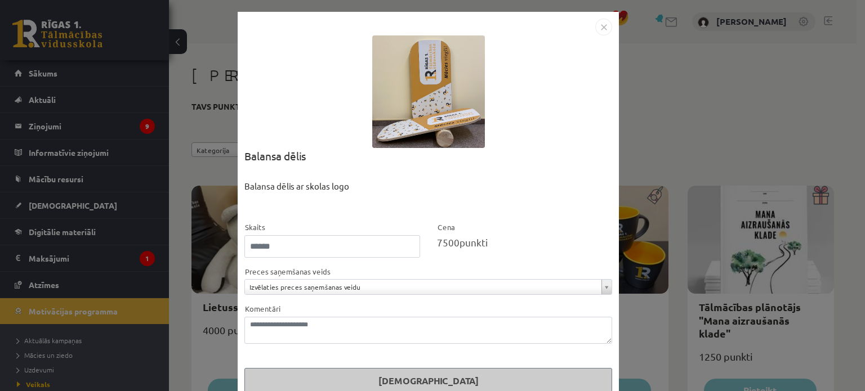
click at [406, 79] on div at bounding box center [428, 91] width 113 height 113
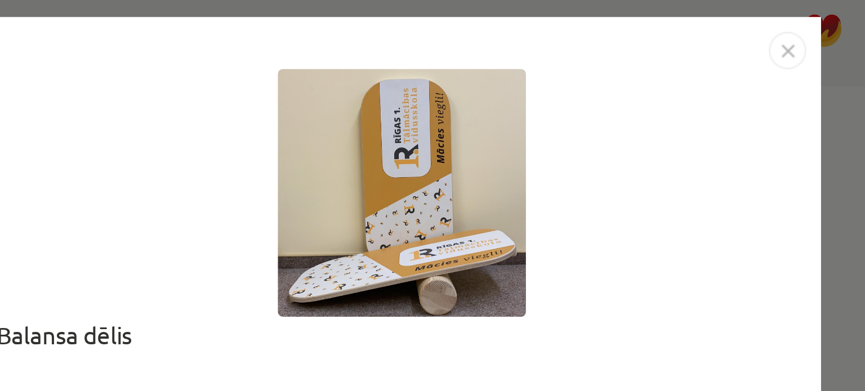
click at [597, 27] on img "Close" at bounding box center [603, 27] width 17 height 17
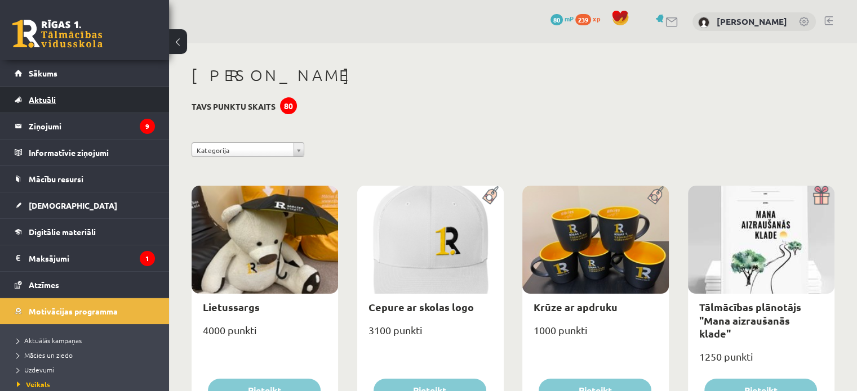
click at [61, 99] on link "Aktuāli" at bounding box center [85, 100] width 140 height 26
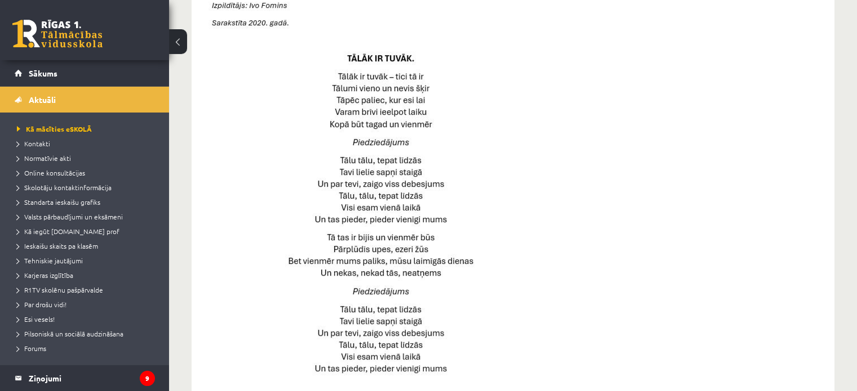
scroll to position [534, 0]
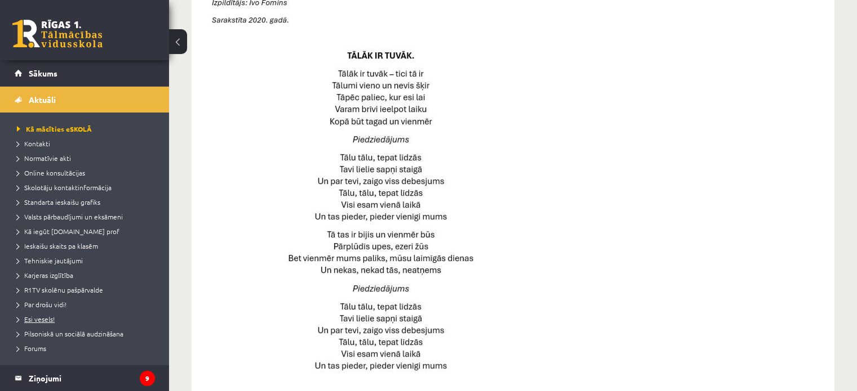
click at [44, 317] on span "Esi vesels!" at bounding box center [36, 319] width 38 height 9
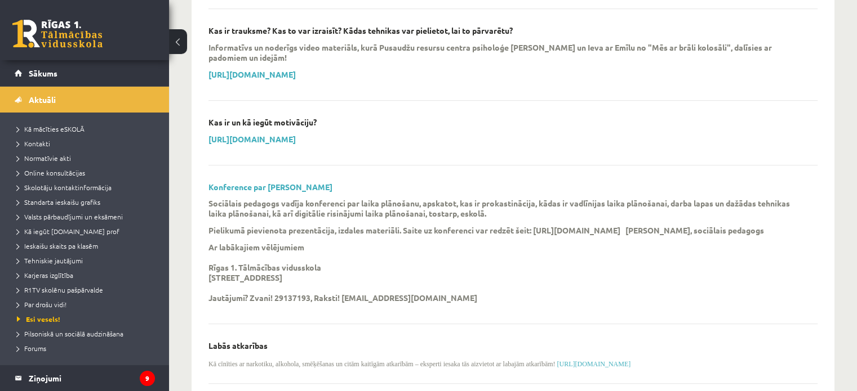
scroll to position [851, 0]
click at [57, 70] on span "Sākums" at bounding box center [43, 73] width 29 height 10
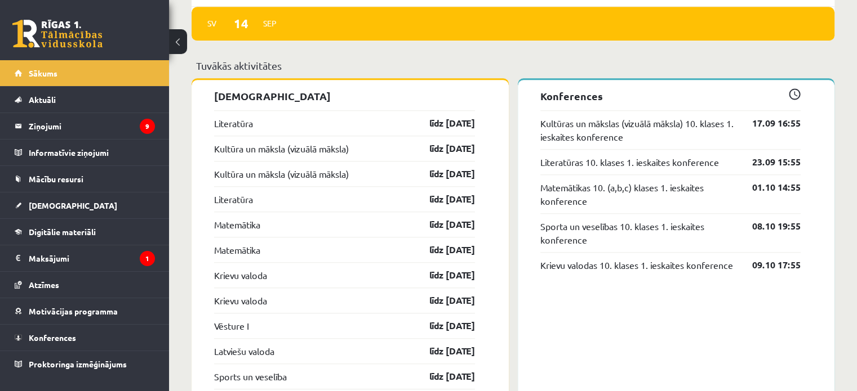
scroll to position [959, 0]
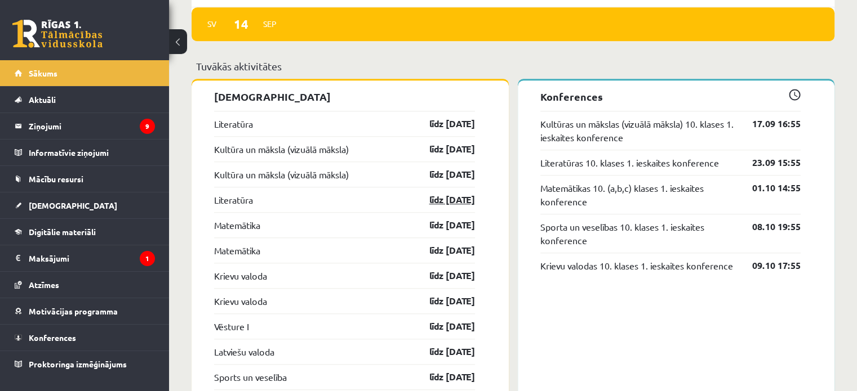
drag, startPoint x: 203, startPoint y: 124, endPoint x: 466, endPoint y: 195, distance: 272.5
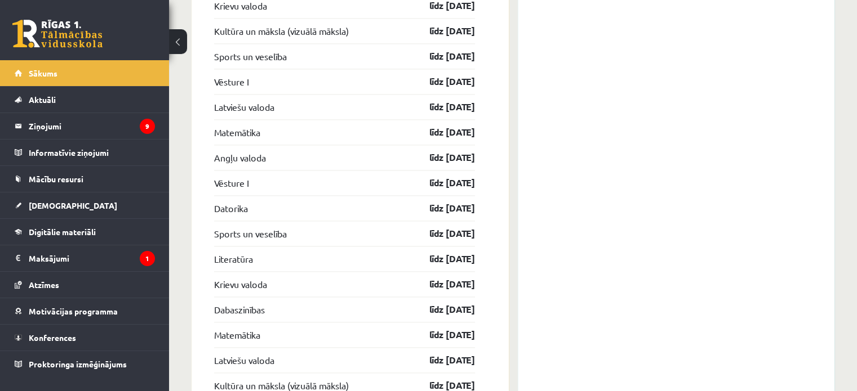
scroll to position [1835, 0]
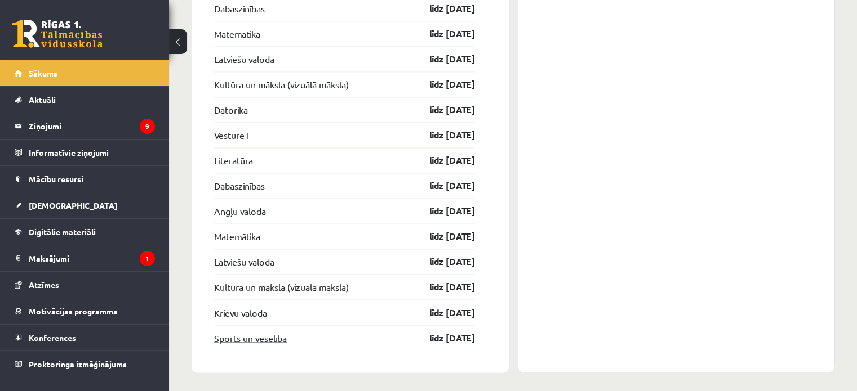
click at [268, 332] on link "Sports un veselība" at bounding box center [250, 338] width 73 height 14
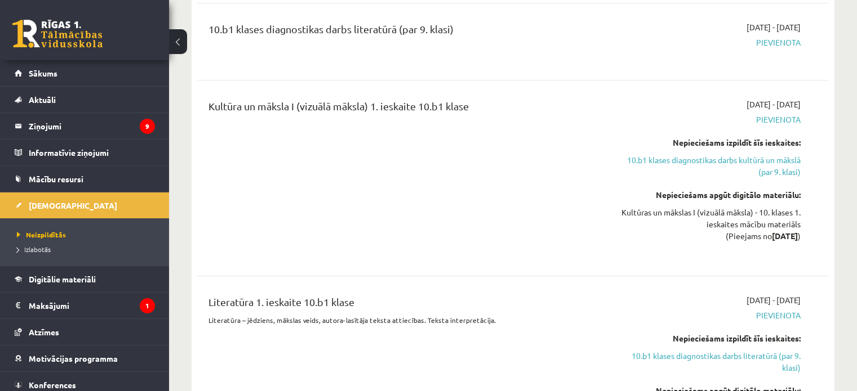
scroll to position [662, 0]
